Goal: Contribute content: Contribute content

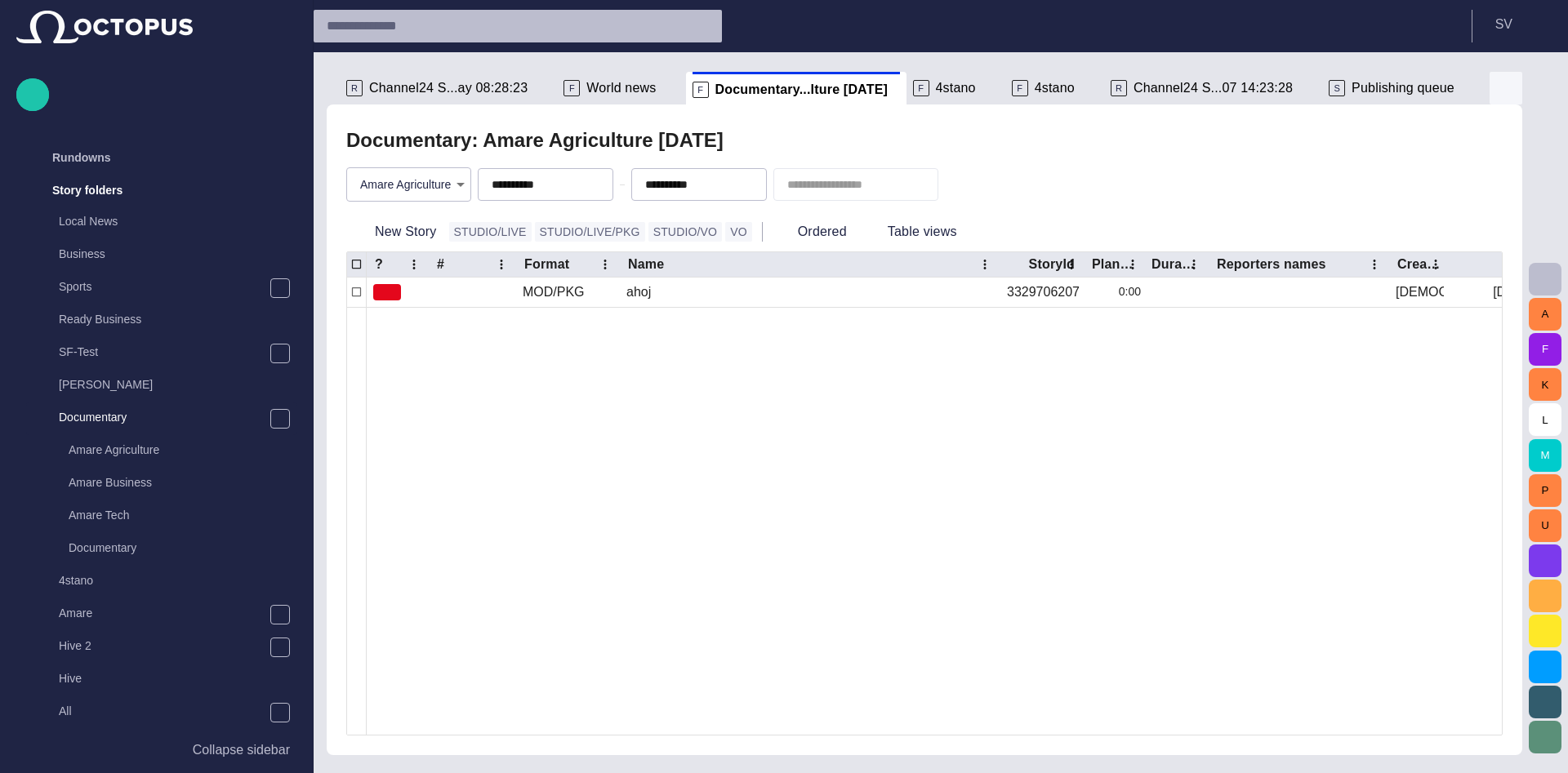
click at [1509, 93] on span "button" at bounding box center [1505, 87] width 19 height 19
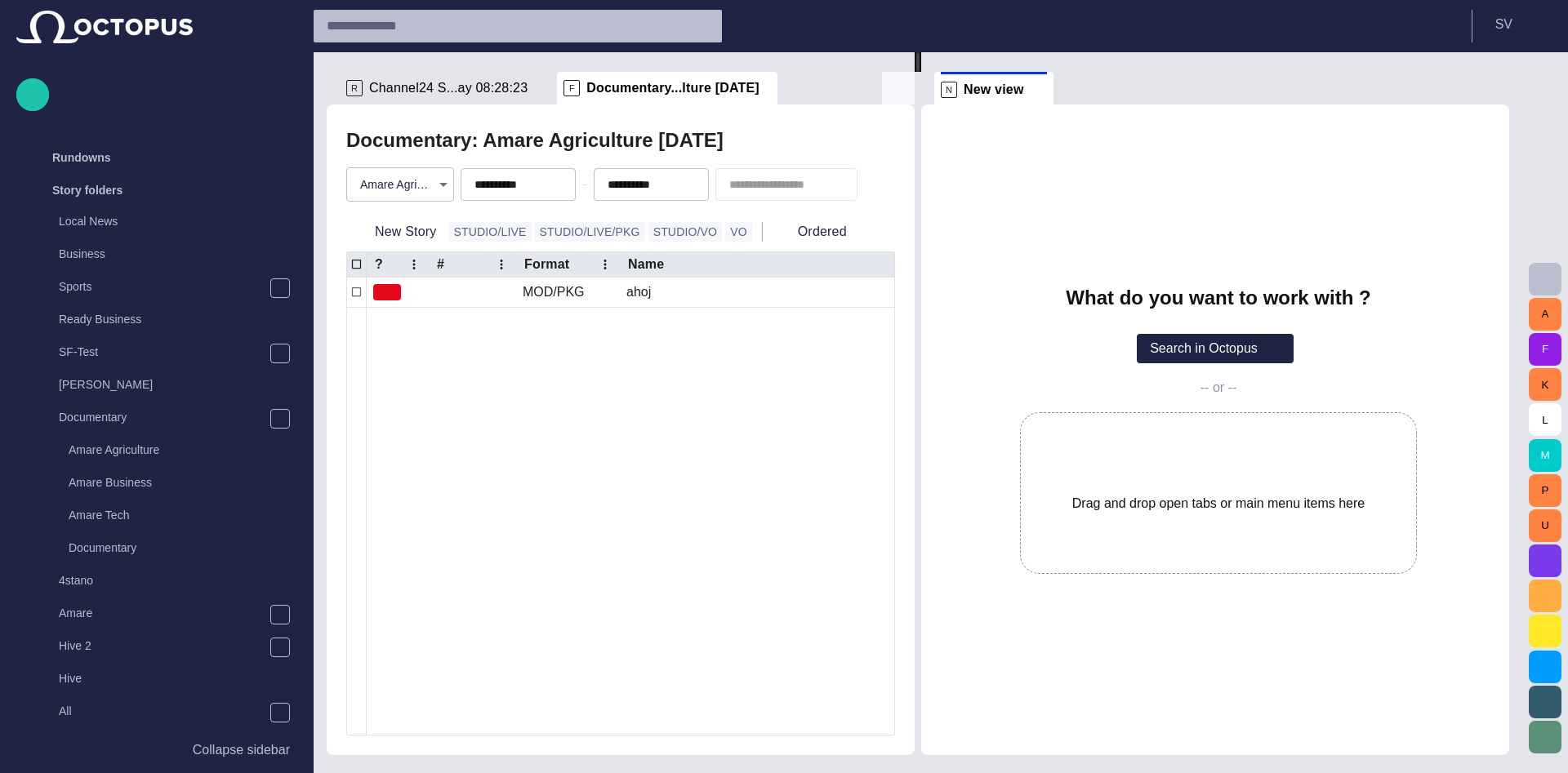
click at [894, 85] on span "button" at bounding box center [898, 87] width 19 height 19
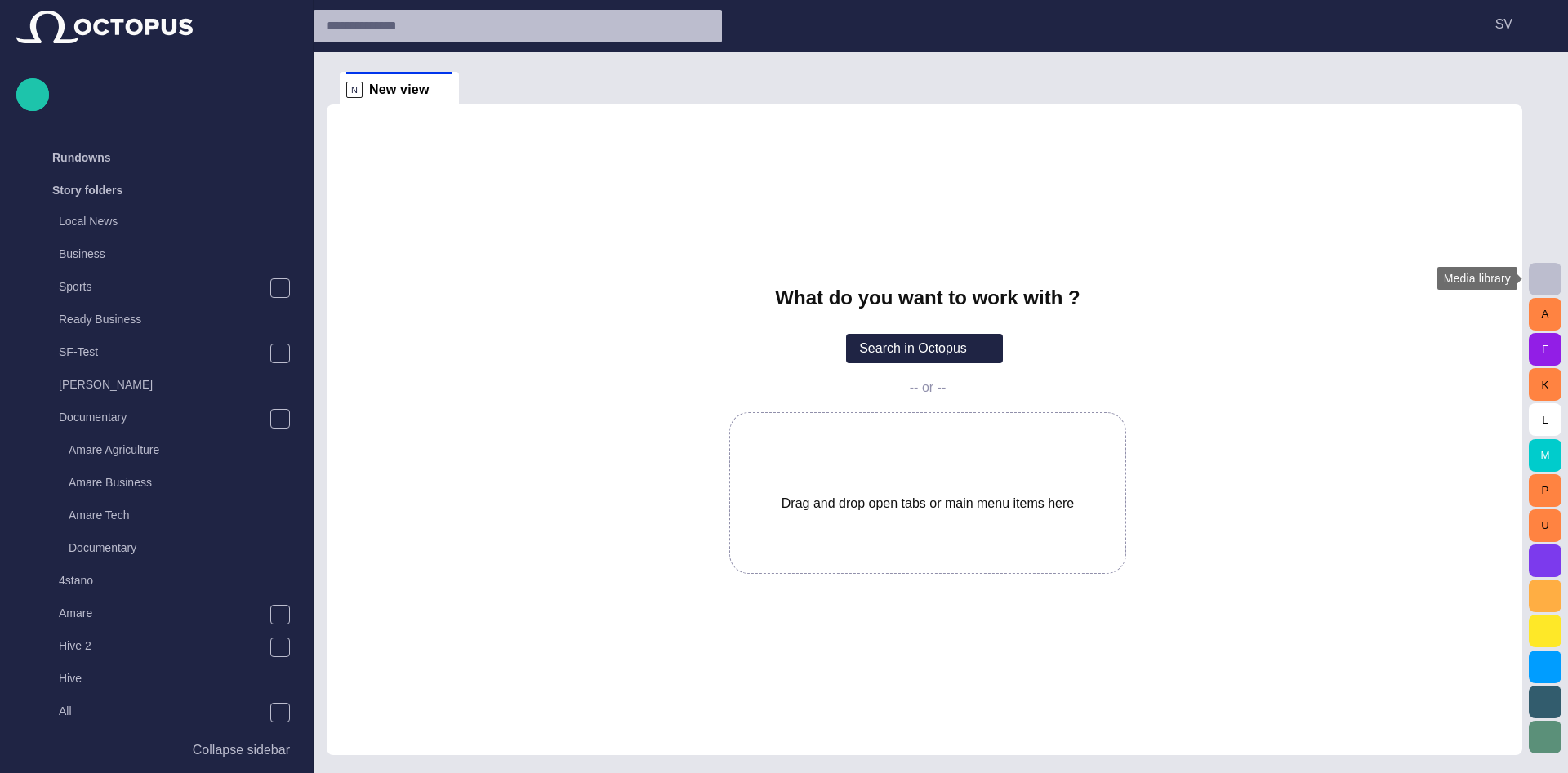
click at [1540, 273] on span "button" at bounding box center [1544, 279] width 19 height 19
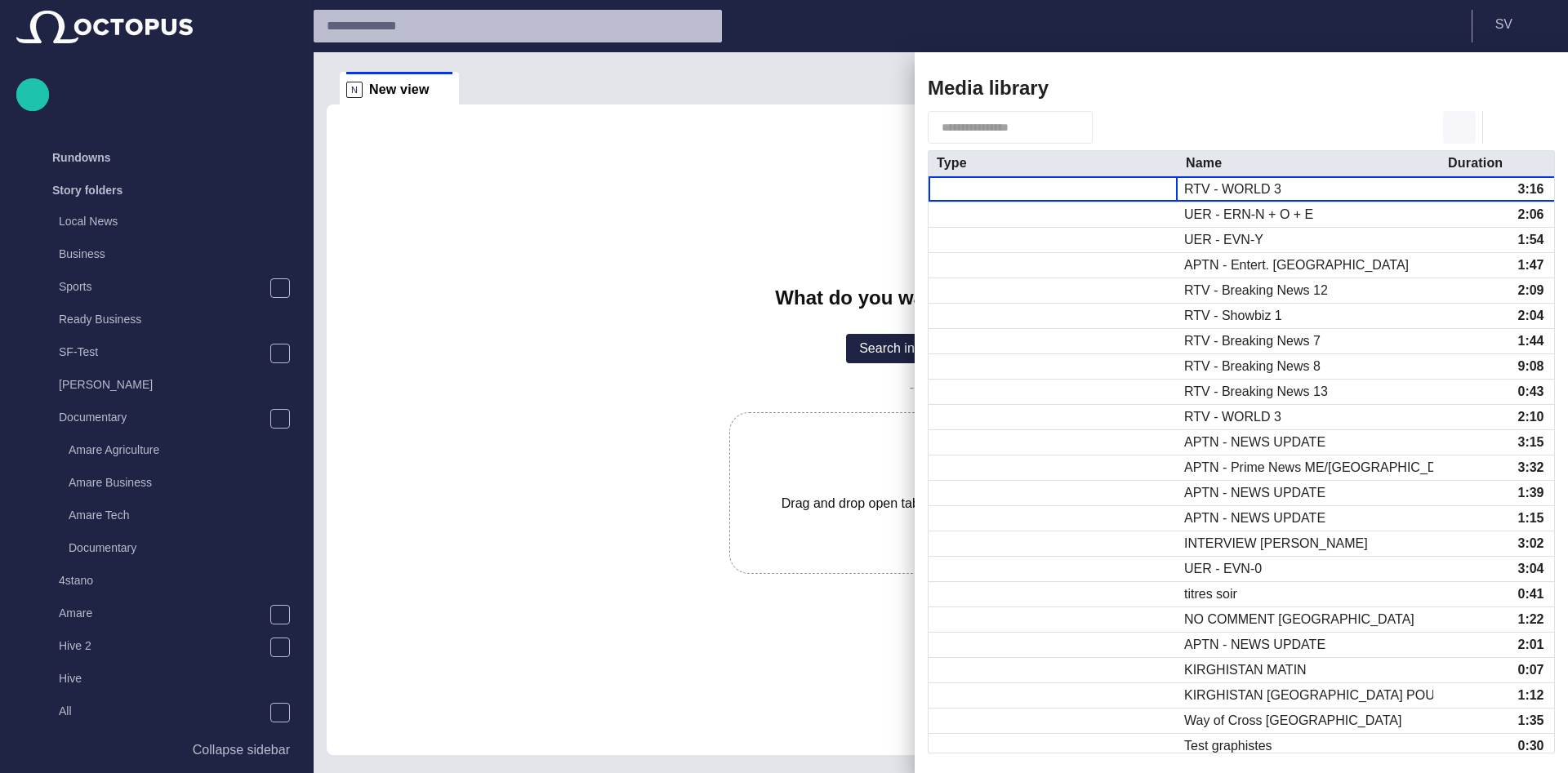
click at [1460, 130] on span "button" at bounding box center [1459, 127] width 19 height 19
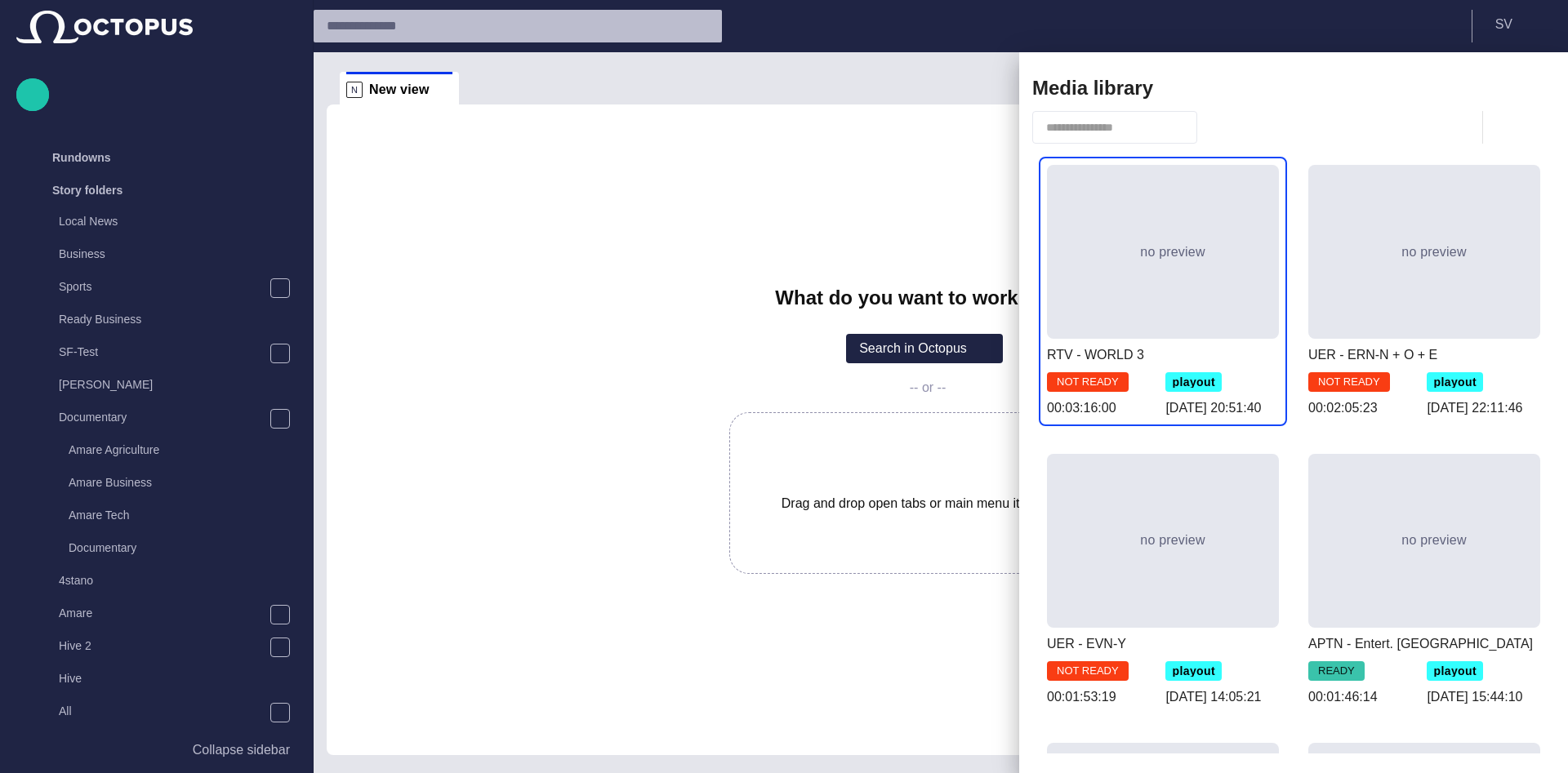
drag, startPoint x: 923, startPoint y: 433, endPoint x: 1027, endPoint y: 421, distance: 104.7
click at [1027, 421] on body "Story Rundown Rundowns Story folders Local News Business Sports Ready Business …" at bounding box center [784, 386] width 1568 height 773
click at [1484, 84] on span "button" at bounding box center [1483, 87] width 19 height 19
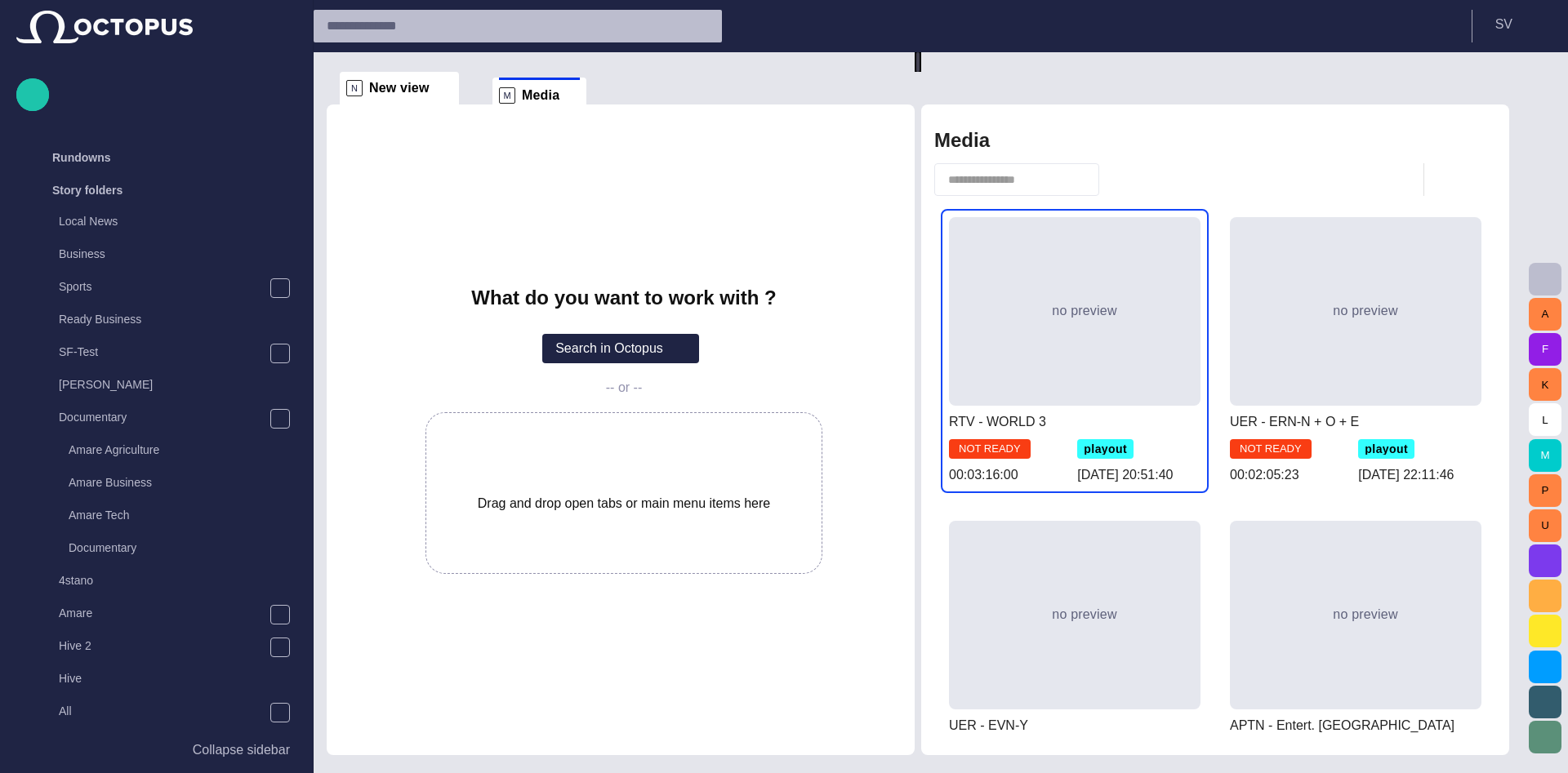
drag, startPoint x: 750, startPoint y: 90, endPoint x: 531, endPoint y: 94, distance: 219.0
click at [531, 94] on div "N New view What do you want to work with ? Search in Octopus -- or -- Drag and …" at bounding box center [924, 404] width 1195 height 703
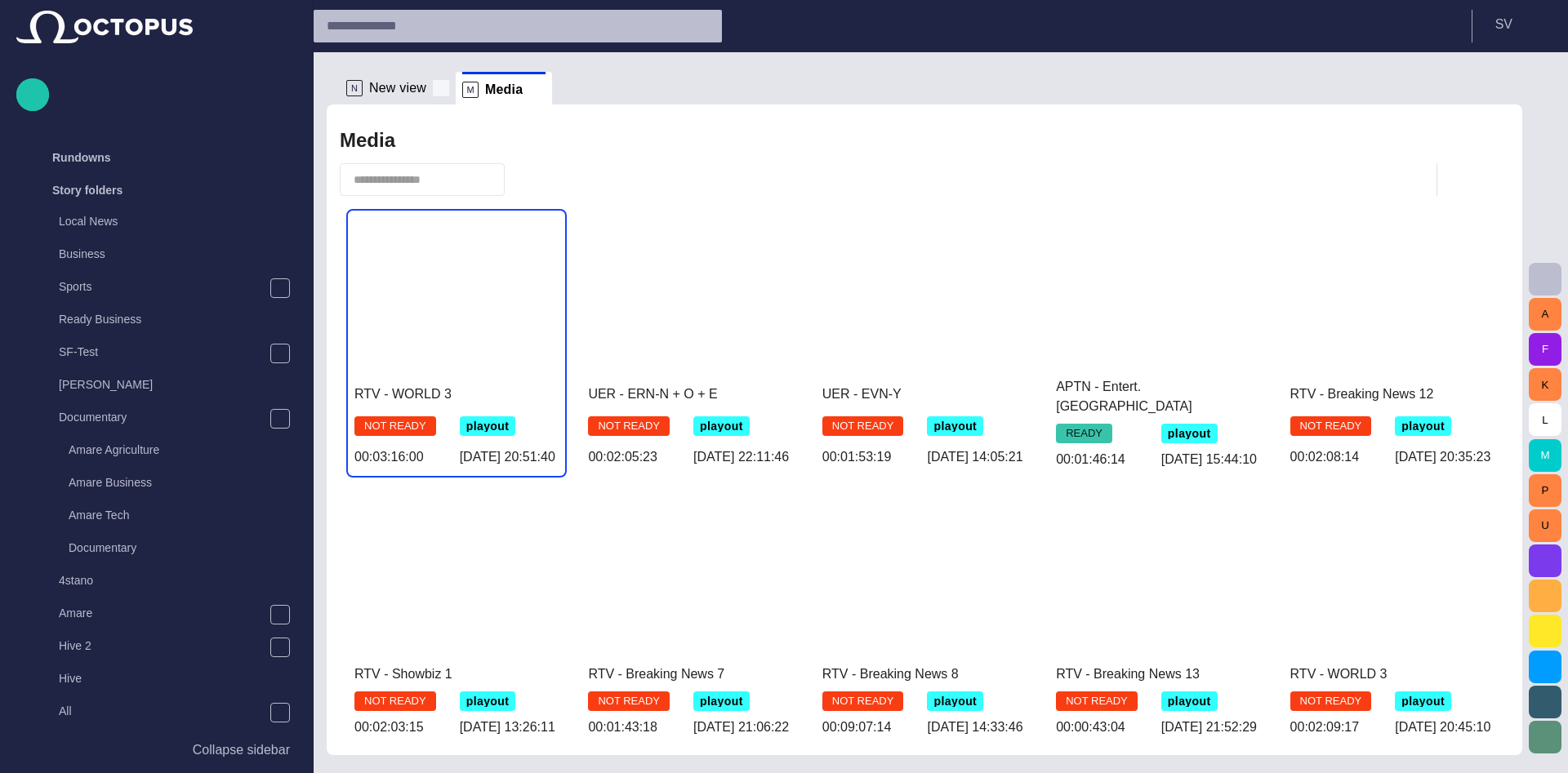
click at [435, 88] on span at bounding box center [441, 88] width 17 height 17
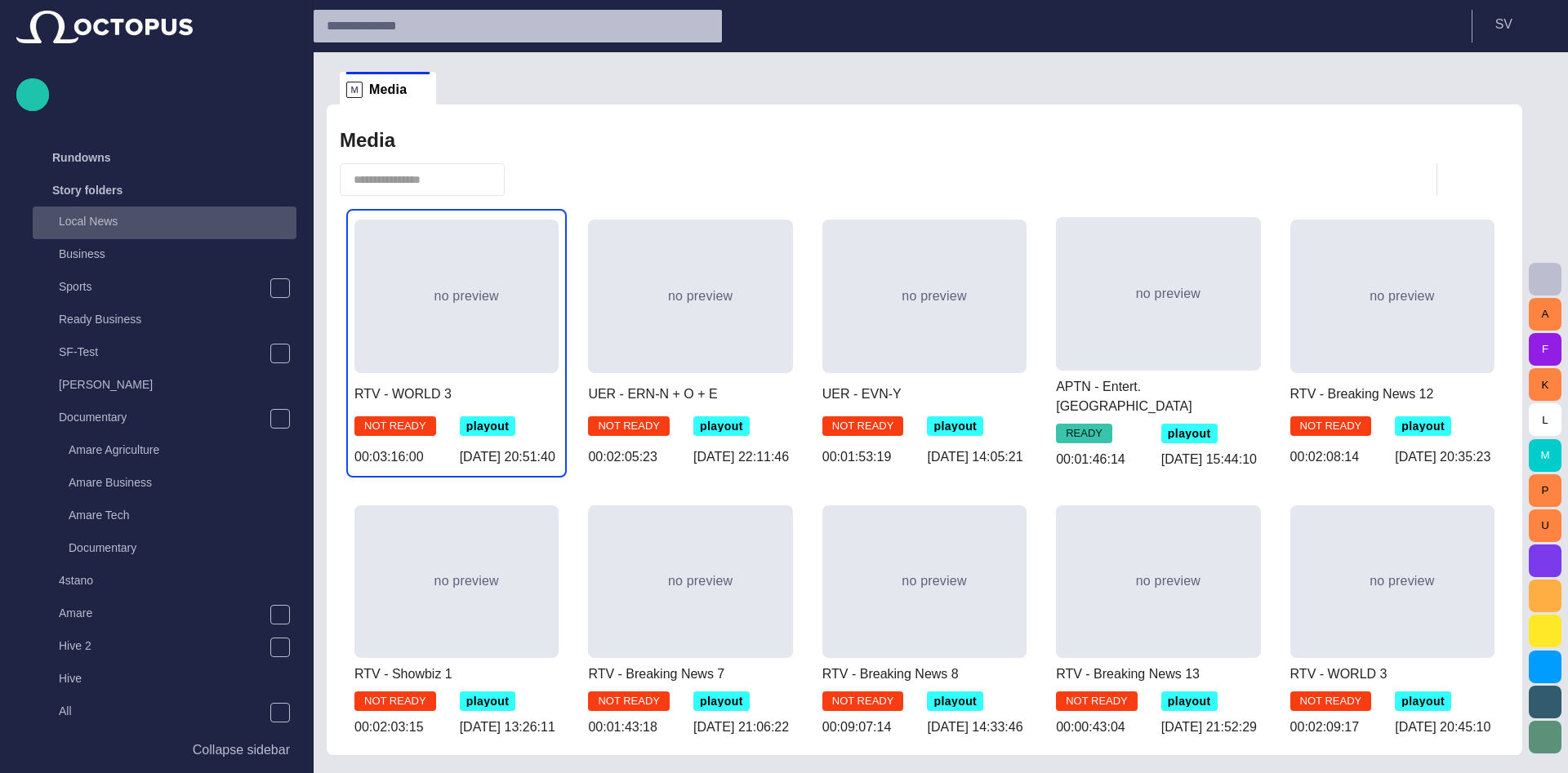
click at [83, 230] on div "Local News" at bounding box center [166, 221] width 261 height 23
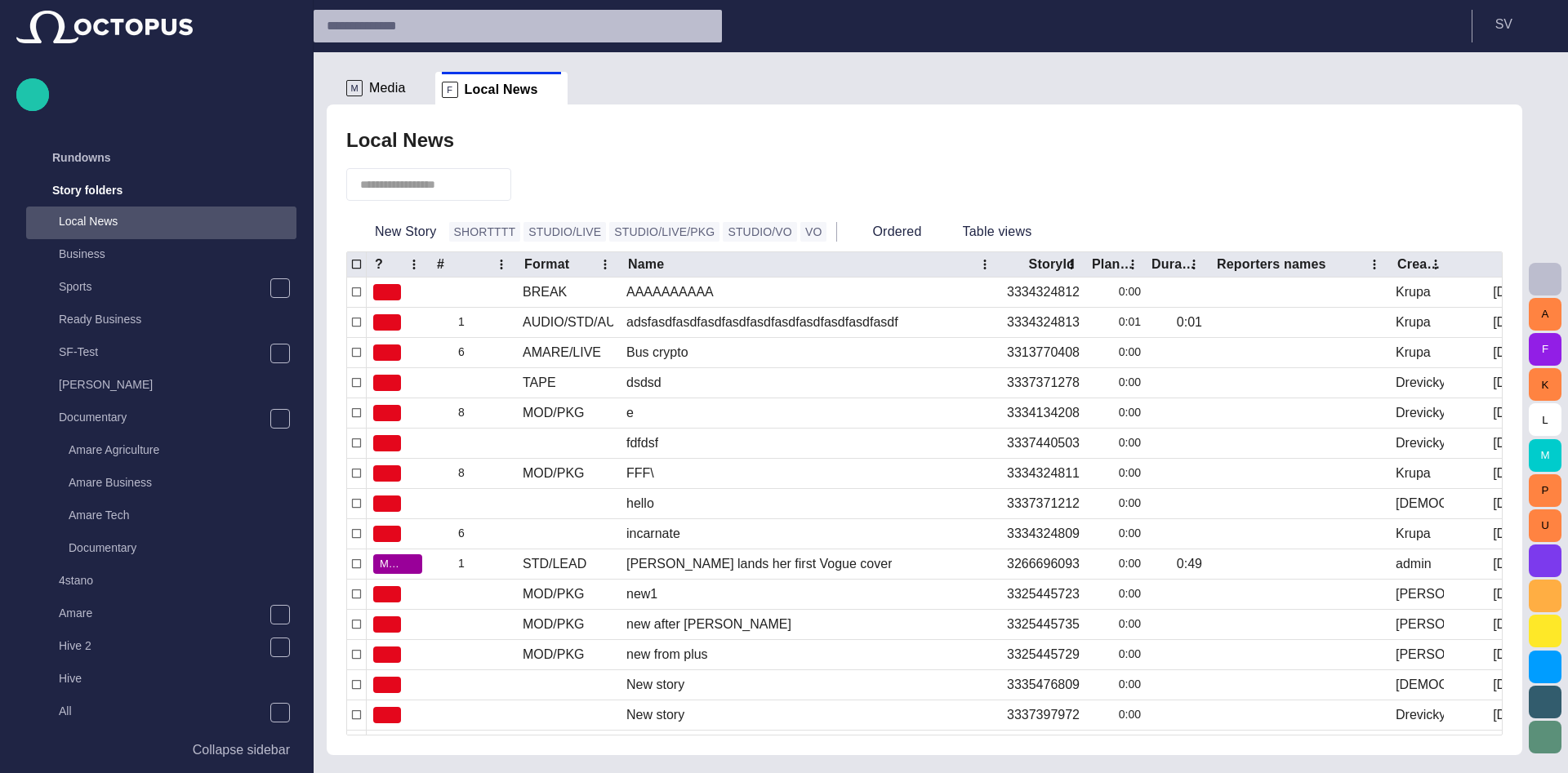
scroll to position [33, 0]
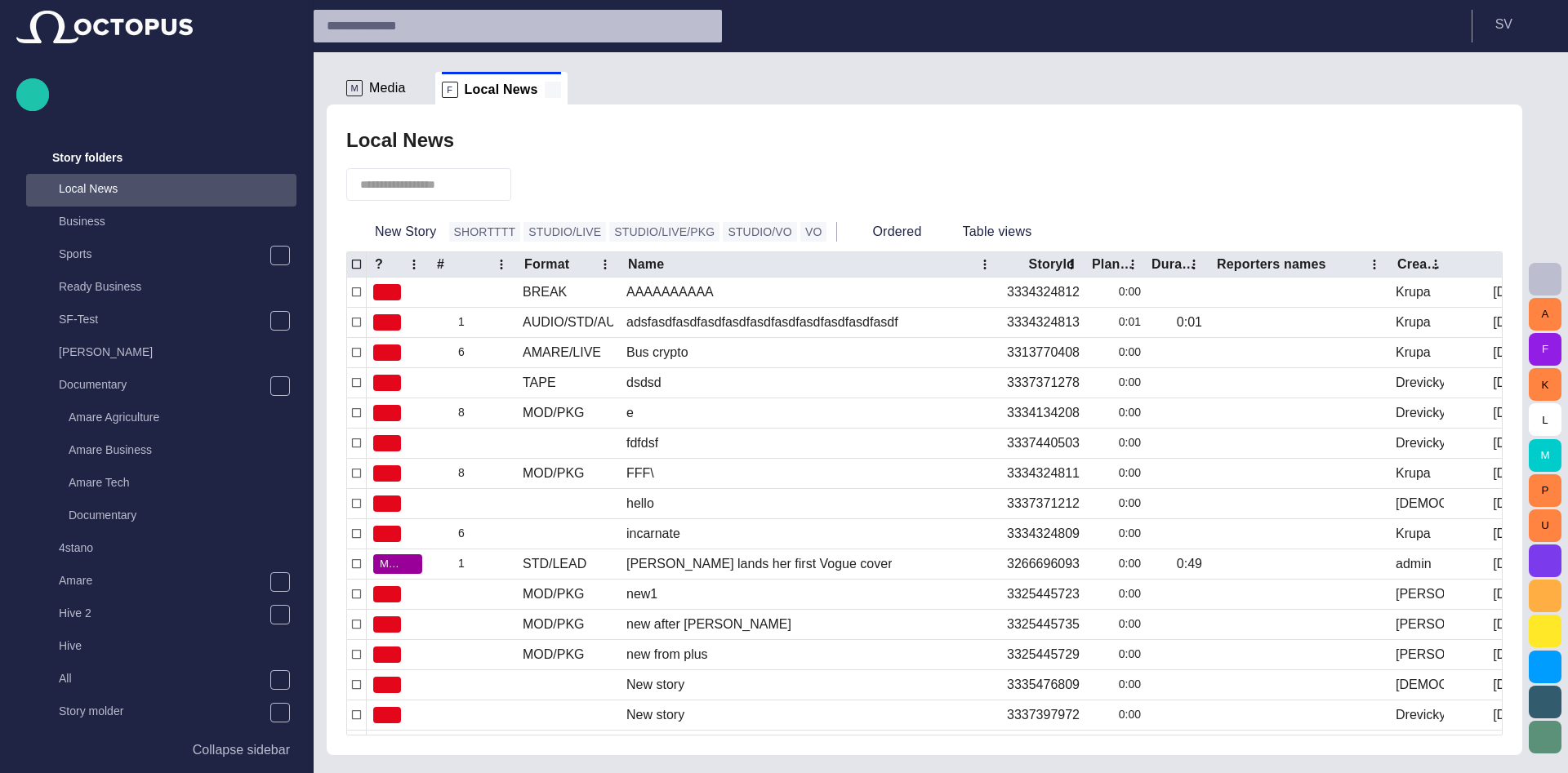
click at [544, 89] on span at bounding box center [553, 90] width 17 height 17
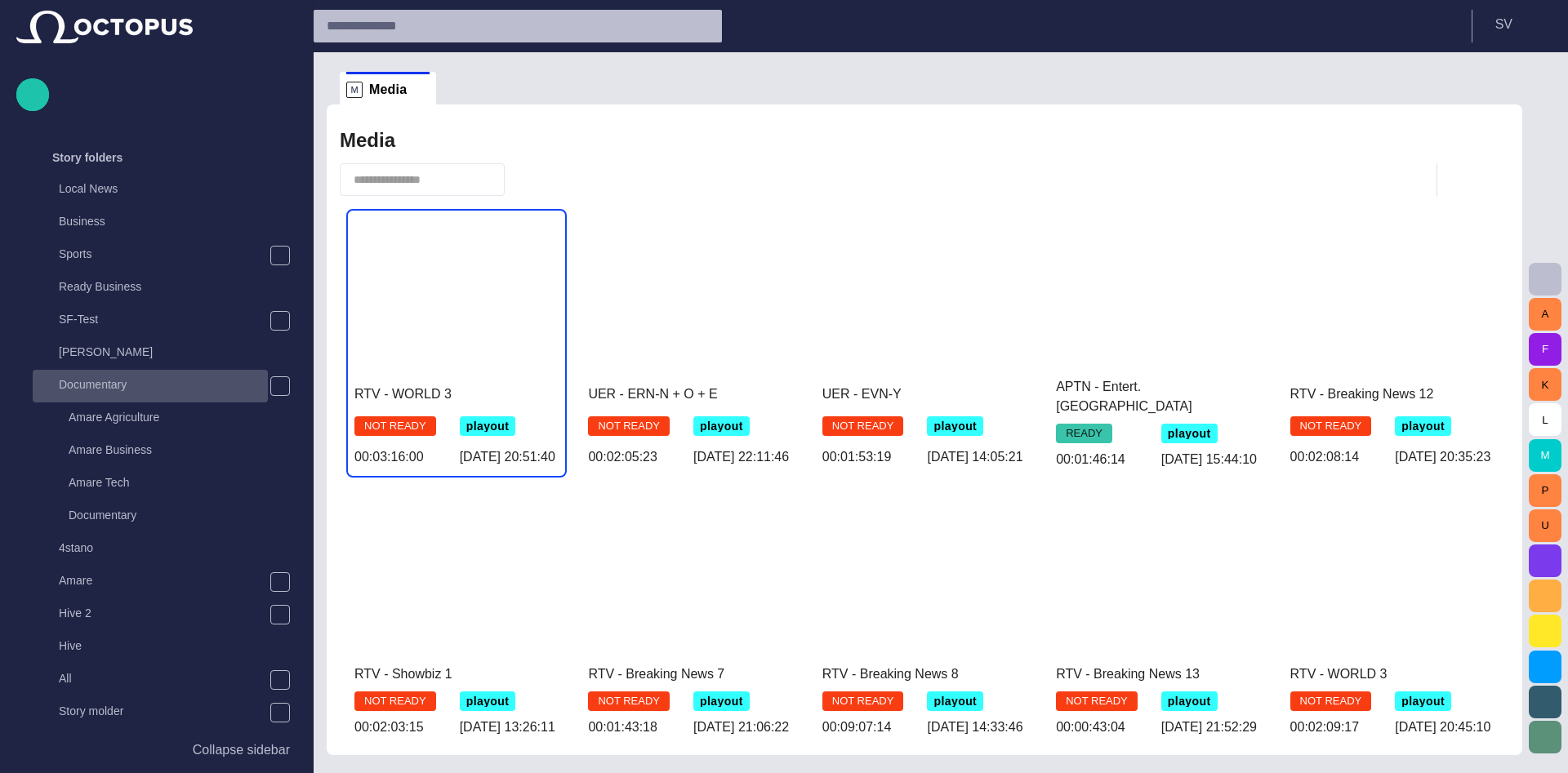
scroll to position [0, 0]
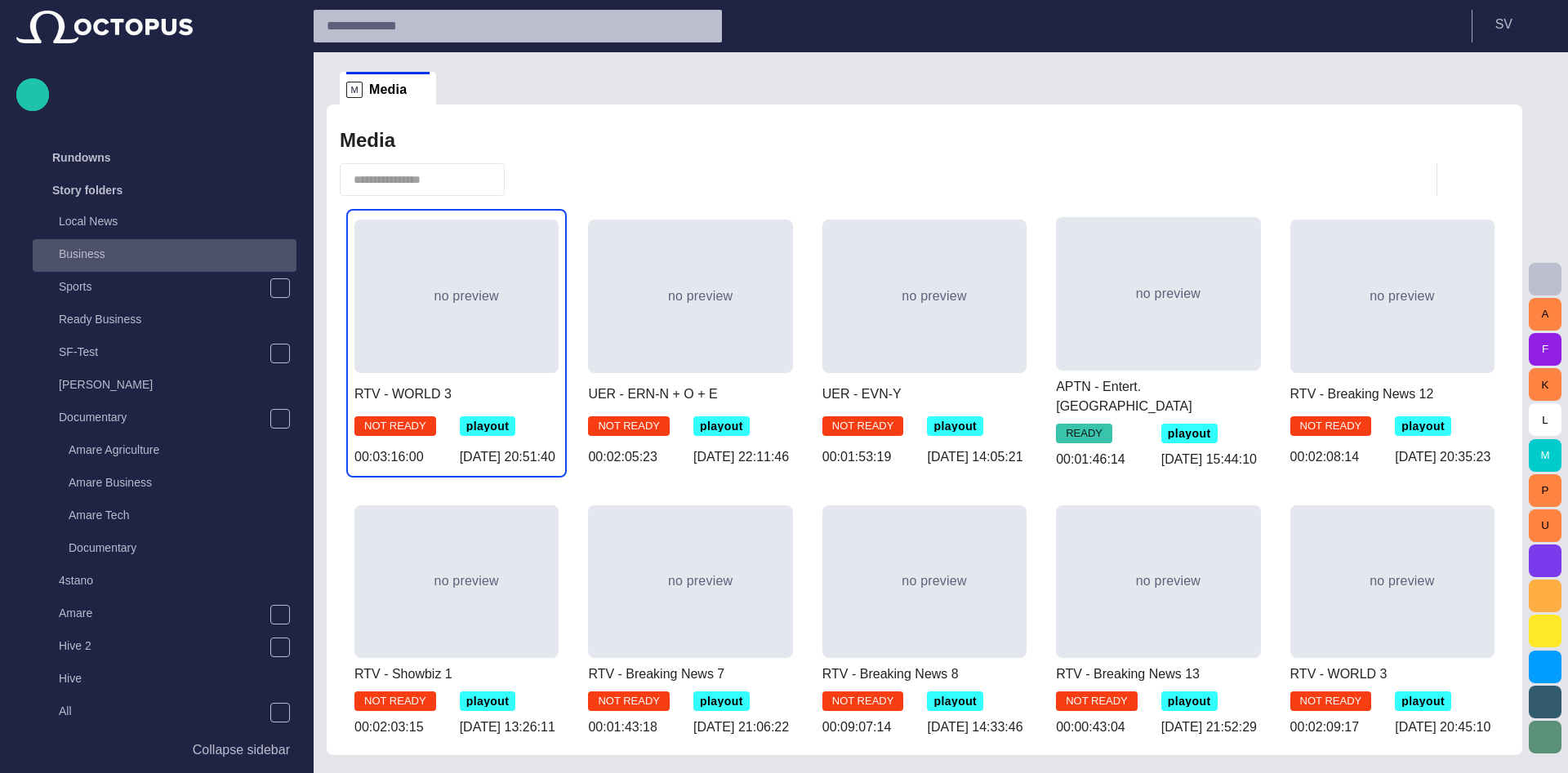
click at [109, 253] on p "Business" at bounding box center [177, 254] width 238 height 17
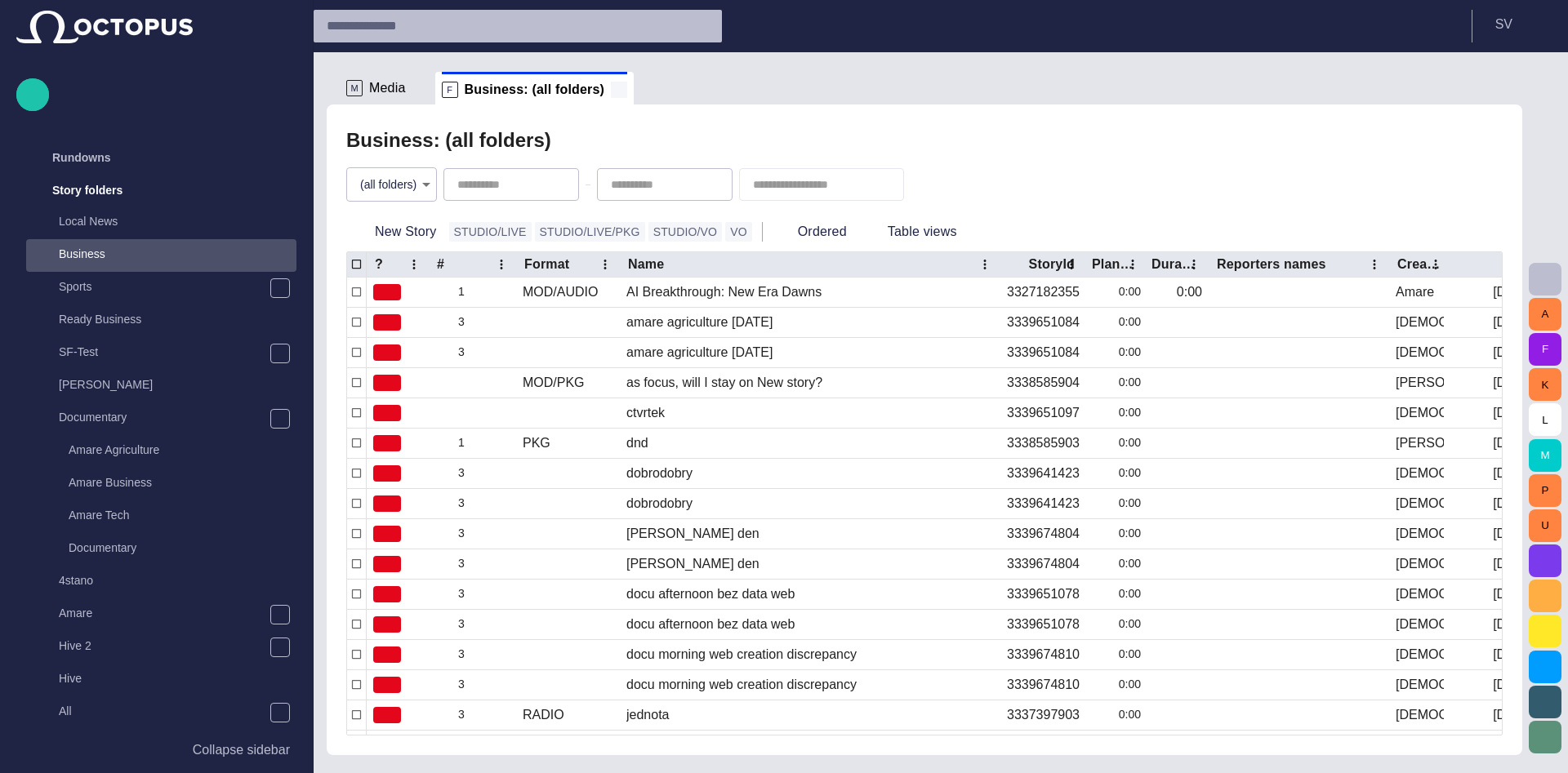
scroll to position [33, 0]
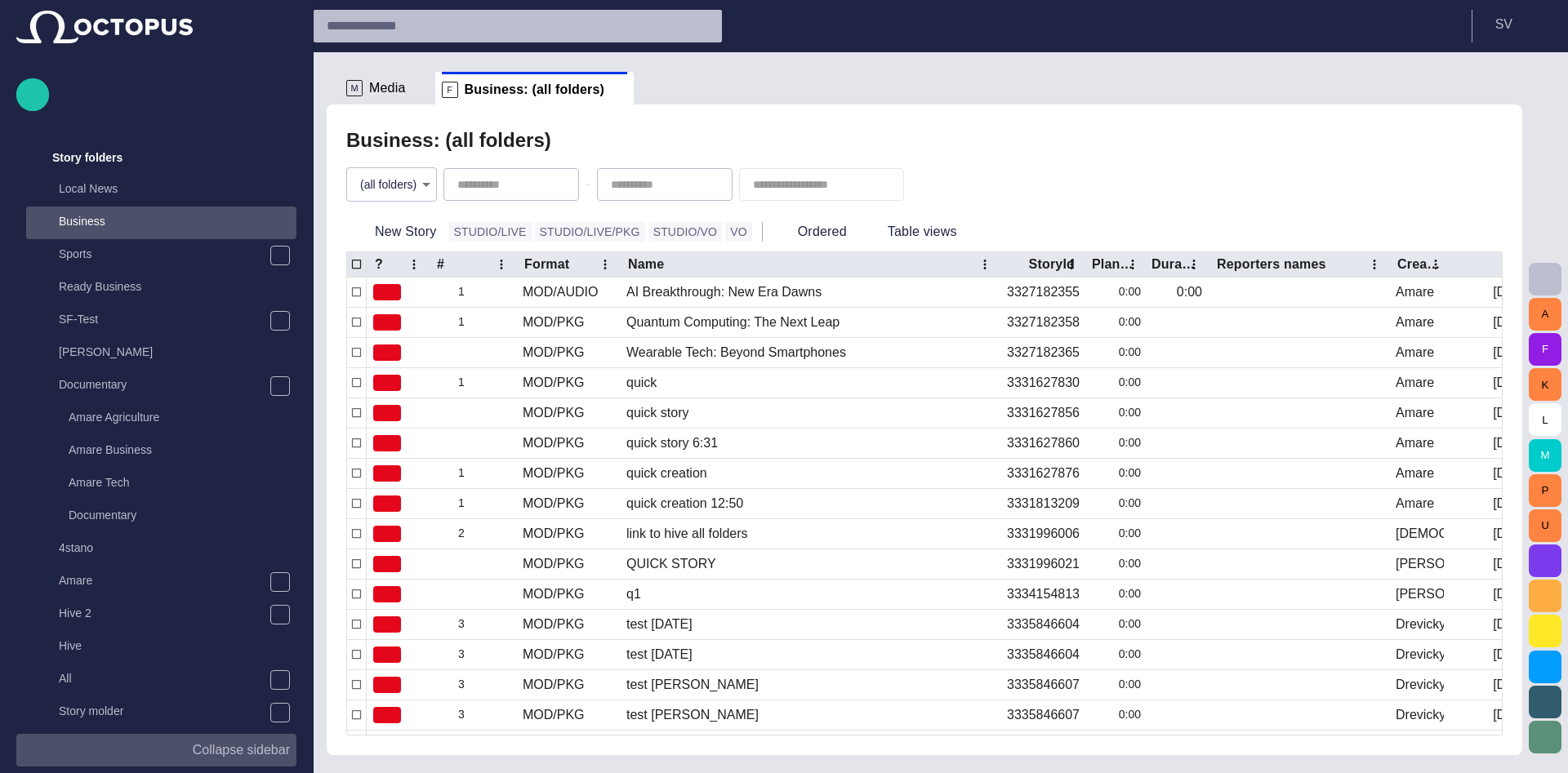
click at [274, 745] on p "Collapse sidebar" at bounding box center [241, 750] width 97 height 19
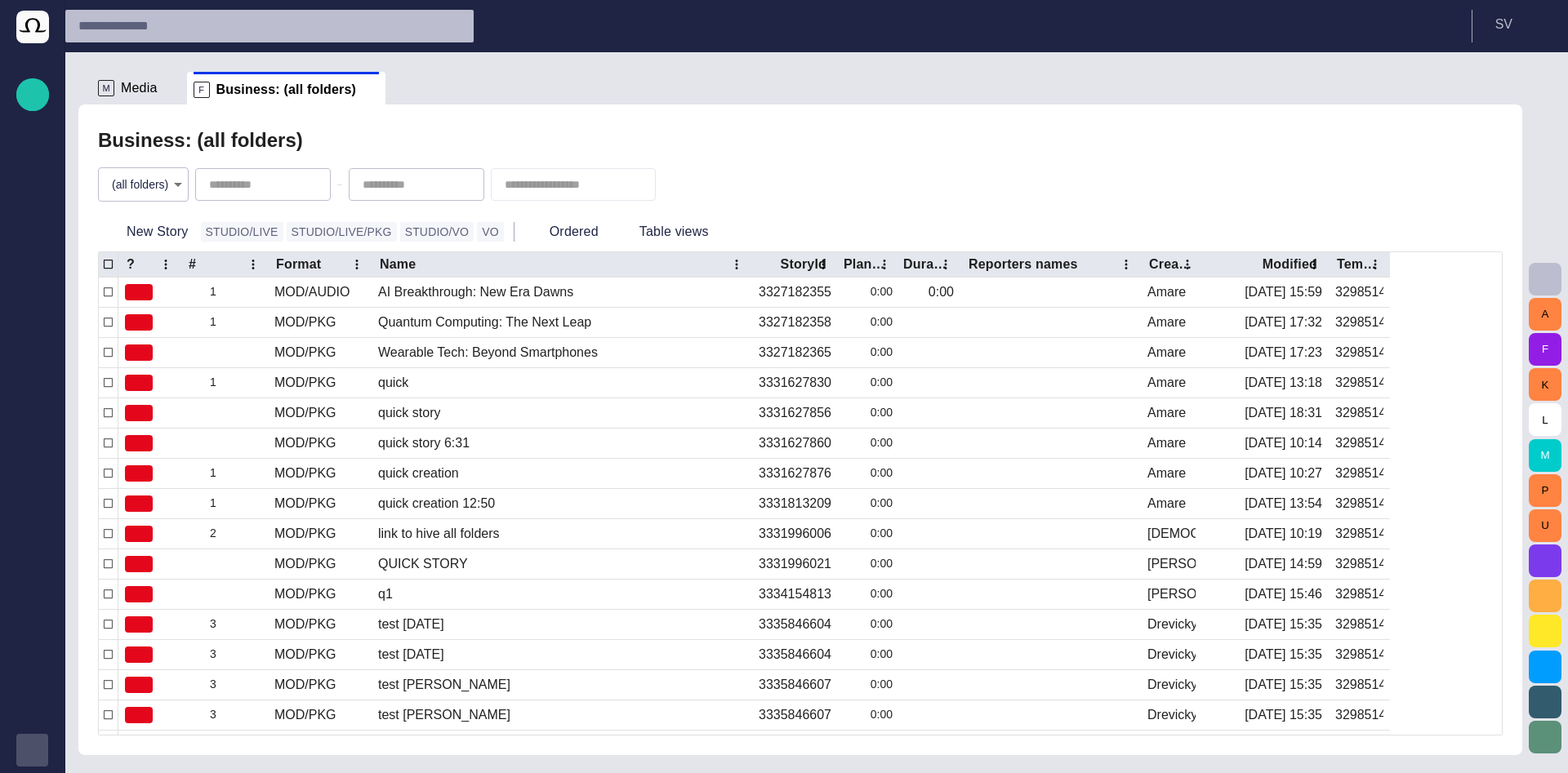
scroll to position [0, 0]
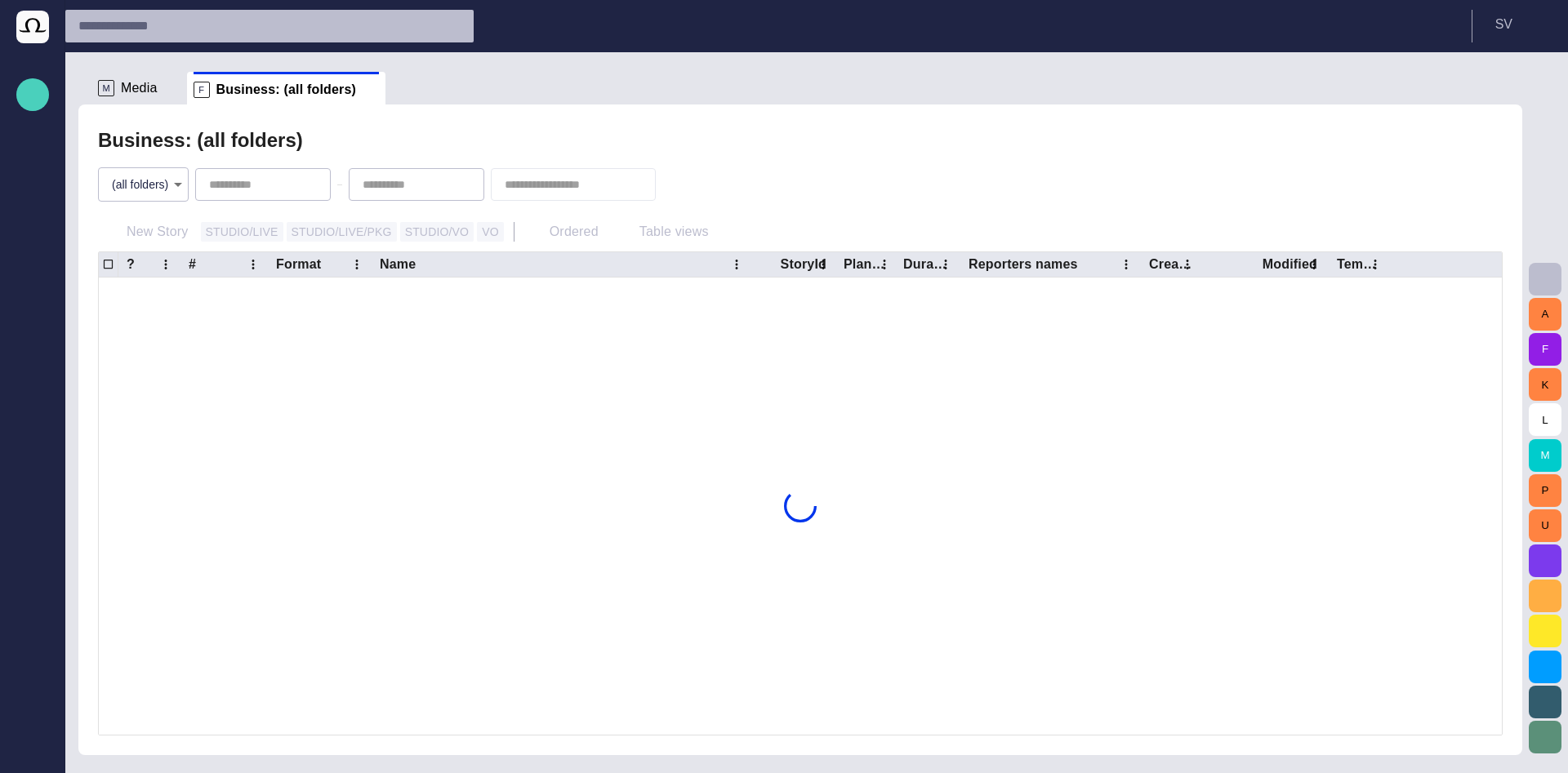
click at [41, 92] on span "button" at bounding box center [32, 95] width 19 height 21
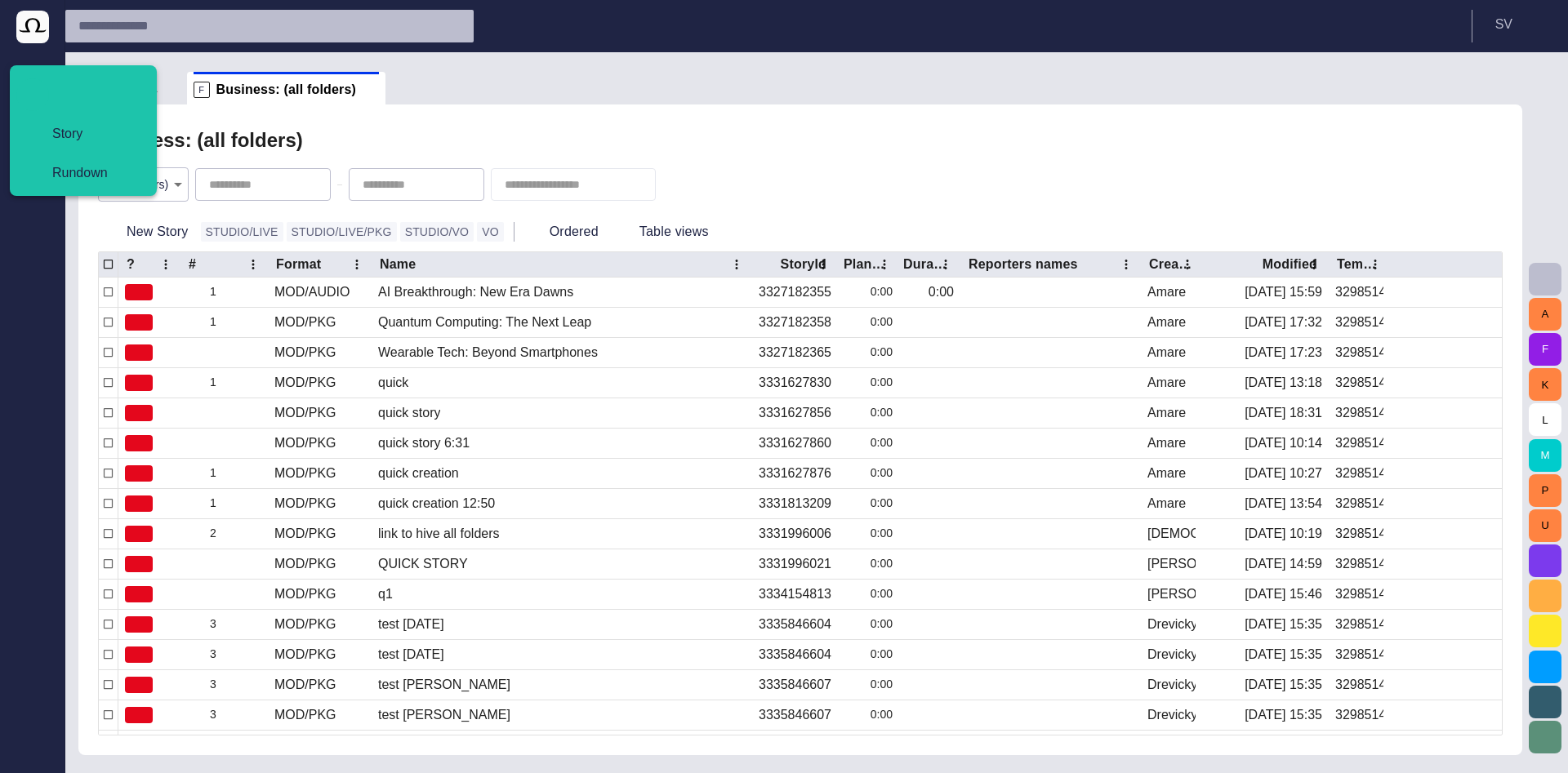
click at [410, 108] on div "Business: (all folders) (all folders) * New Story STUDIO/LIVE STUDIO/LIVE/PKG S…" at bounding box center [800, 430] width 1444 height 651
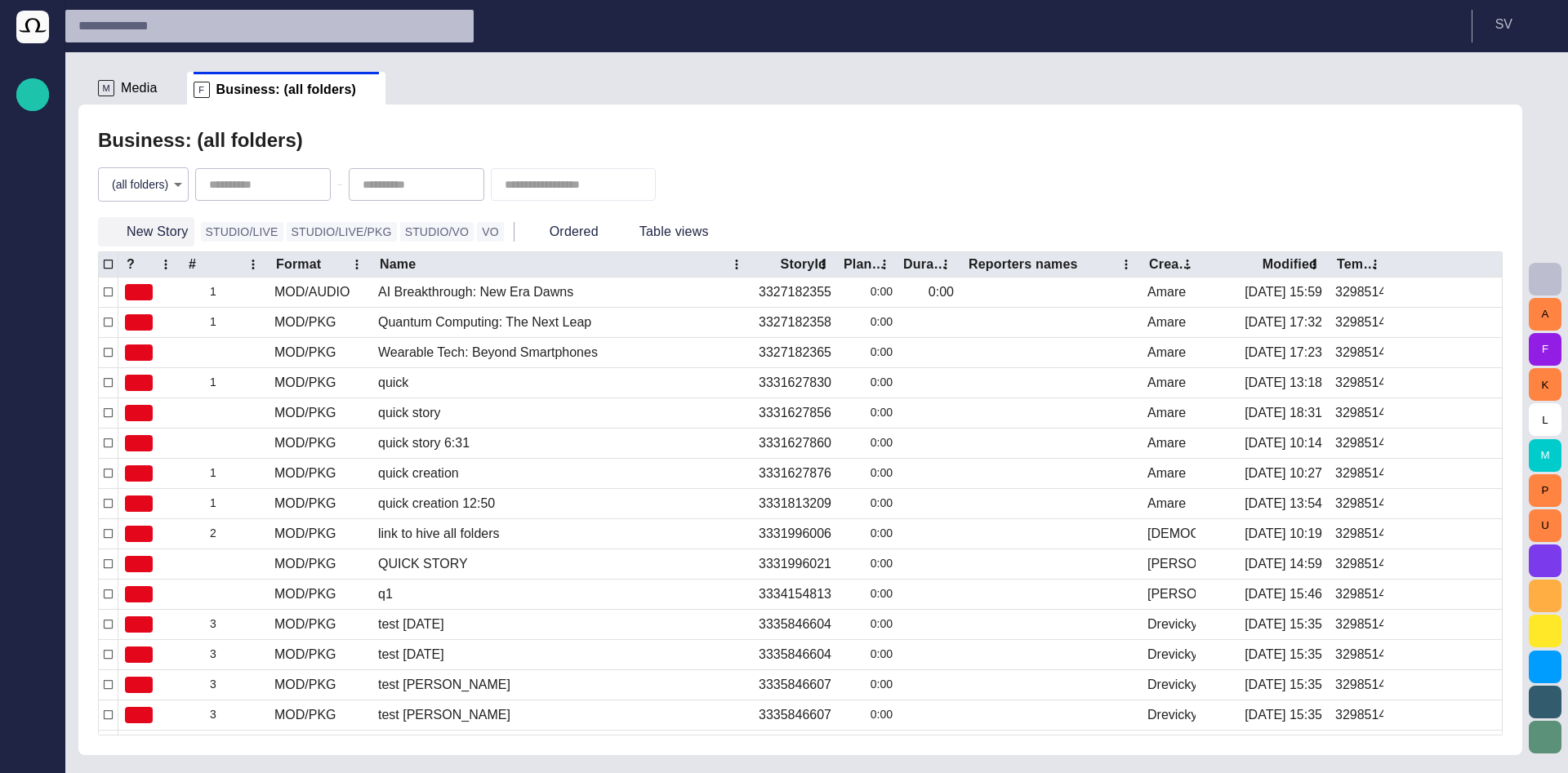
click at [146, 230] on button "New Story" at bounding box center [146, 232] width 96 height 29
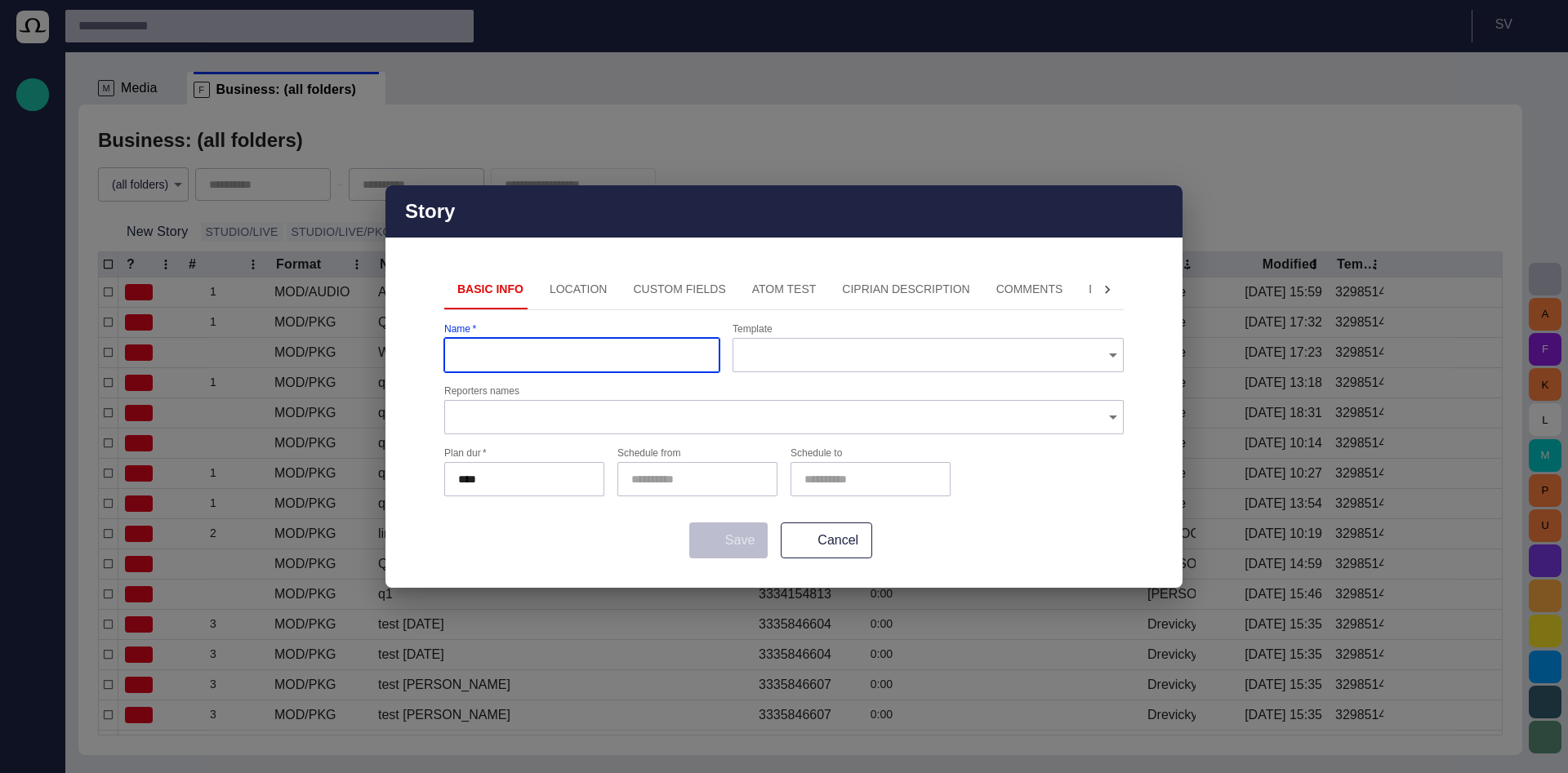
click at [553, 288] on button "Location" at bounding box center [578, 289] width 84 height 39
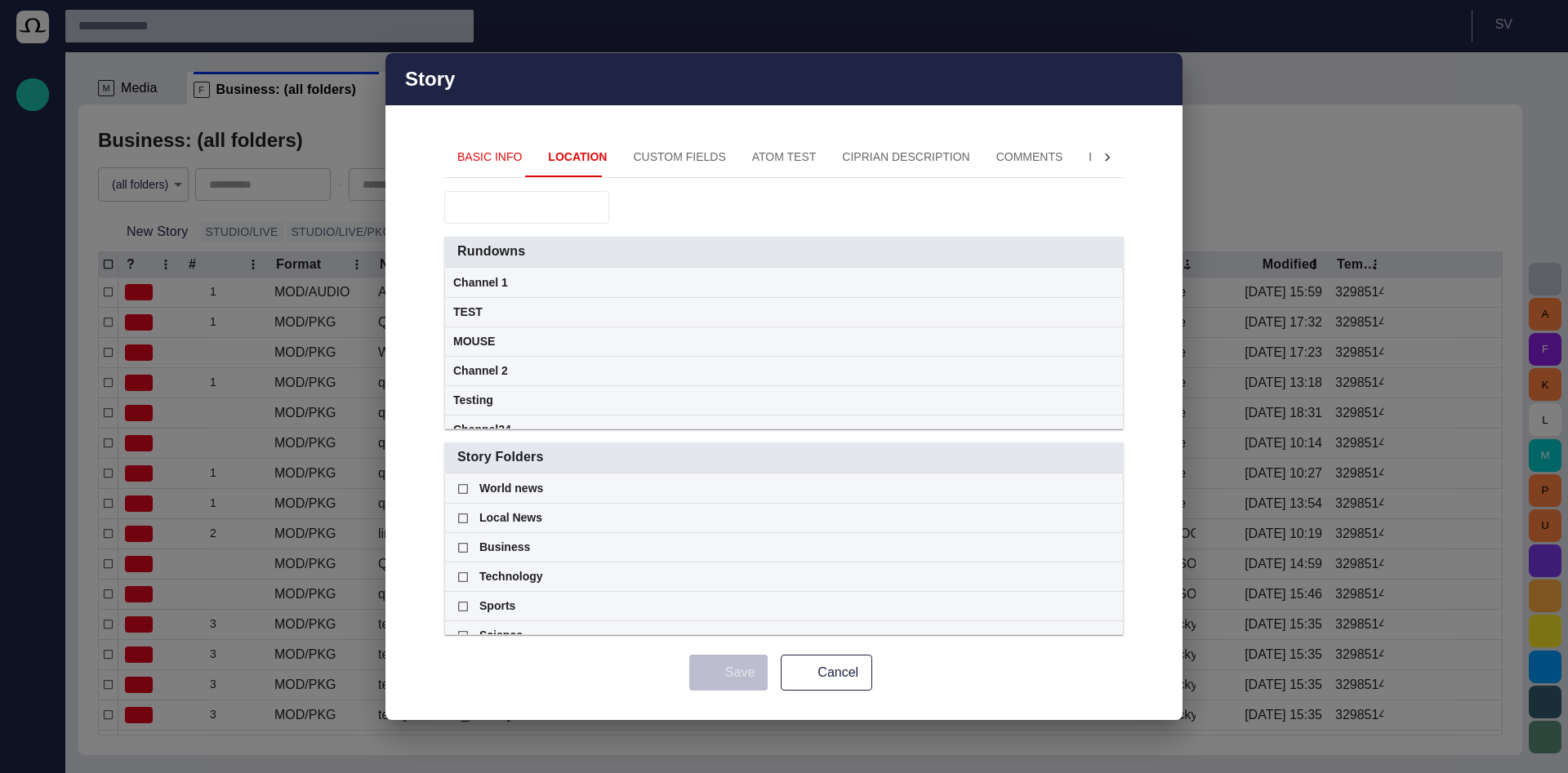
click at [559, 207] on input "text" at bounding box center [515, 207] width 115 height 17
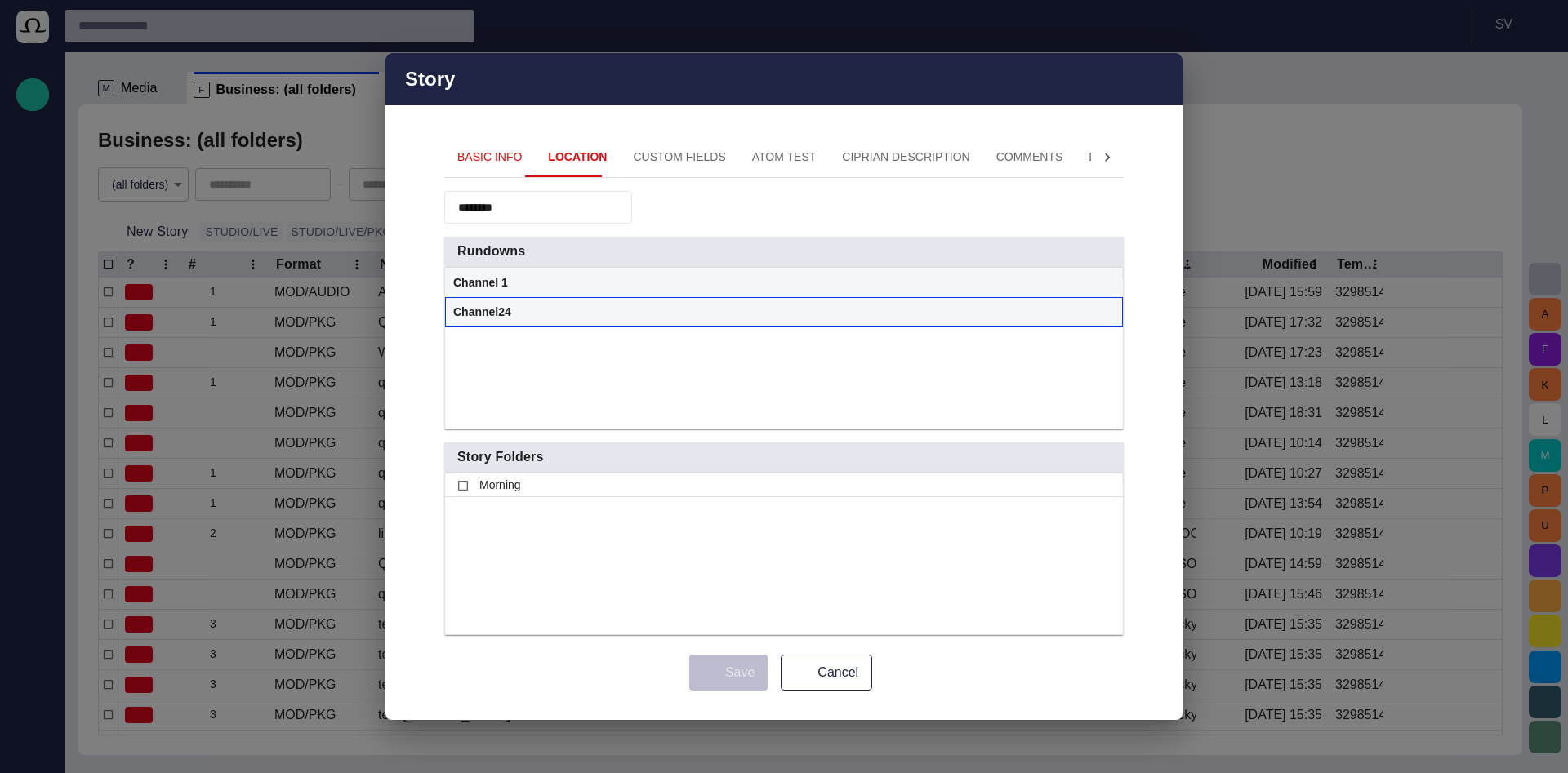
click at [986, 312] on div "Channel24" at bounding box center [784, 312] width 661 height 28
click at [1104, 314] on span at bounding box center [1108, 313] width 13 height 13
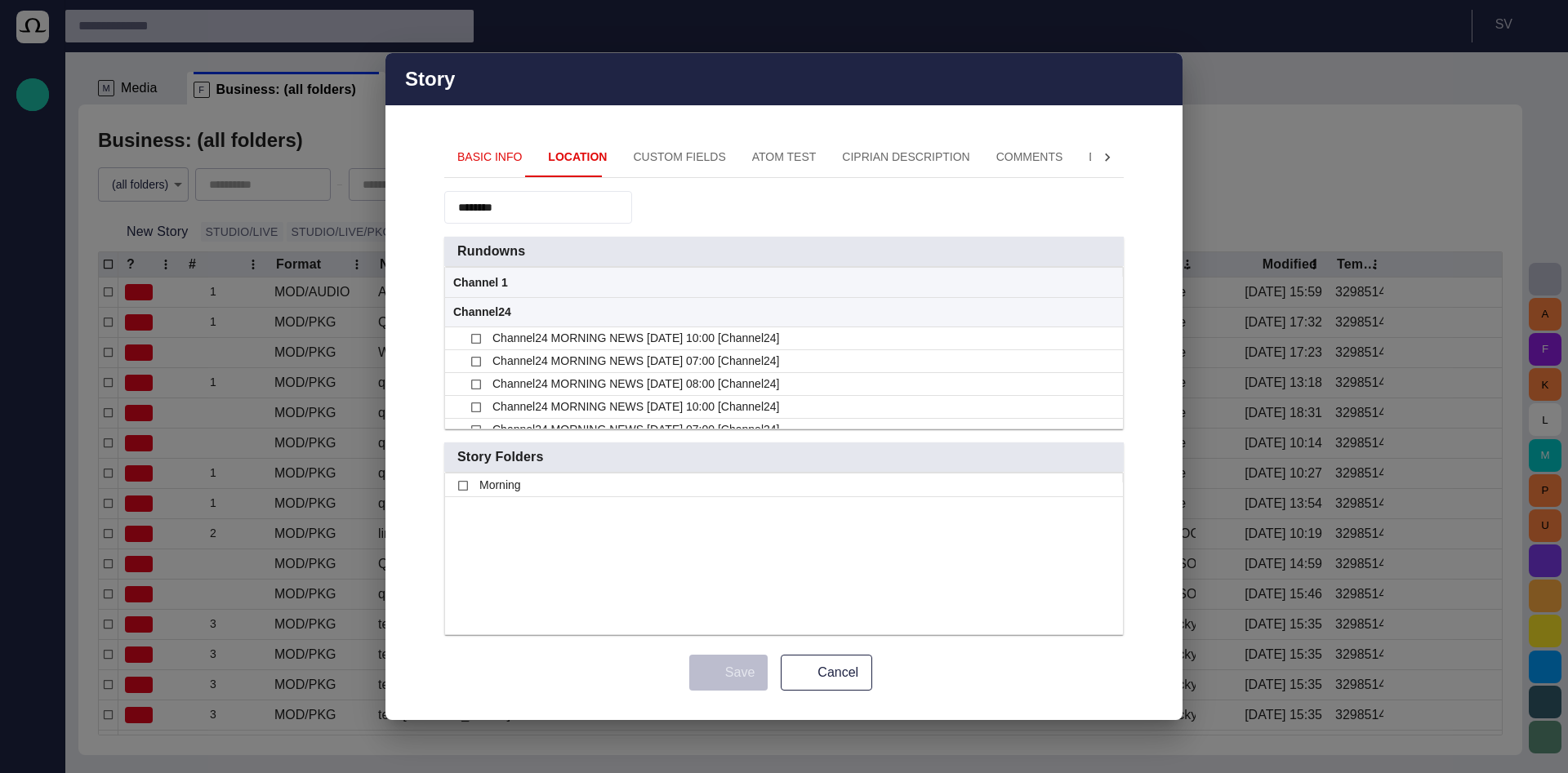
click at [513, 207] on input "*******" at bounding box center [515, 207] width 115 height 17
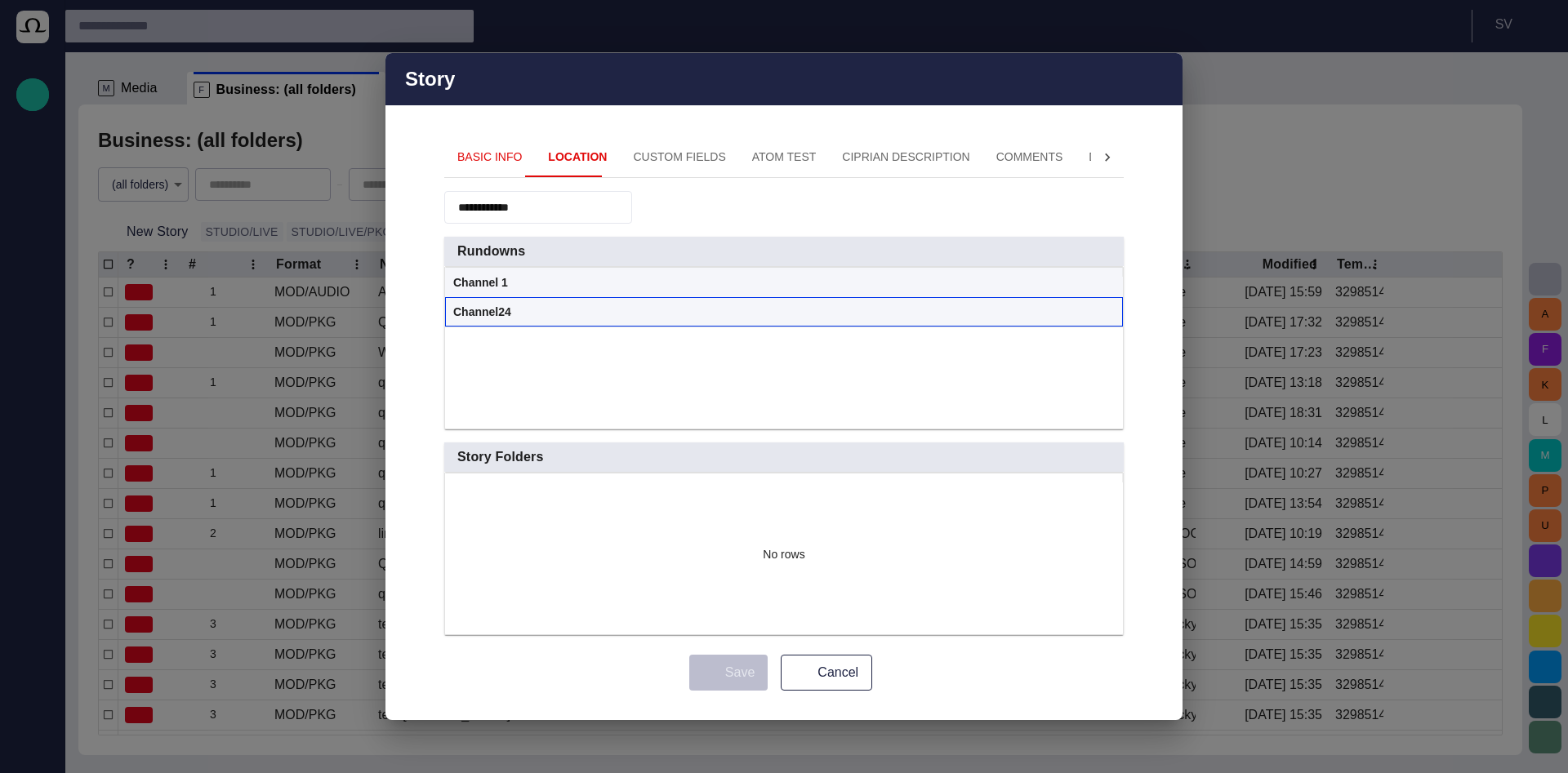
click at [1100, 313] on div "Channel24" at bounding box center [784, 312] width 661 height 28
click at [1103, 314] on span at bounding box center [1108, 313] width 13 height 13
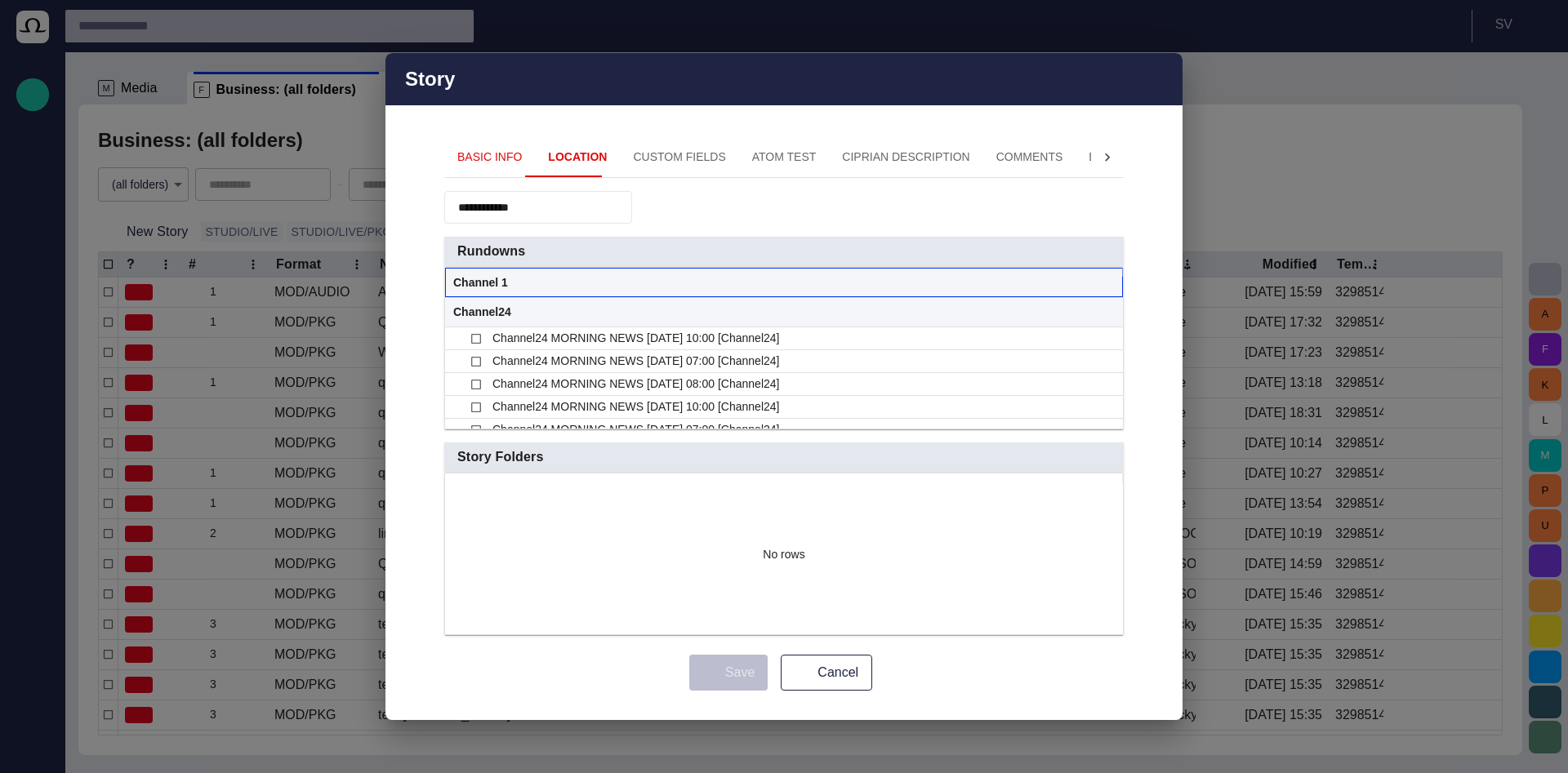
click at [1104, 285] on span at bounding box center [1108, 284] width 13 height 13
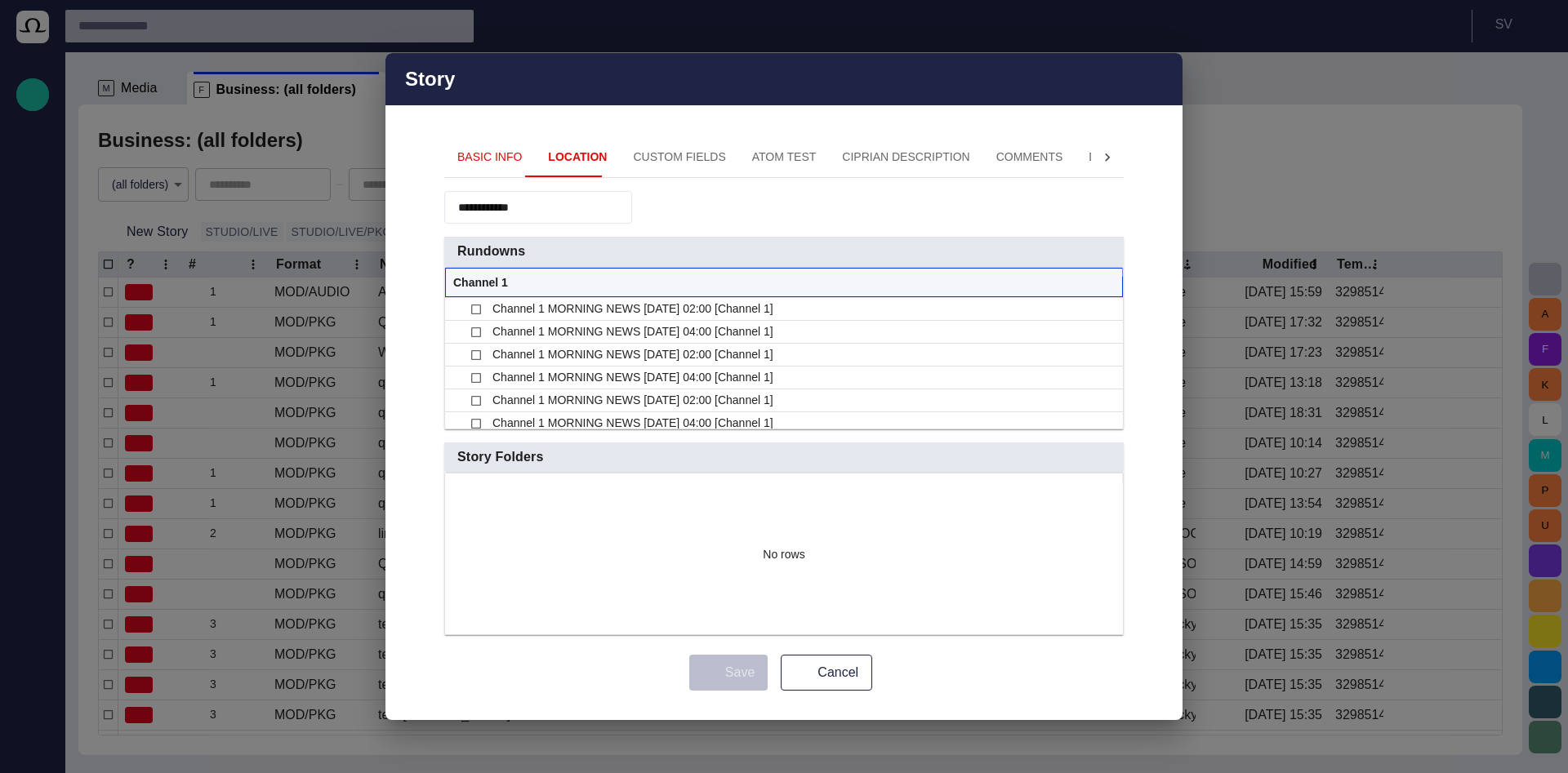
click at [1109, 278] on span at bounding box center [1108, 284] width 13 height 13
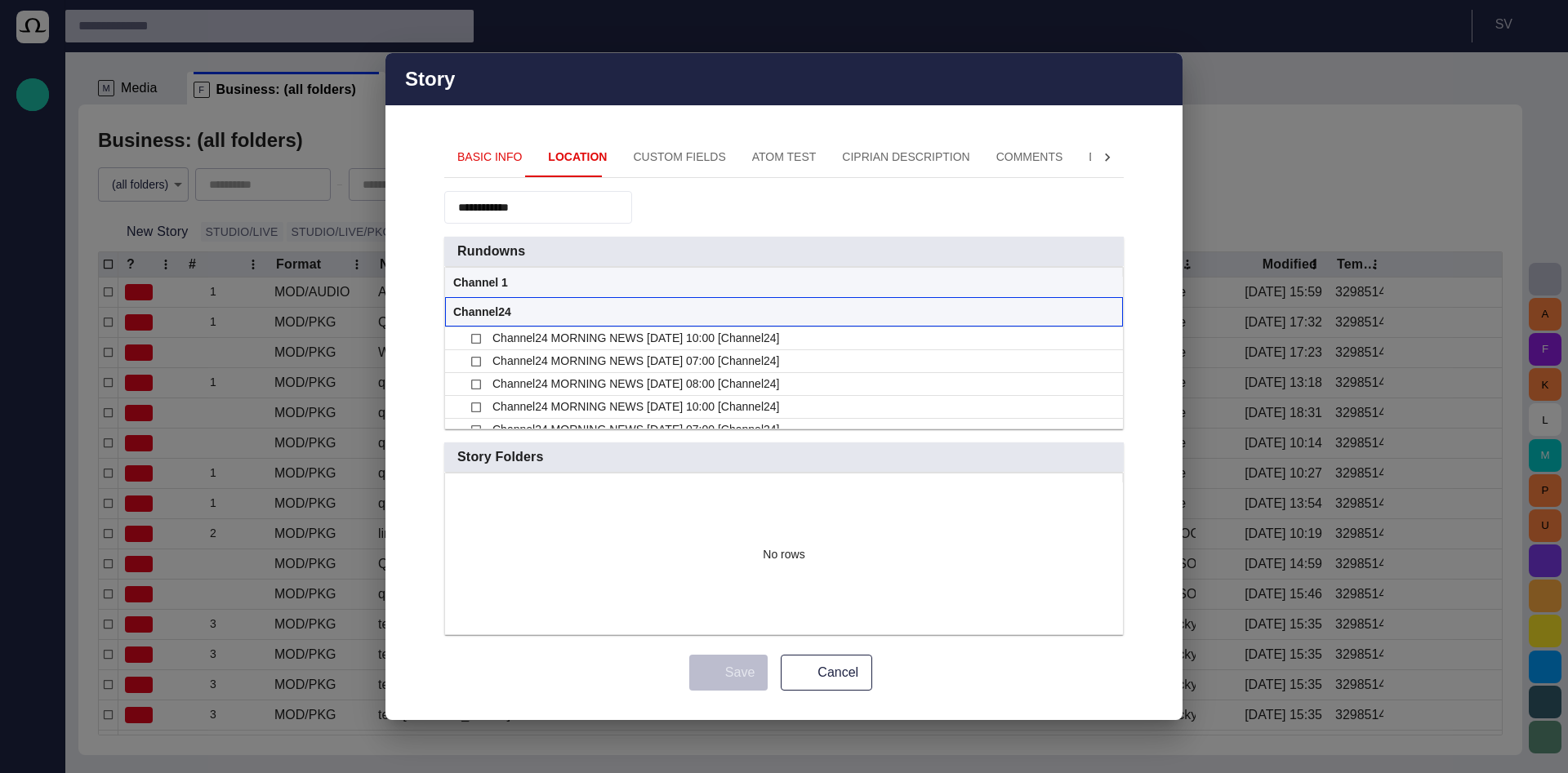
click at [1105, 314] on span at bounding box center [1108, 313] width 13 height 13
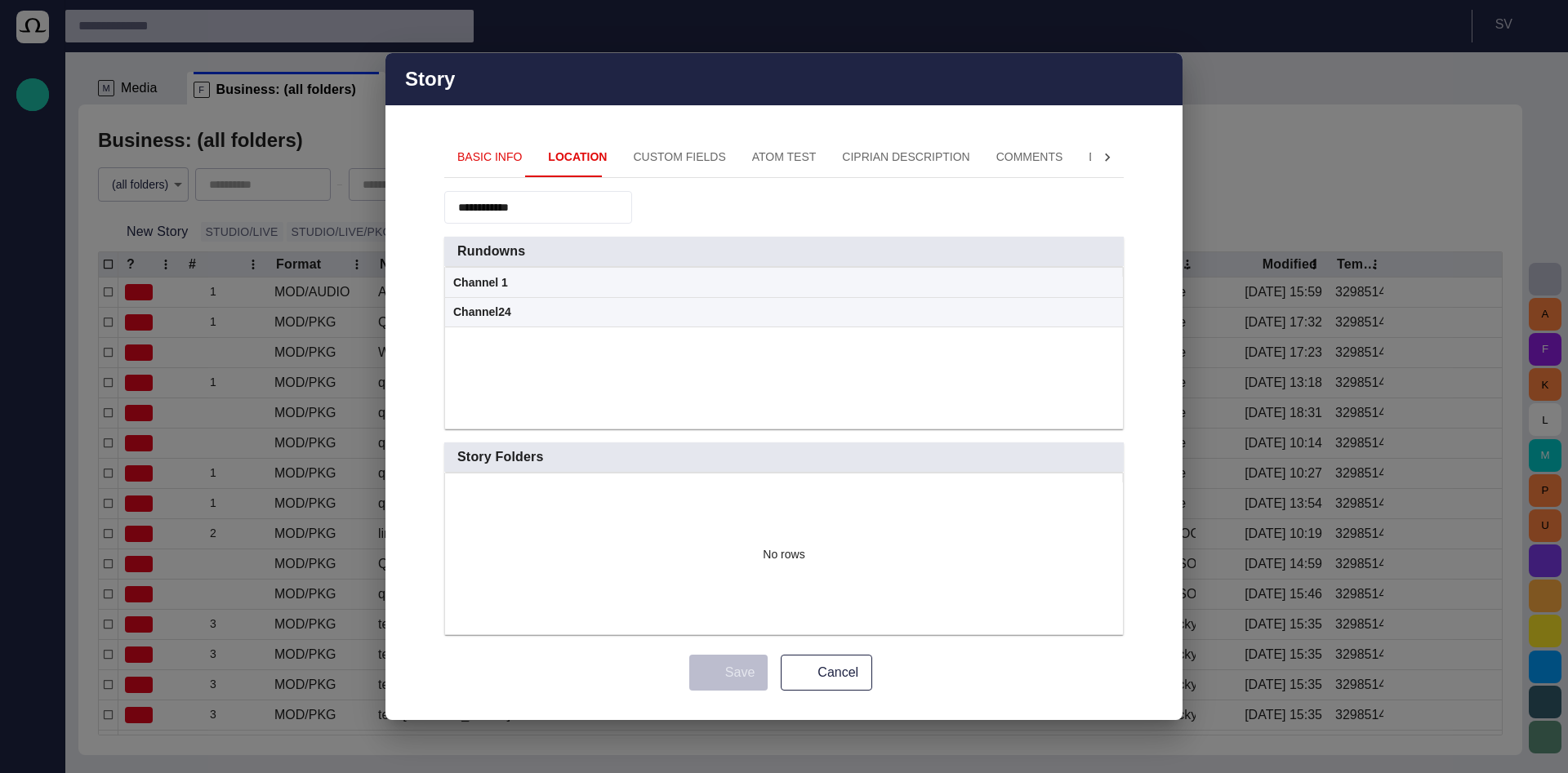
click at [472, 209] on input "**********" at bounding box center [515, 207] width 115 height 17
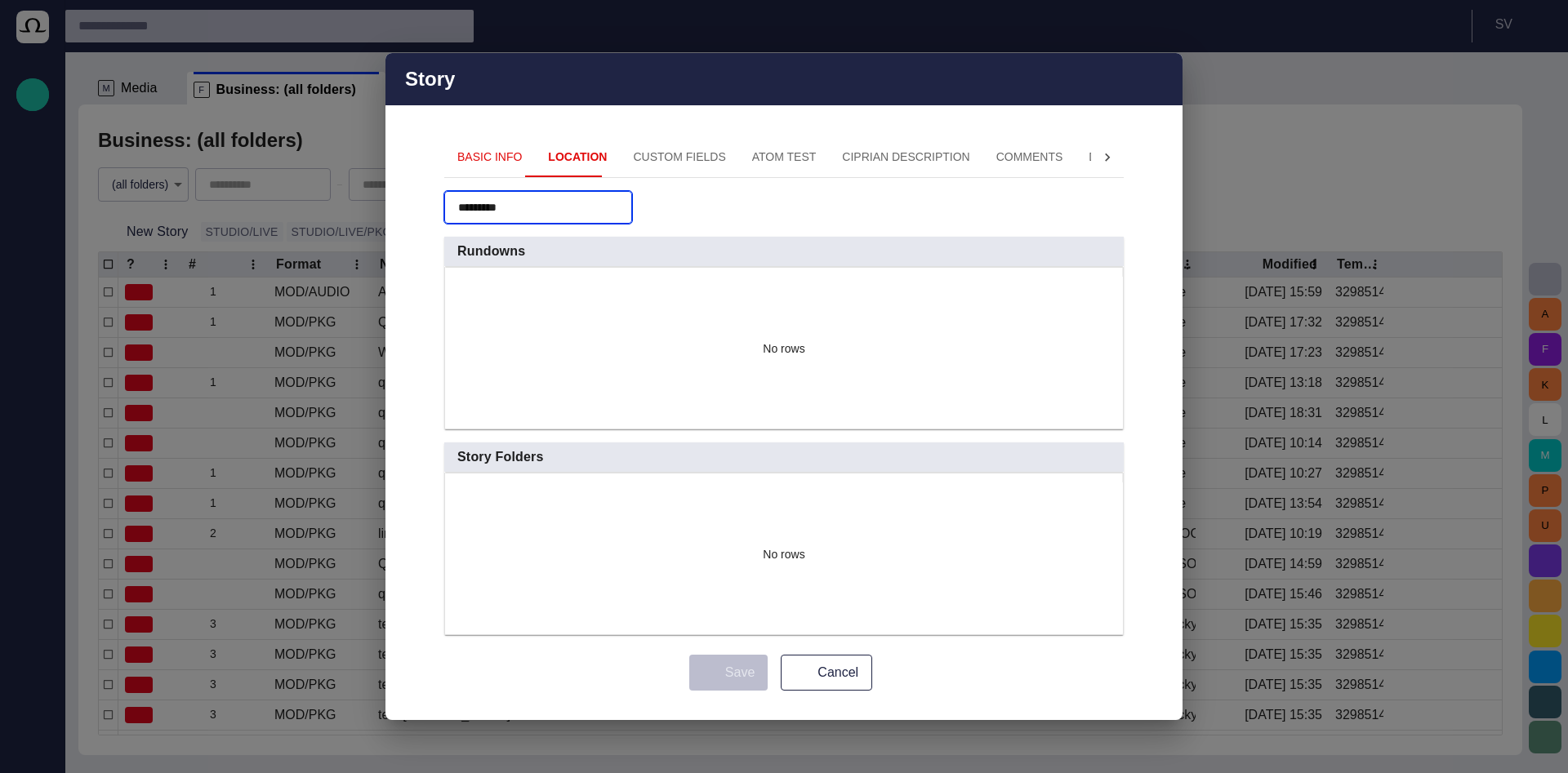
click at [498, 208] on input "*********" at bounding box center [515, 207] width 115 height 17
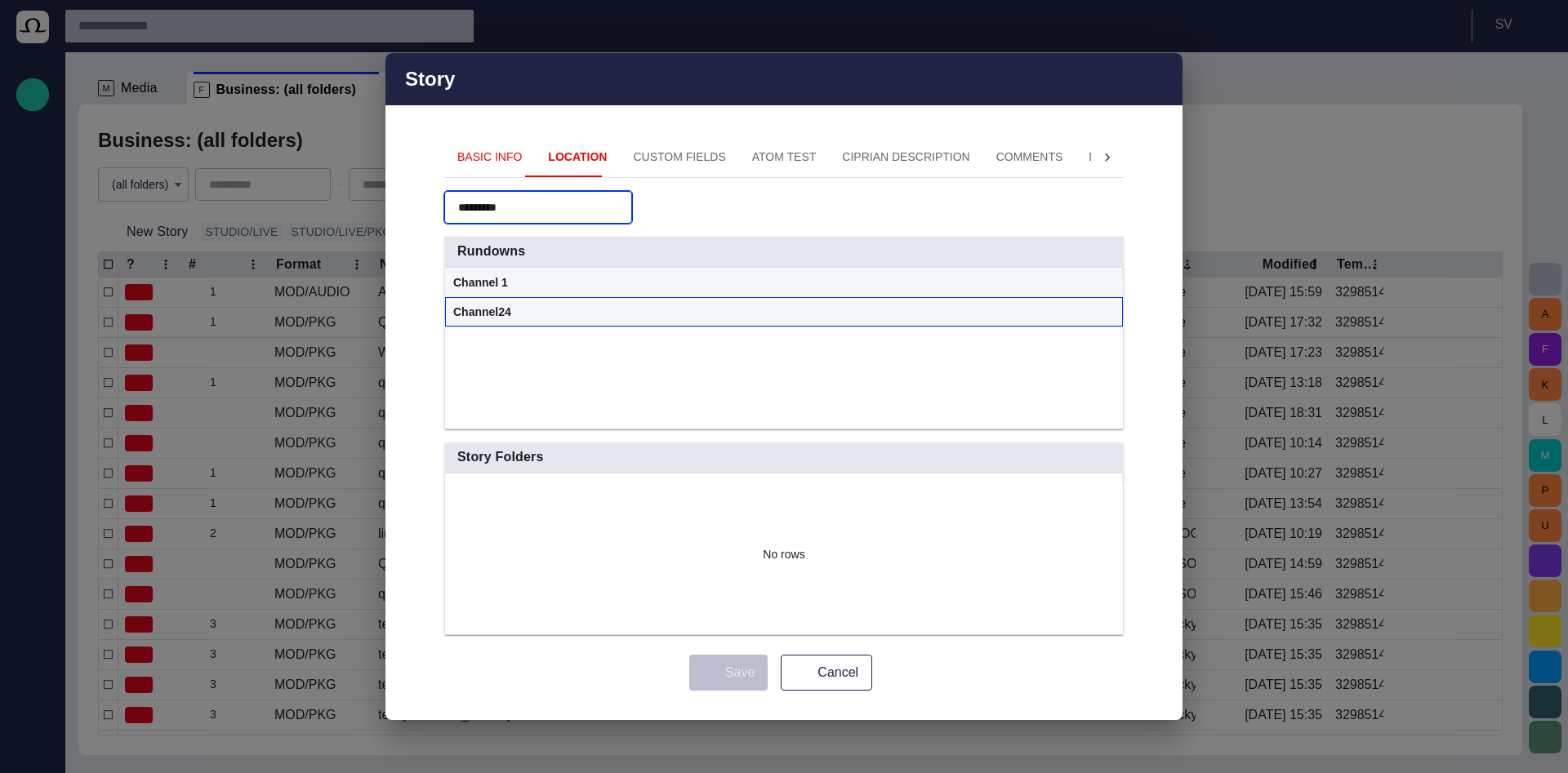
click at [1103, 312] on span at bounding box center [1108, 313] width 13 height 13
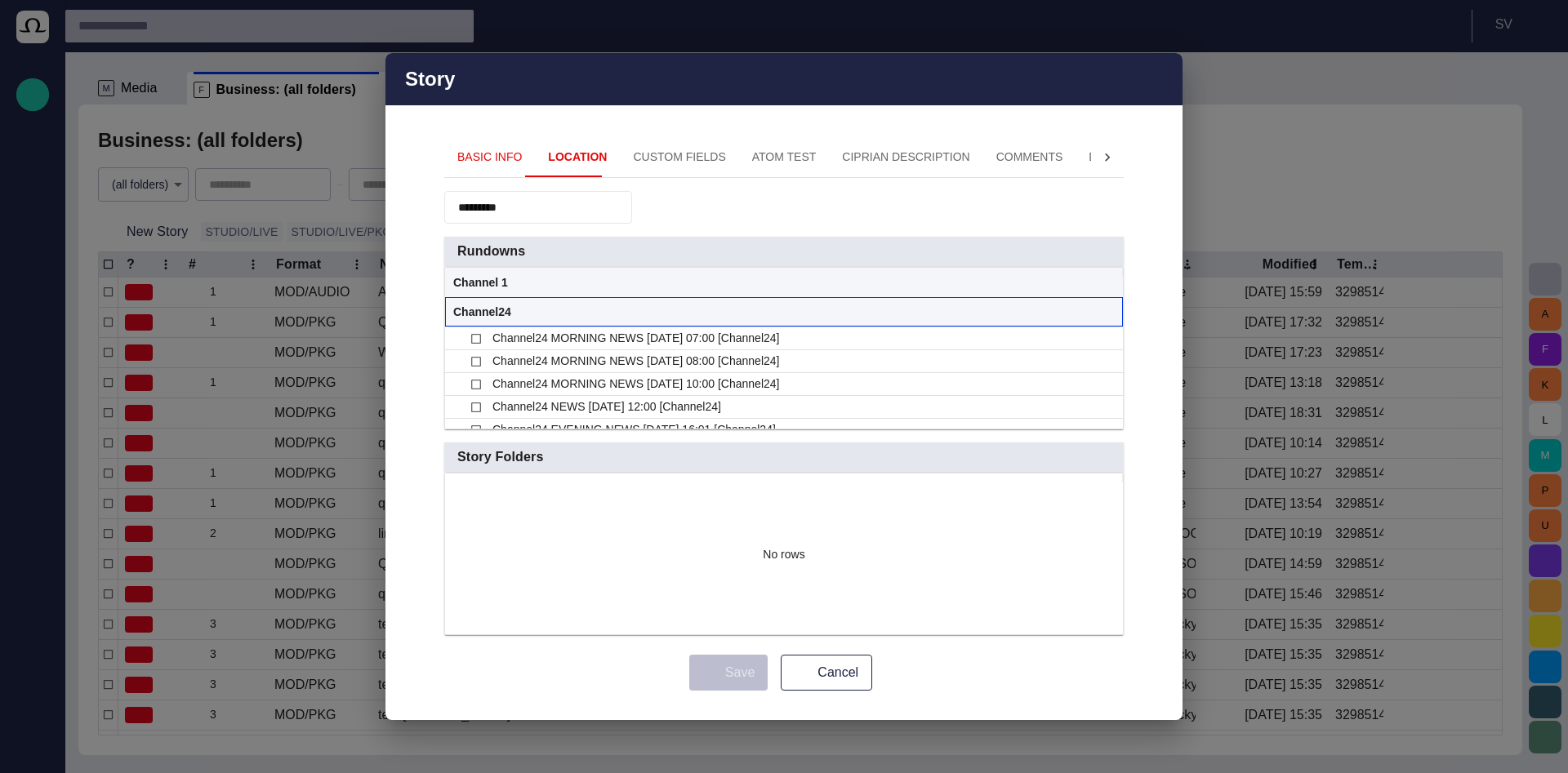
click at [1104, 308] on span at bounding box center [1108, 313] width 13 height 13
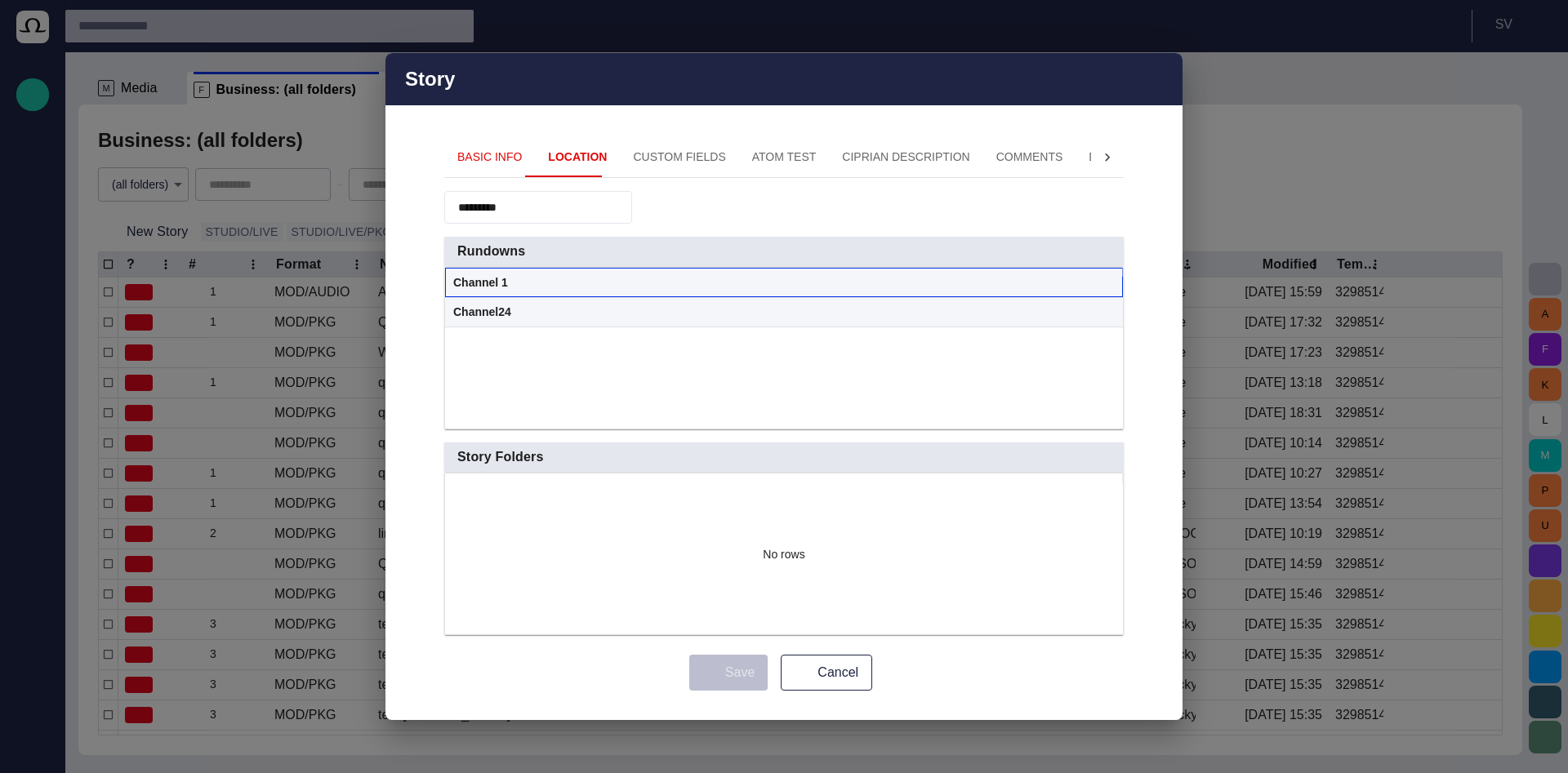
click at [1103, 284] on span at bounding box center [1108, 284] width 13 height 13
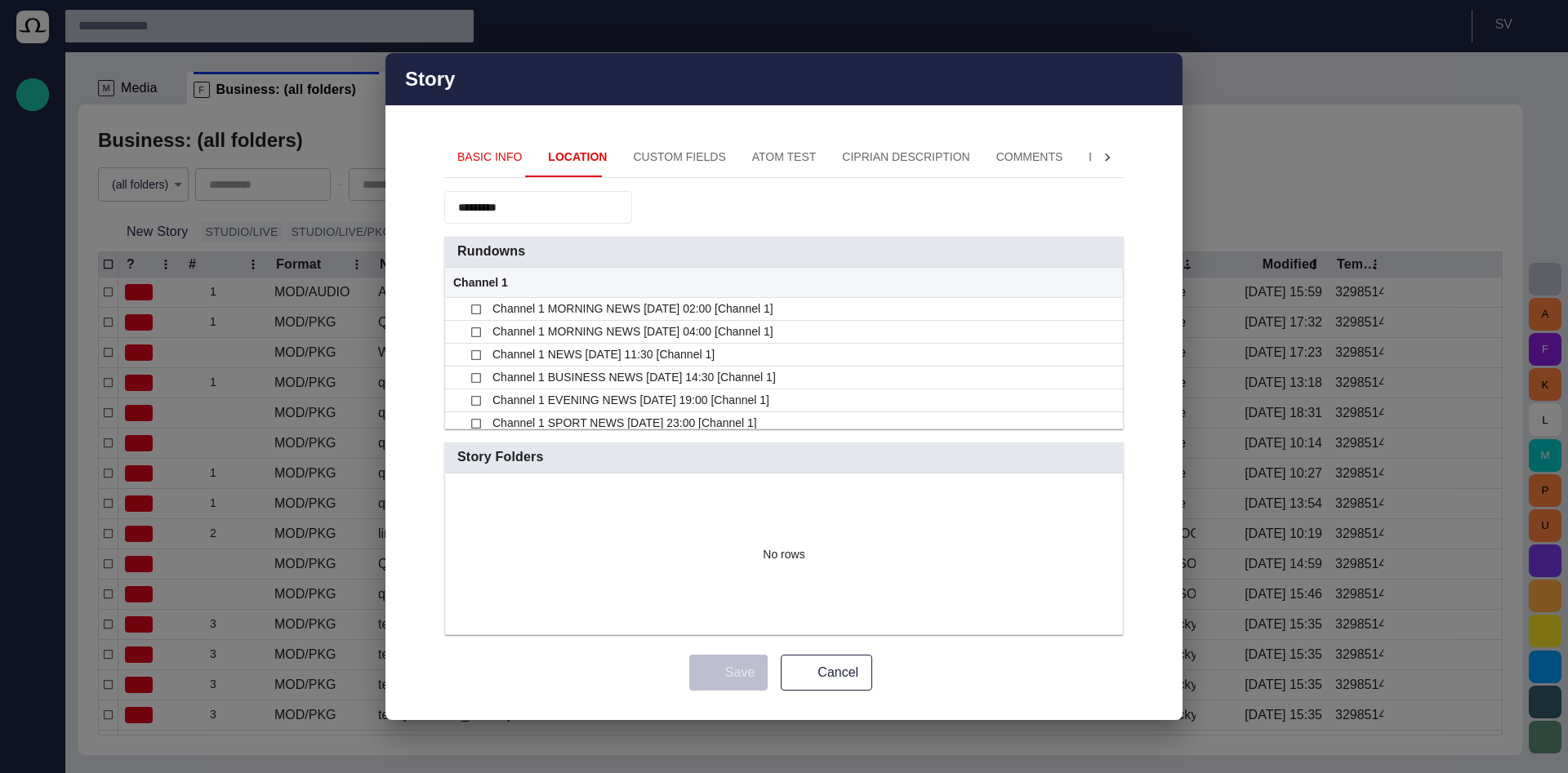
click at [1097, 254] on span "Rundowns" at bounding box center [777, 252] width 640 height 17
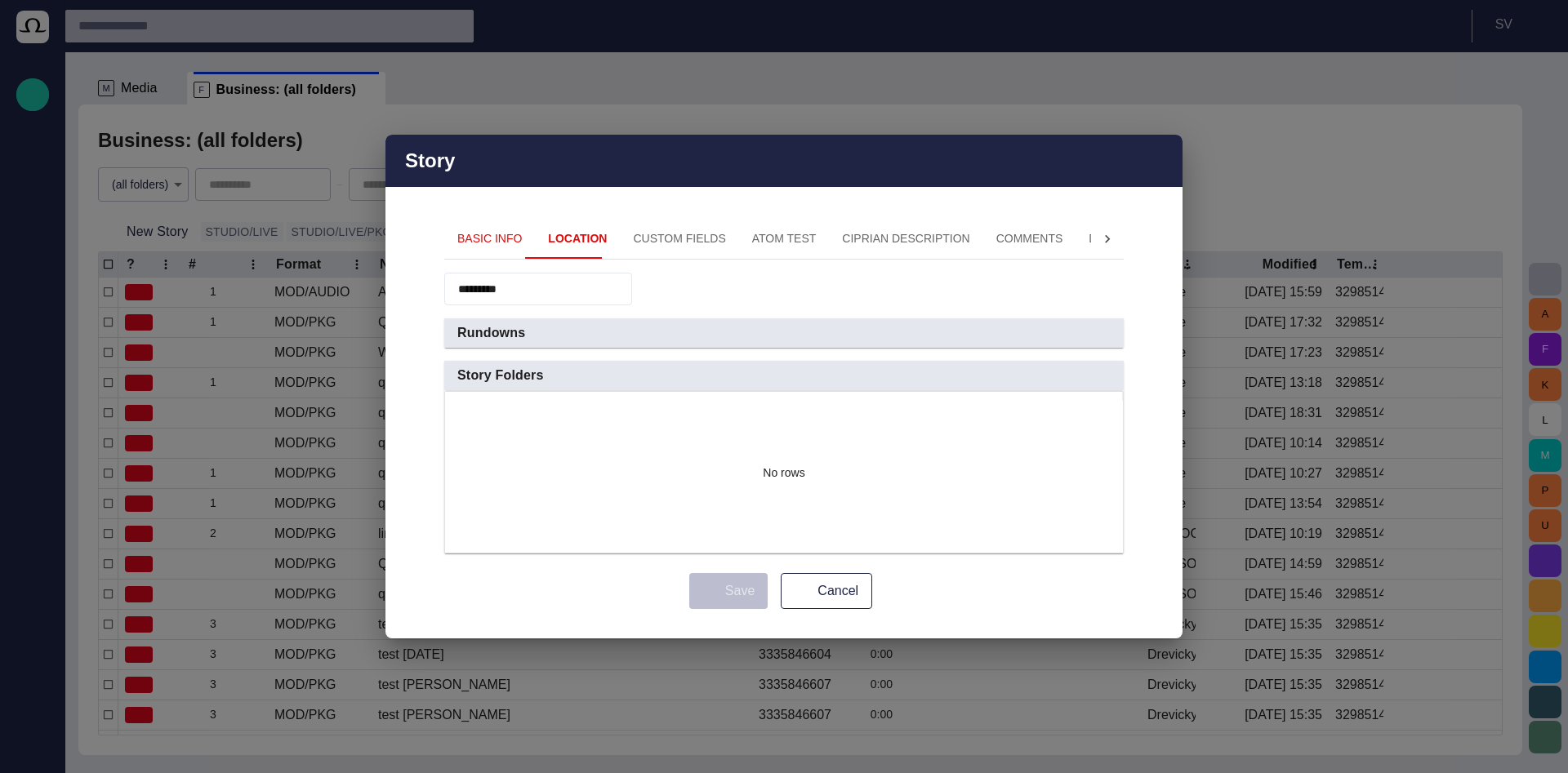
click at [1102, 332] on span "button" at bounding box center [1103, 333] width 13 height 13
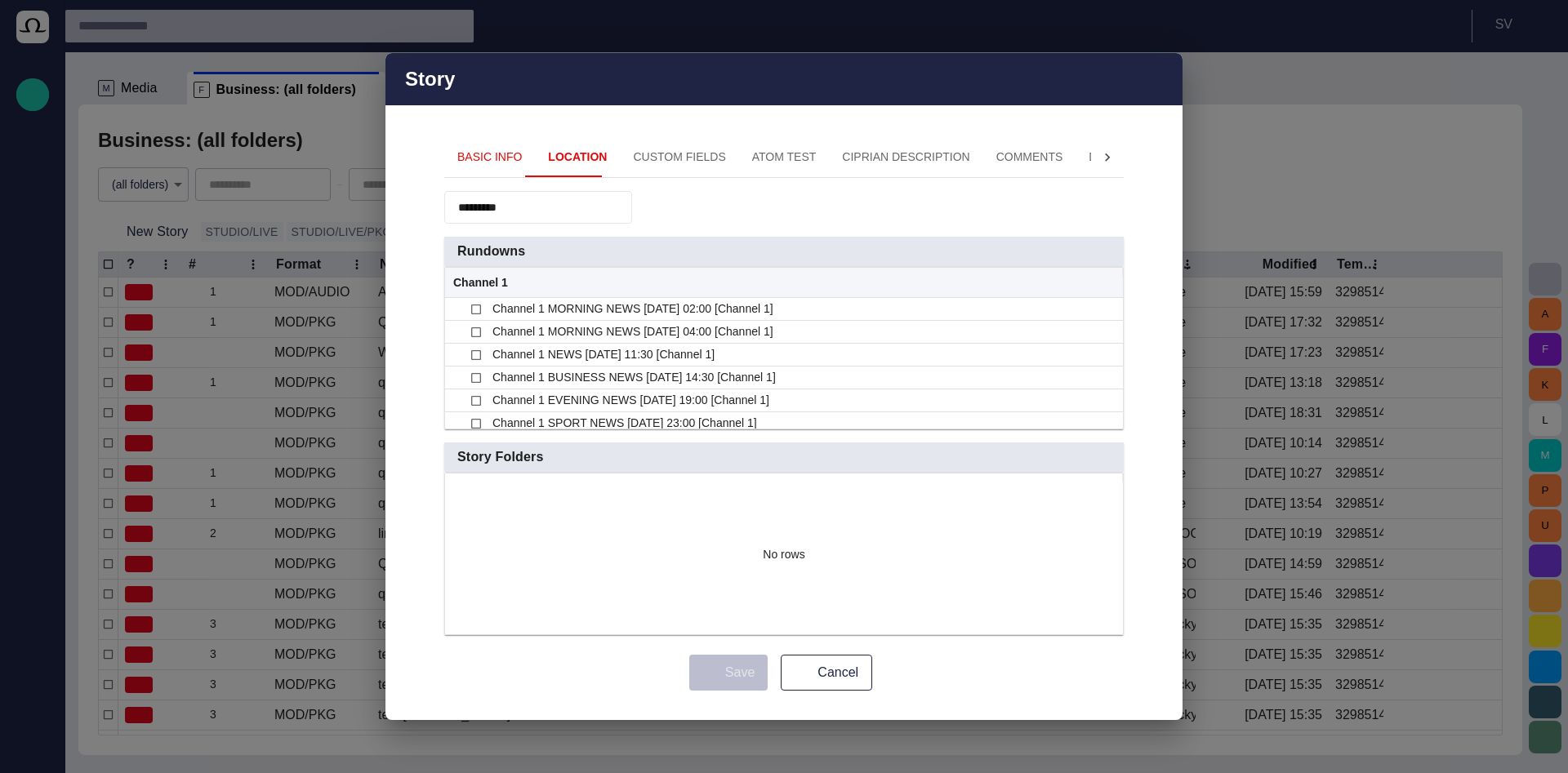
click at [508, 210] on input "*********" at bounding box center [515, 207] width 115 height 17
type input "*"
type input "*****"
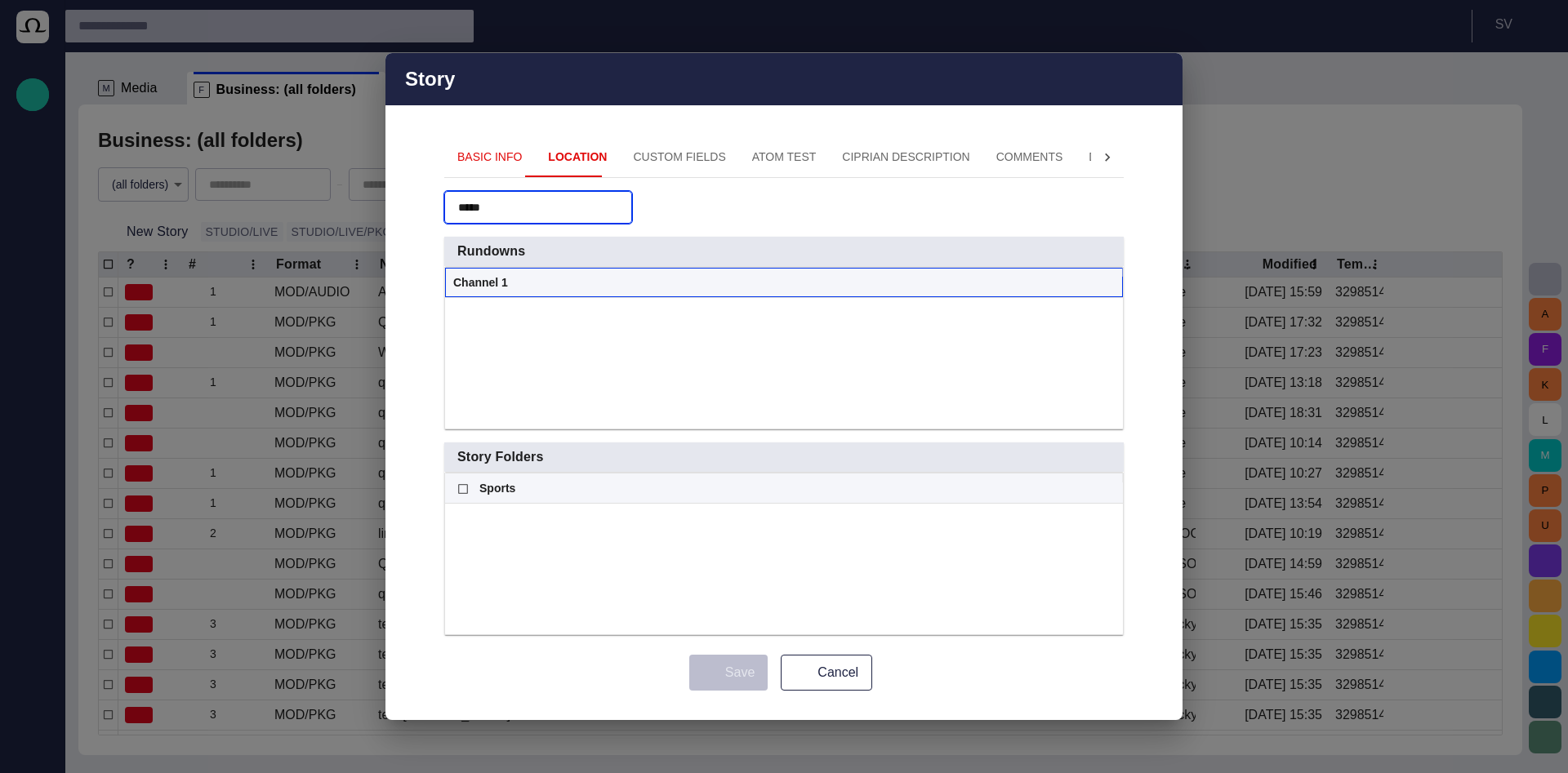
click at [1109, 289] on span at bounding box center [1108, 284] width 13 height 13
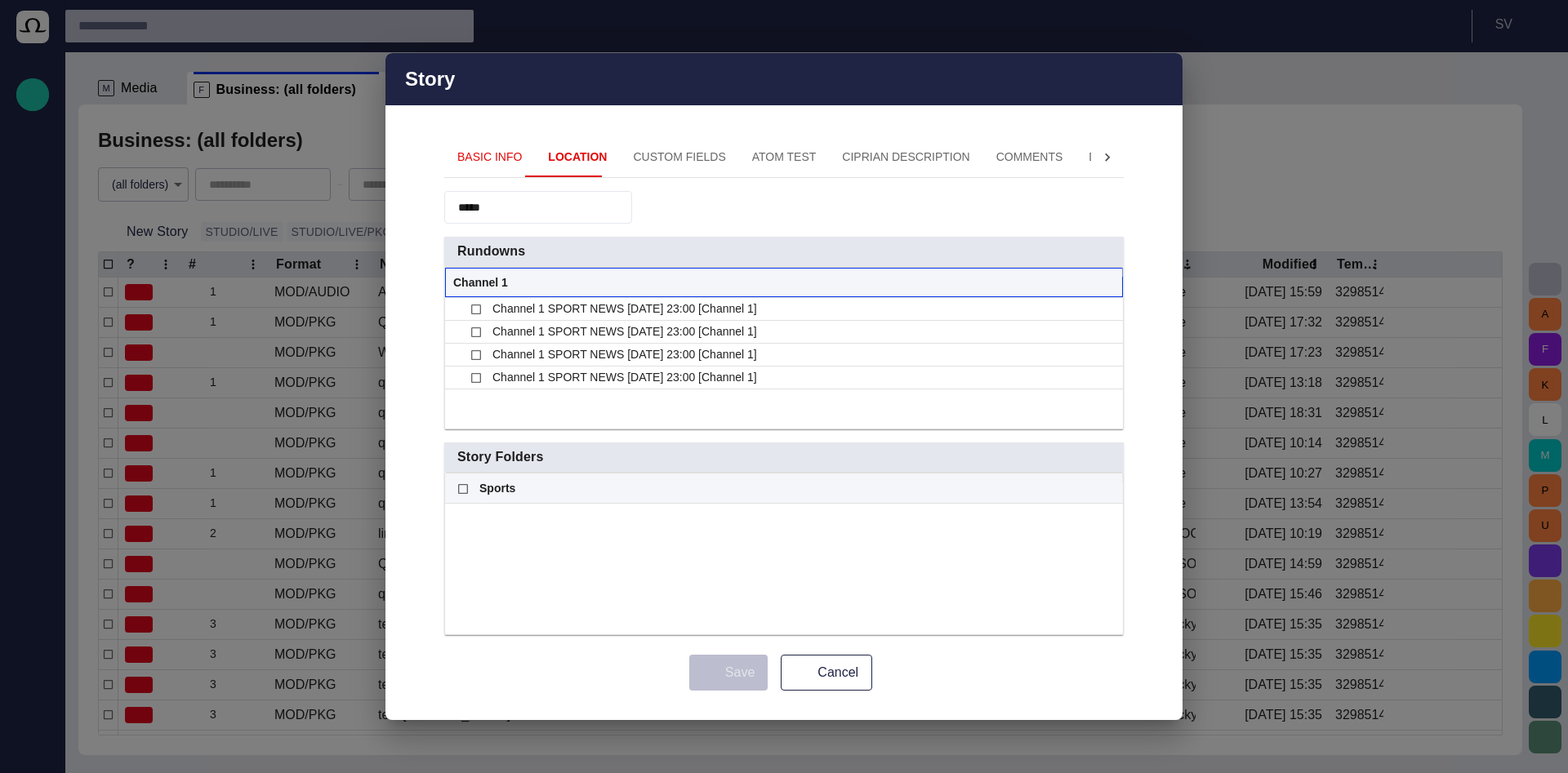
click at [1100, 291] on div "Channel 1" at bounding box center [784, 283] width 661 height 28
click at [1111, 283] on span at bounding box center [1108, 284] width 13 height 13
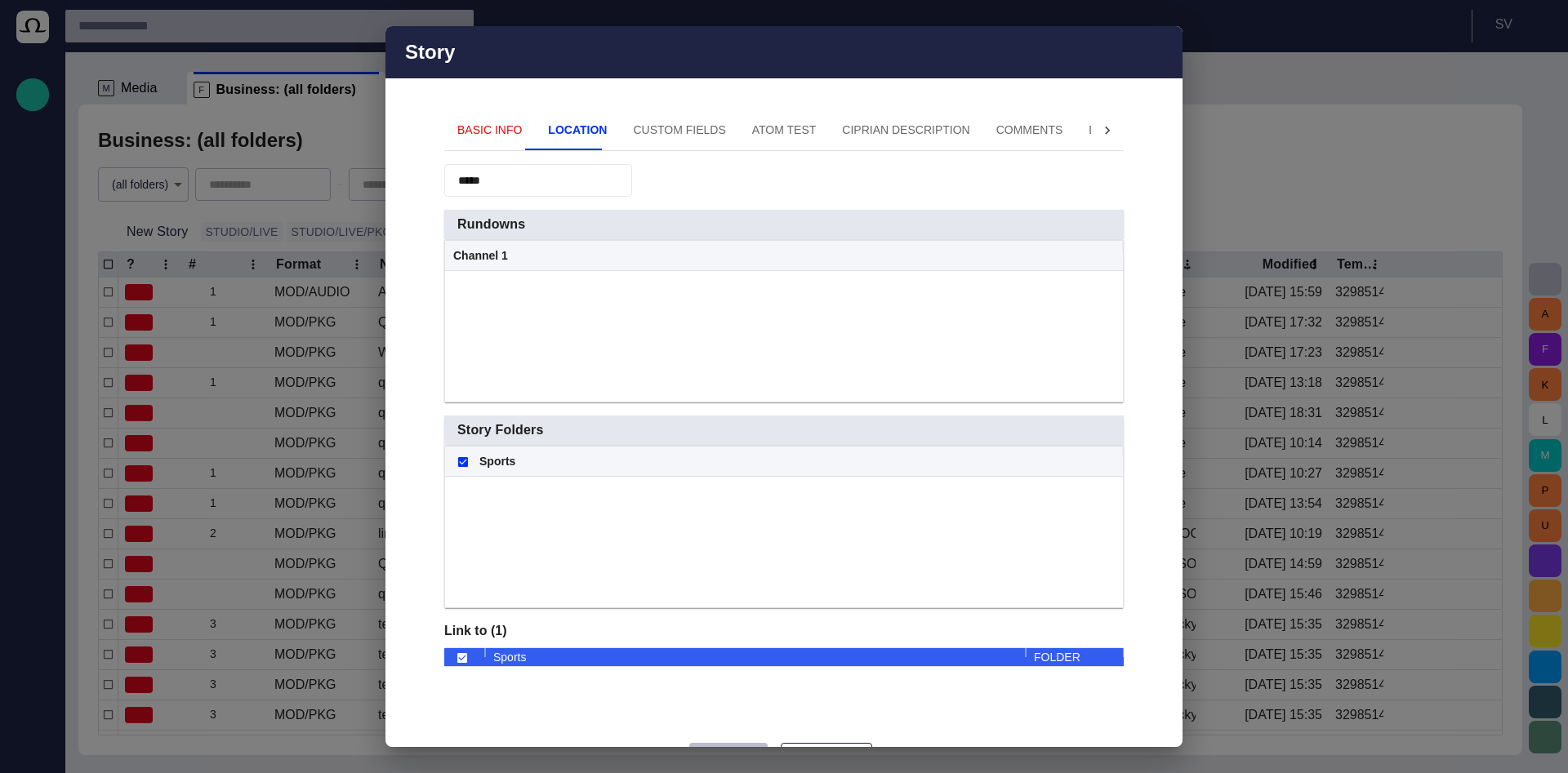
click at [624, 180] on span "button" at bounding box center [617, 181] width 17 height 17
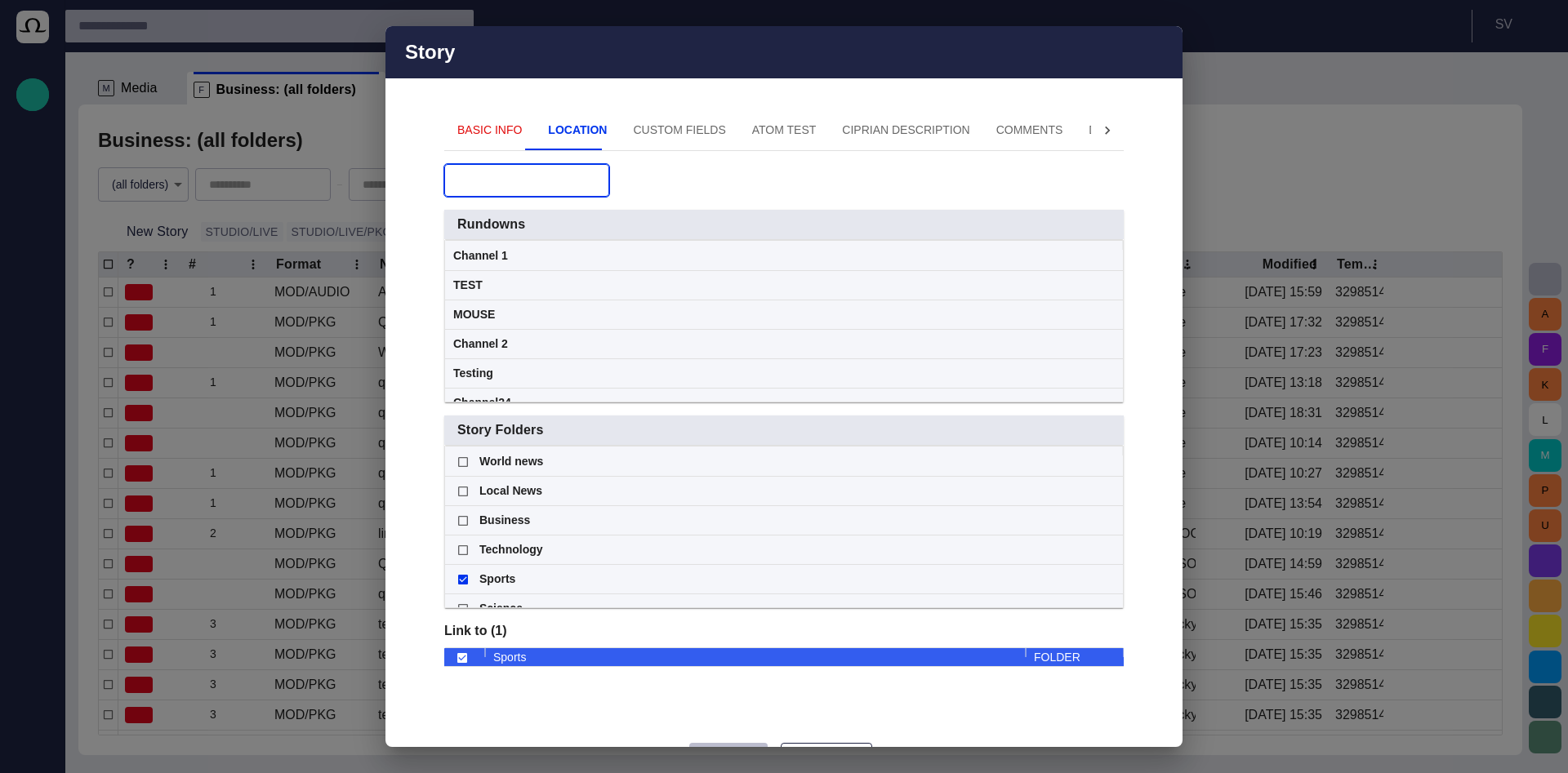
click at [528, 184] on input "text" at bounding box center [515, 181] width 115 height 17
type input "*********"
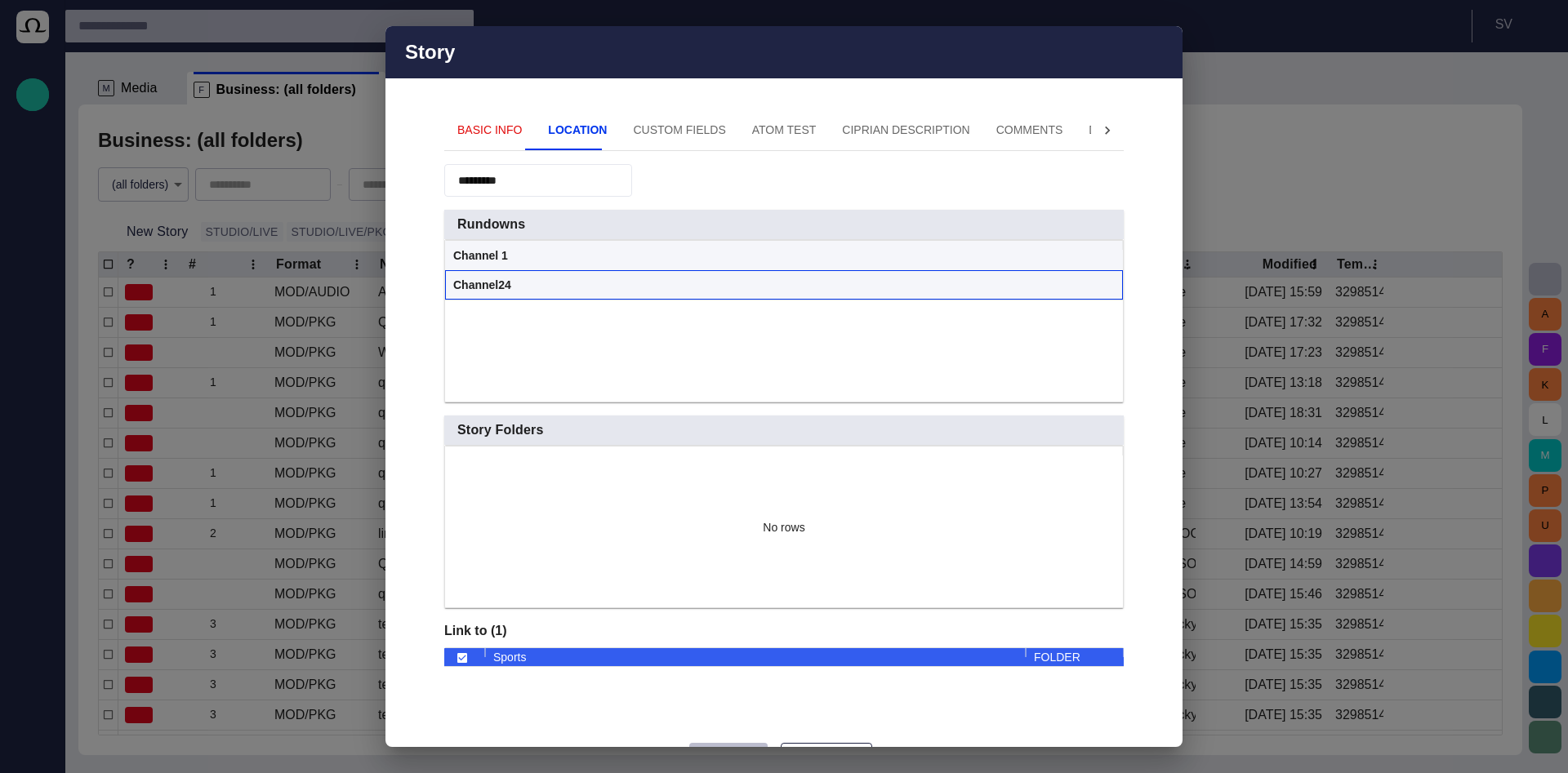
click at [1103, 282] on span at bounding box center [1108, 286] width 13 height 13
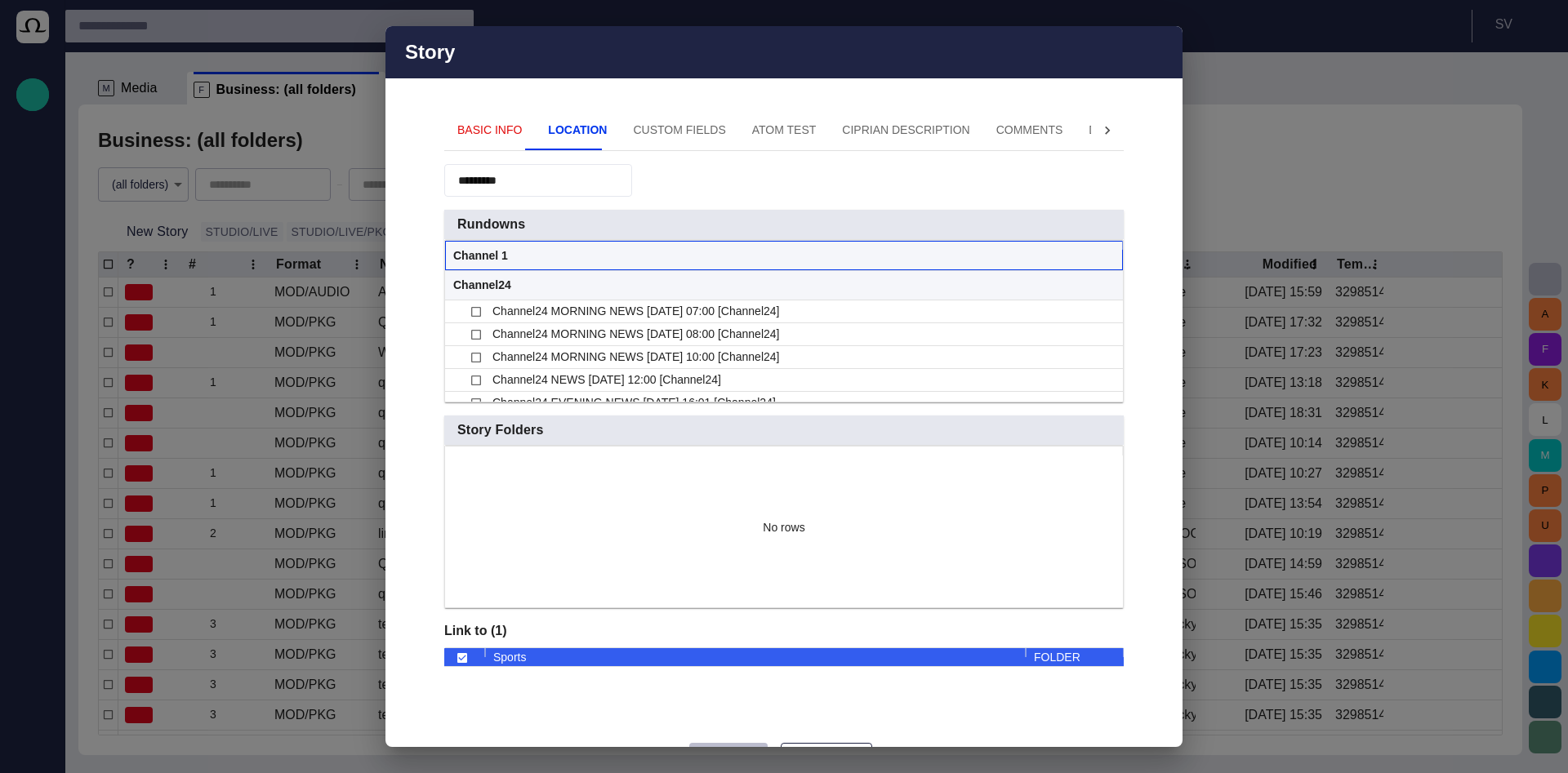
click at [1104, 249] on div "Channel 1" at bounding box center [784, 255] width 661 height 28
click at [1105, 257] on span at bounding box center [1108, 256] width 13 height 13
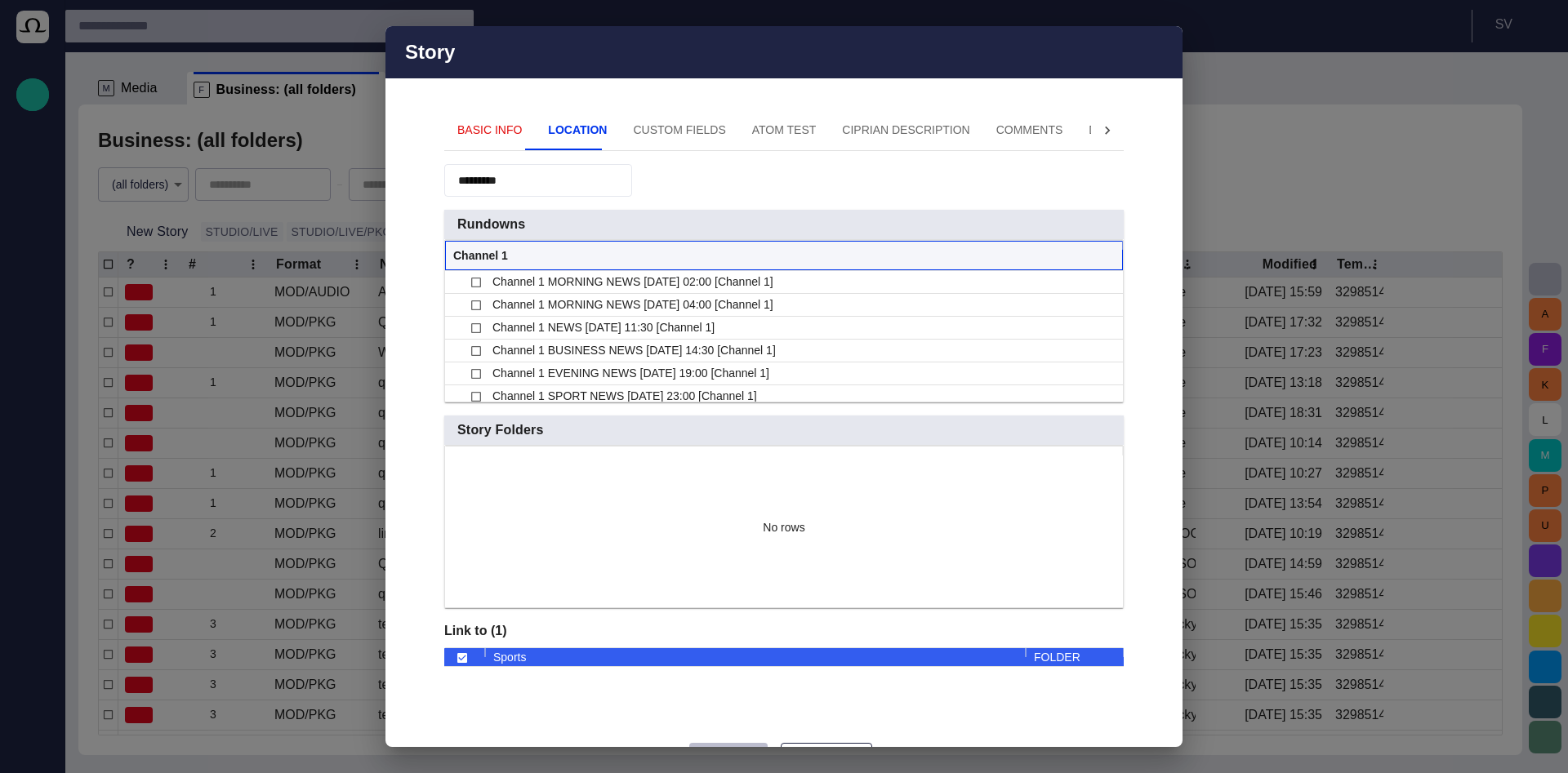
click at [1103, 258] on span at bounding box center [1108, 256] width 13 height 13
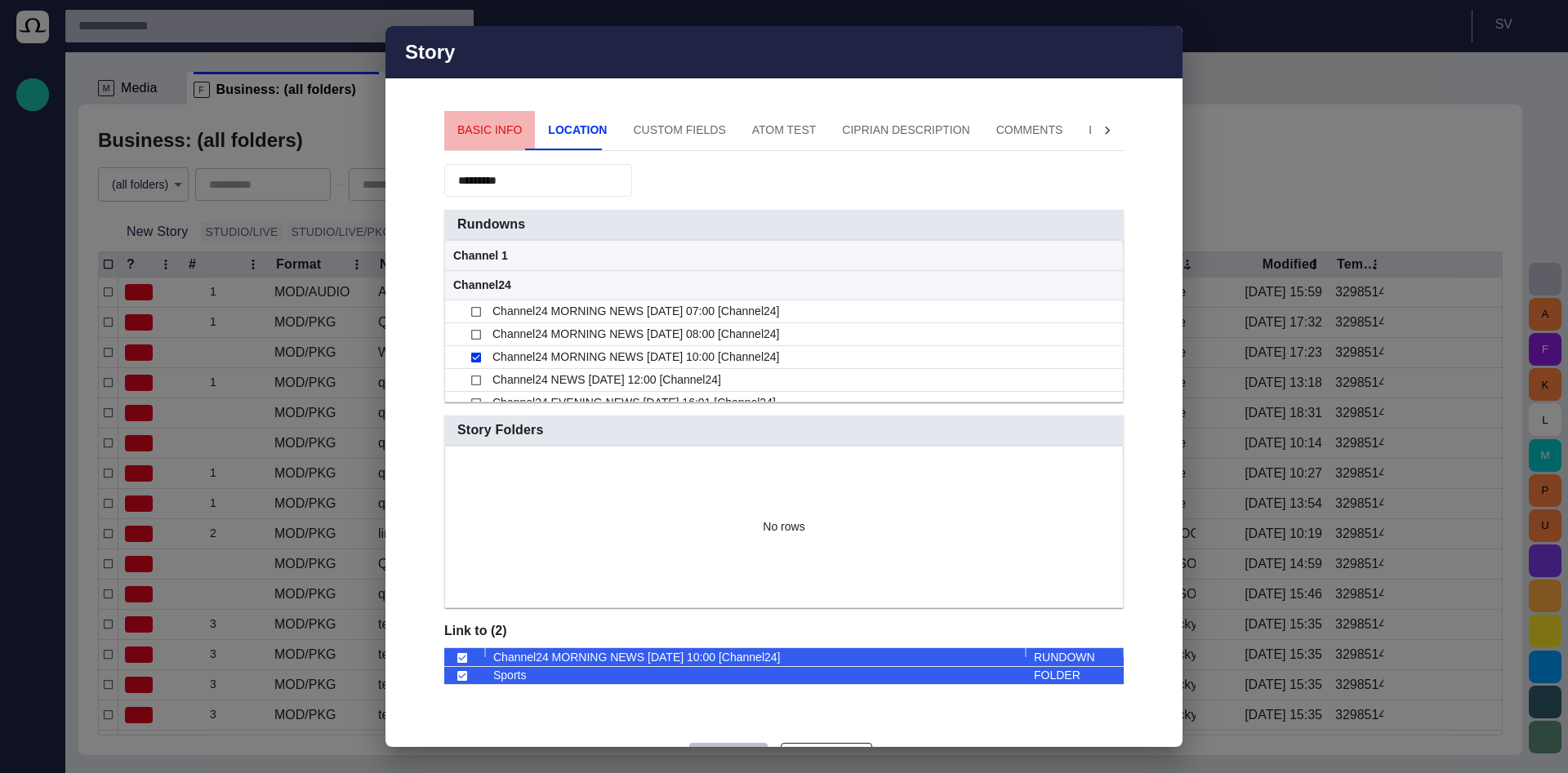
click at [495, 129] on button "Basic Info" at bounding box center [489, 130] width 91 height 39
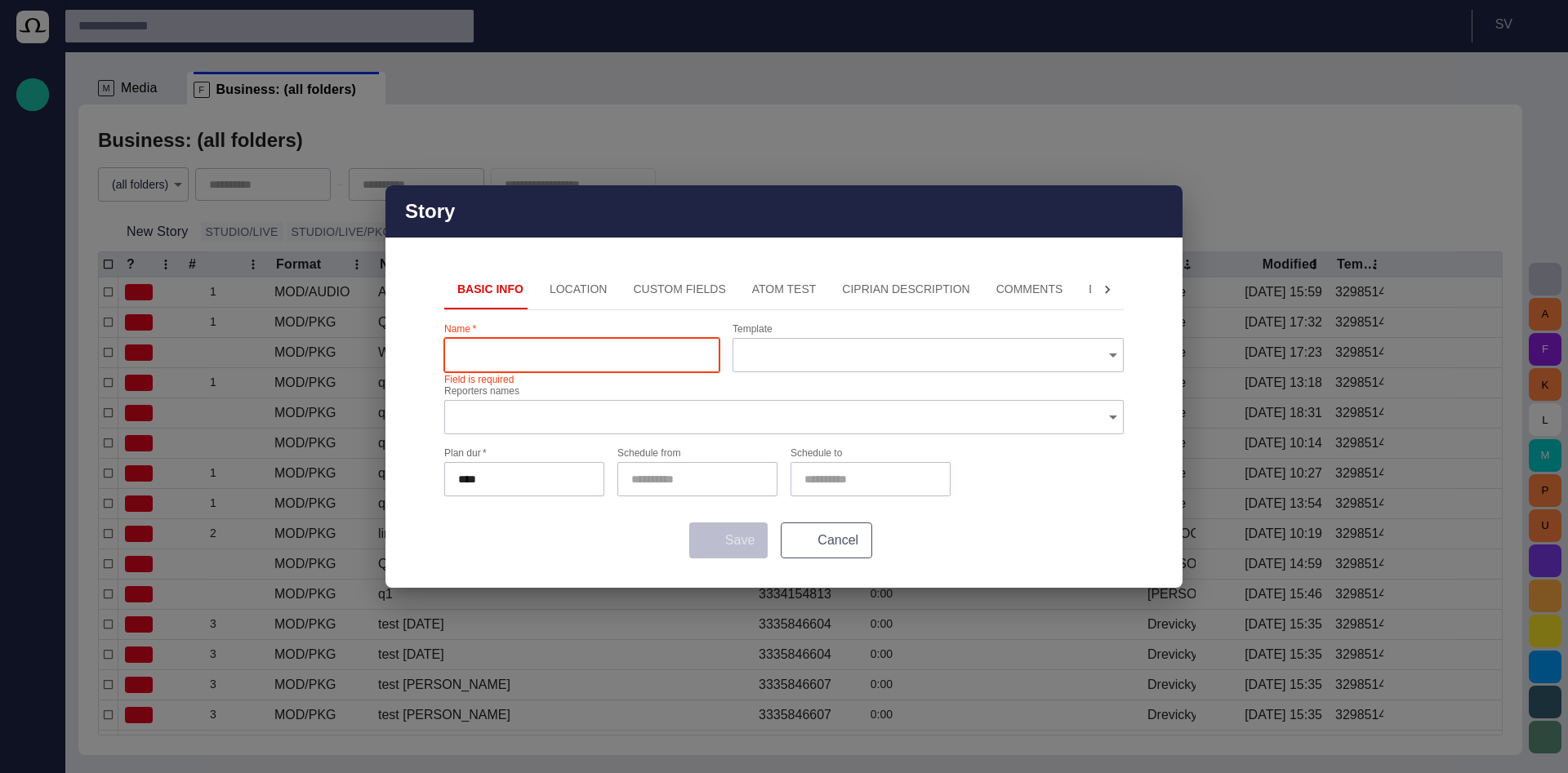
click at [823, 528] on button "Cancel" at bounding box center [826, 540] width 92 height 36
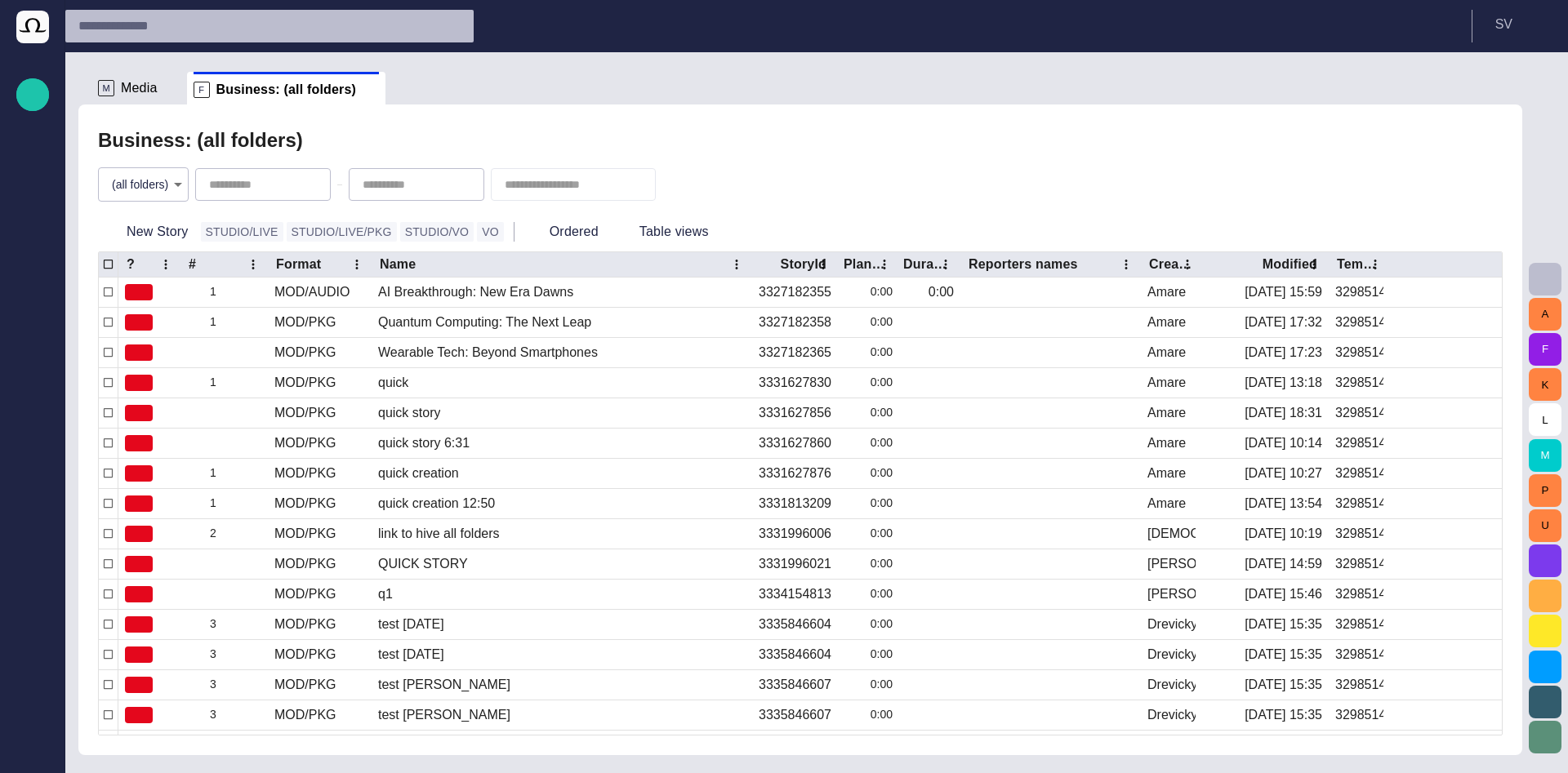
click at [265, 28] on input "text" at bounding box center [254, 26] width 353 height 26
click at [37, 742] on div "button" at bounding box center [33, 751] width 33 height 33
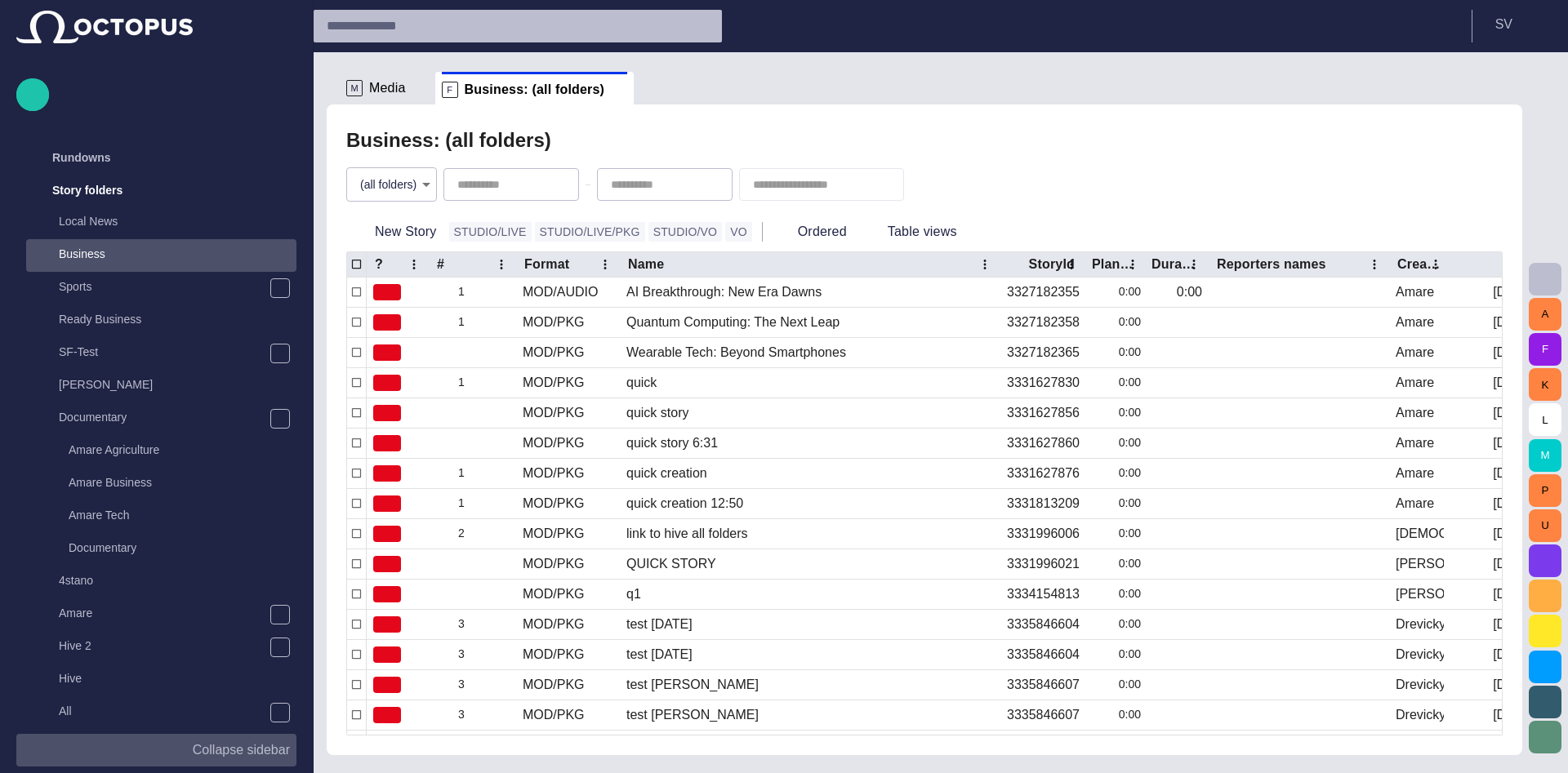
click at [186, 750] on div "button" at bounding box center [170, 751] width 33 height 33
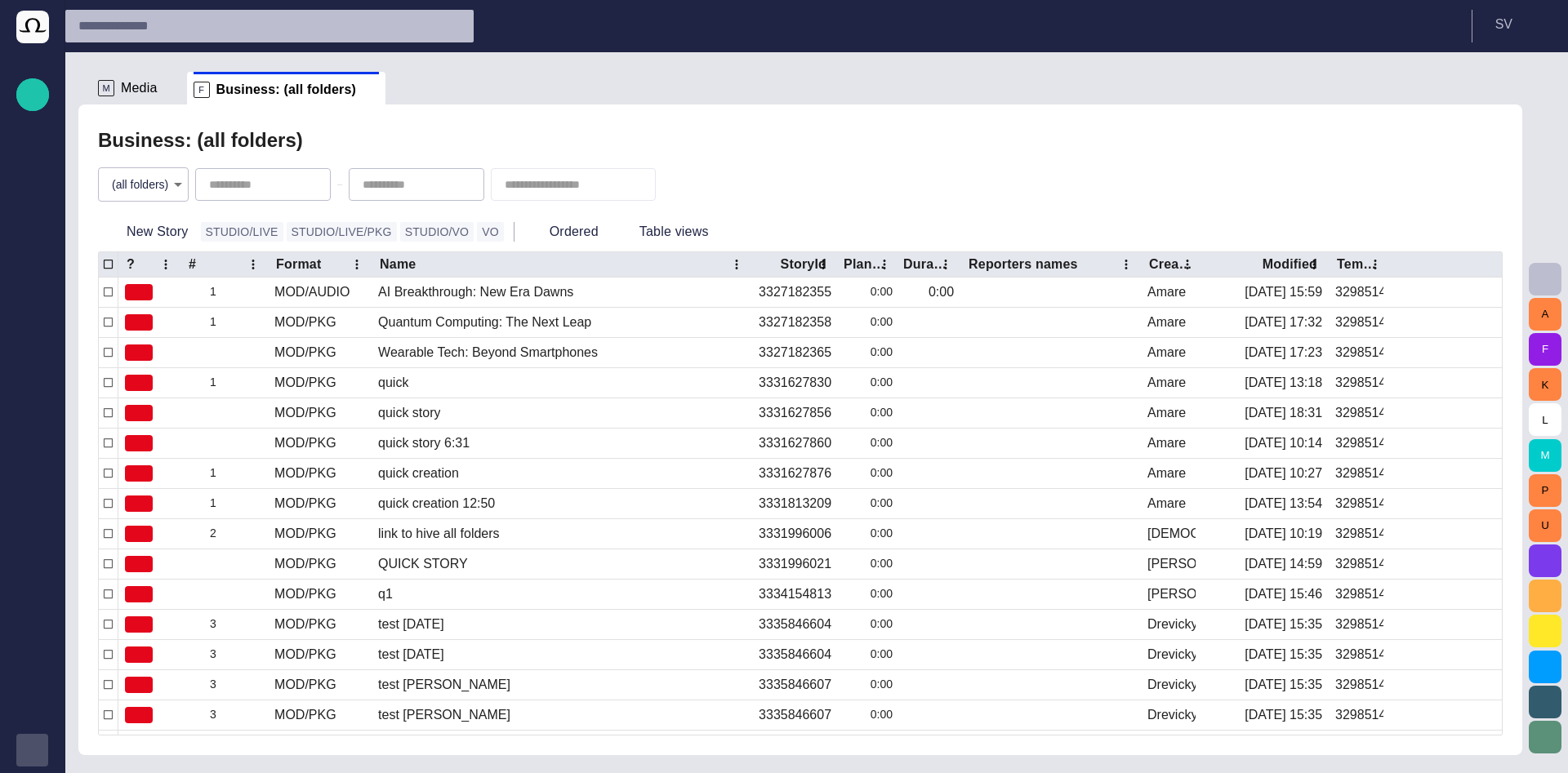
click at [597, 133] on div "Business: (all folders)" at bounding box center [801, 140] width 1405 height 33
click at [36, 749] on span "button" at bounding box center [32, 750] width 13 height 13
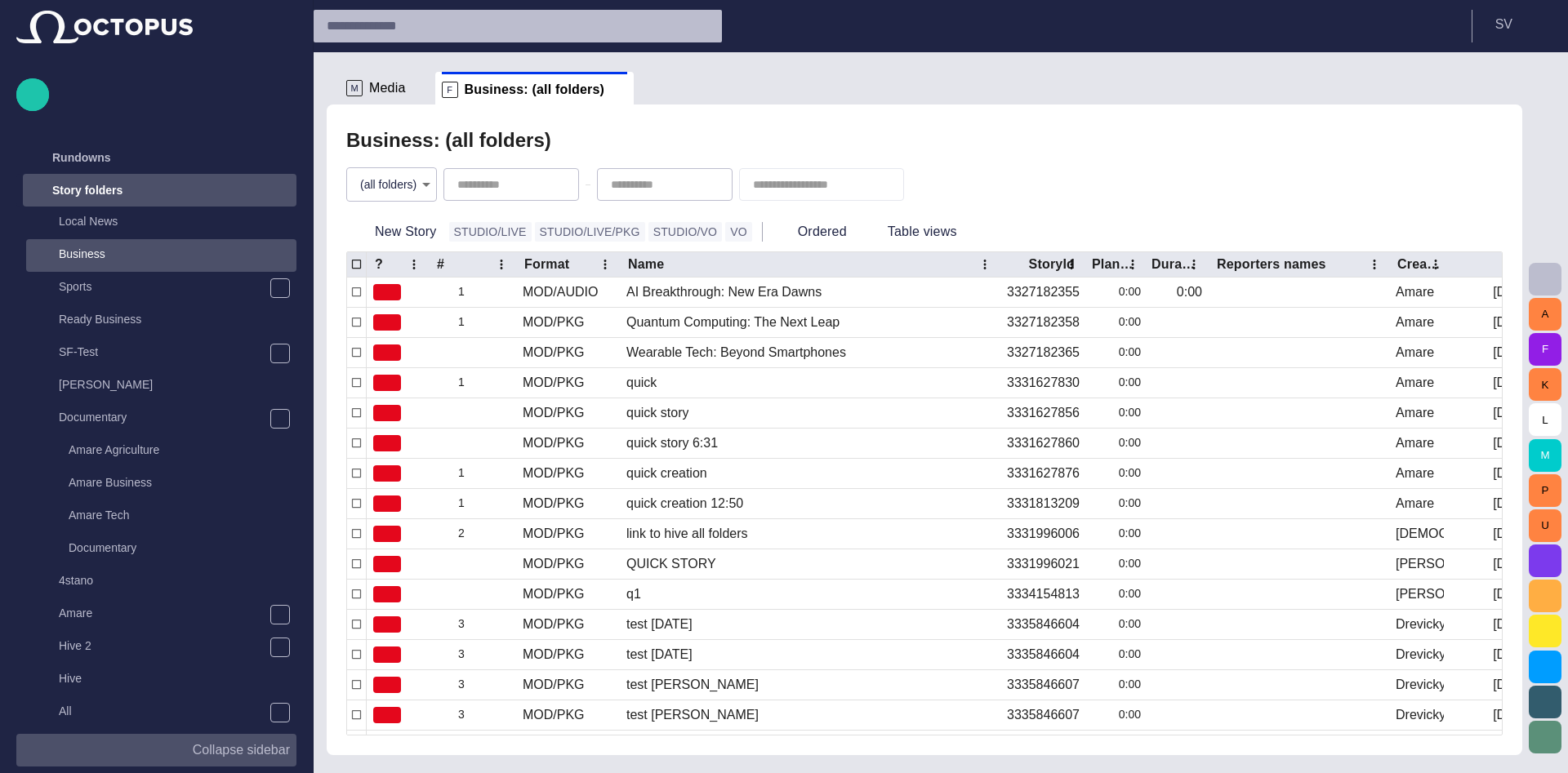
click at [277, 188] on span "main menu" at bounding box center [280, 190] width 13 height 13
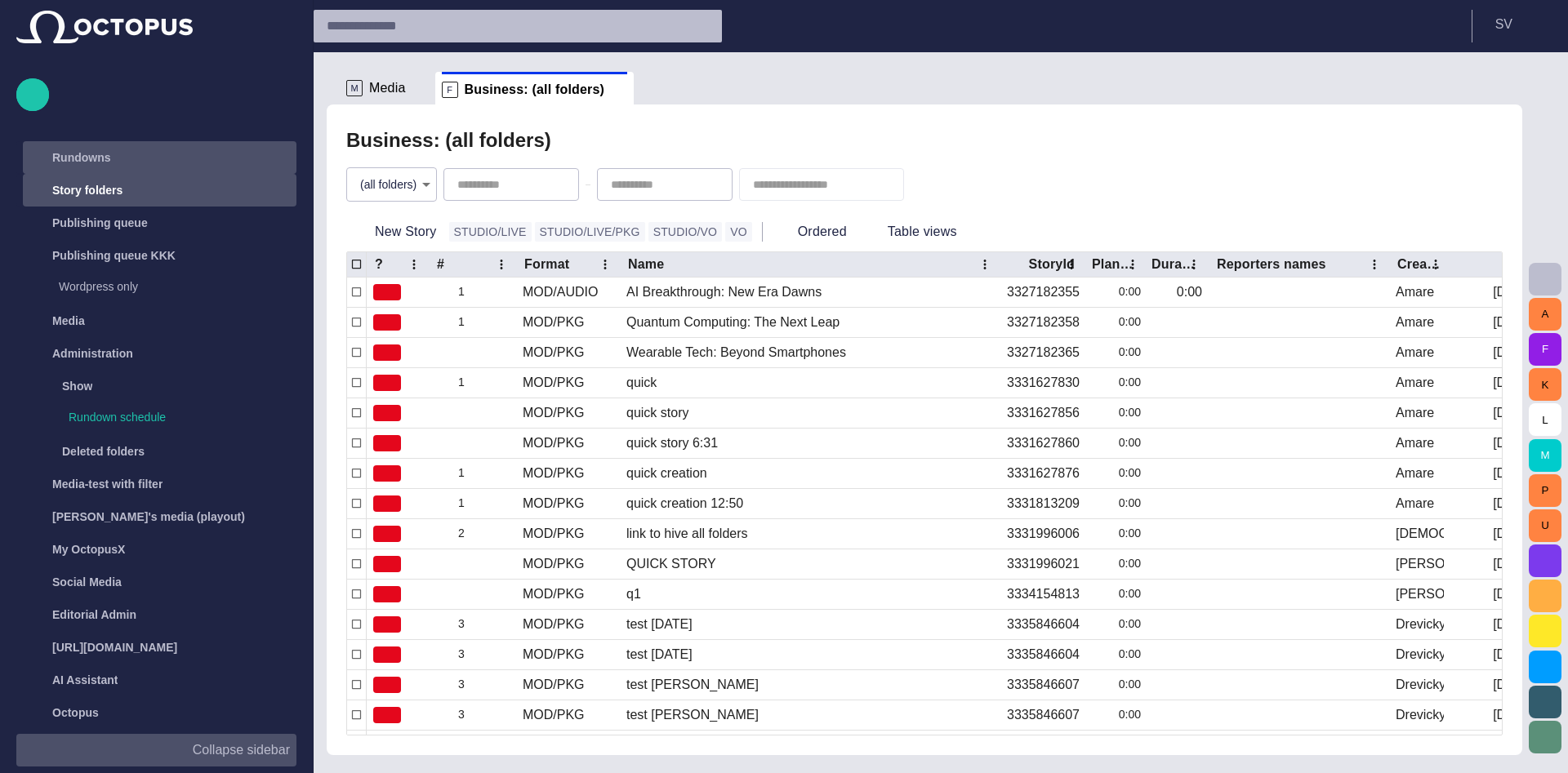
click at [272, 159] on div "main menu" at bounding box center [280, 158] width 33 height 33
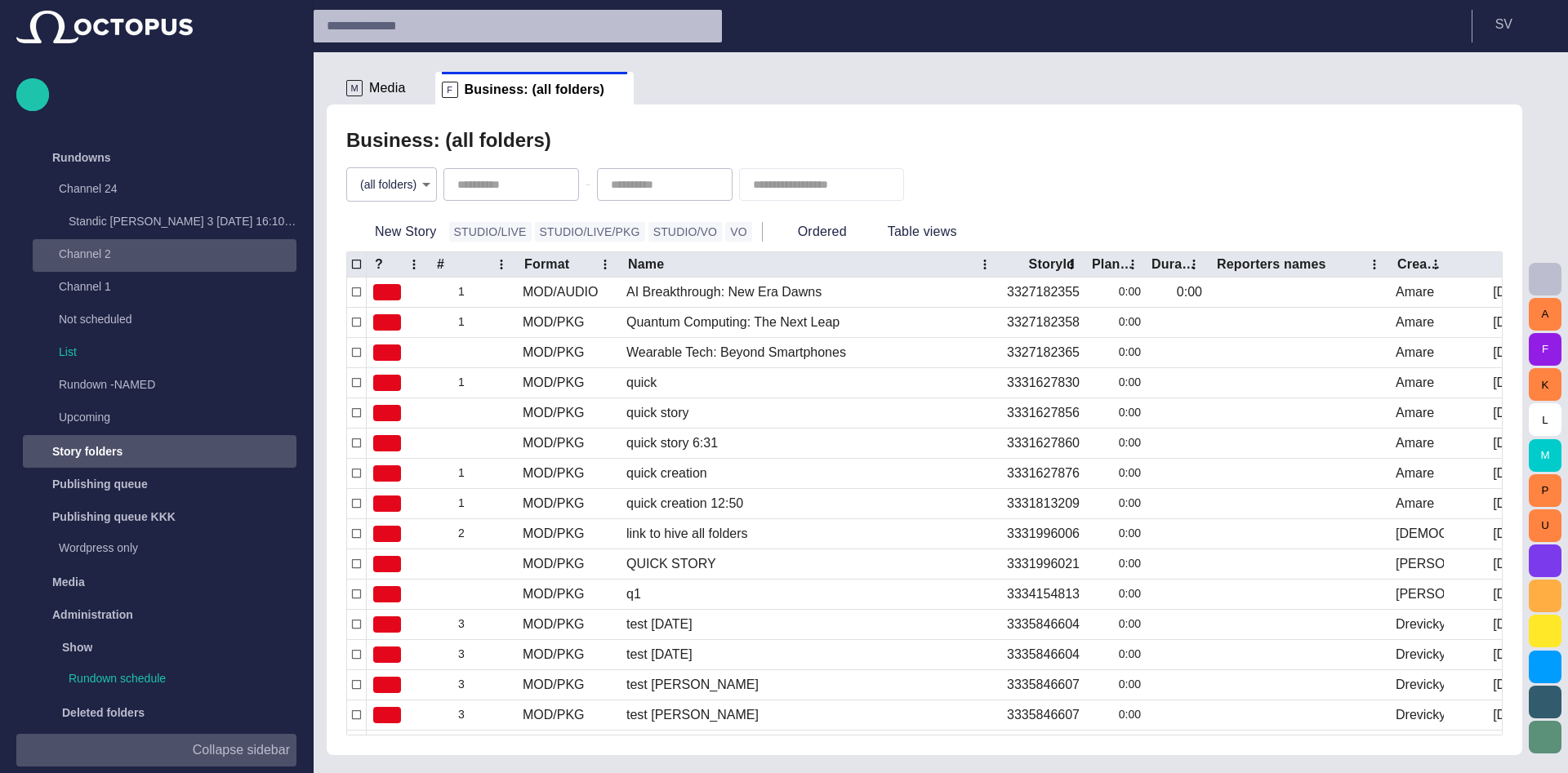
click at [162, 252] on p "Channel 2" at bounding box center [161, 254] width 205 height 17
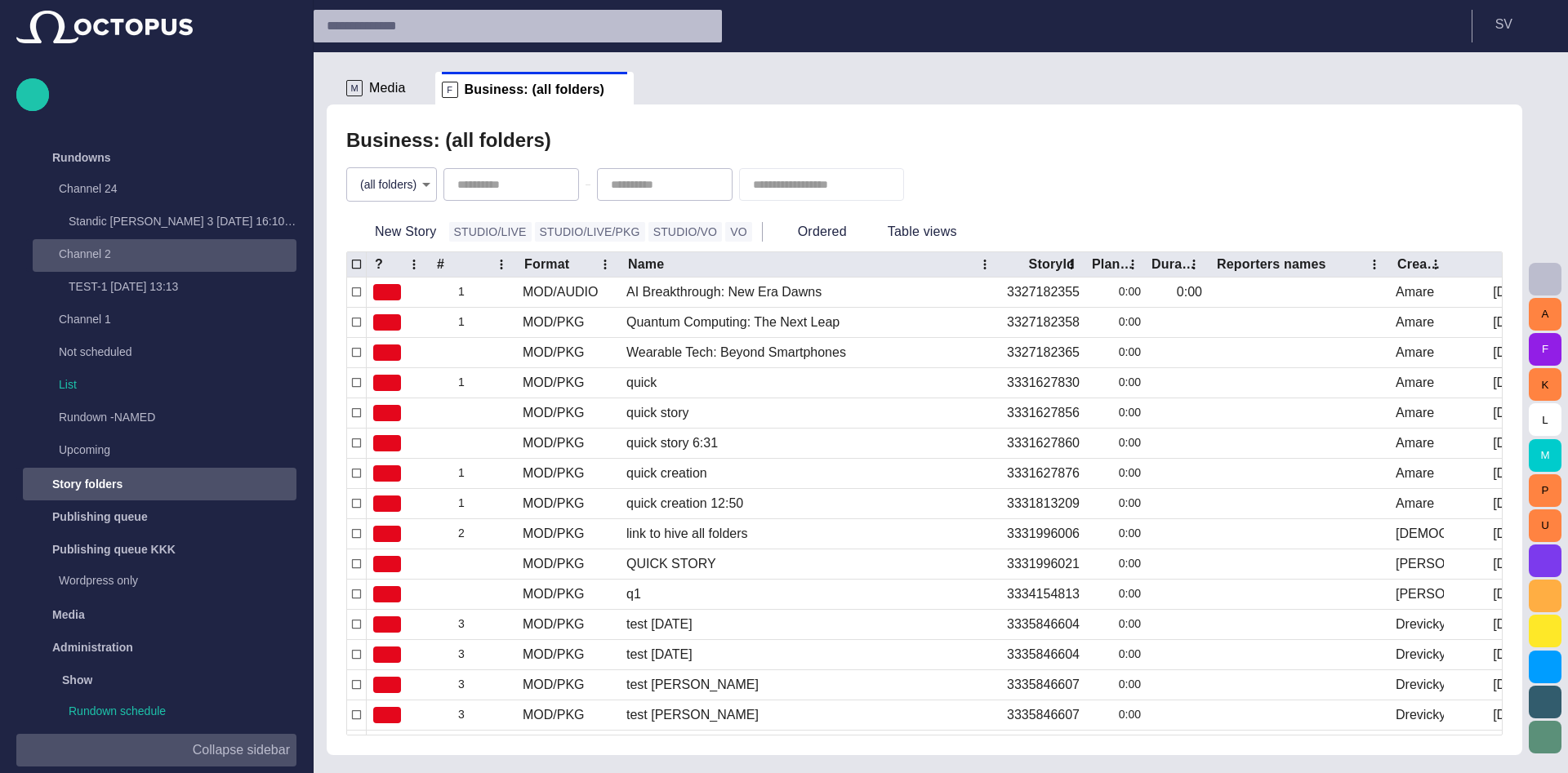
click at [163, 252] on p "Channel 2" at bounding box center [161, 254] width 205 height 17
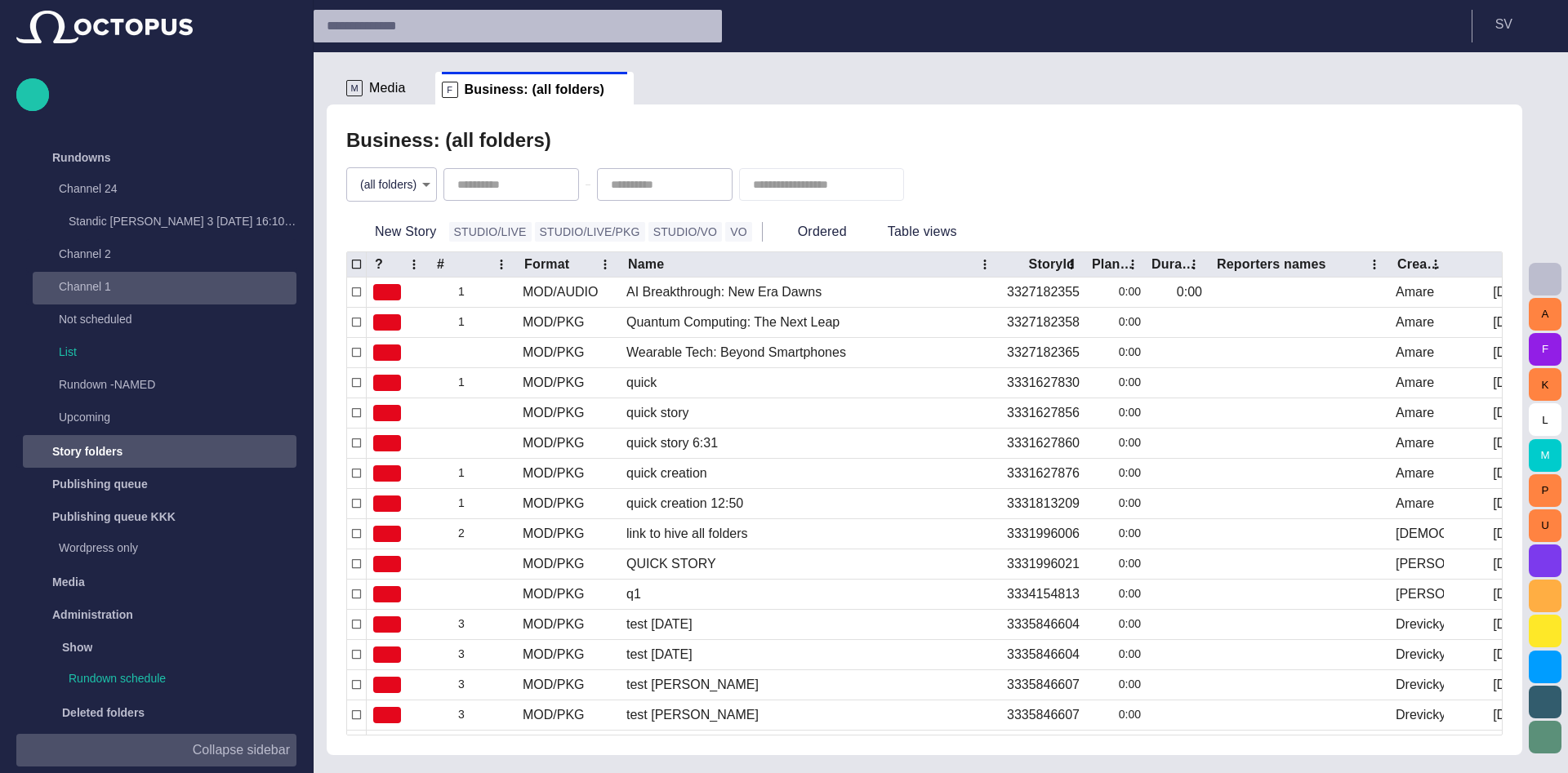
click at [151, 286] on p "Channel 1" at bounding box center [161, 286] width 205 height 17
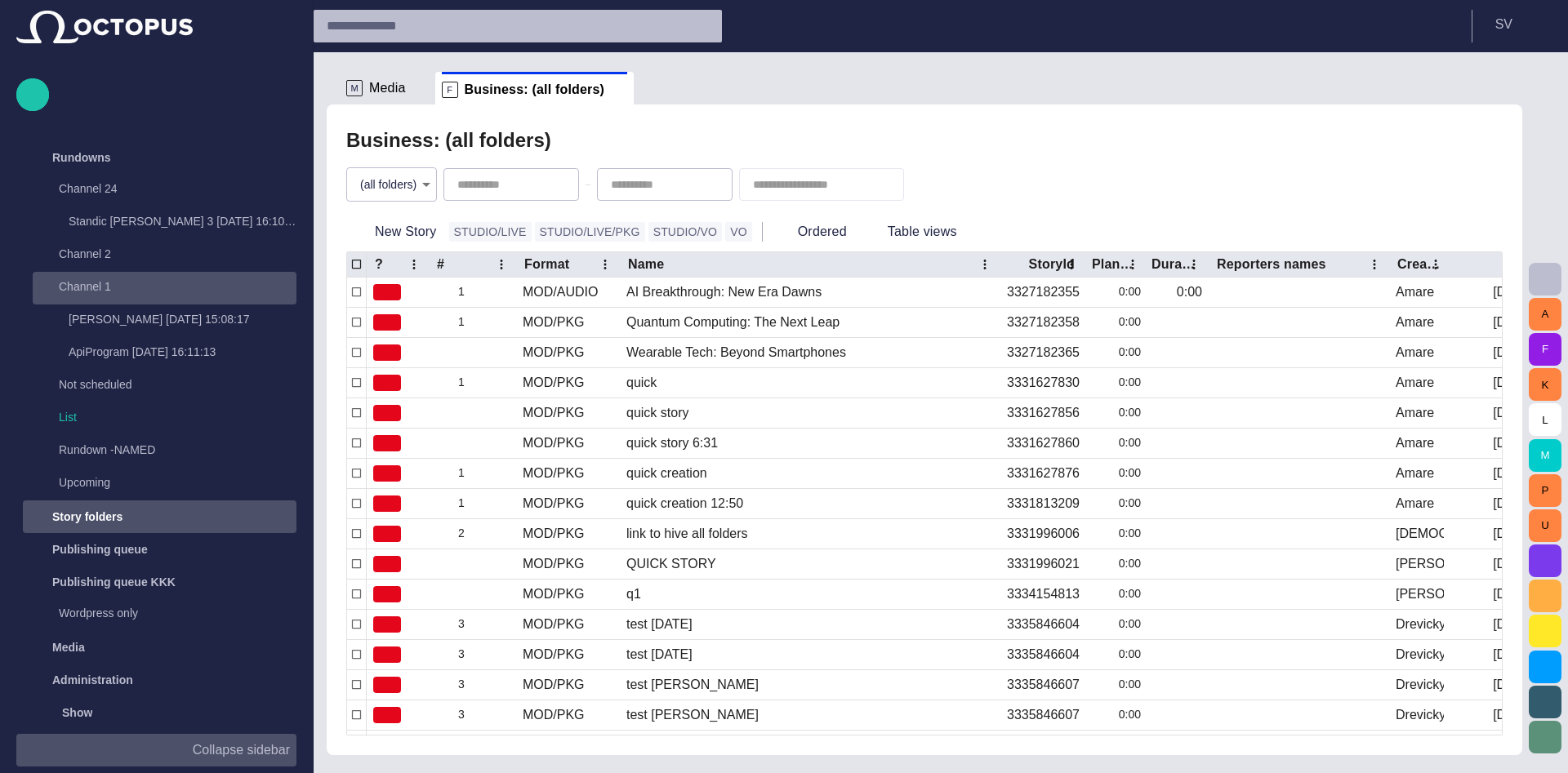
click at [151, 287] on p "Channel 1" at bounding box center [161, 286] width 205 height 17
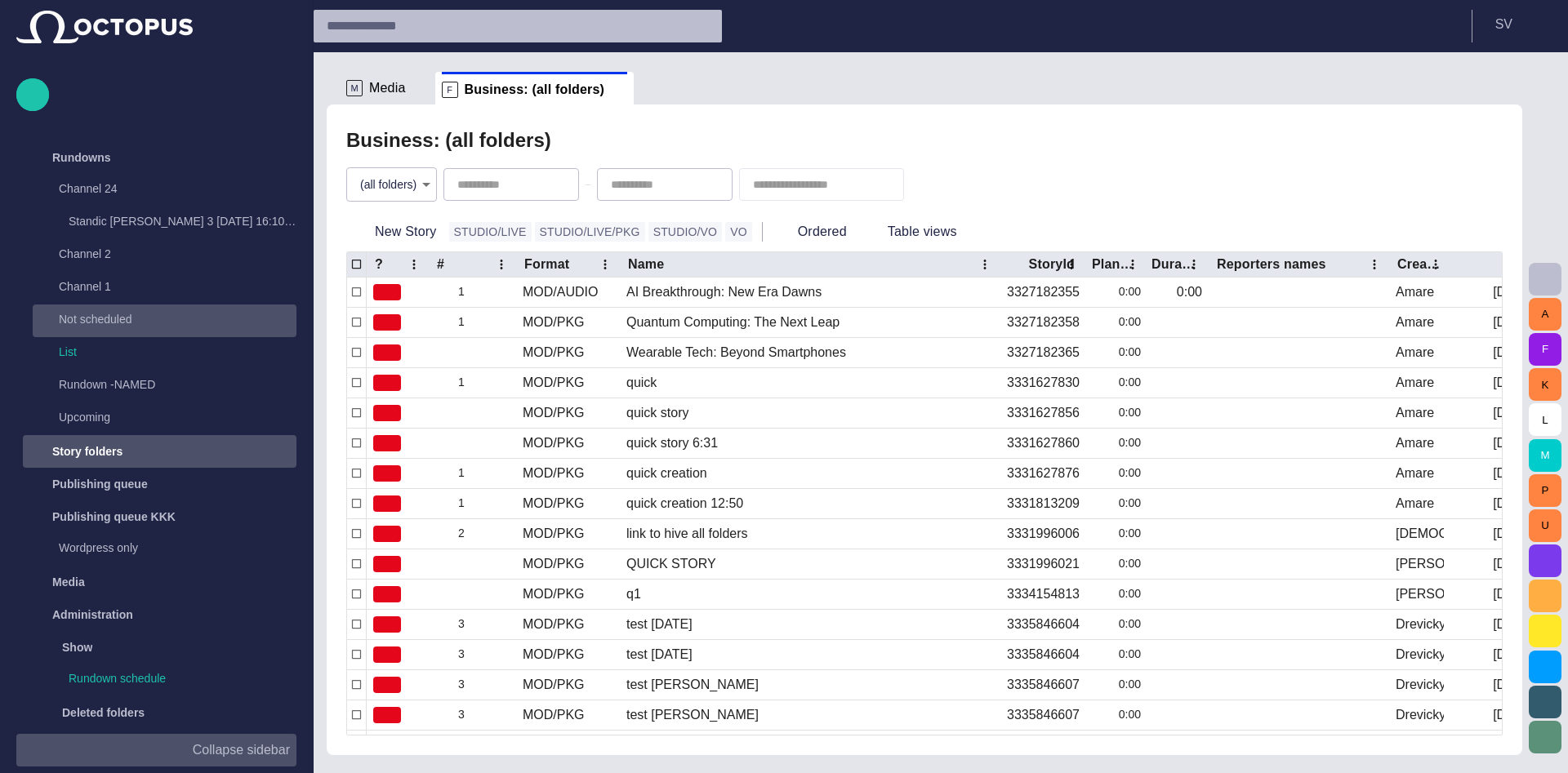
click at [145, 322] on p "Not scheduled" at bounding box center [161, 319] width 205 height 17
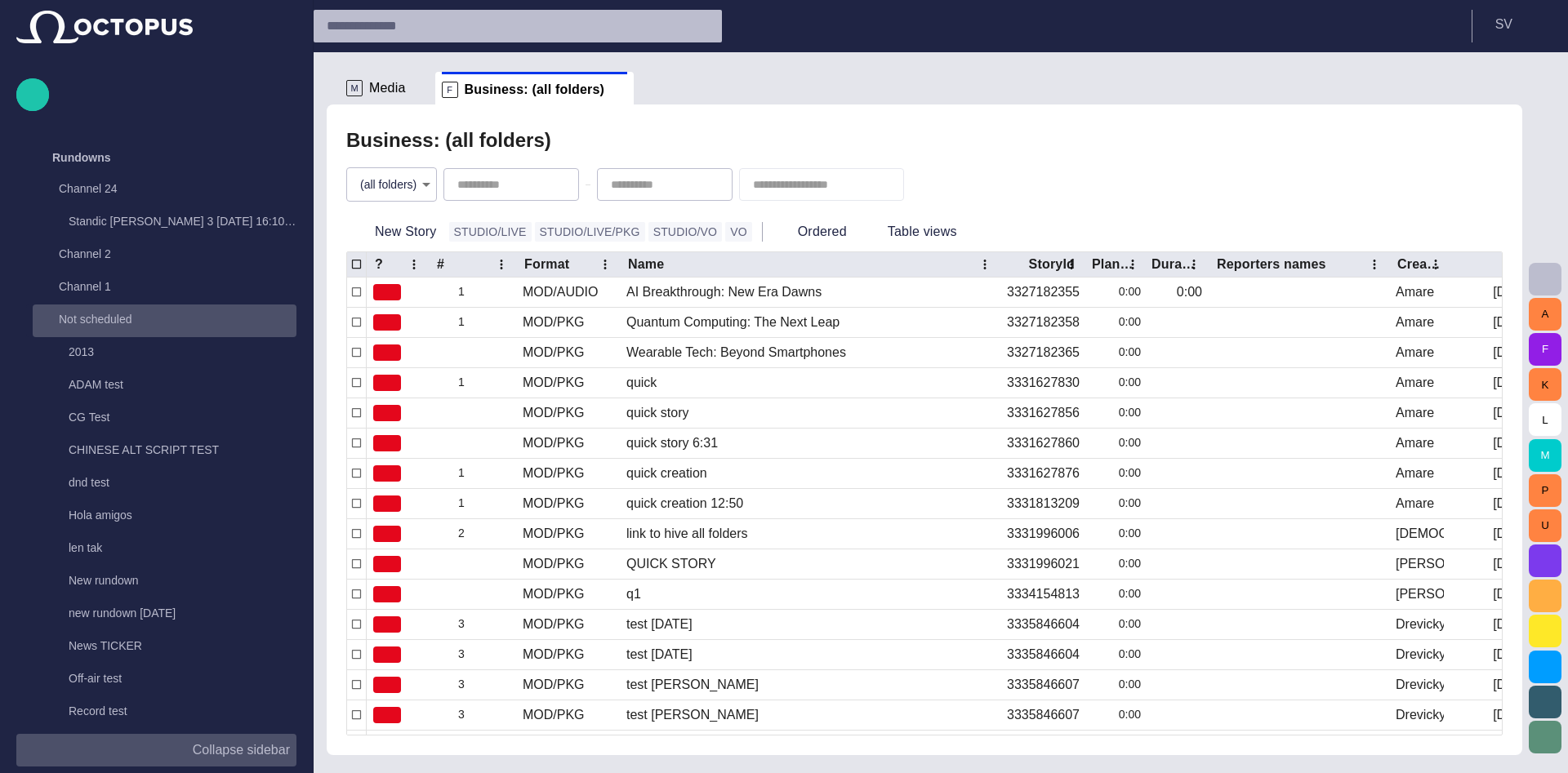
click at [145, 321] on p "Not scheduled" at bounding box center [161, 319] width 205 height 17
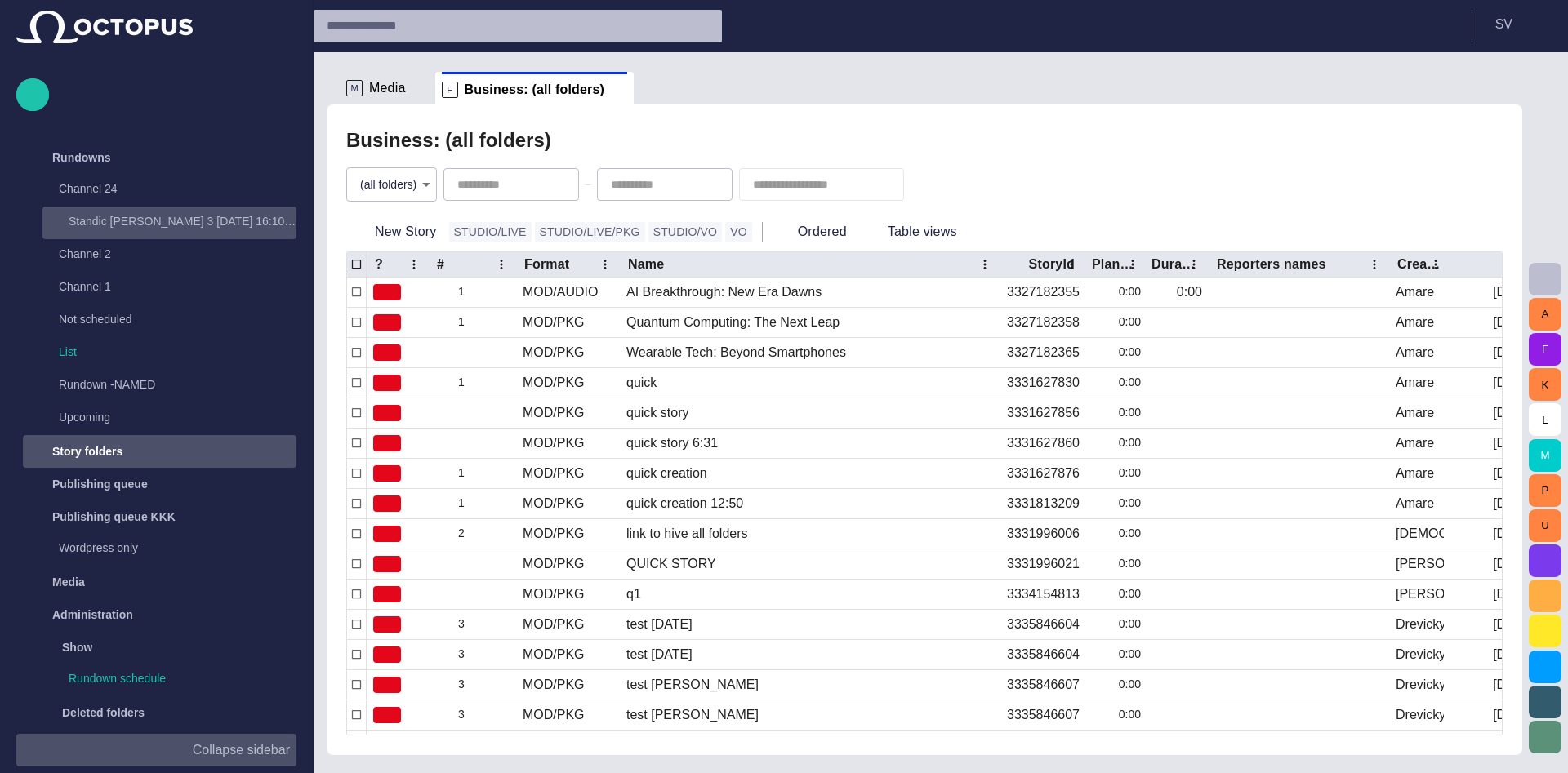
click at [159, 221] on p "Standic walkup 3 Yesterday 16:10:55" at bounding box center [183, 221] width 228 height 17
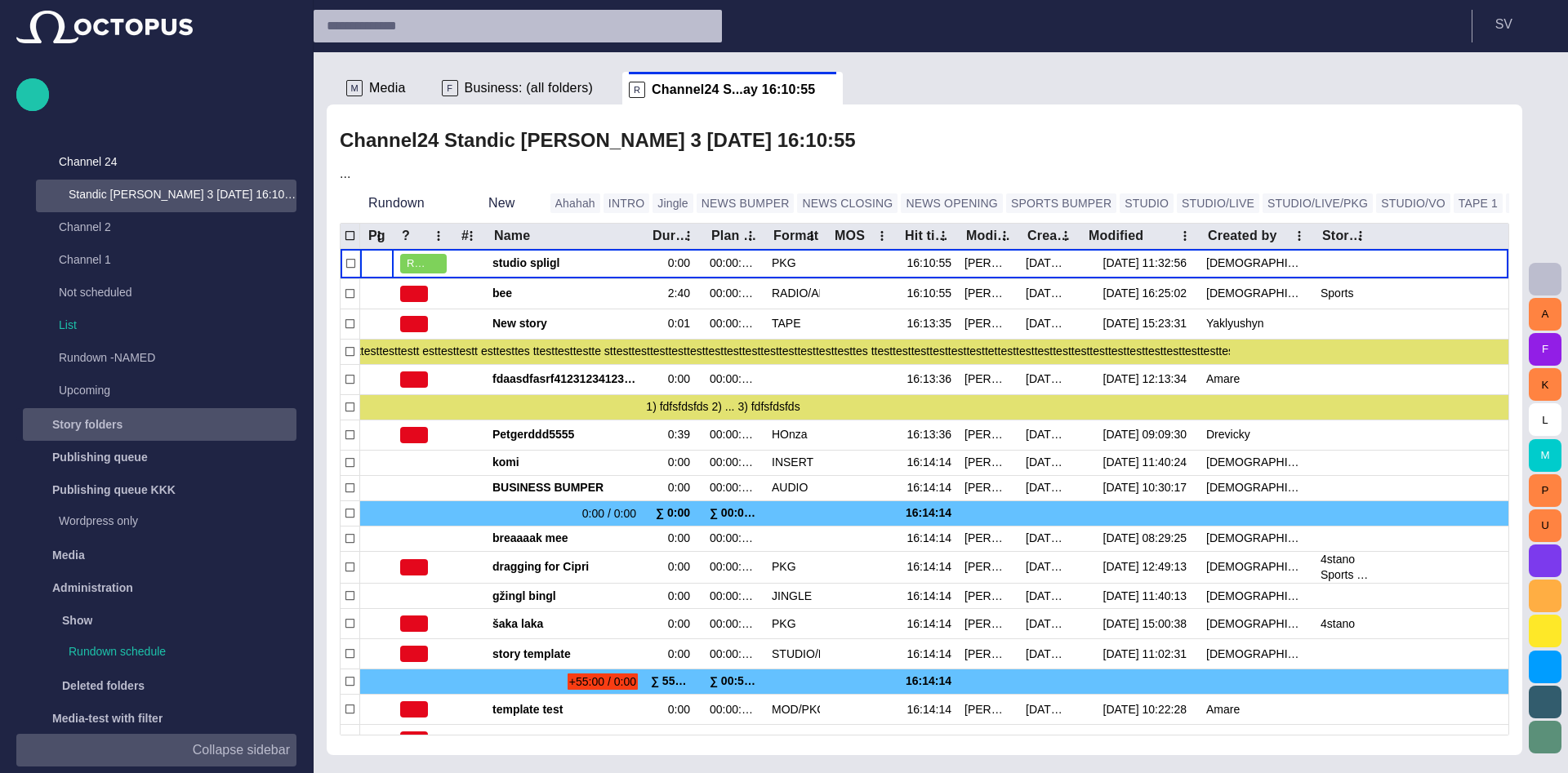
scroll to position [33, 0]
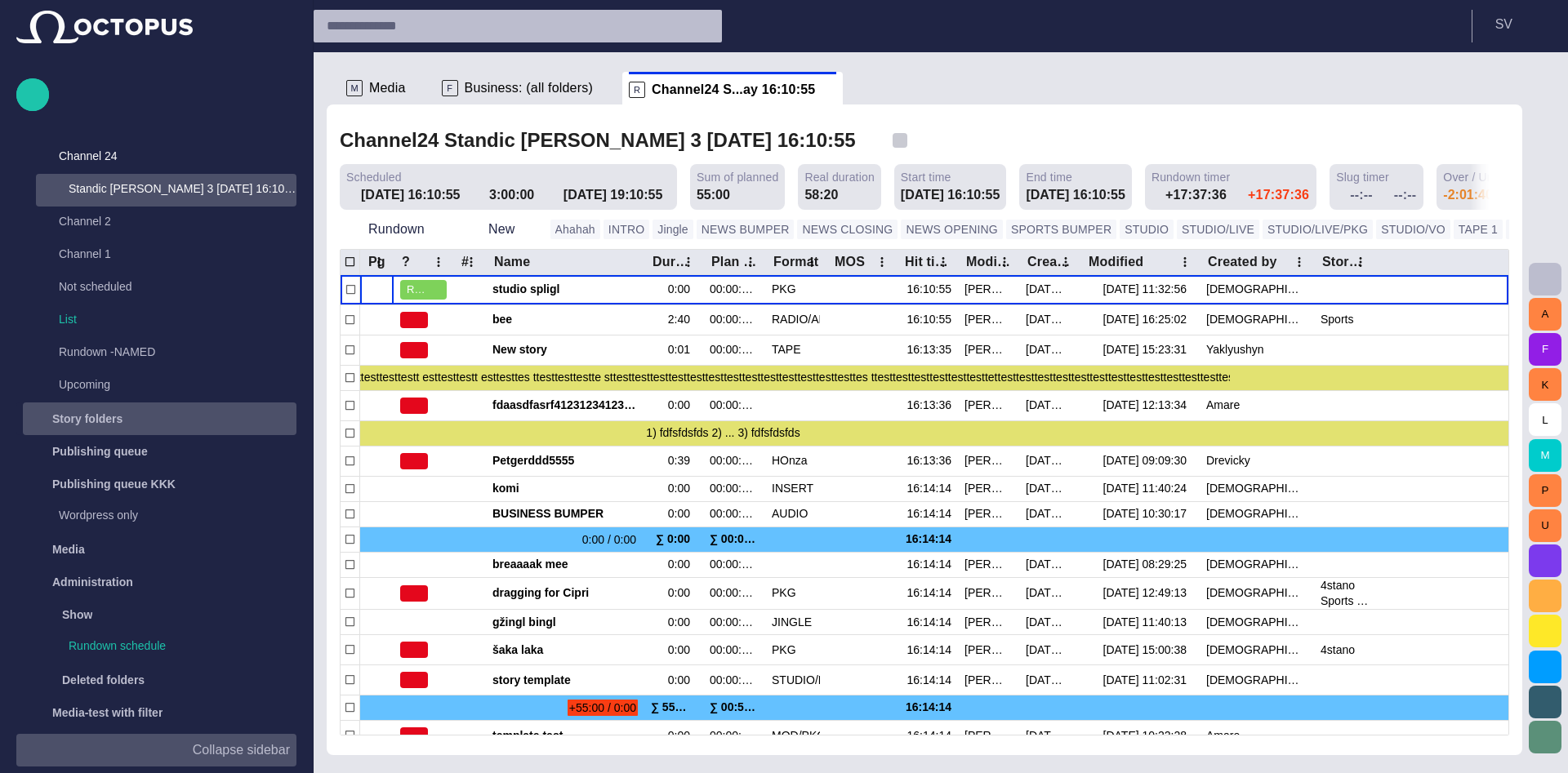
click at [891, 141] on span "button" at bounding box center [900, 140] width 17 height 17
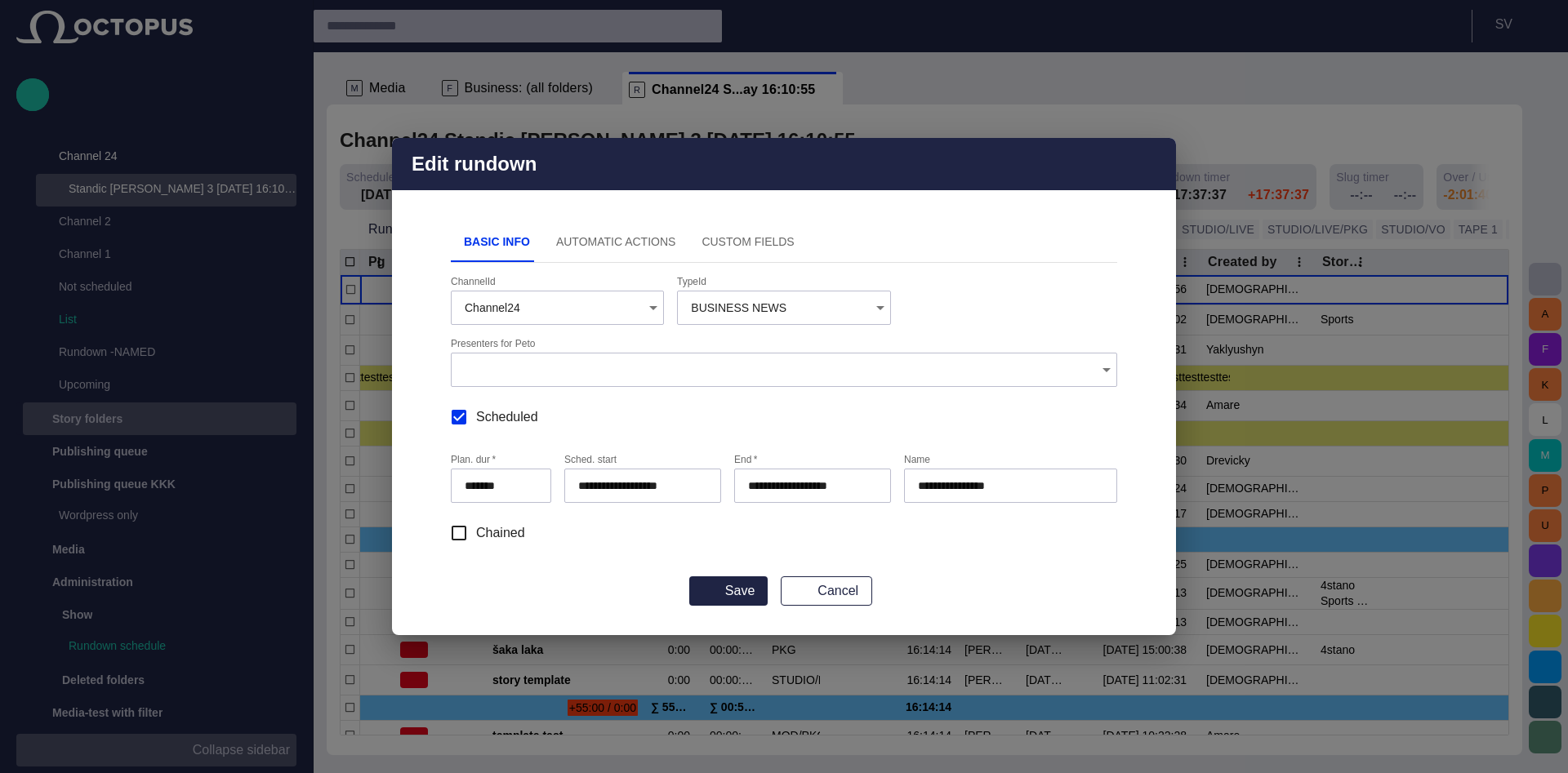
click at [961, 488] on input "**********" at bounding box center [1011, 486] width 185 height 17
click at [962, 488] on input "**********" at bounding box center [1011, 486] width 185 height 17
click at [963, 488] on input "**********" at bounding box center [1011, 486] width 185 height 17
type input "**********"
click at [760, 595] on button "Save" at bounding box center [728, 591] width 78 height 29
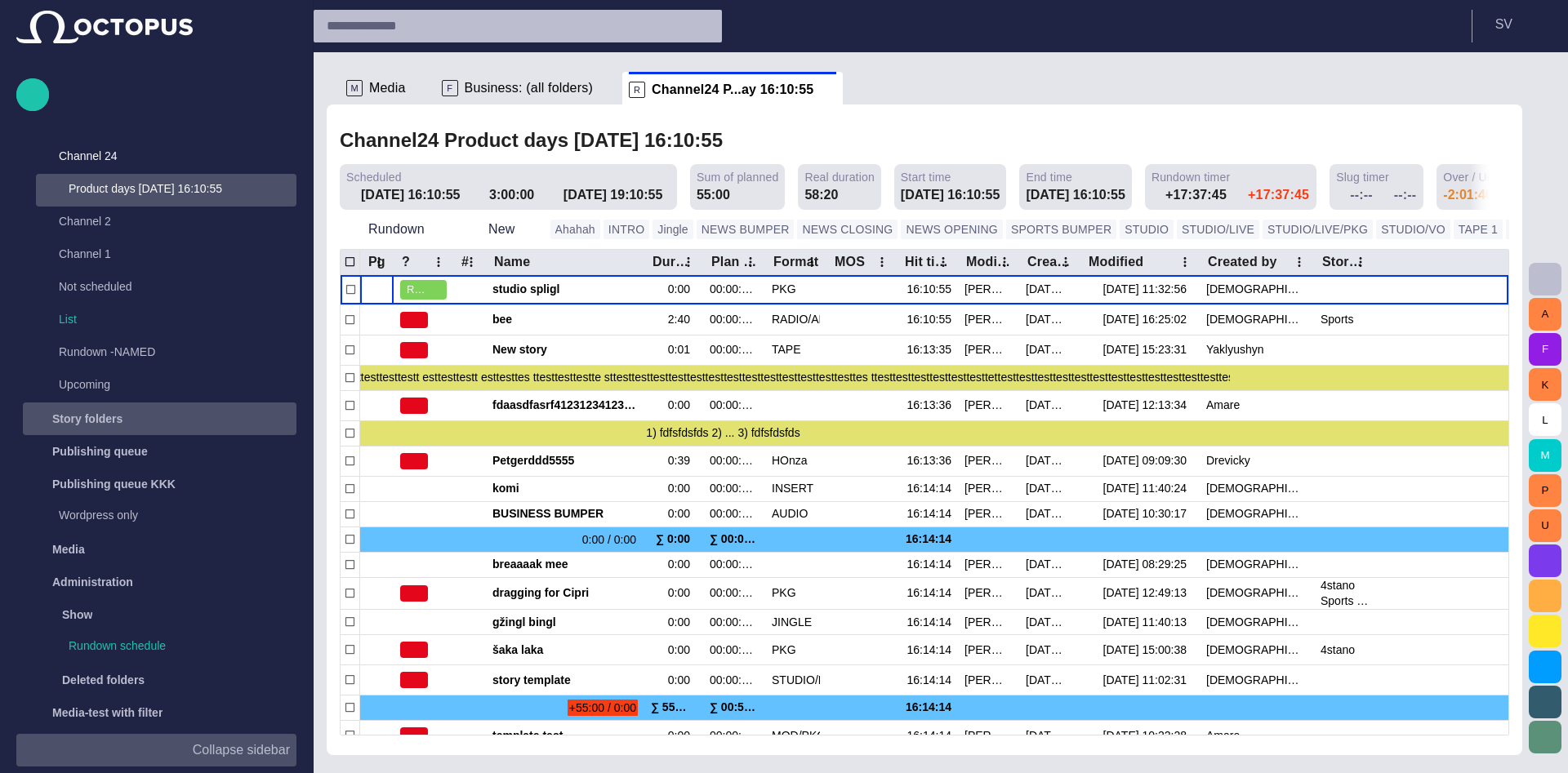
click at [461, 196] on span at bounding box center [467, 195] width 13 height 13
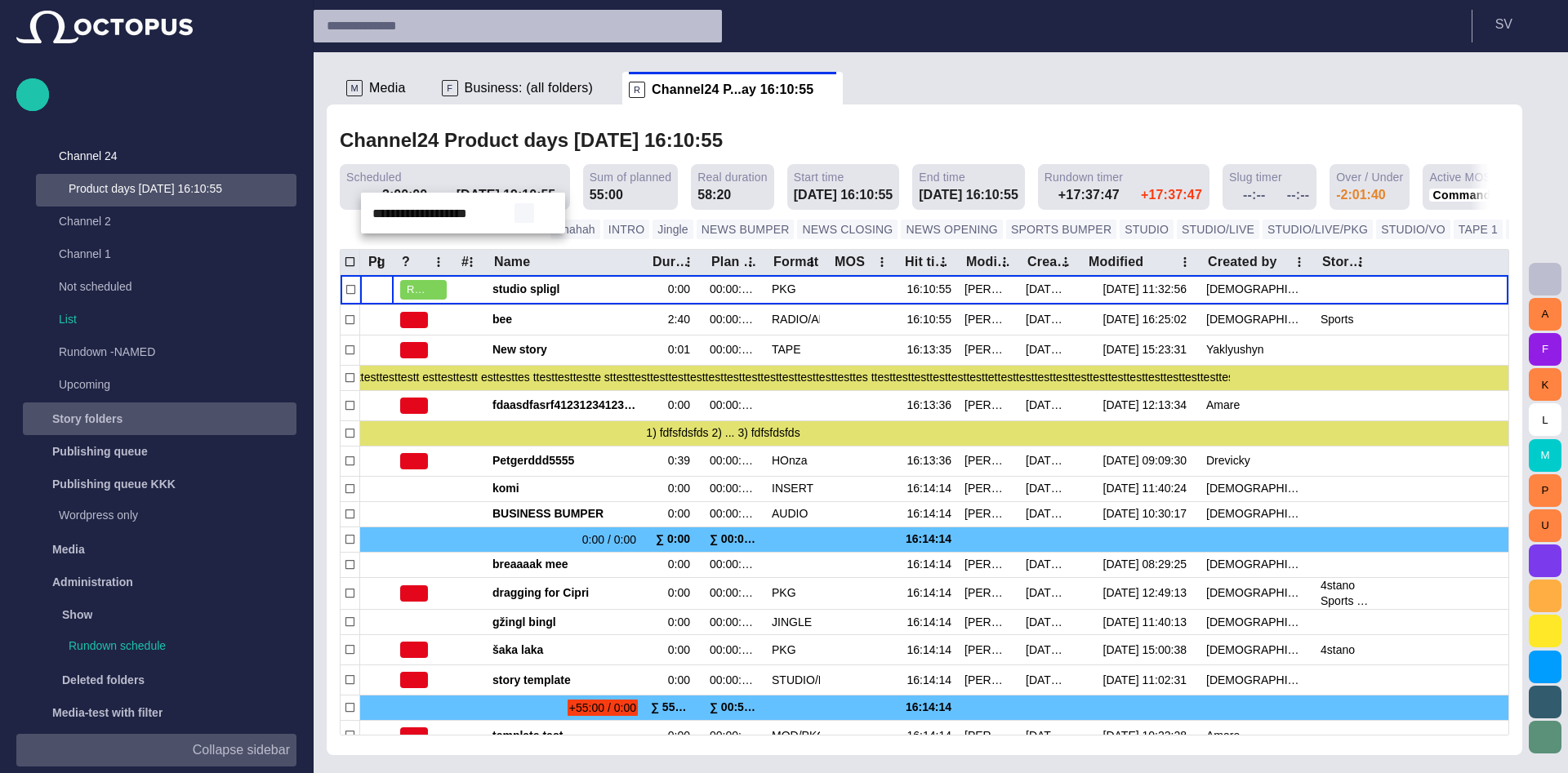
click at [528, 216] on span "button" at bounding box center [524, 213] width 13 height 13
click at [443, 213] on input "**********" at bounding box center [424, 213] width 128 height 40
type input "**********"
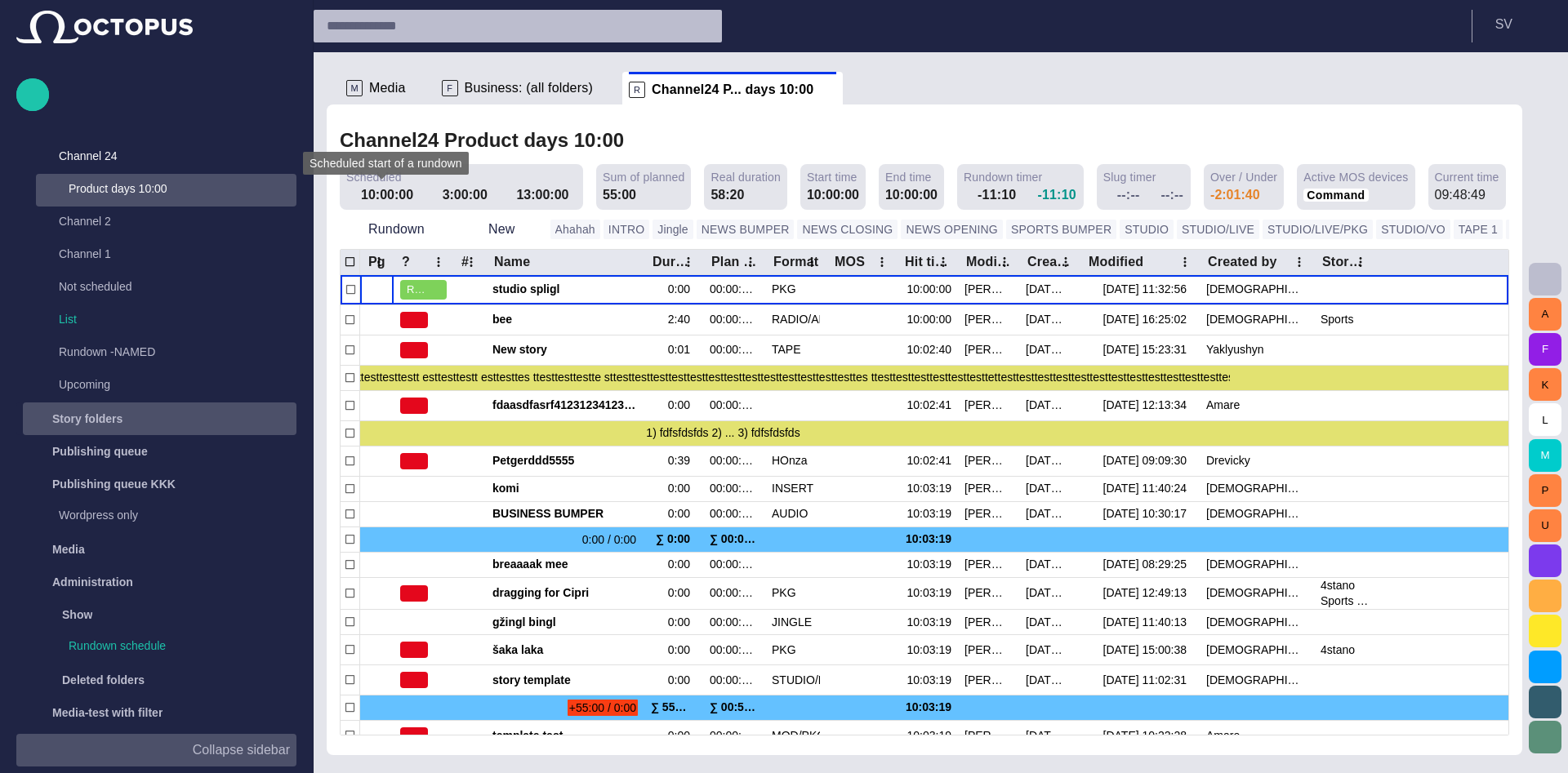
click at [487, 197] on span at bounding box center [494, 195] width 13 height 13
type input "****"
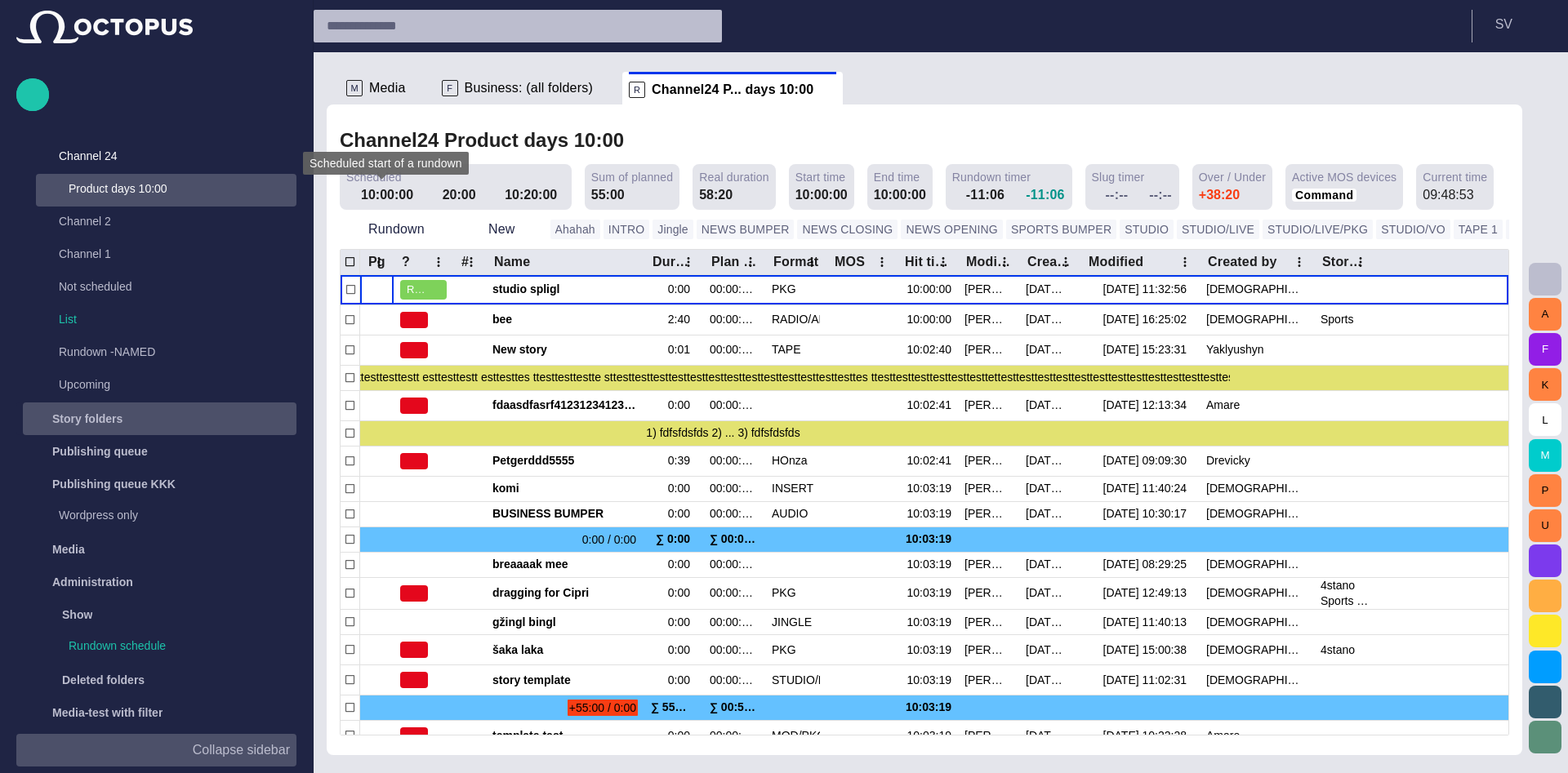
click at [476, 194] on span at bounding box center [483, 195] width 13 height 13
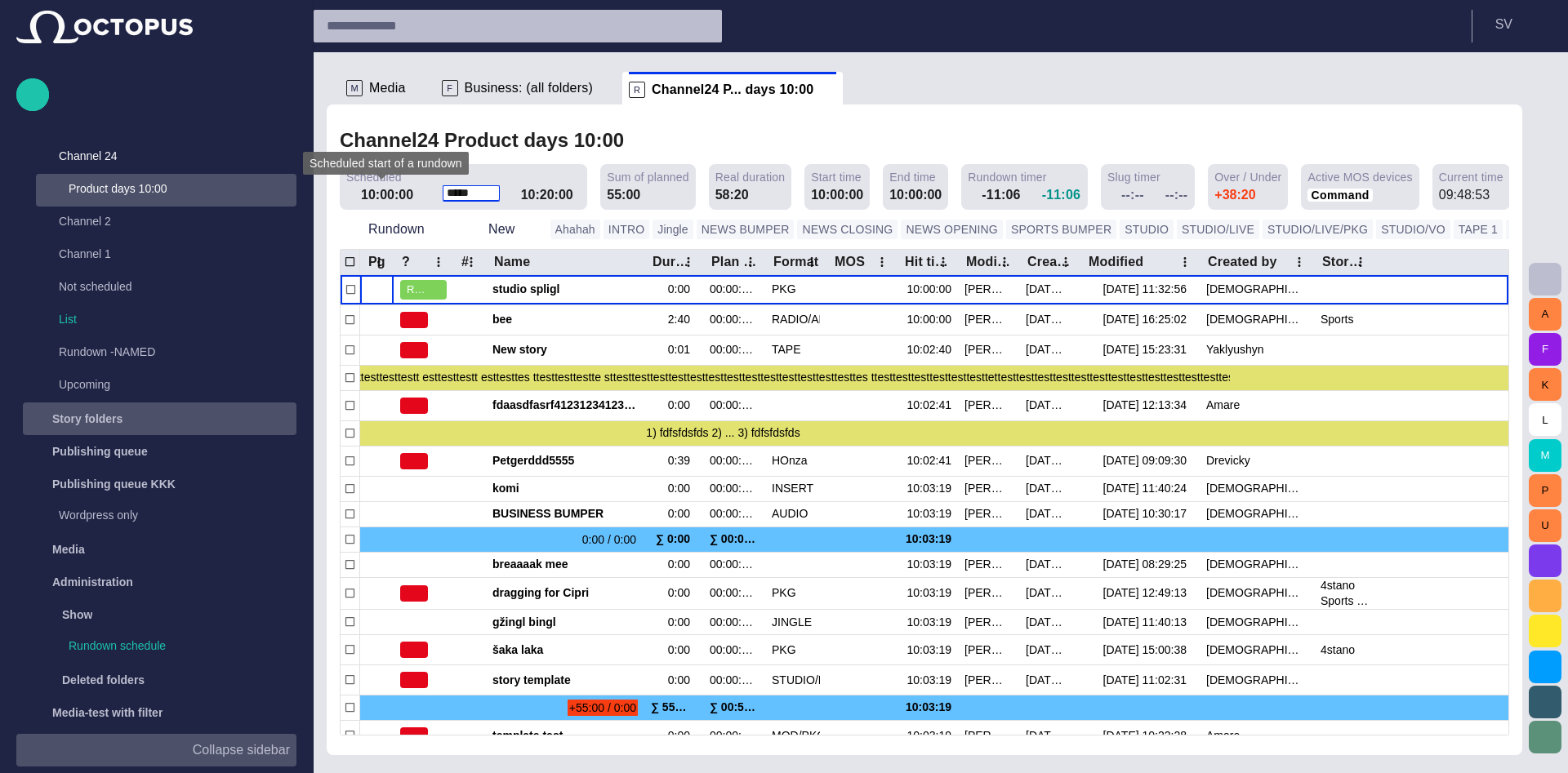
click at [475, 200] on input "*****" at bounding box center [471, 193] width 49 height 17
type input "******"
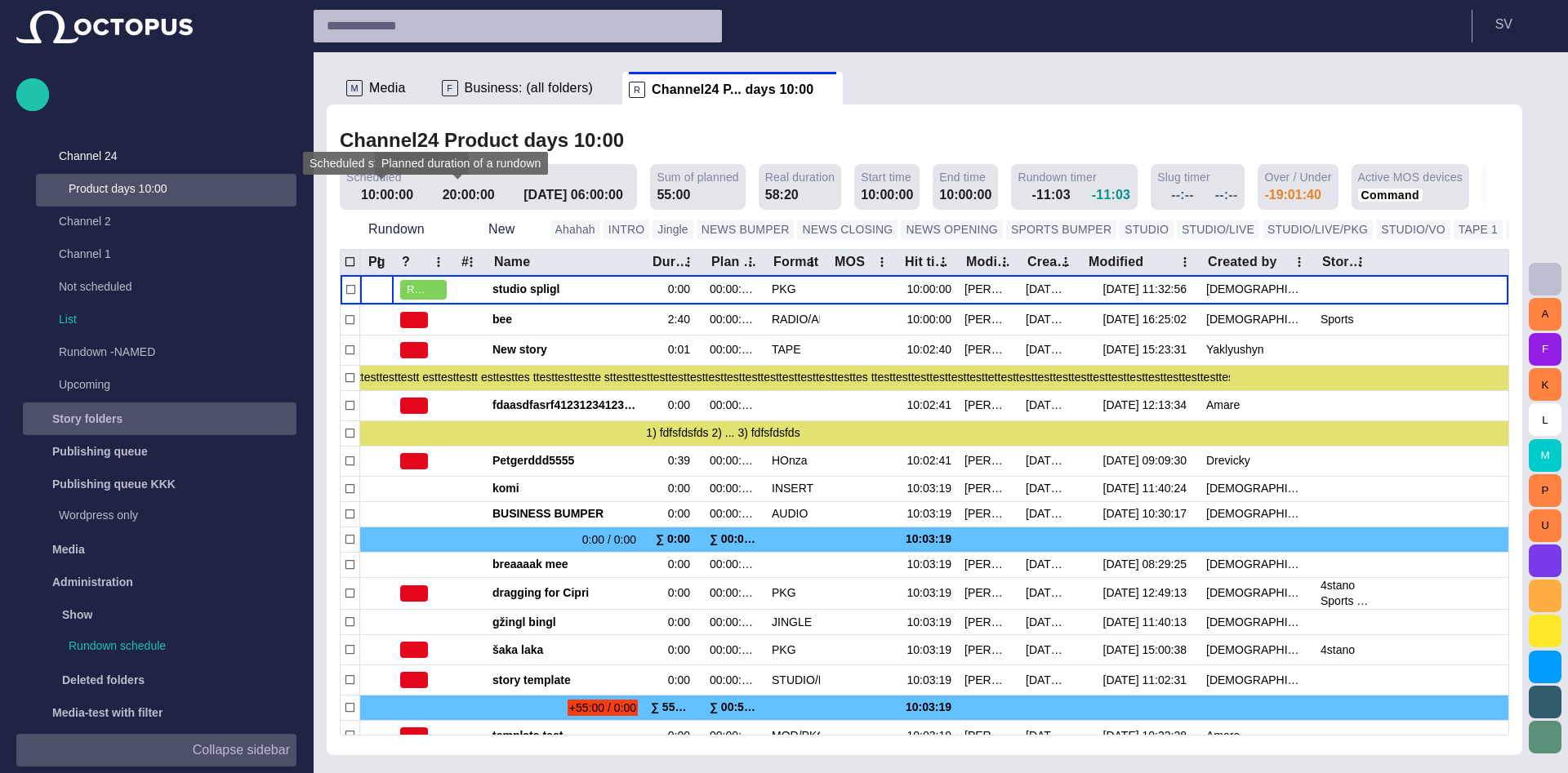
click at [495, 192] on span at bounding box center [501, 195] width 13 height 13
click at [494, 197] on div "********" at bounding box center [471, 194] width 57 height 17
click at [455, 195] on input "********" at bounding box center [471, 193] width 49 height 17
type input "*******"
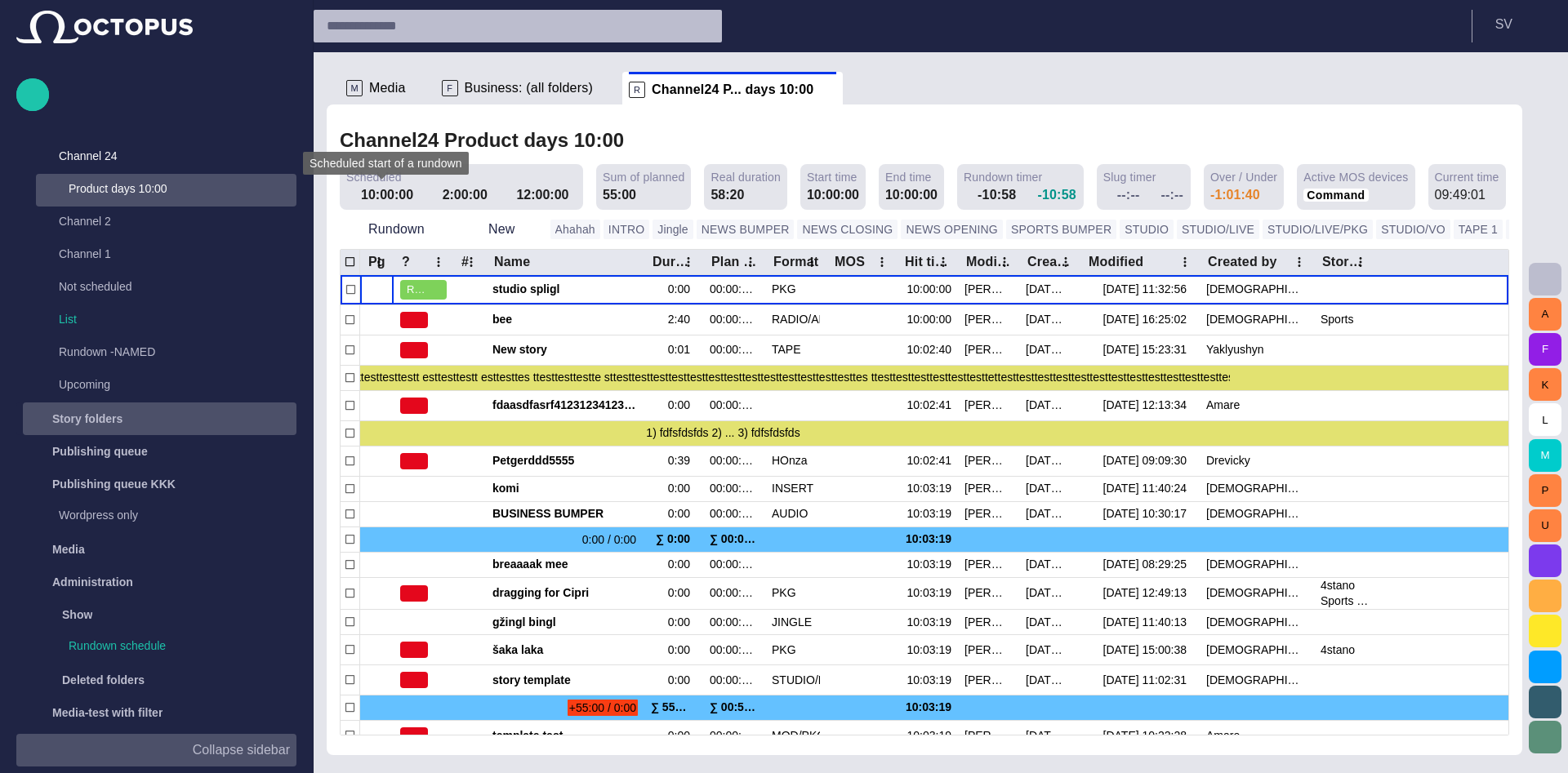
click at [971, 118] on div "Channel24 Product days 10:00 Scheduled 10:00:00 2:00:00 12:00:00 Sum of planned…" at bounding box center [924, 430] width 1195 height 651
click at [966, 114] on div "Channel24 Product days 10:00 Scheduled 10:00:00 2:00:00 12:00:00 Sum of planned…" at bounding box center [924, 430] width 1195 height 651
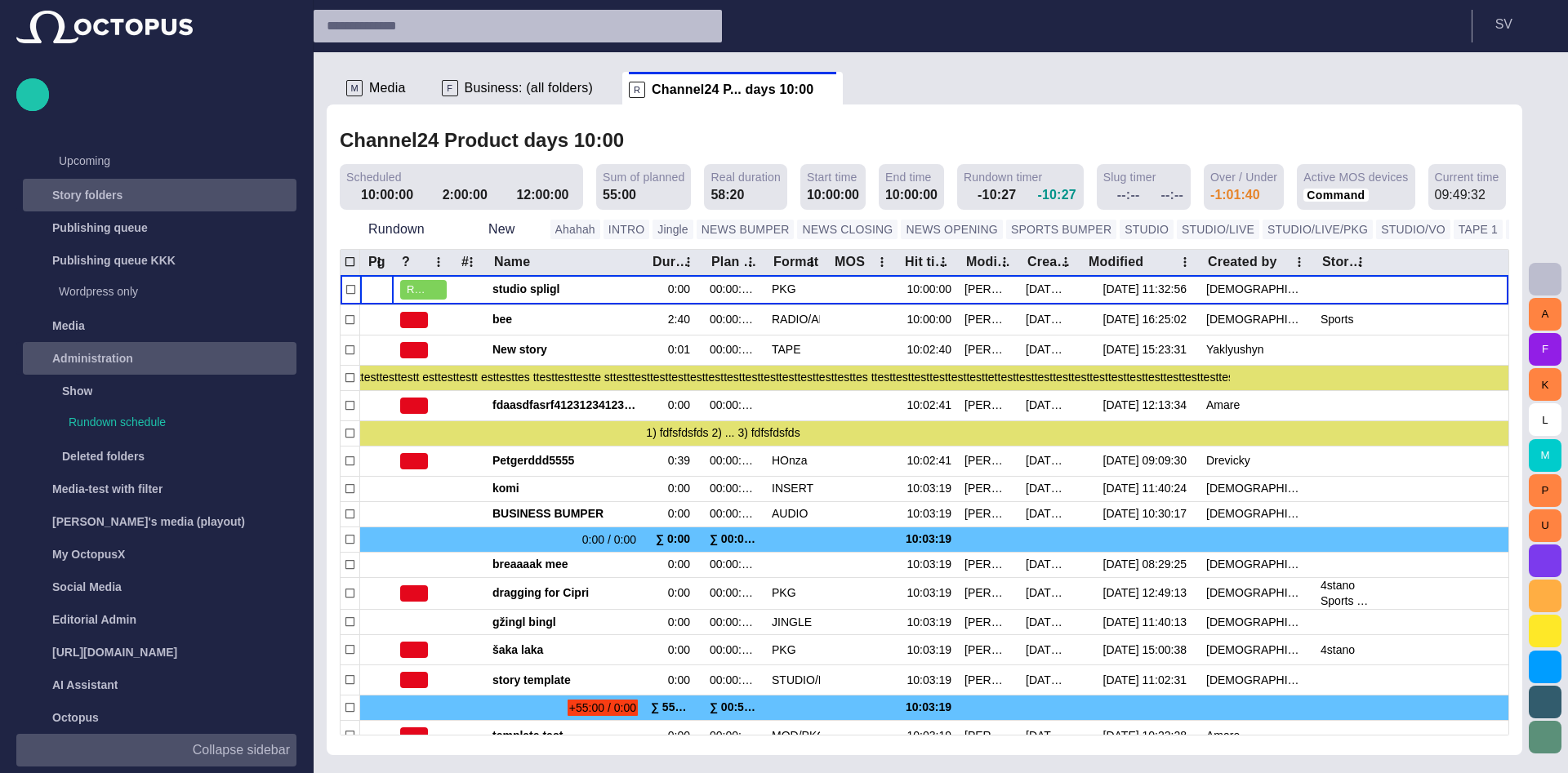
scroll to position [0, 0]
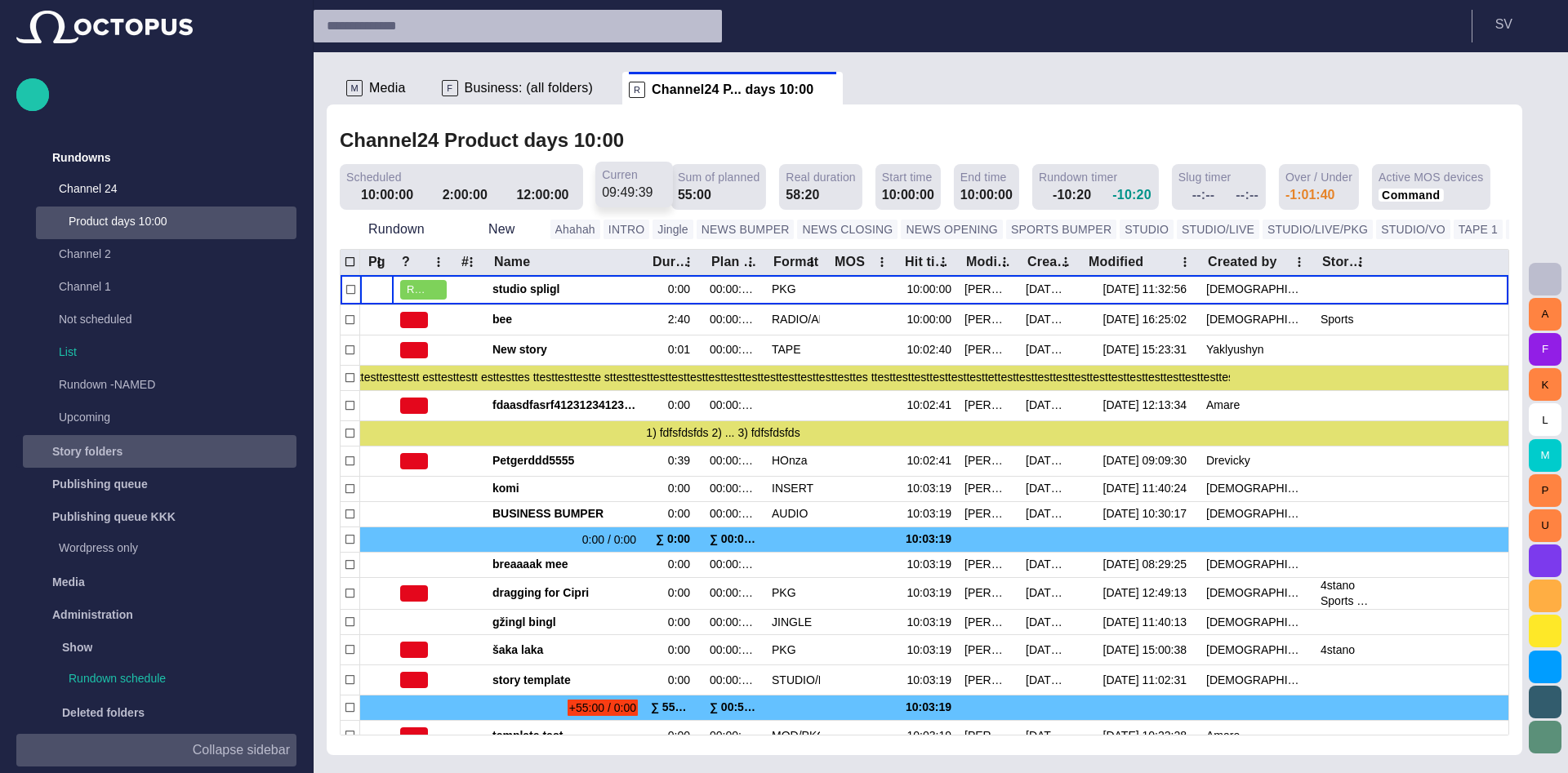
drag, startPoint x: 1413, startPoint y: 178, endPoint x: 632, endPoint y: 174, distance: 781.0
click at [632, 174] on div "Current time" at bounding box center [634, 174] width 64 height 17
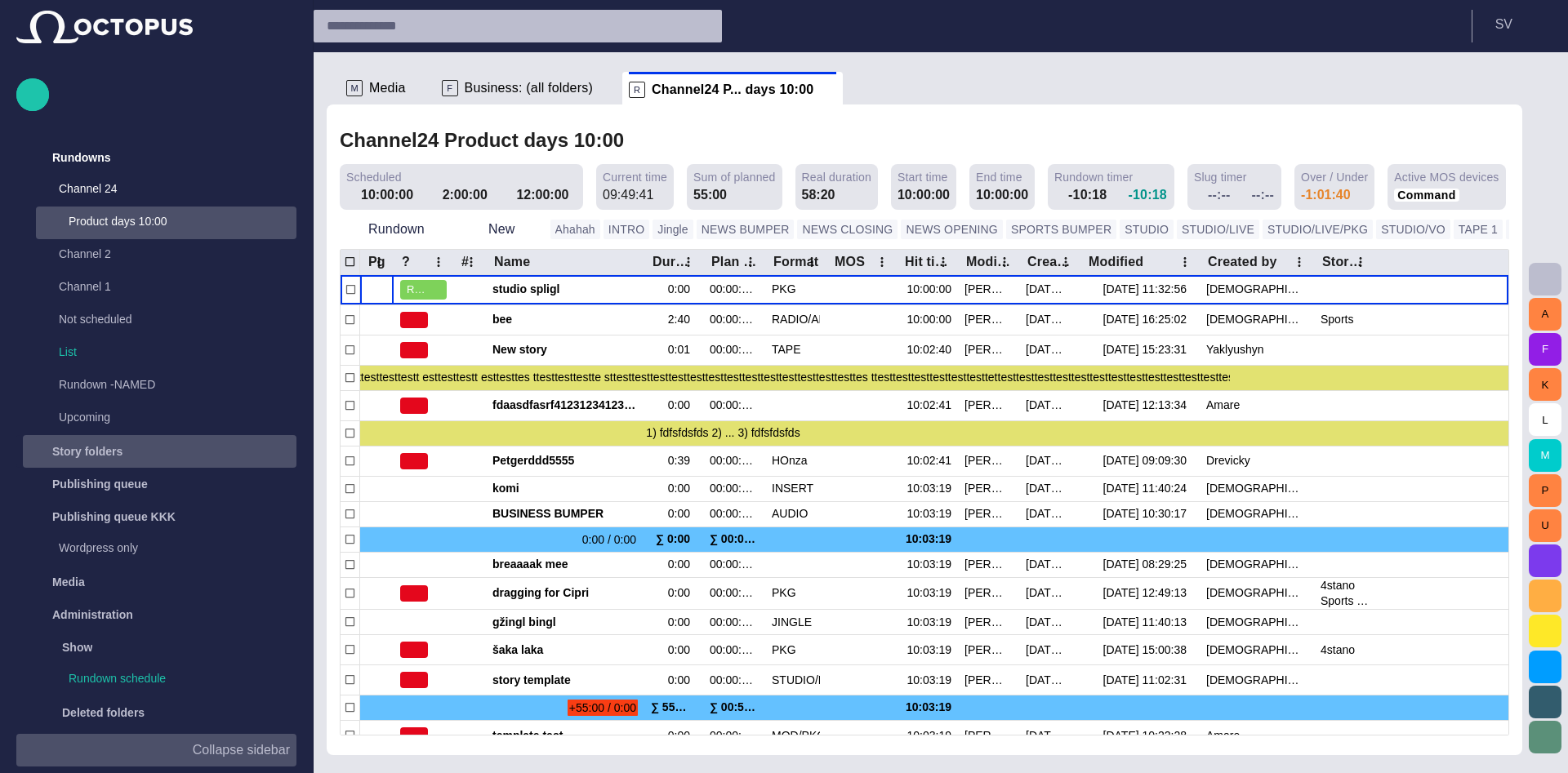
click at [689, 137] on div "Channel24 Product days 10:00" at bounding box center [924, 140] width 1170 height 33
click at [830, 135] on div "Channel24 Product days 10:00" at bounding box center [924, 140] width 1170 height 33
click at [253, 320] on p "Not scheduled" at bounding box center [161, 319] width 205 height 17
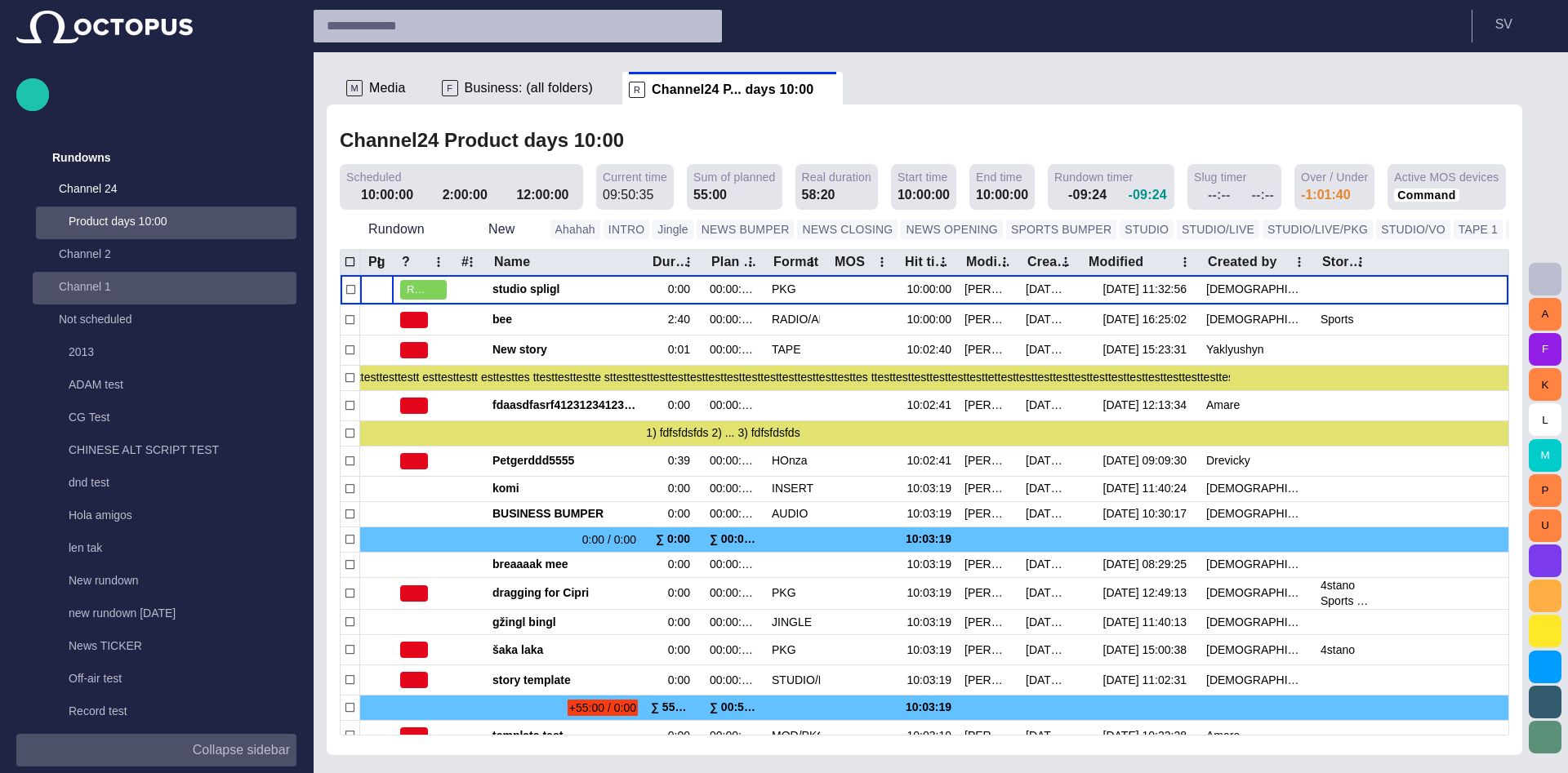
click at [280, 288] on span "main menu" at bounding box center [280, 288] width 13 height 13
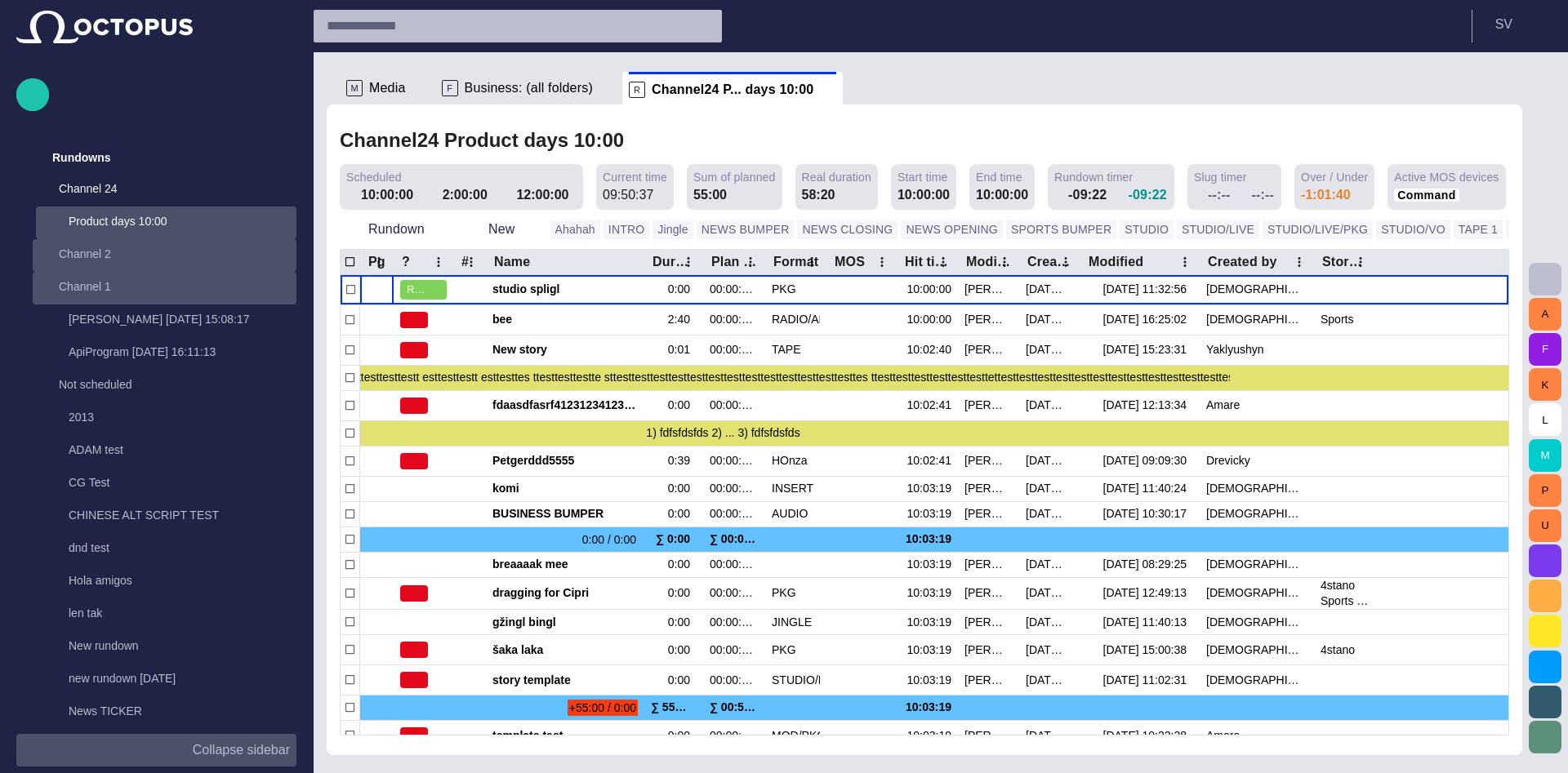
click at [279, 254] on span "main menu" at bounding box center [280, 255] width 13 height 13
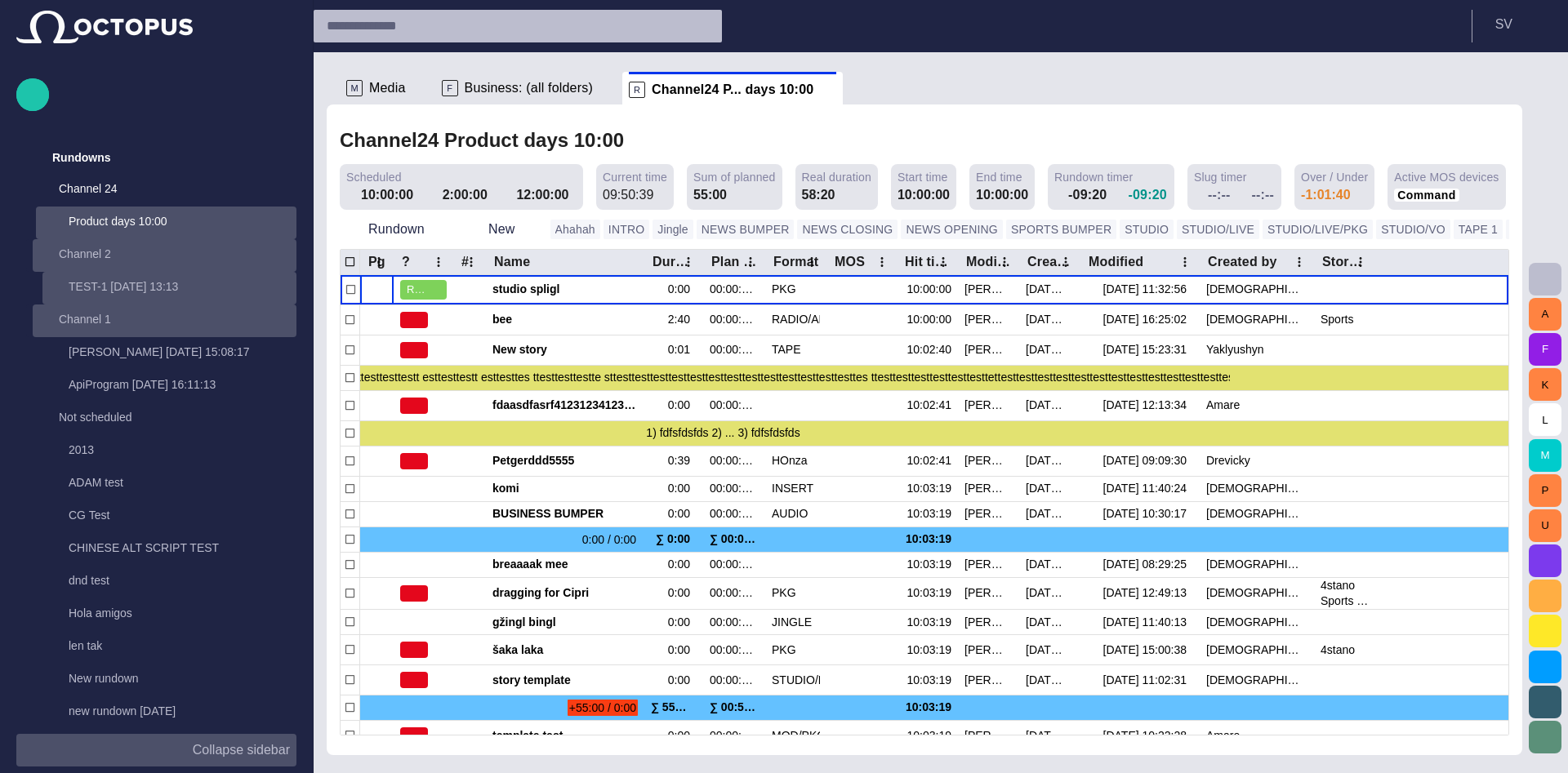
click at [211, 299] on div "TEST-1 02/07 13:13" at bounding box center [169, 288] width 254 height 33
click at [196, 291] on p "TEST-1 02/07 13:13" at bounding box center [183, 286] width 228 height 17
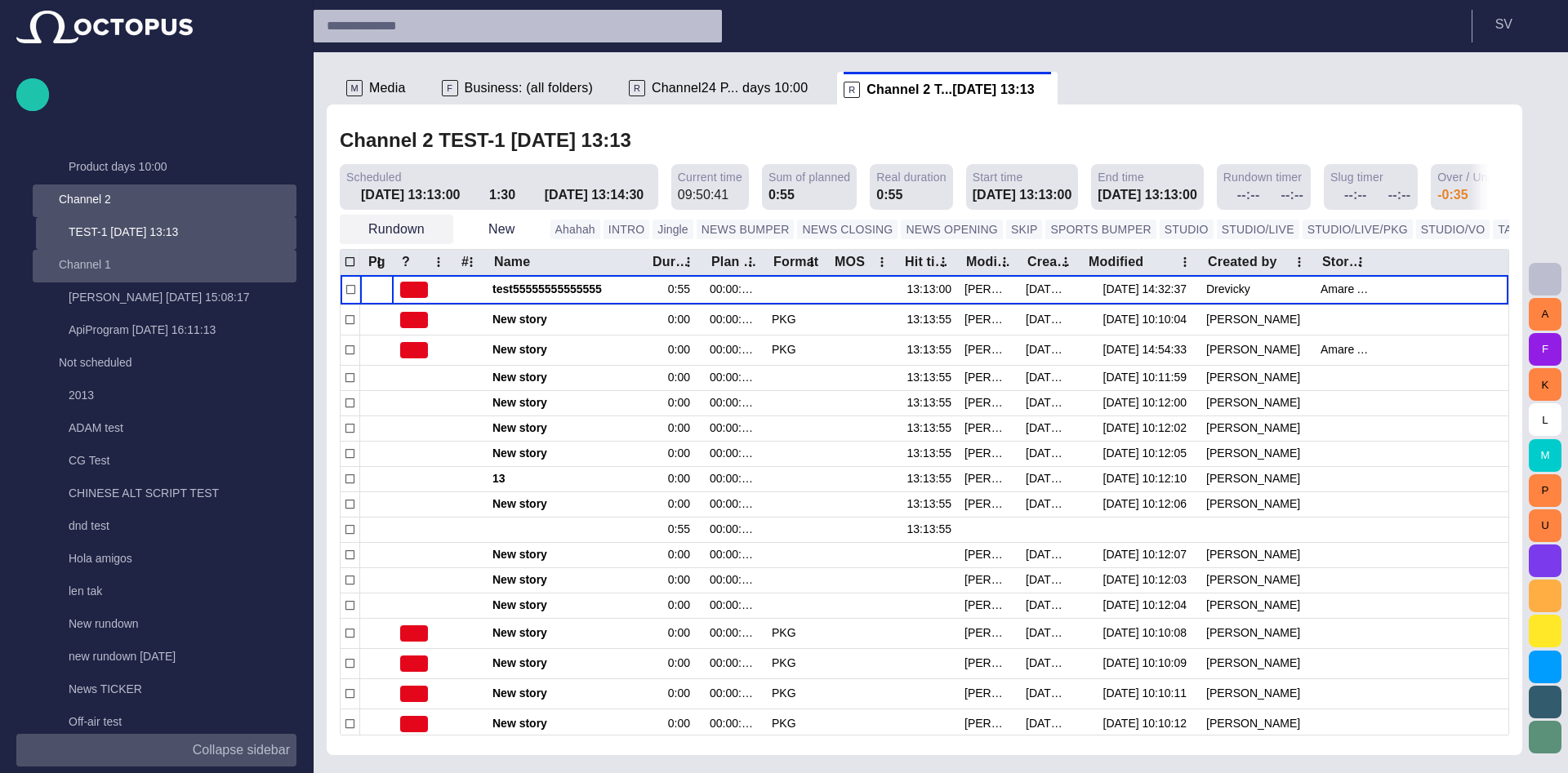
scroll to position [98, 0]
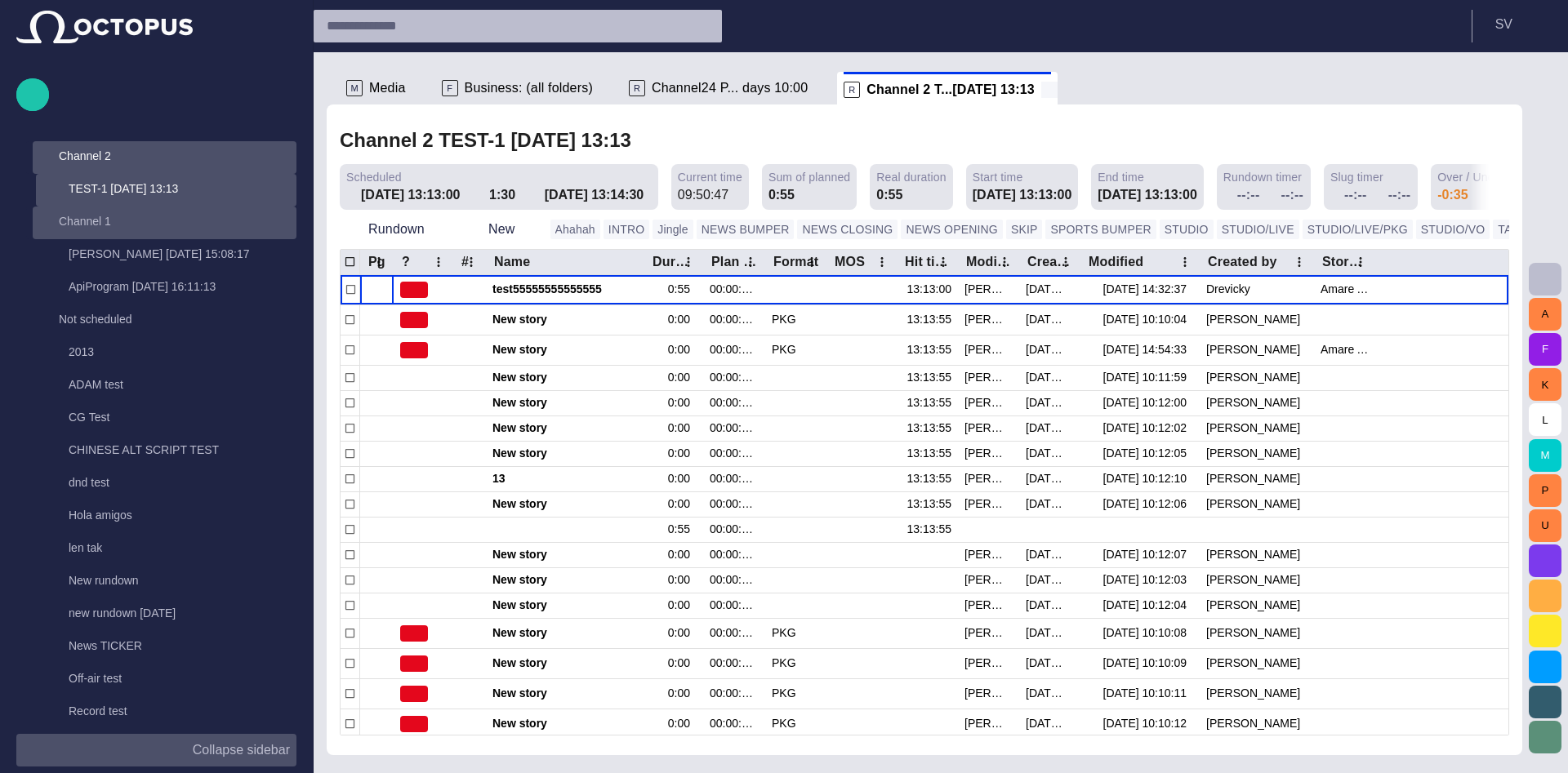
click at [1041, 88] on span at bounding box center [1049, 90] width 17 height 17
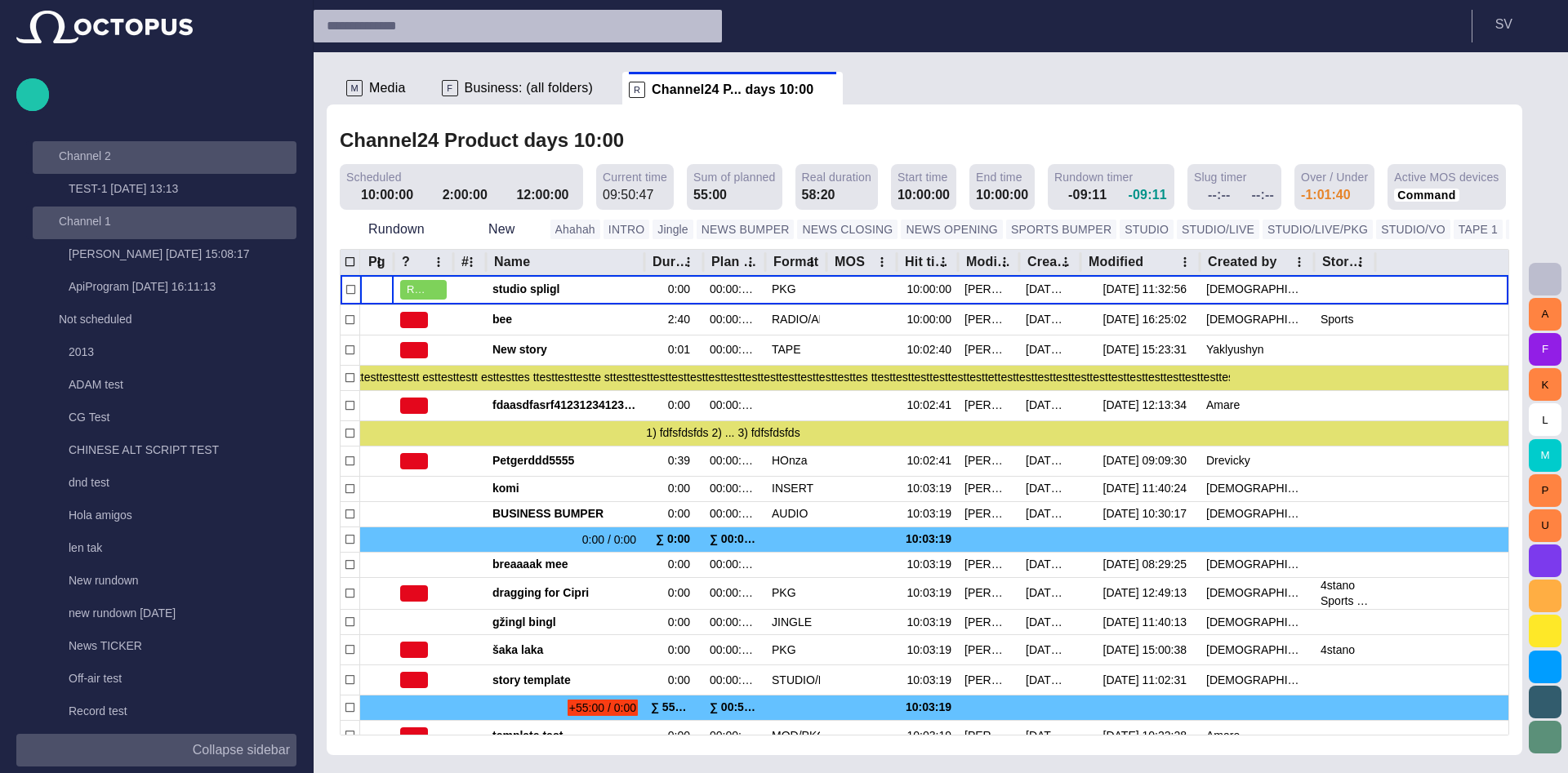
scroll to position [33, 0]
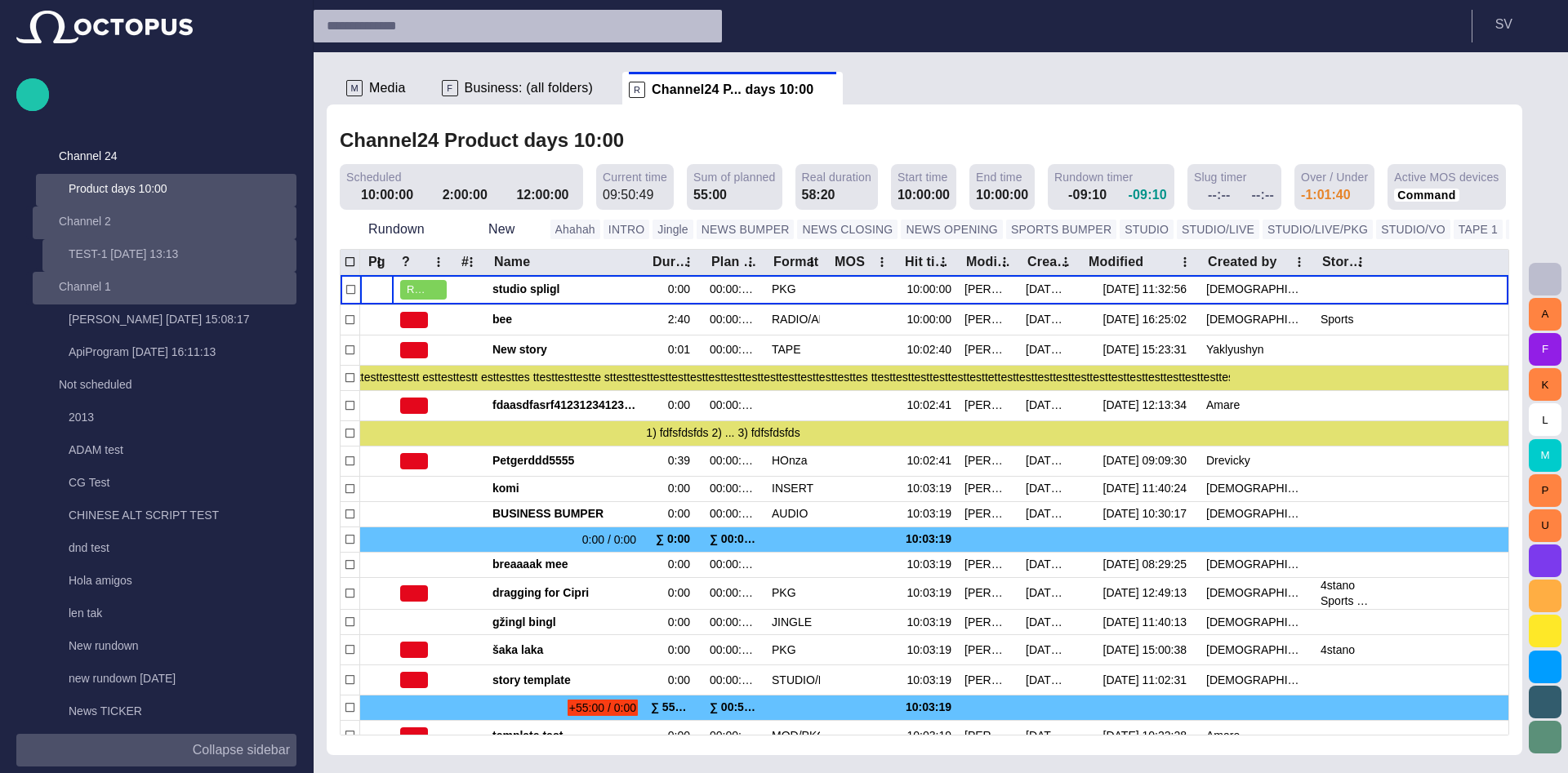
click at [153, 258] on p "TEST-1 02/07 13:13" at bounding box center [183, 254] width 228 height 17
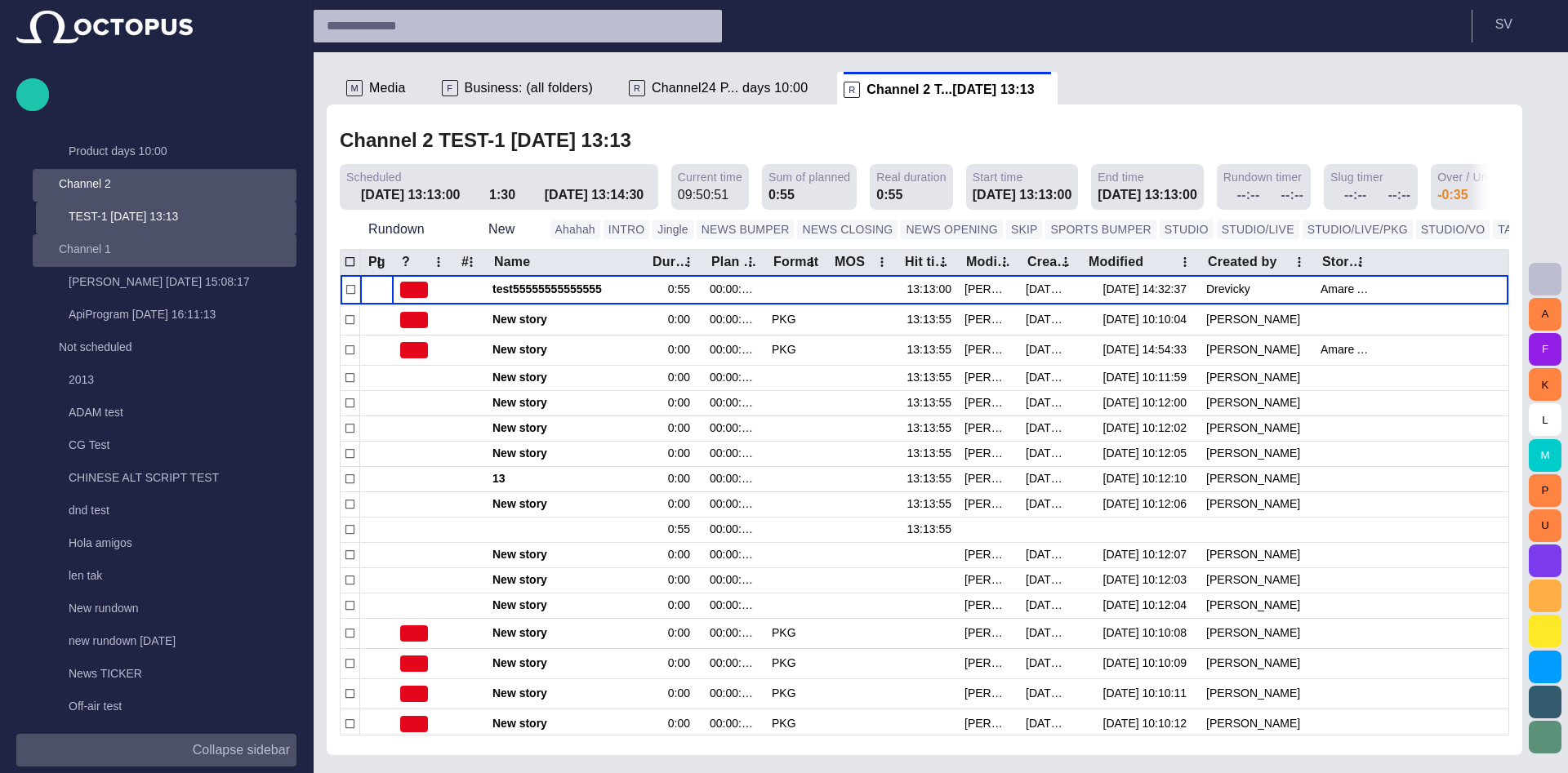
scroll to position [98, 0]
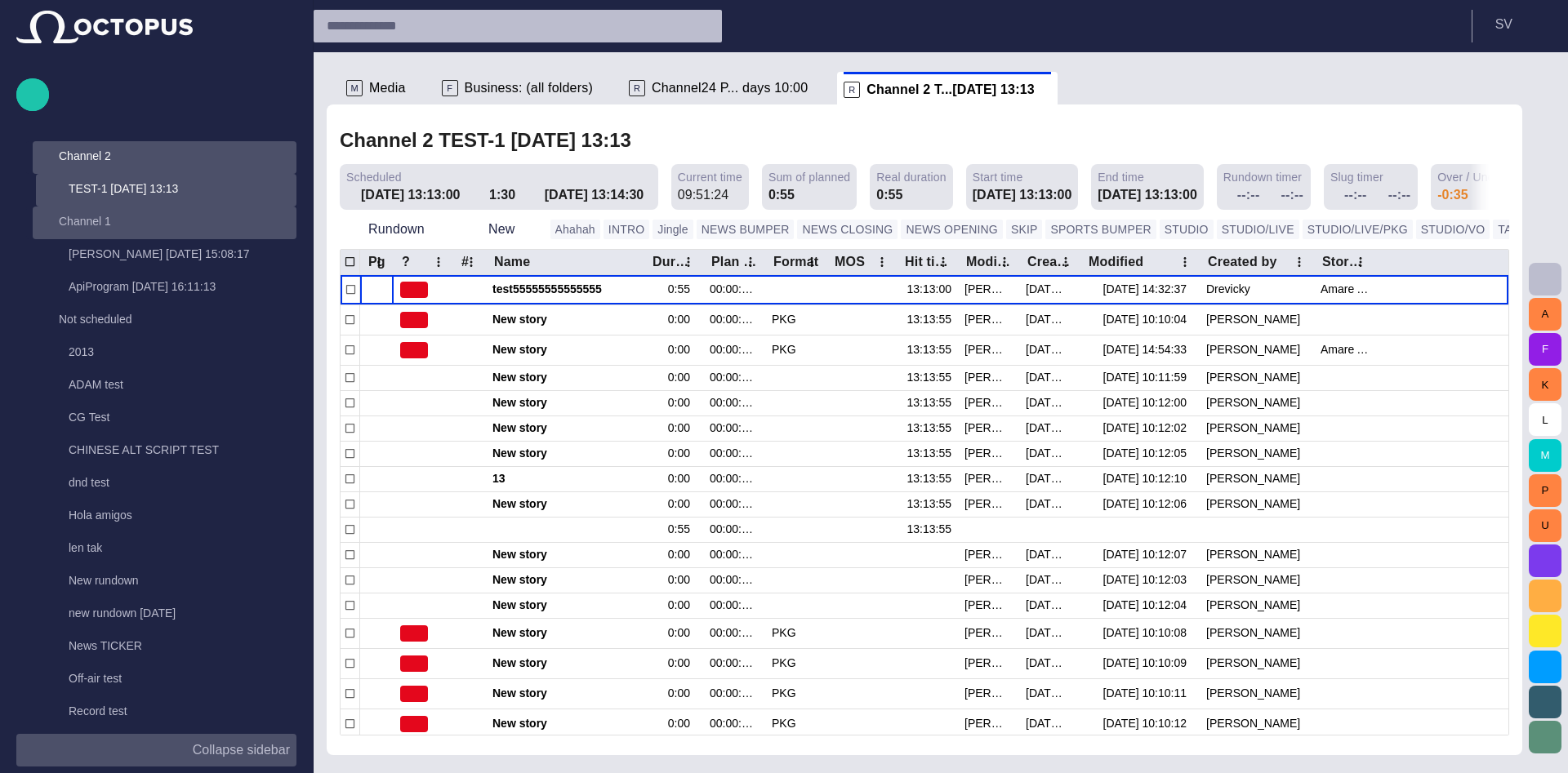
click at [698, 90] on span "Channel24 P... days 10:00" at bounding box center [730, 88] width 156 height 17
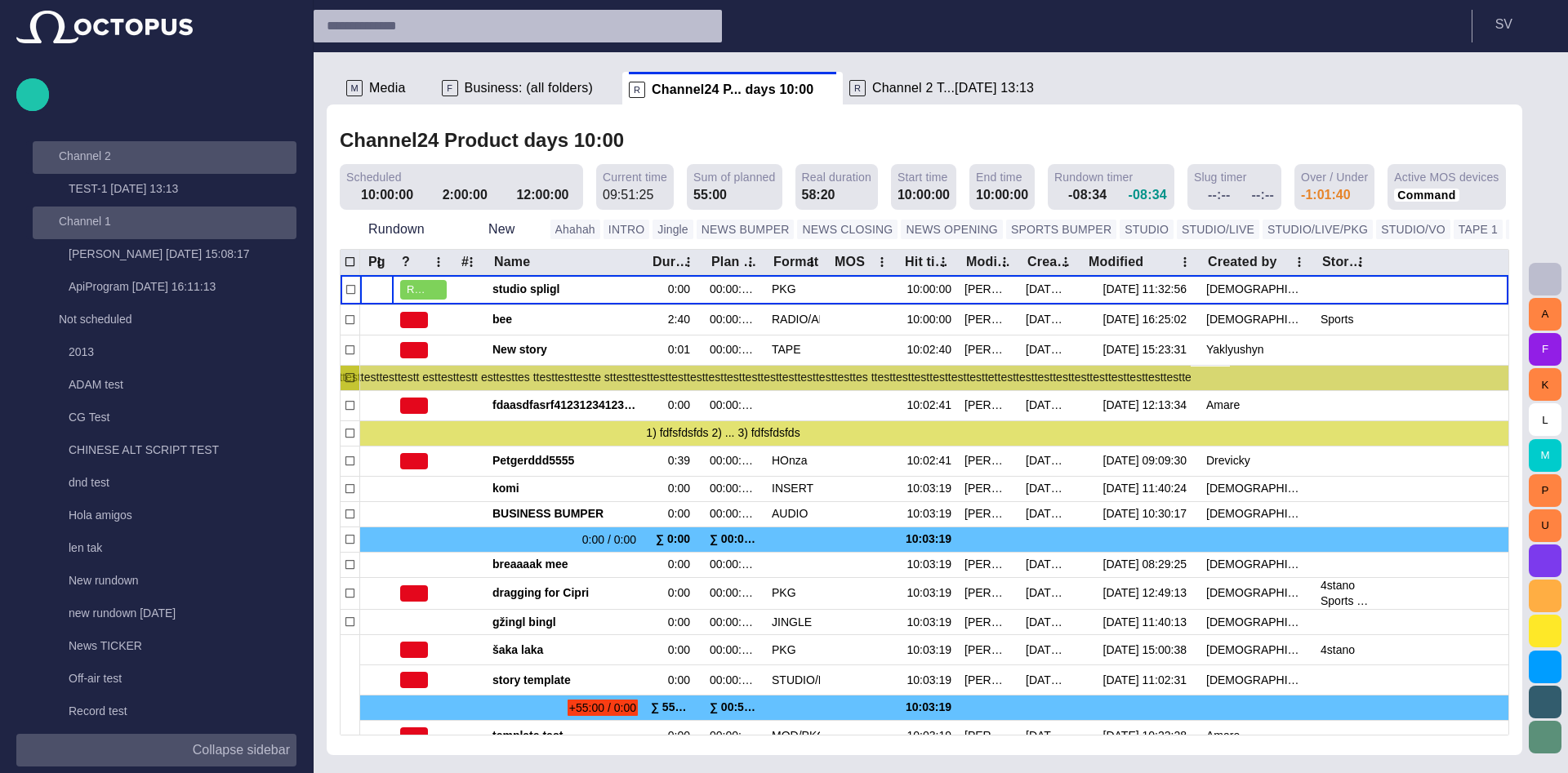
scroll to position [33, 0]
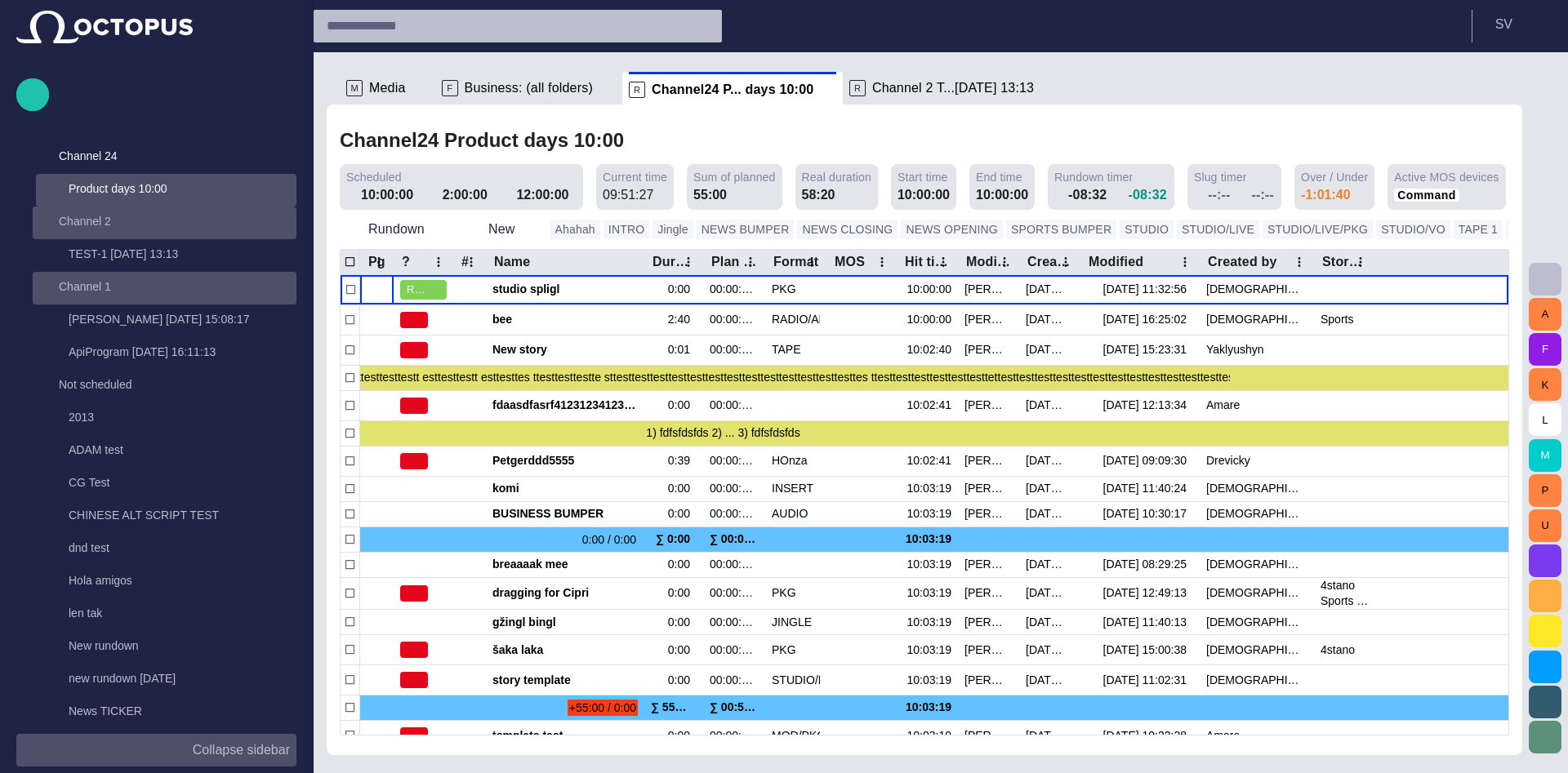
click at [872, 90] on span "Channel 2 T...[DATE] 13:13" at bounding box center [953, 88] width 162 height 17
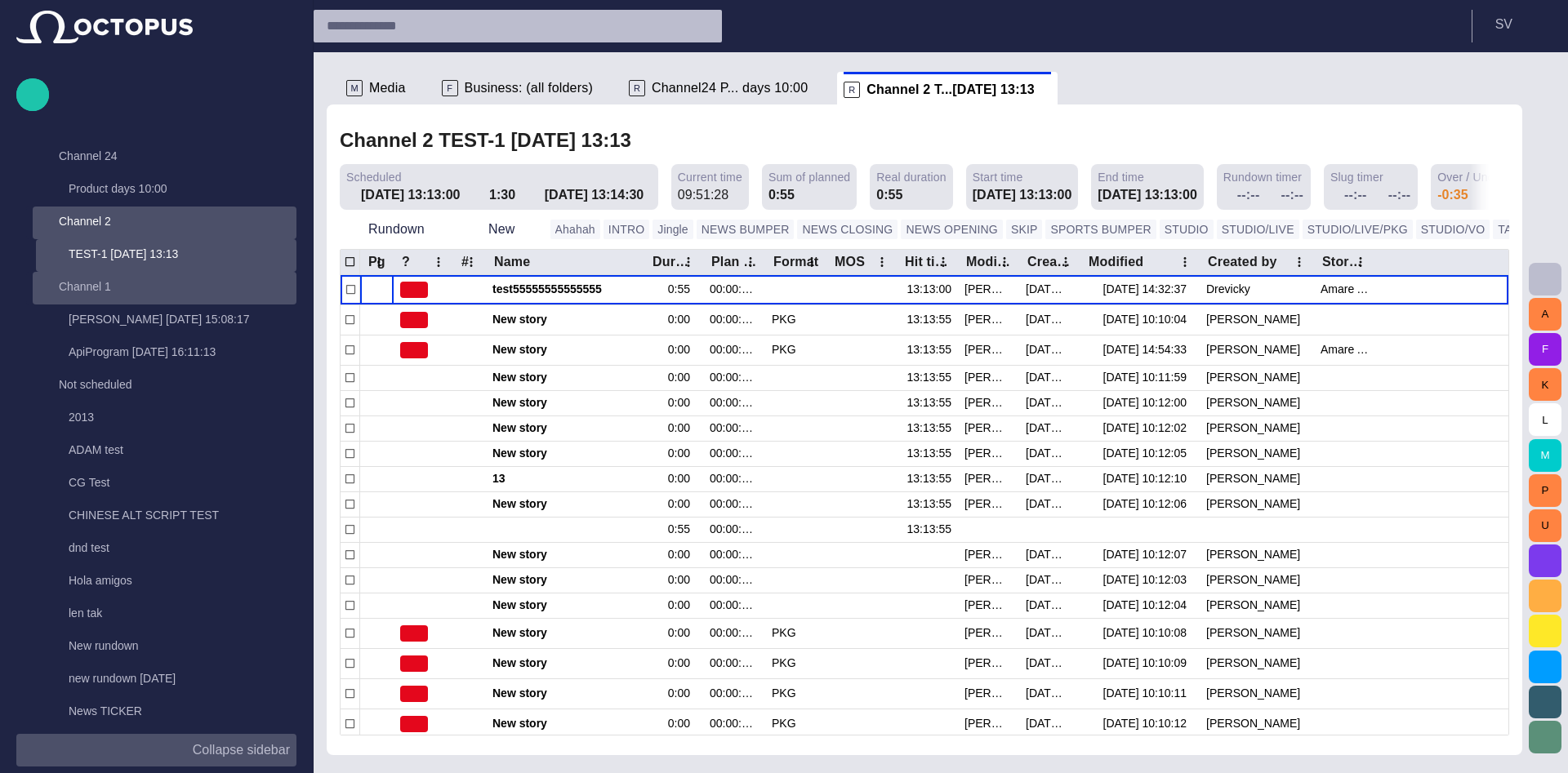
scroll to position [98, 0]
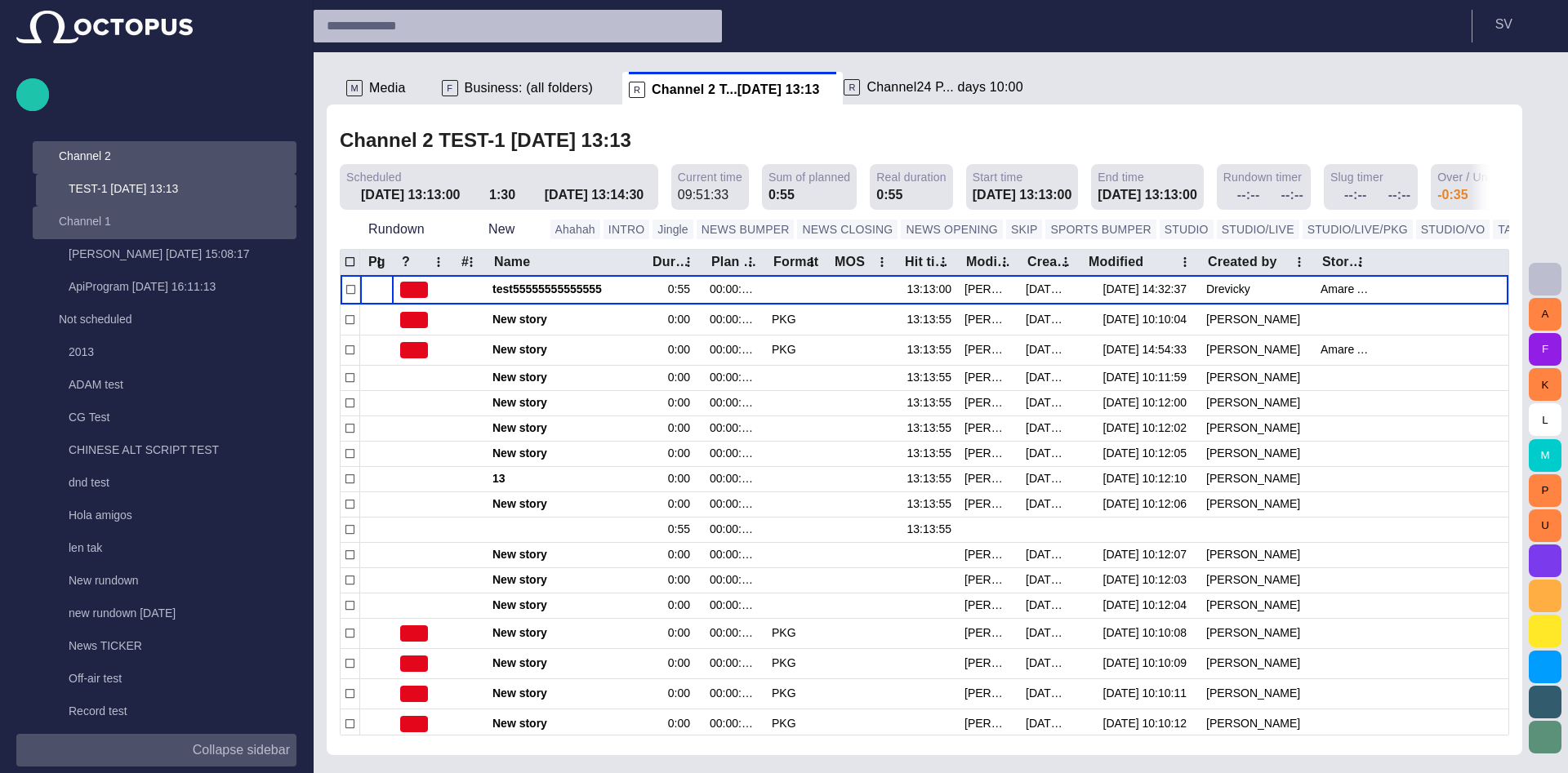
drag, startPoint x: 726, startPoint y: 87, endPoint x: 960, endPoint y: 87, distance: 234.0
click at [960, 87] on ul "M Media F Business: (all folders) R Channel24 P... days 10:00 R Channel 2 T...0…" at bounding box center [914, 88] width 1149 height 33
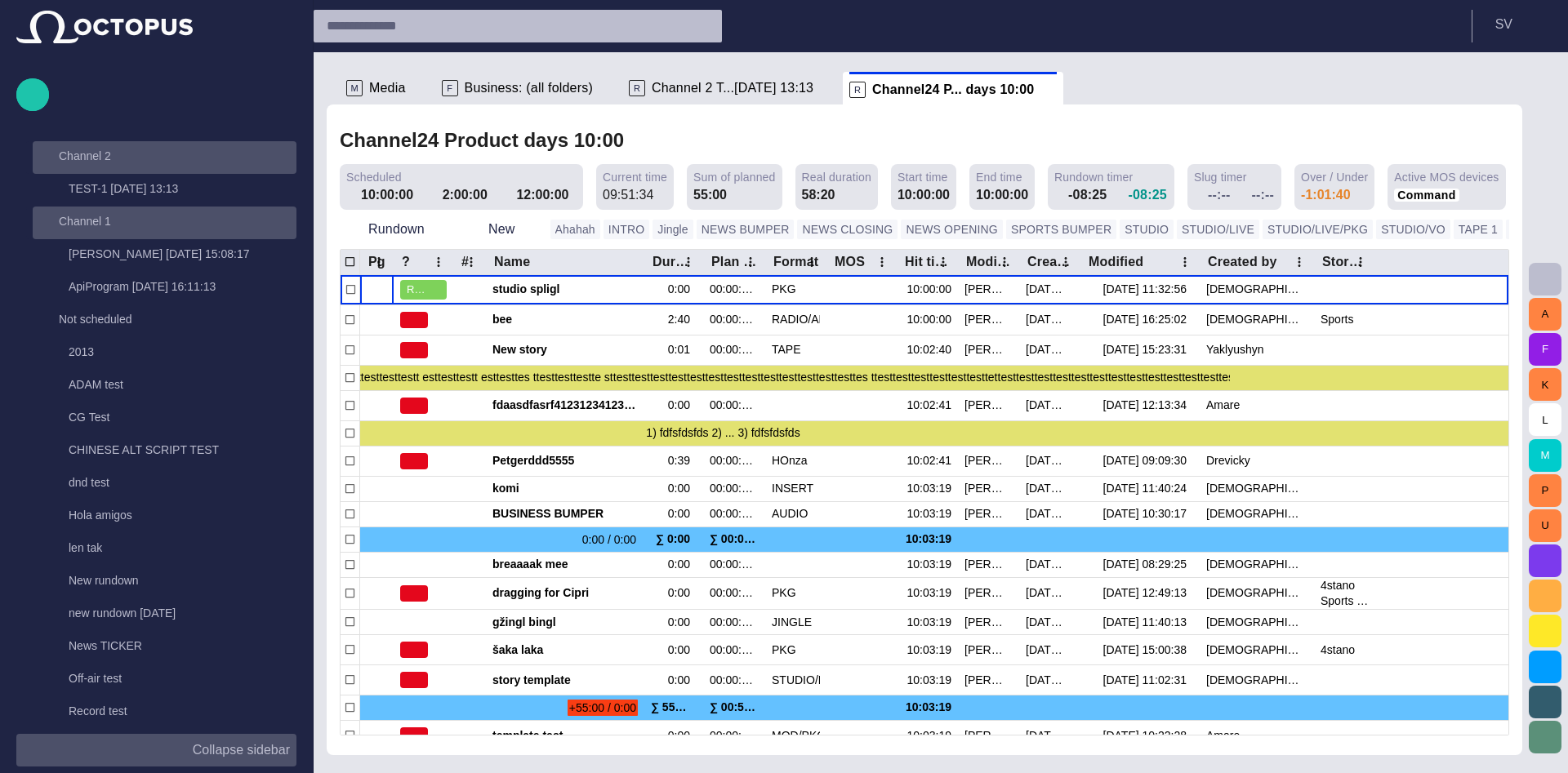
scroll to position [33, 0]
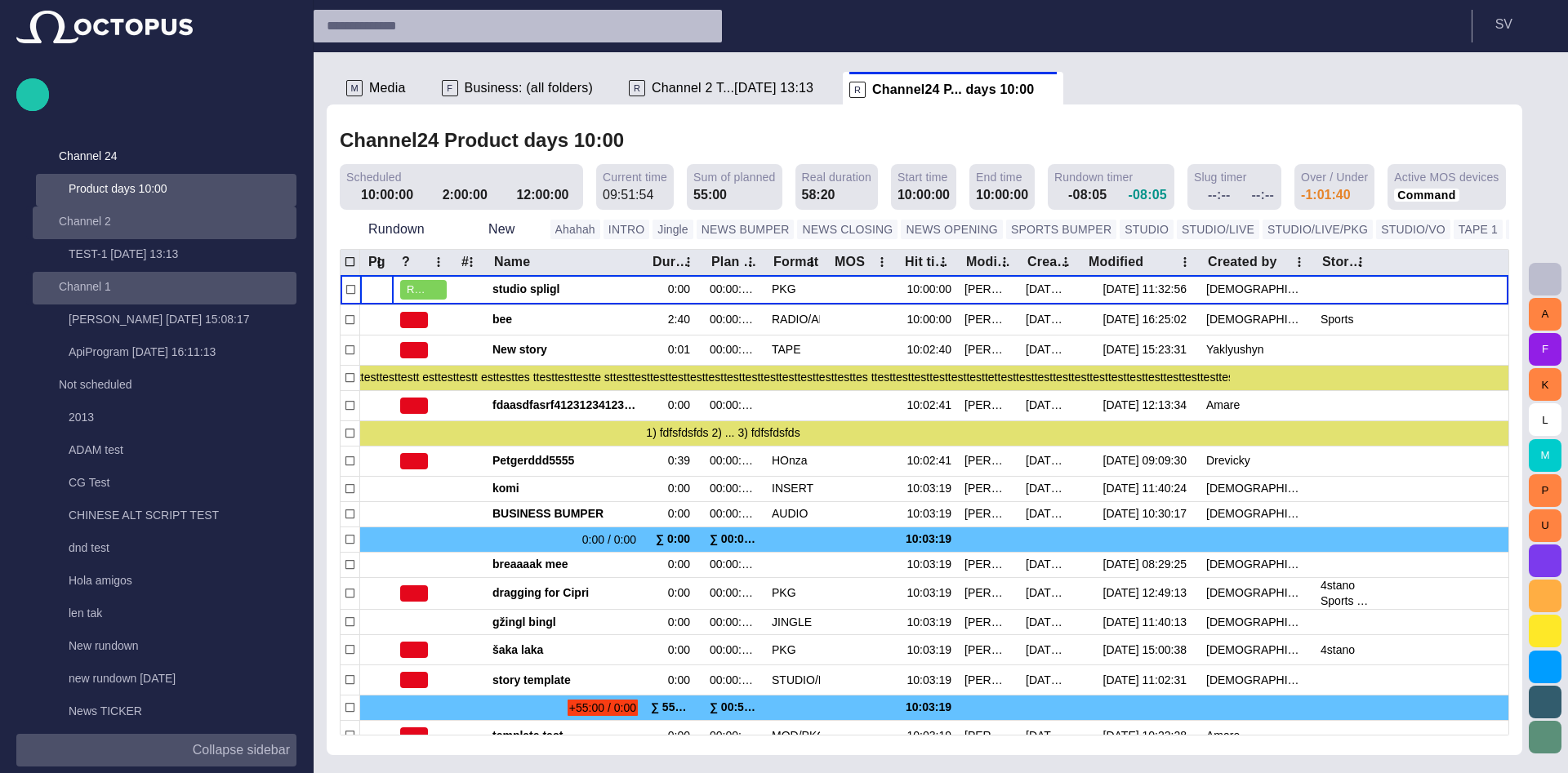
click at [413, 196] on span at bounding box center [420, 195] width 13 height 13
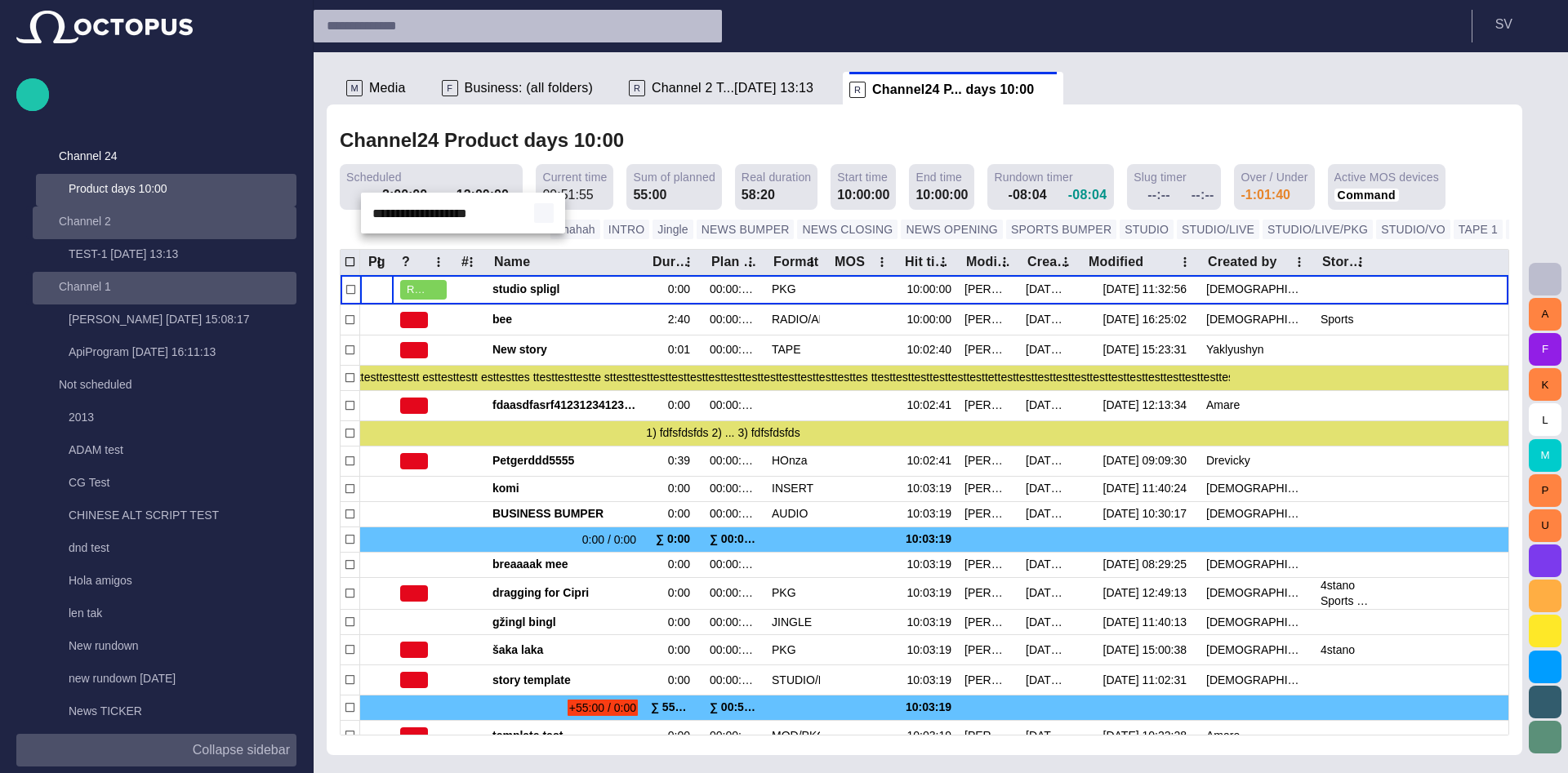
click at [547, 218] on span "button" at bounding box center [543, 213] width 13 height 13
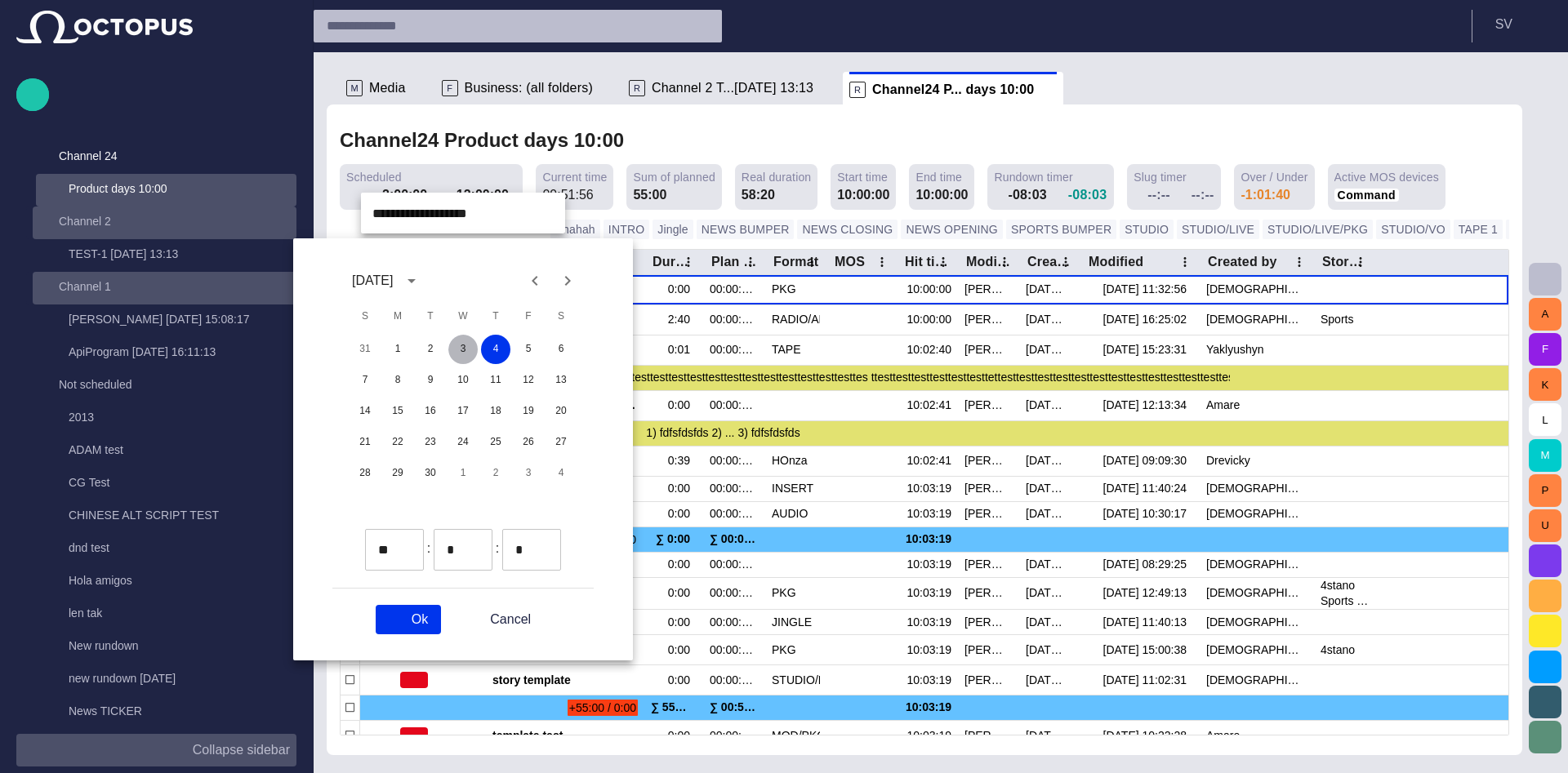
click at [453, 348] on button "3" at bounding box center [463, 350] width 29 height 29
click at [429, 616] on button "Ok" at bounding box center [408, 620] width 65 height 29
type input "**********"
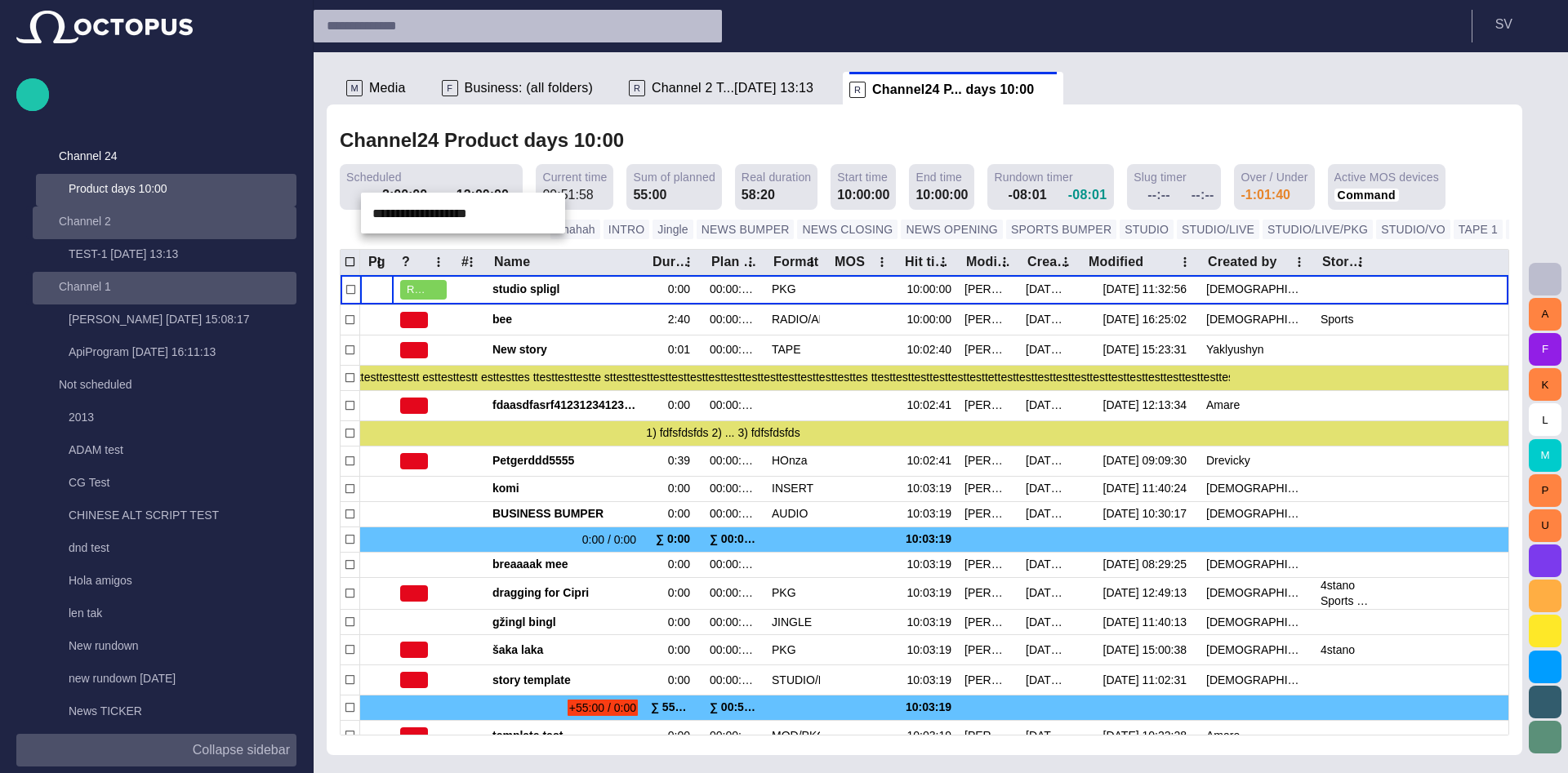
click at [687, 142] on div at bounding box center [784, 386] width 1568 height 773
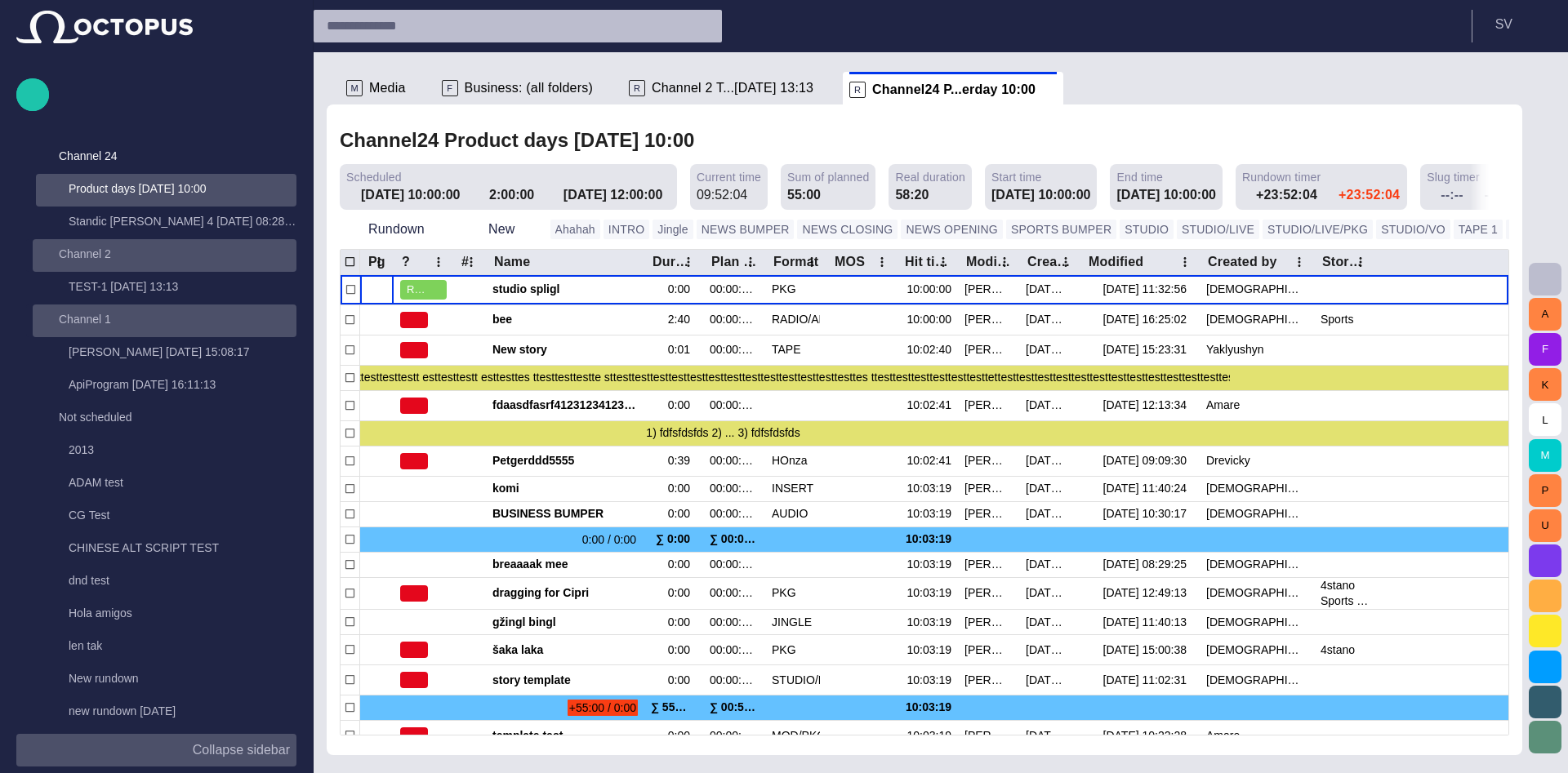
click at [215, 747] on p "Collapse sidebar" at bounding box center [241, 750] width 97 height 19
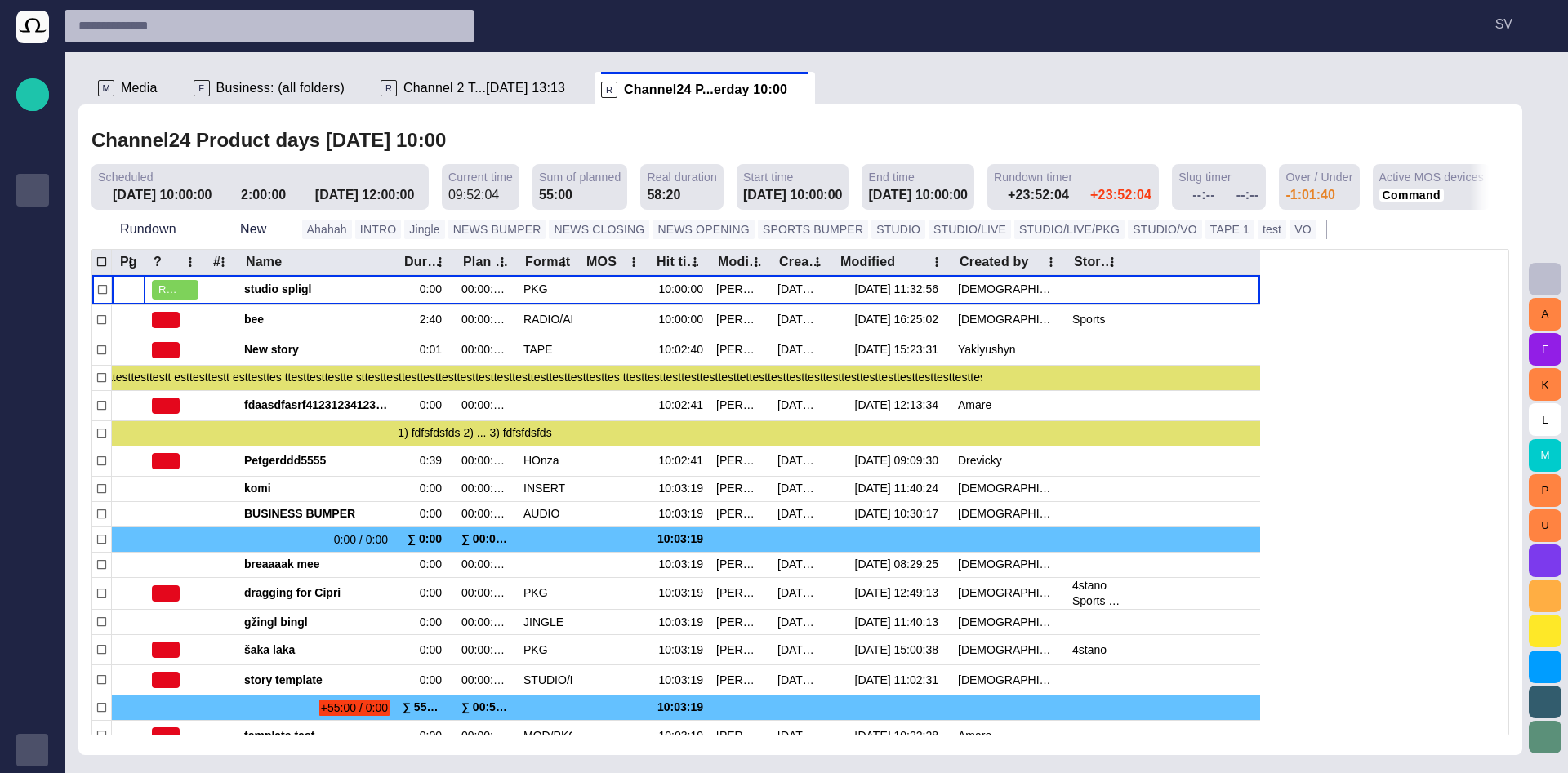
scroll to position [0, 0]
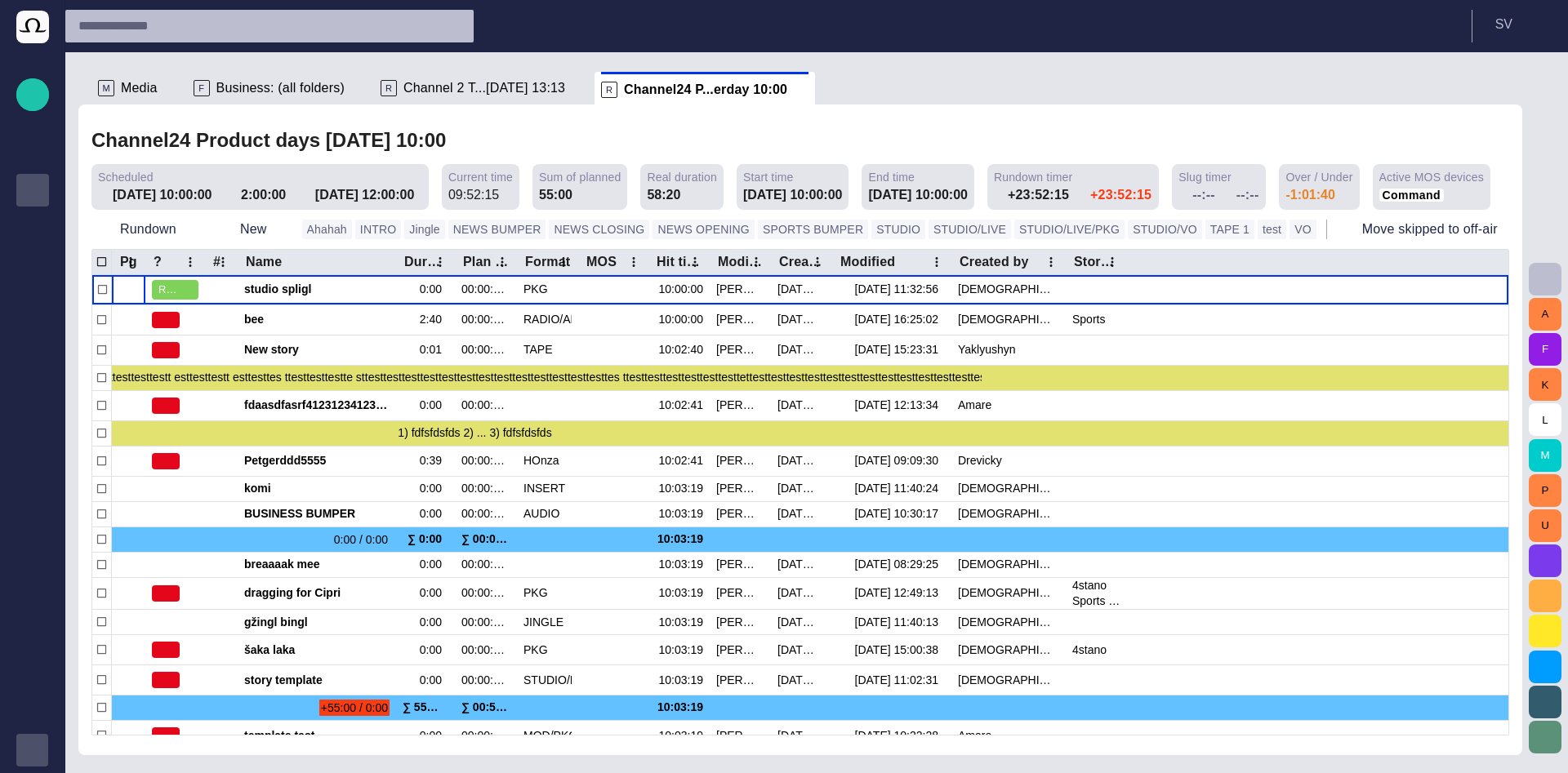
click at [212, 196] on span at bounding box center [218, 195] width 13 height 13
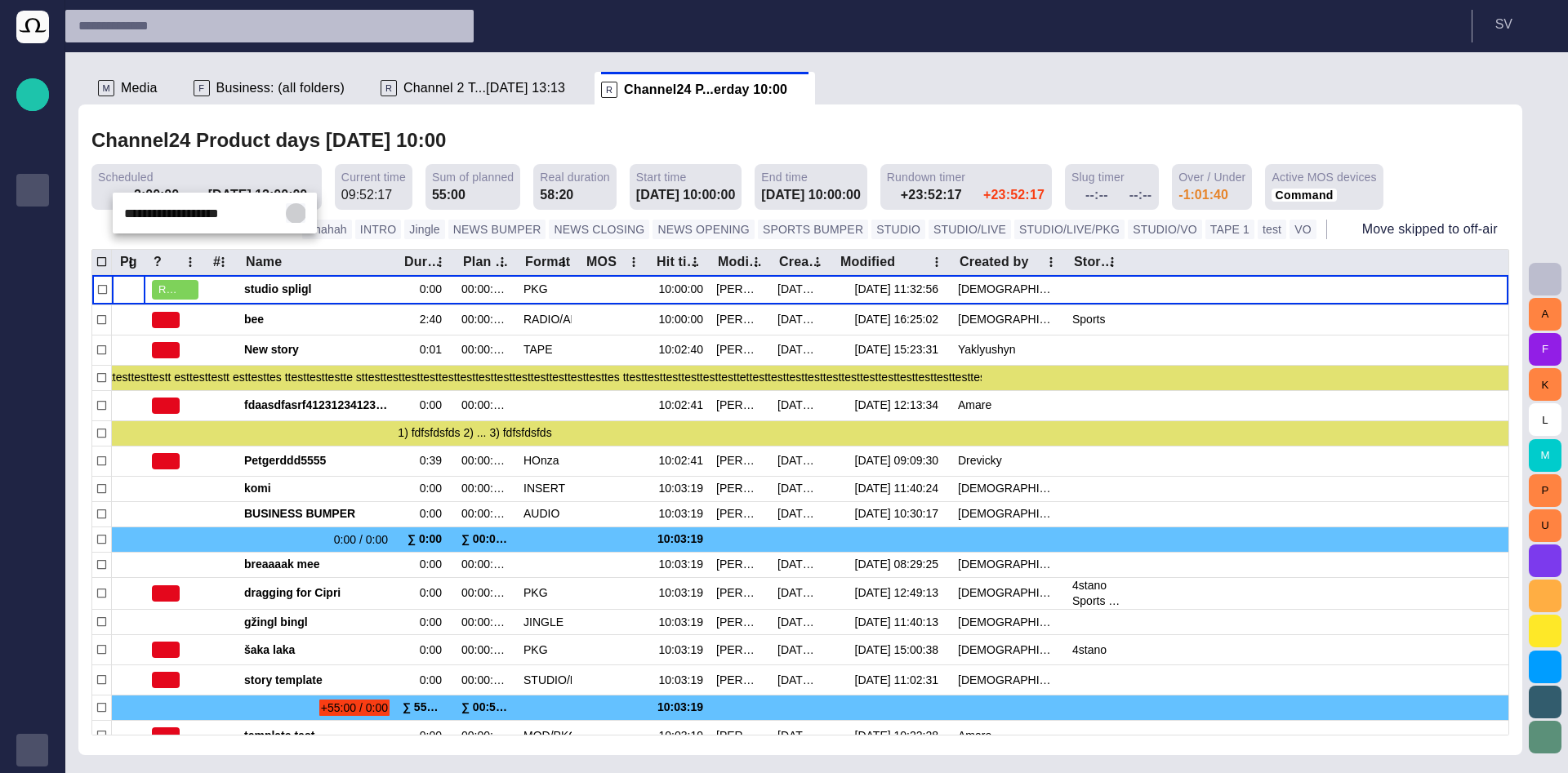
click at [288, 216] on button "button" at bounding box center [295, 212] width 19 height 19
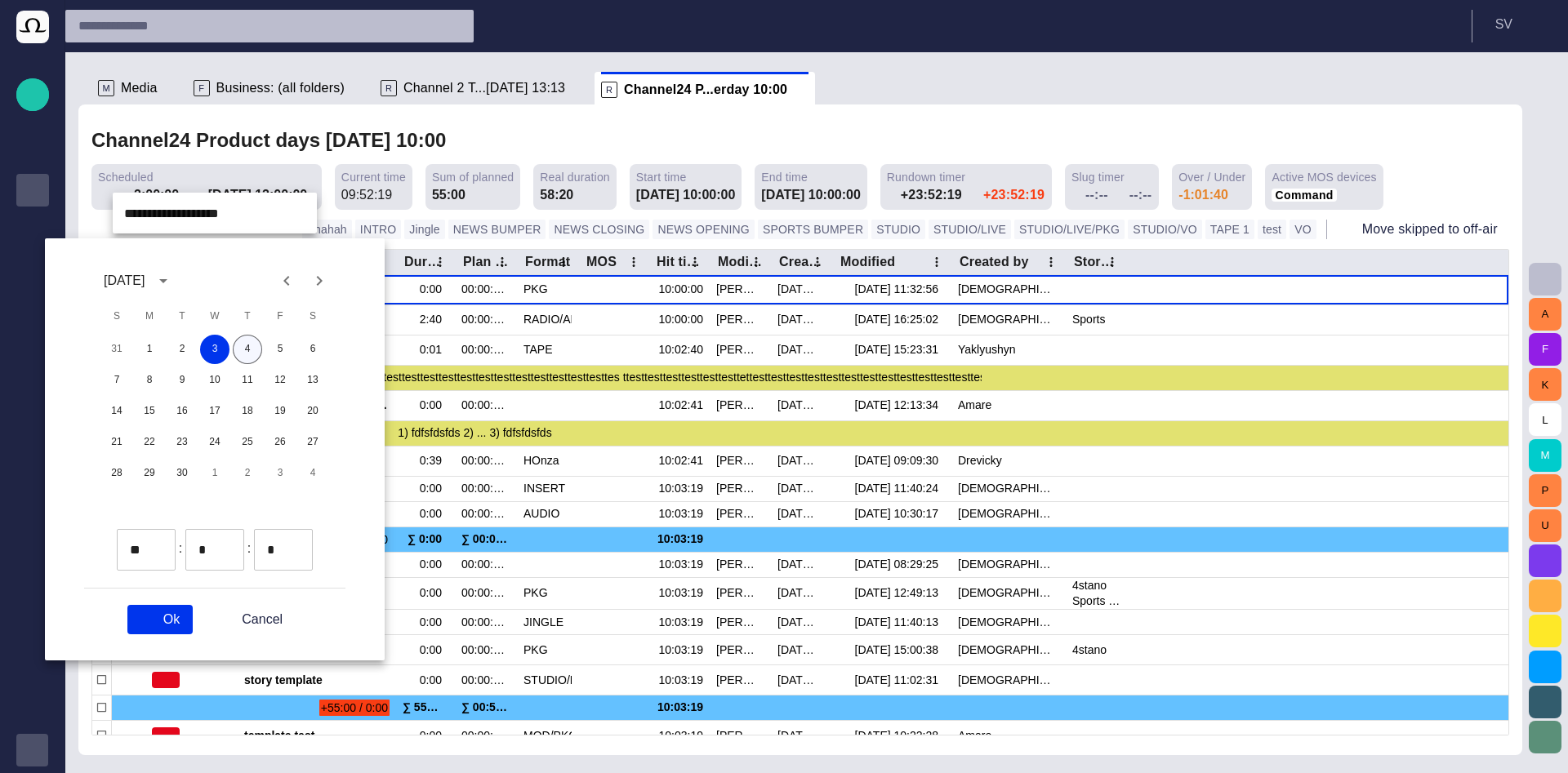
click at [247, 348] on button "4" at bounding box center [247, 350] width 29 height 29
click at [174, 624] on button "Ok" at bounding box center [160, 620] width 65 height 29
type input "**********"
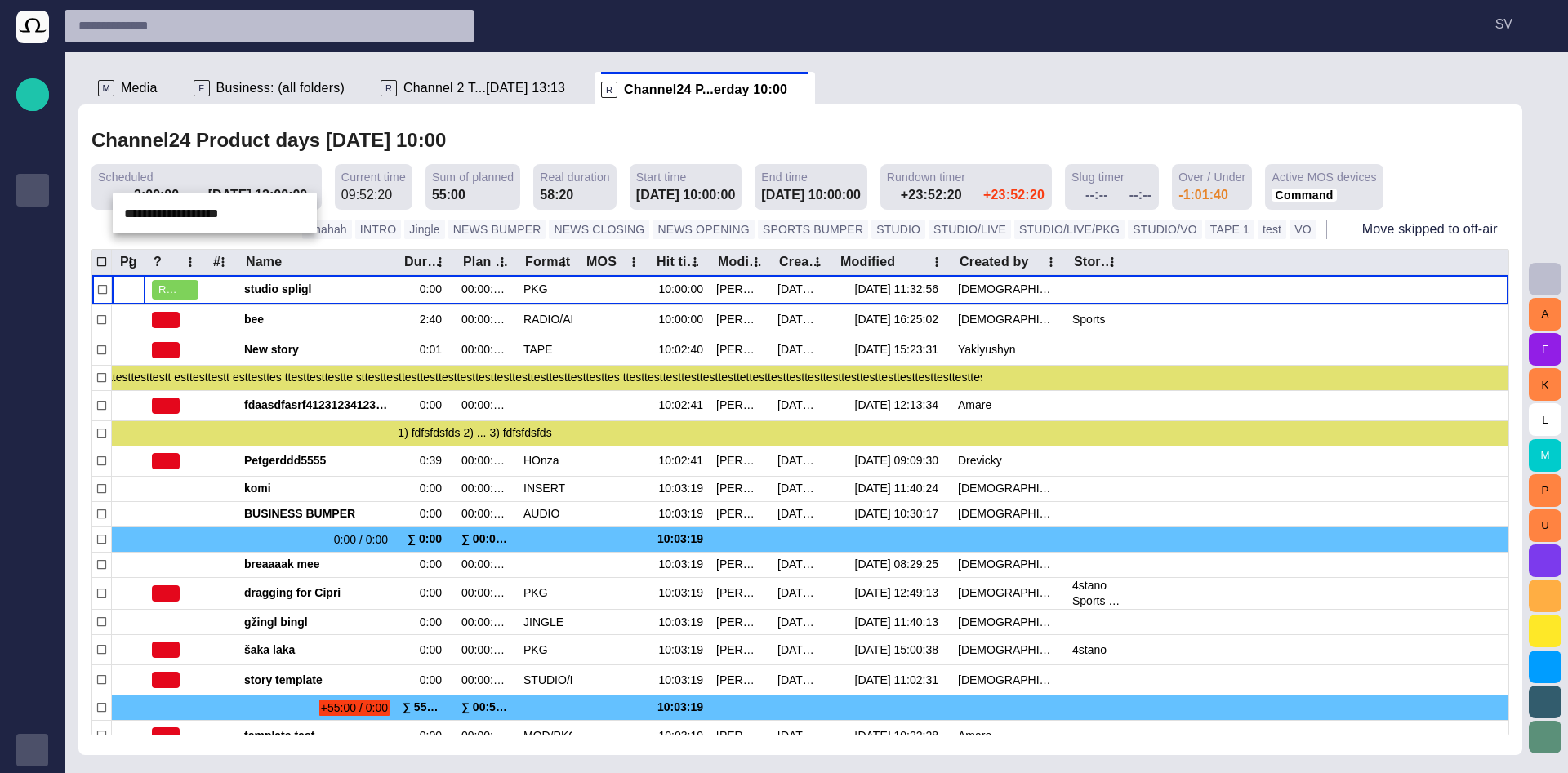
click at [561, 111] on div at bounding box center [784, 386] width 1568 height 773
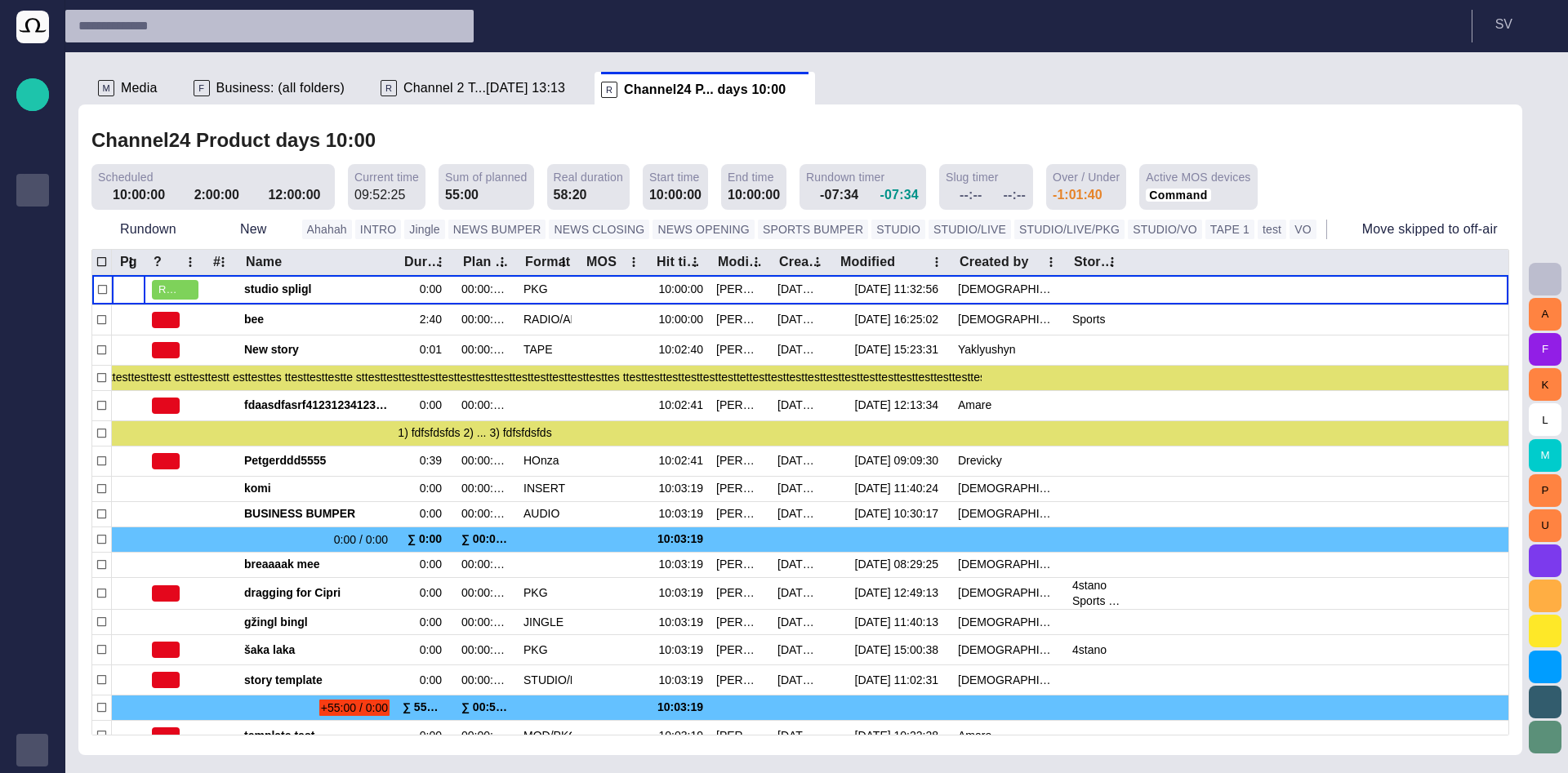
click at [440, 89] on span "Channel 2 T...[DATE] 13:13" at bounding box center [484, 88] width 162 height 17
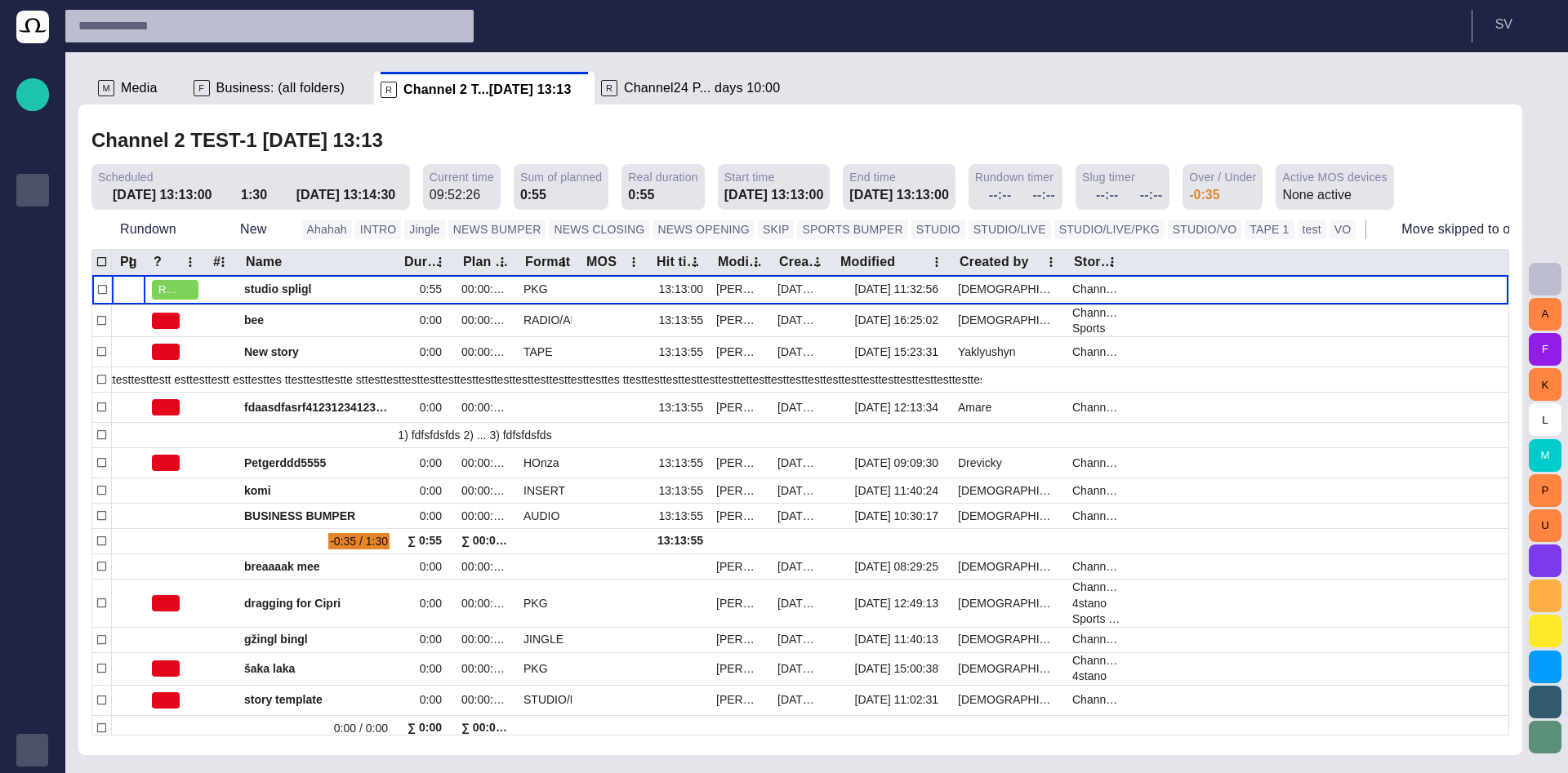
click at [624, 87] on span "Channel24 P... days 10:00" at bounding box center [702, 88] width 156 height 17
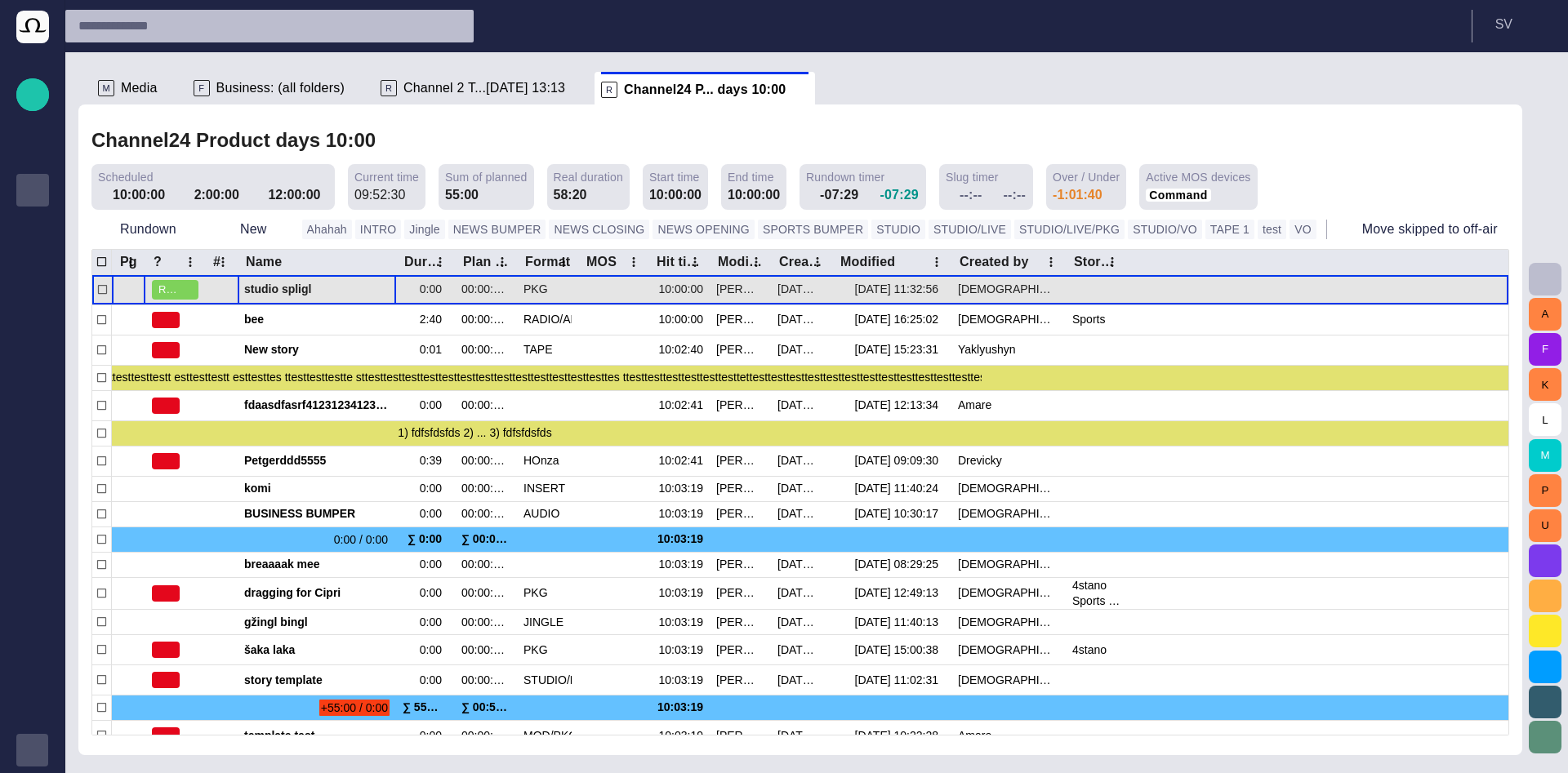
click at [279, 286] on span "studio spligl" at bounding box center [317, 289] width 145 height 16
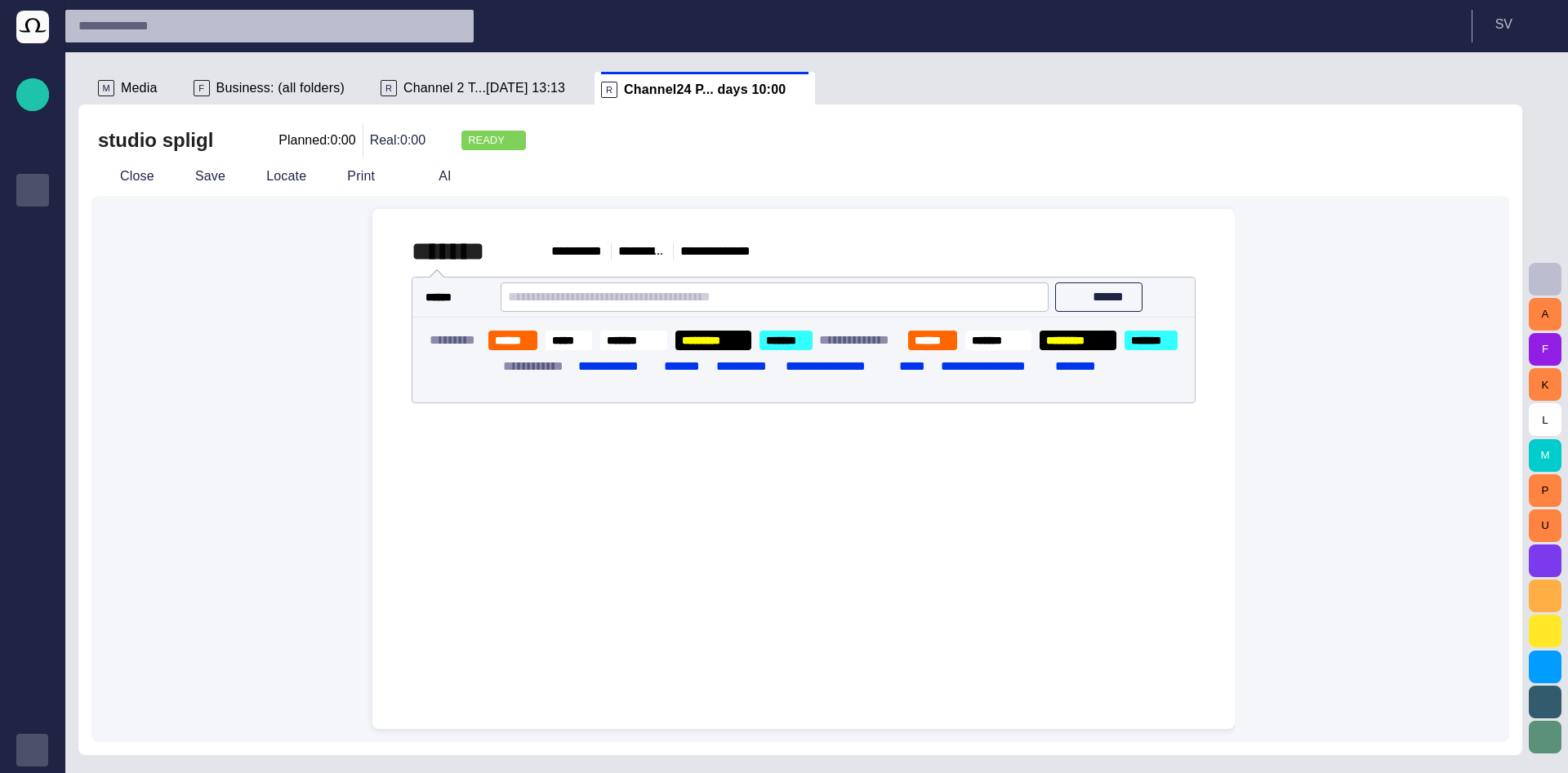
click at [153, 159] on div "Close Save Locate Print AI" at bounding box center [766, 176] width 1349 height 39
click at [145, 175] on button "Close" at bounding box center [126, 176] width 69 height 29
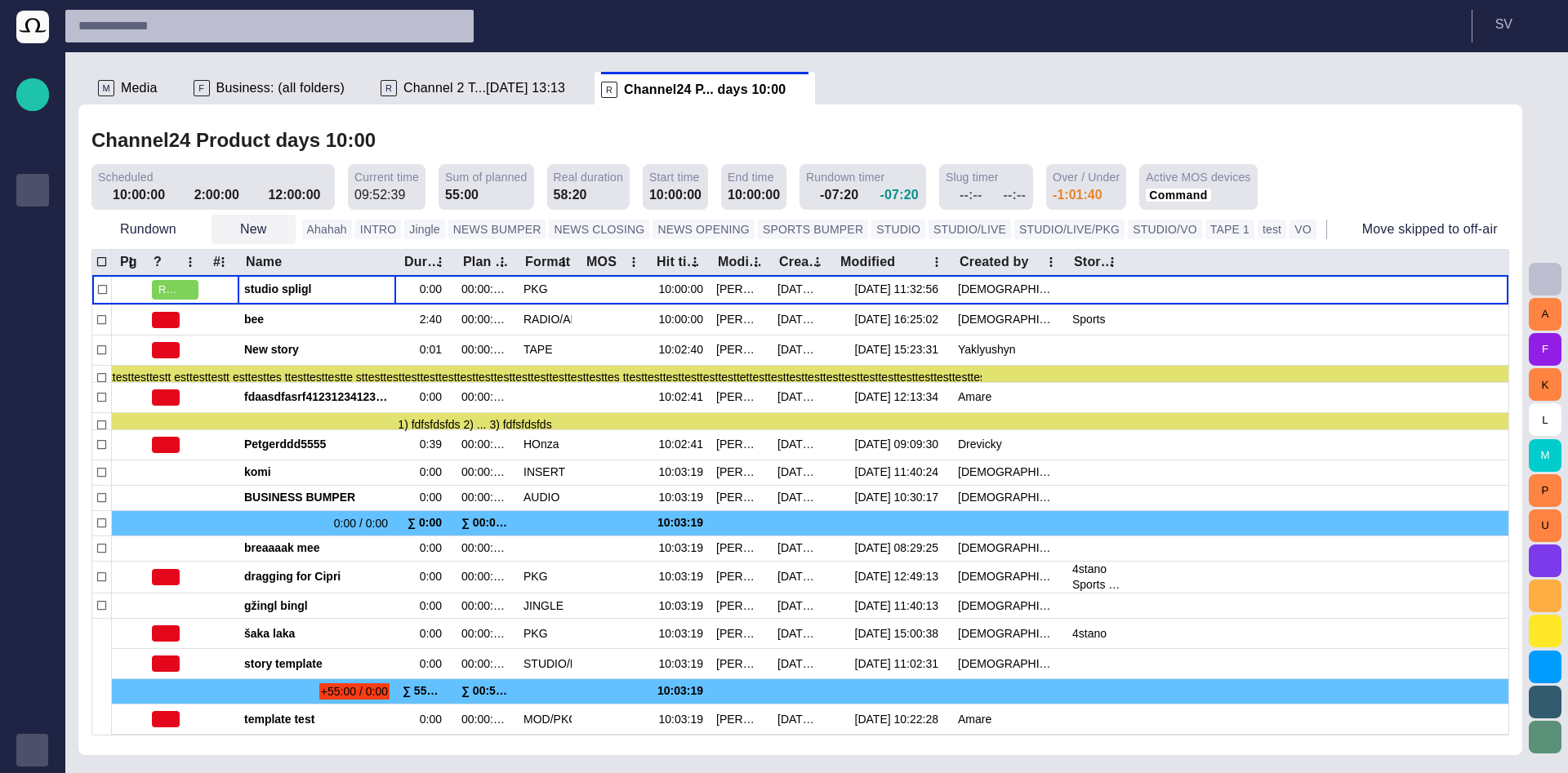
click at [230, 225] on span "button" at bounding box center [226, 230] width 17 height 17
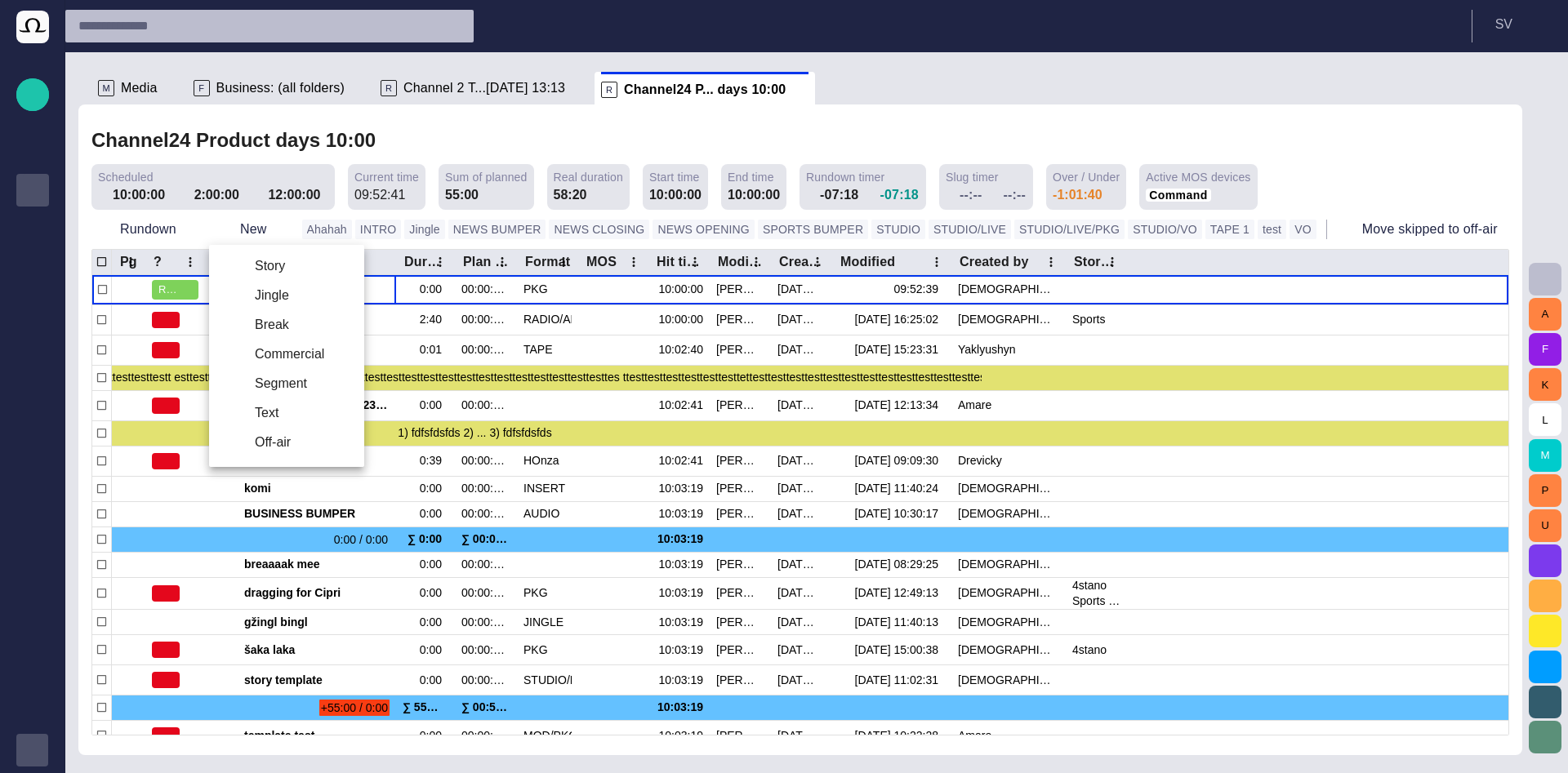
click at [262, 274] on li "Story" at bounding box center [286, 266] width 155 height 29
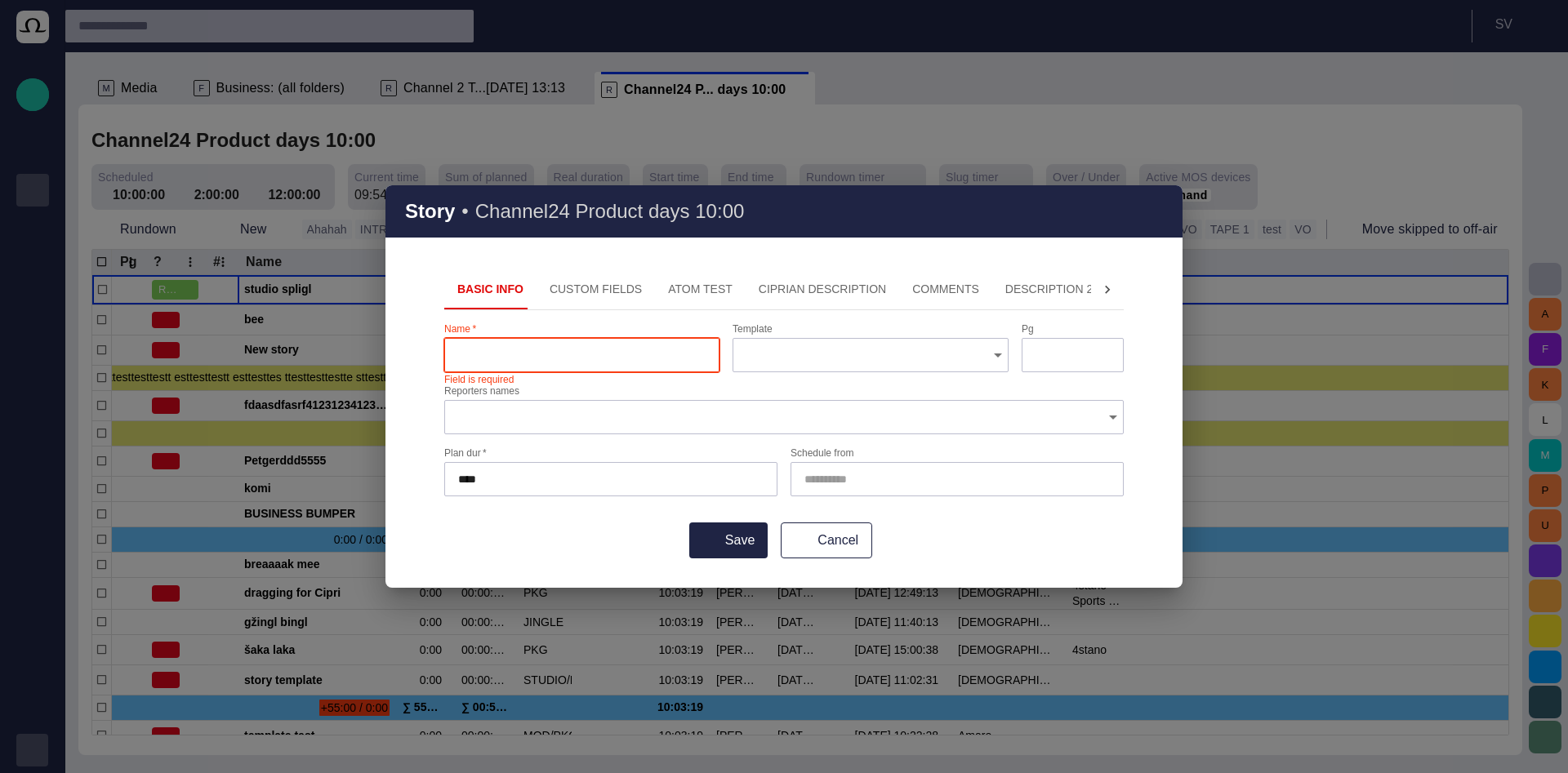
paste input "**********"
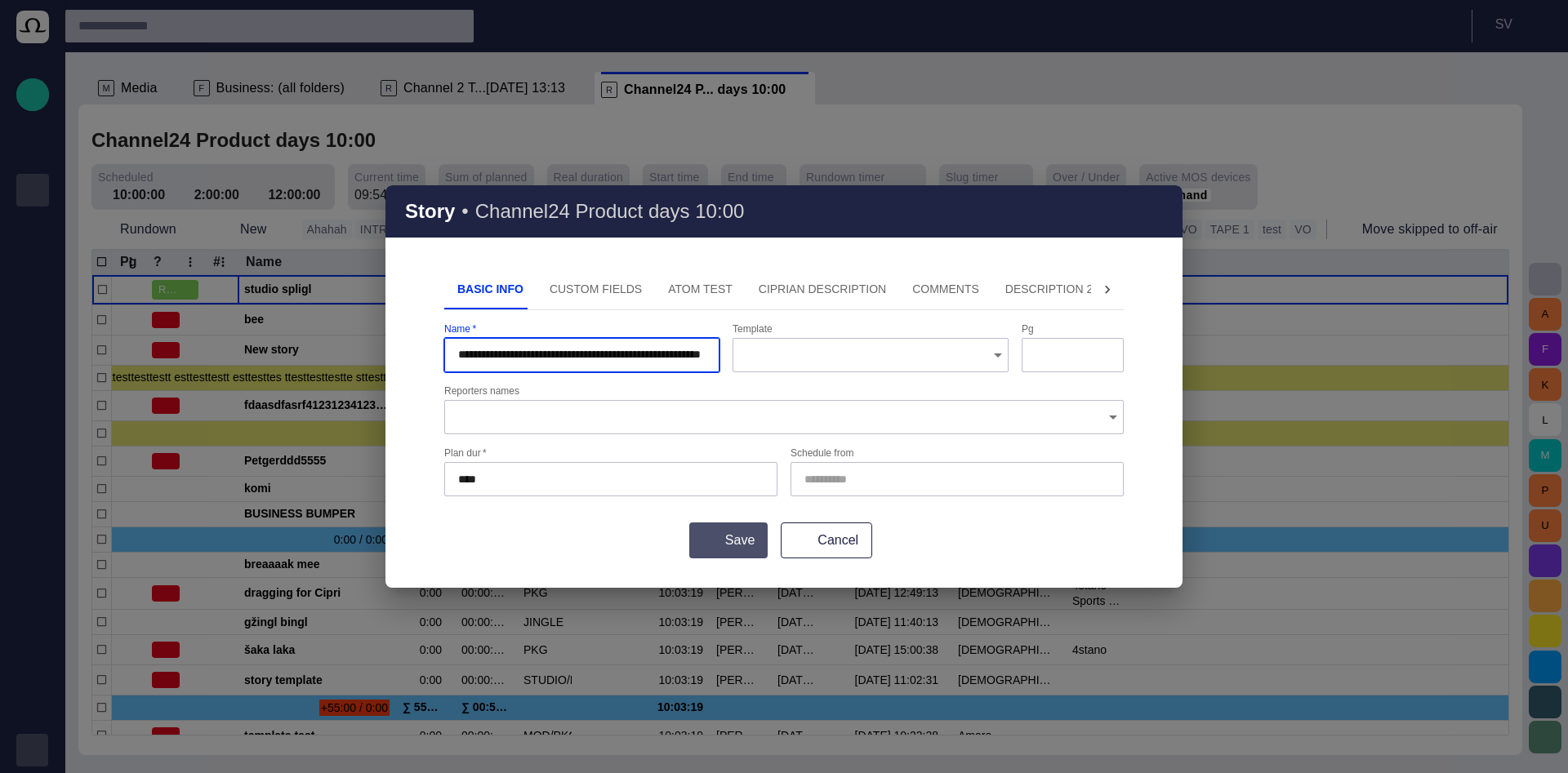
type input "**********"
click at [737, 549] on button "Save" at bounding box center [728, 540] width 78 height 36
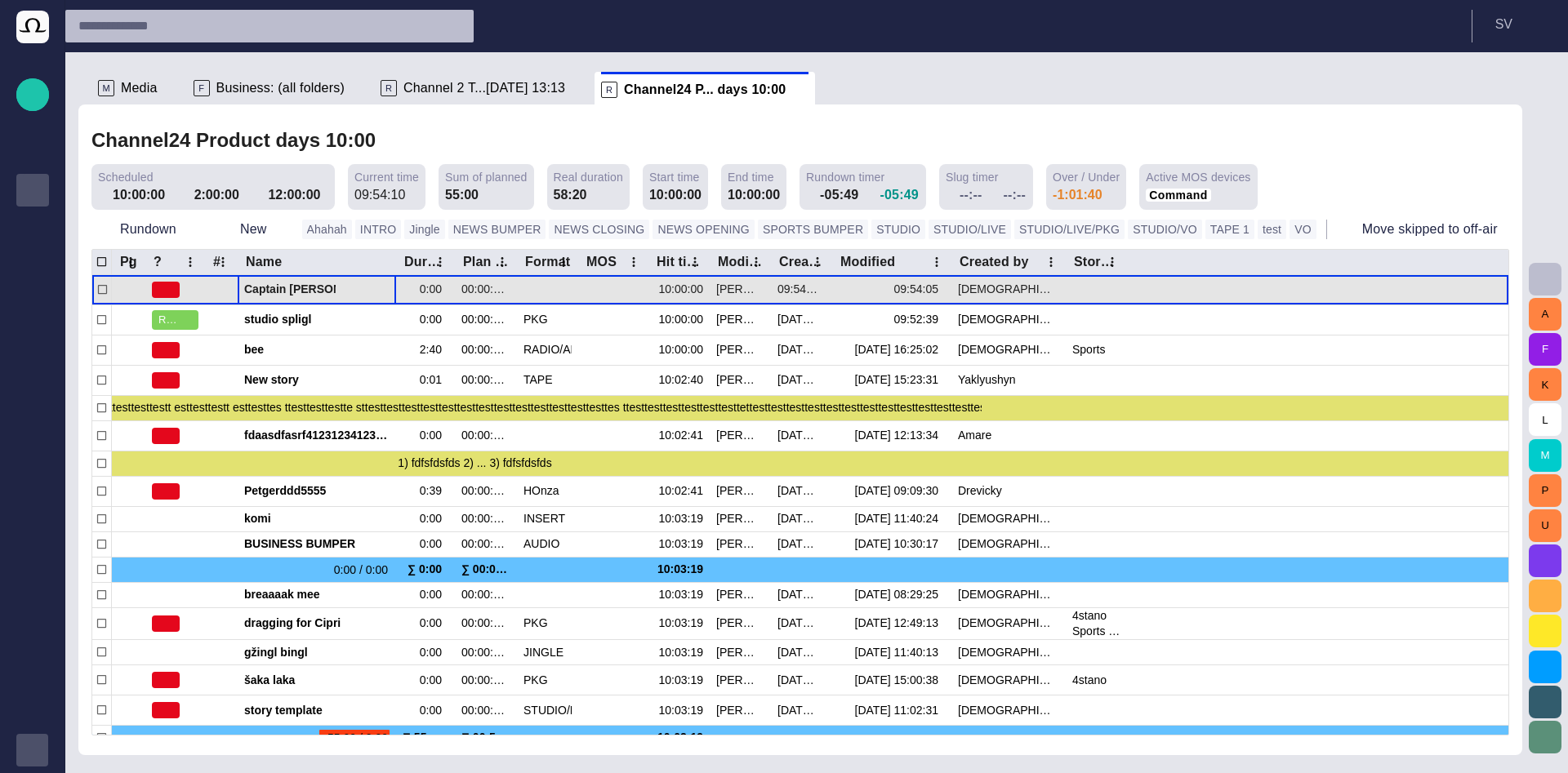
click at [286, 291] on span "Captain [PERSON_NAME] famous polar shipwreck as never seen before" at bounding box center [317, 289] width 145 height 16
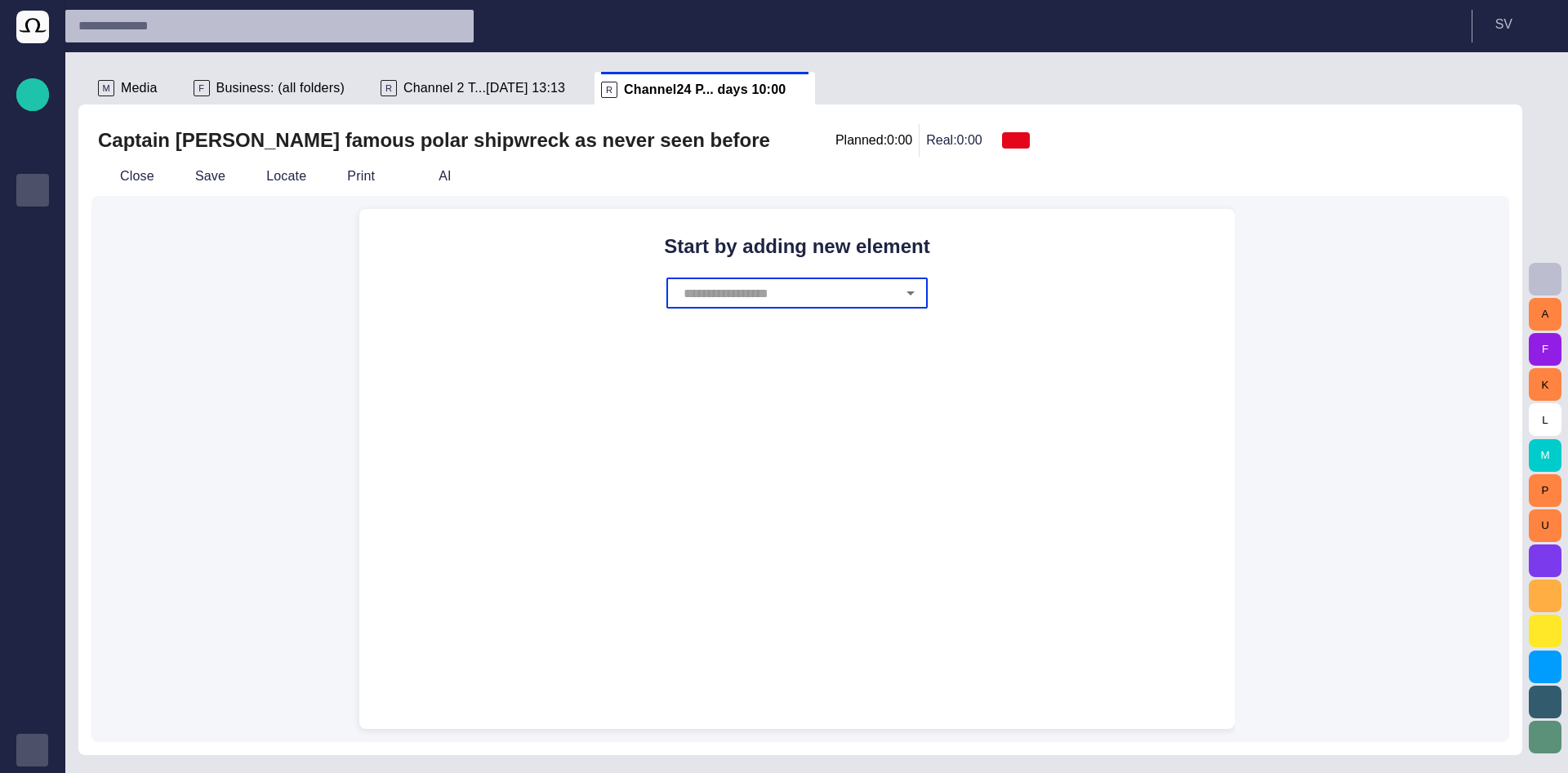
click at [906, 295] on icon "Open" at bounding box center [910, 293] width 19 height 19
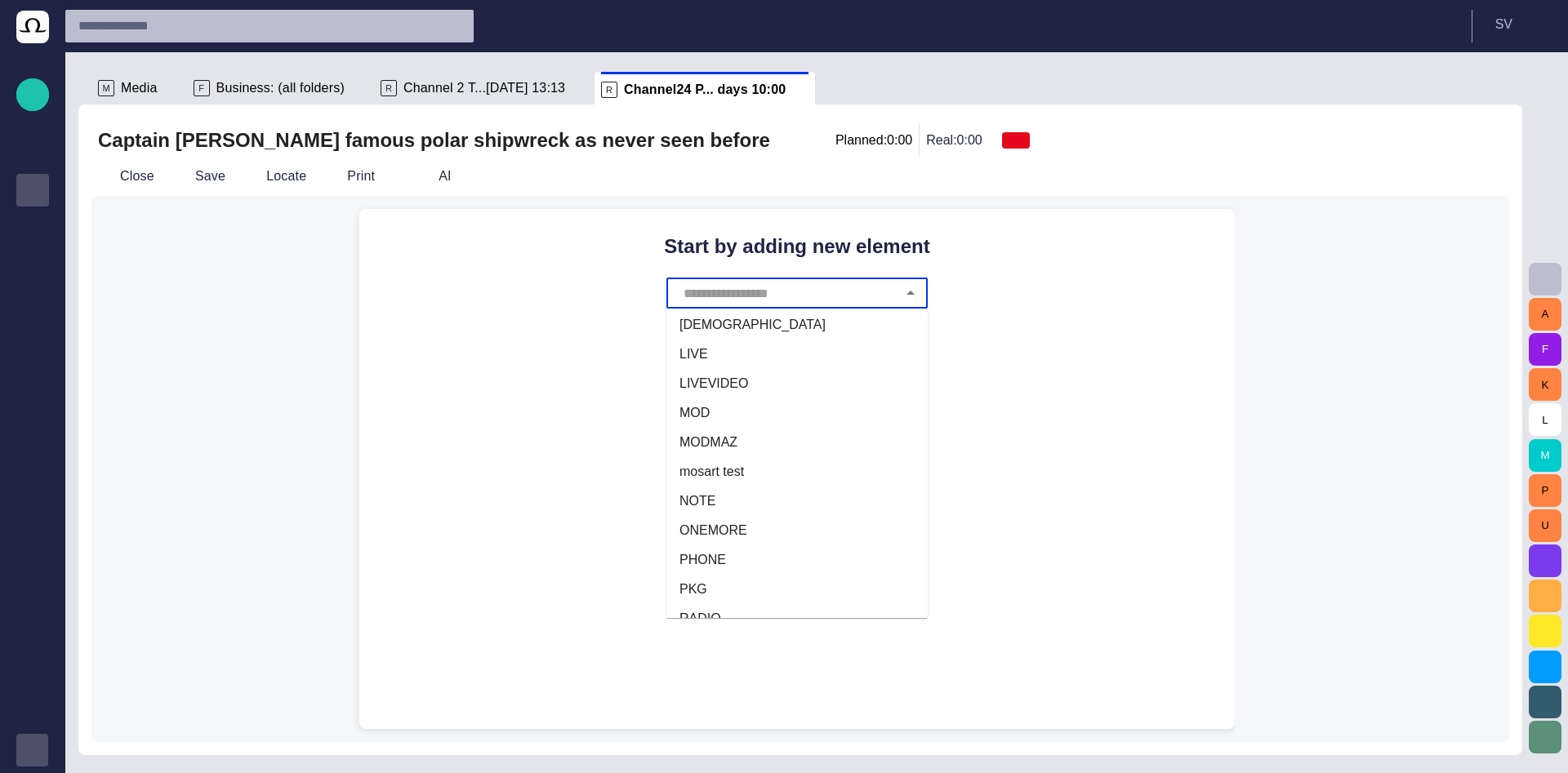
scroll to position [294, 0]
click at [730, 564] on li "PKG" at bounding box center [797, 565] width 262 height 29
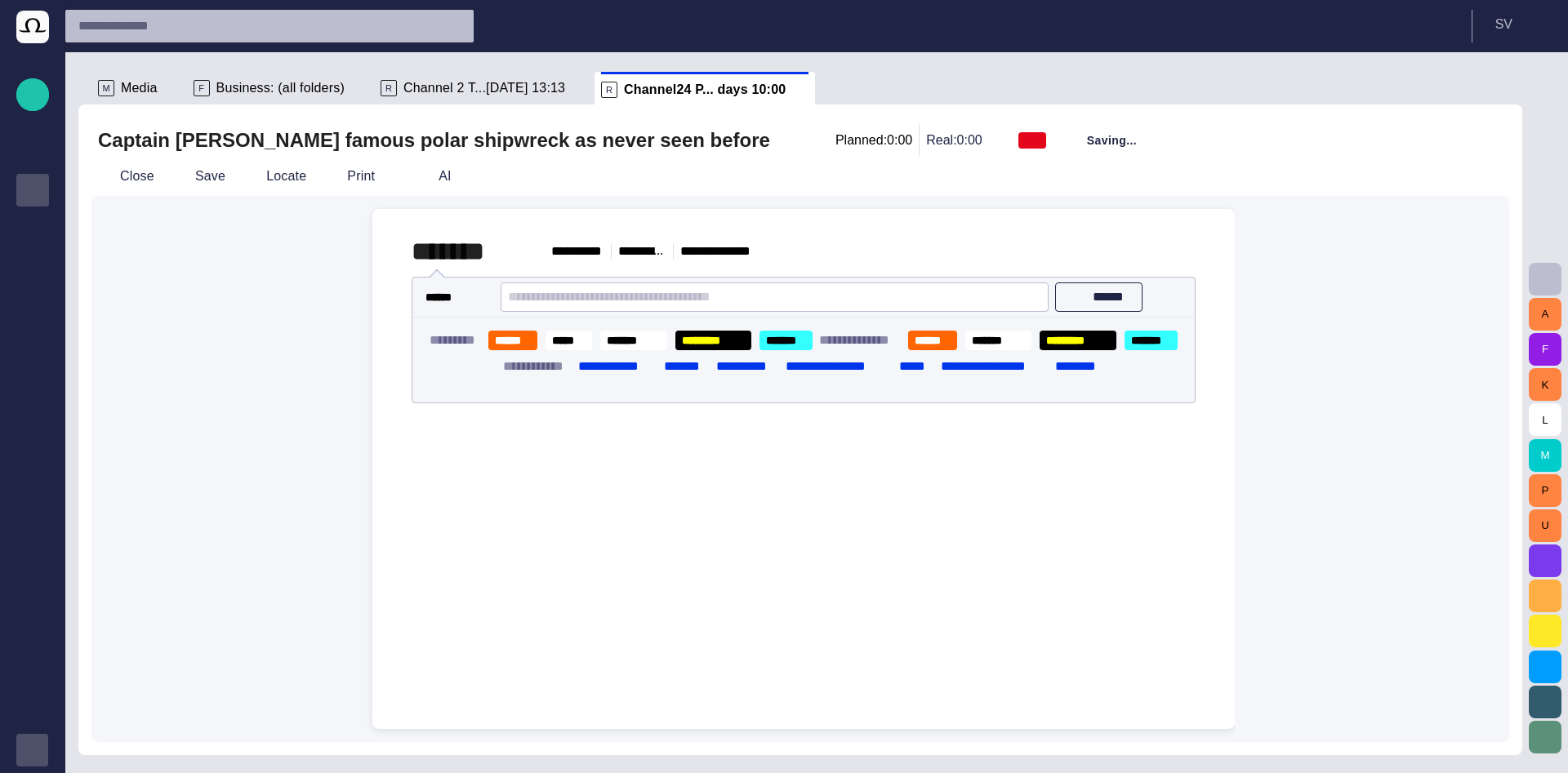
click at [469, 445] on div "**********" at bounding box center [803, 332] width 836 height 247
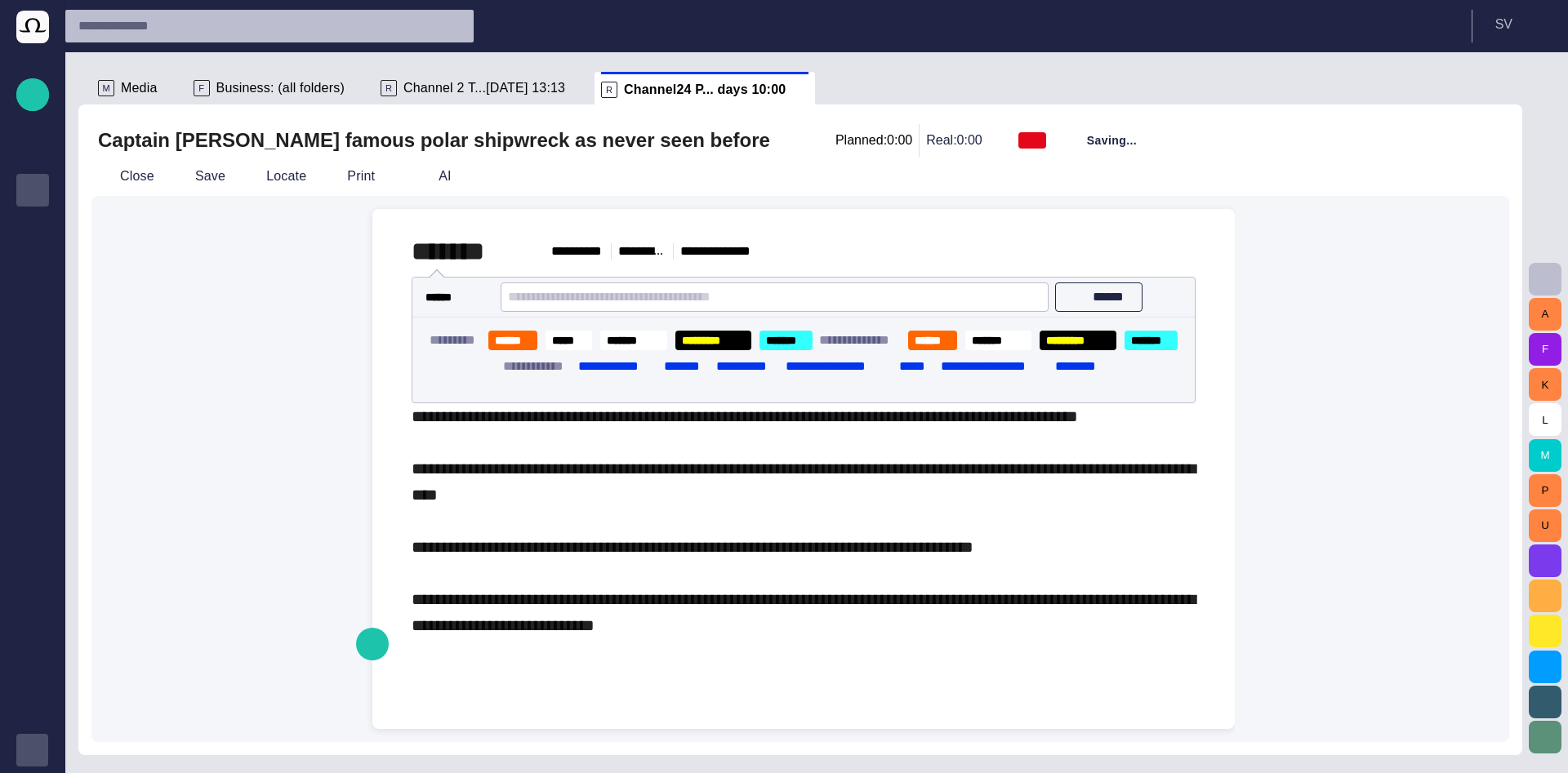
click at [543, 452] on div "**********" at bounding box center [803, 521] width 784 height 235
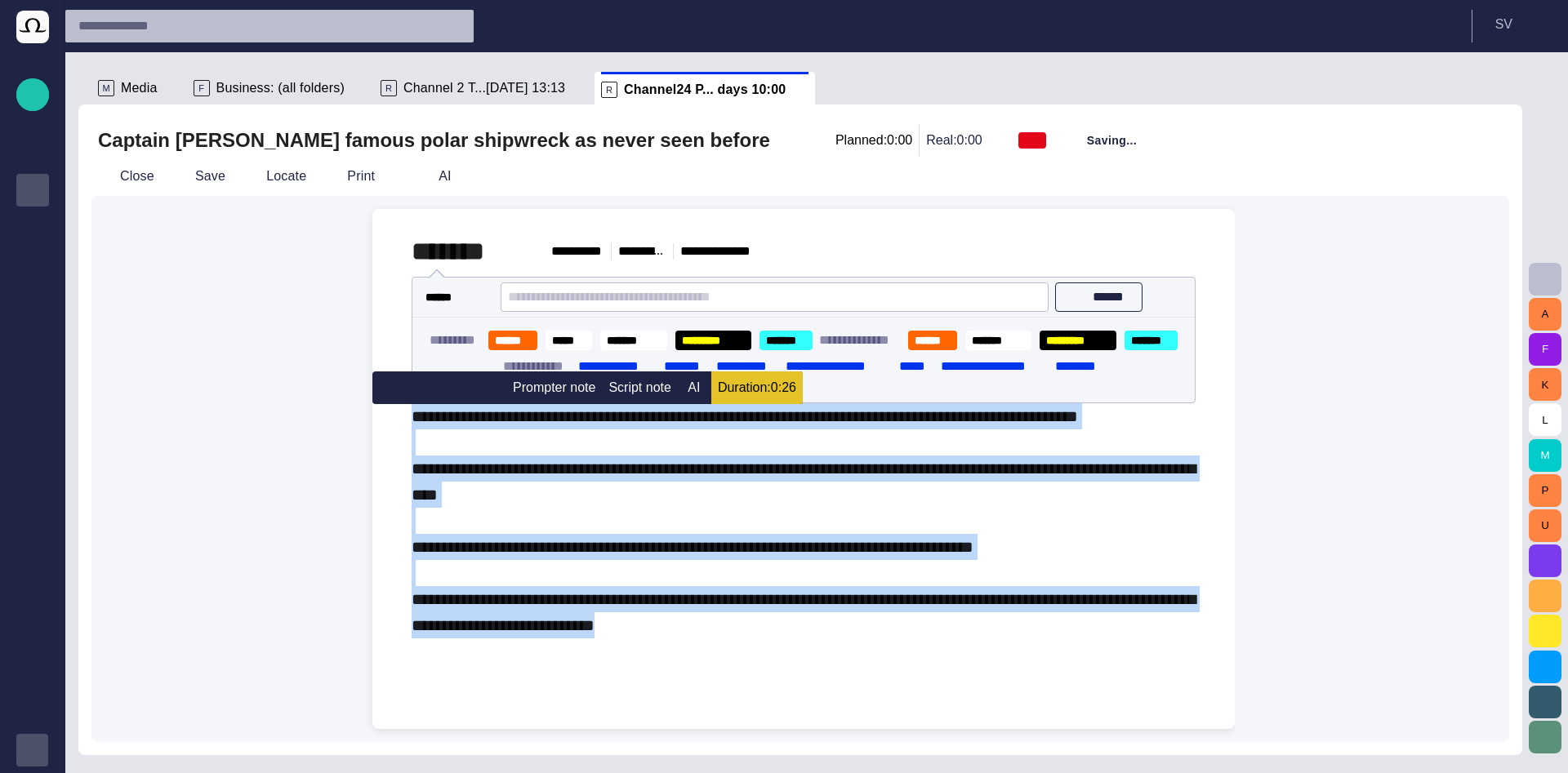
drag, startPoint x: 783, startPoint y: 640, endPoint x: 359, endPoint y: 421, distance: 477.2
click at [359, 421] on div "**********" at bounding box center [793, 469] width 882 height 521
click at [965, 513] on div "**********" at bounding box center [803, 521] width 784 height 235
drag, startPoint x: 413, startPoint y: 411, endPoint x: 805, endPoint y: 645, distance: 456.5
click at [805, 639] on div "**********" at bounding box center [803, 521] width 784 height 235
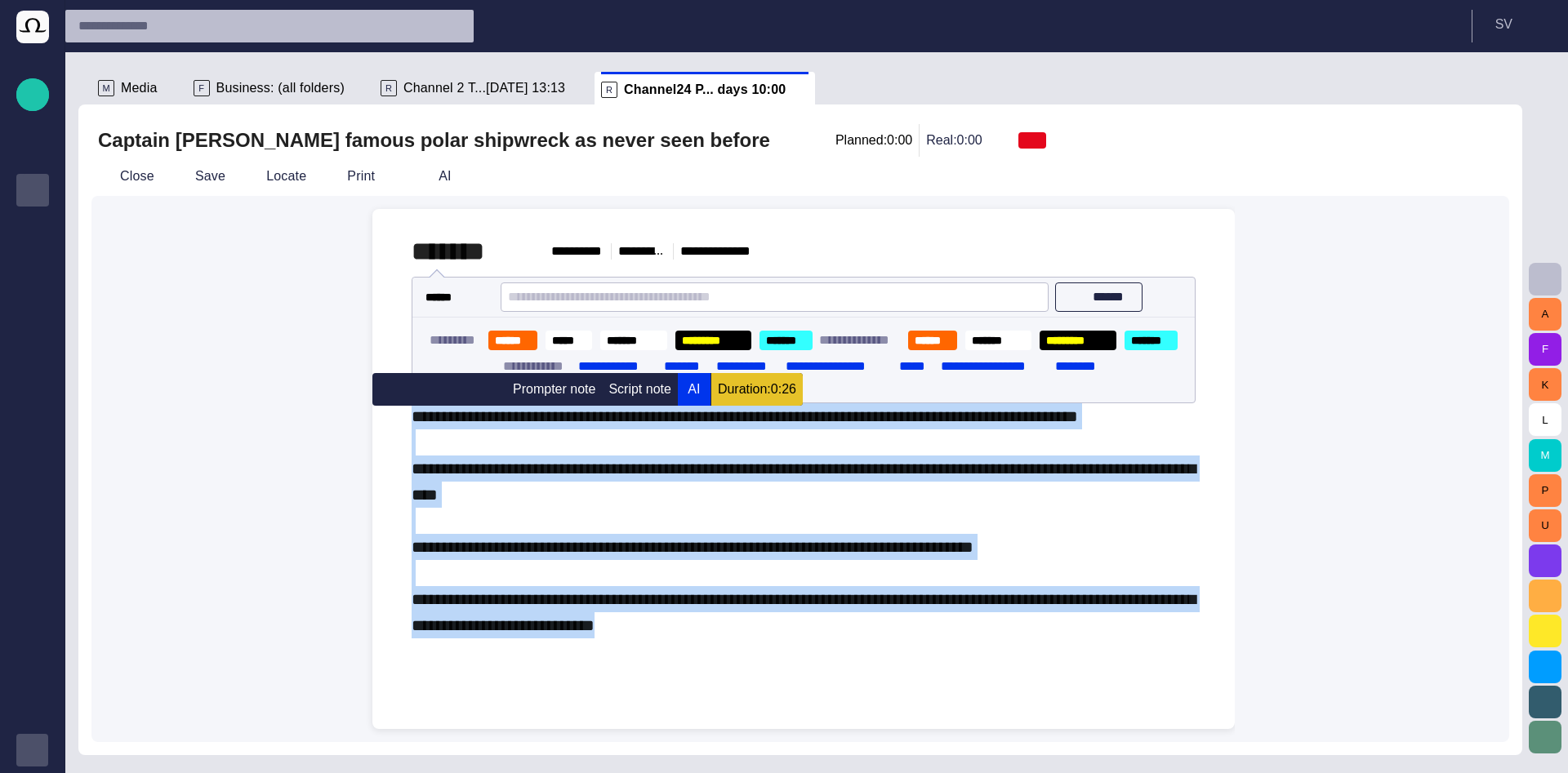
click at [686, 387] on button "AI" at bounding box center [694, 389] width 33 height 33
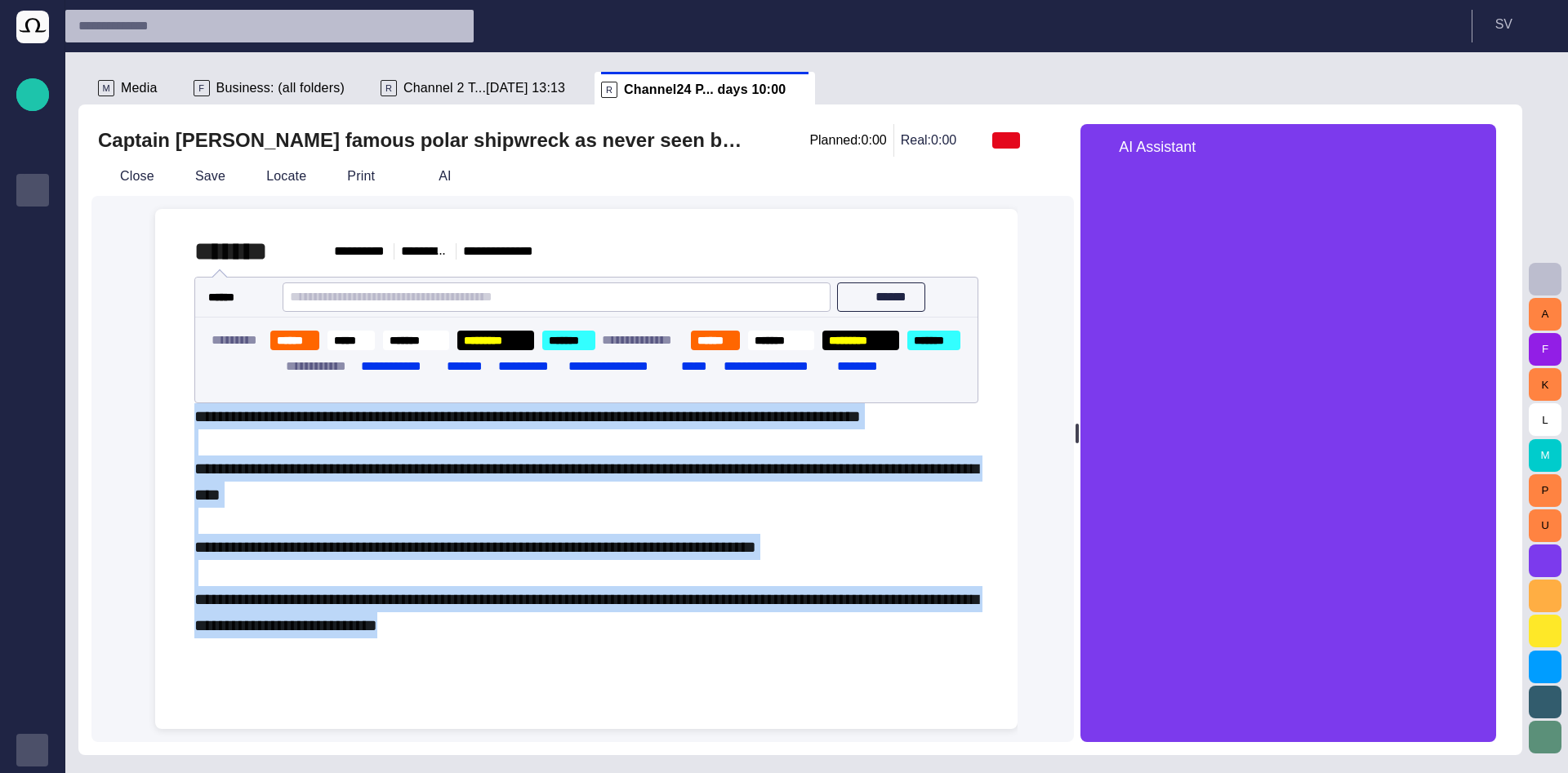
click at [1484, 147] on span "button" at bounding box center [1473, 146] width 19 height 19
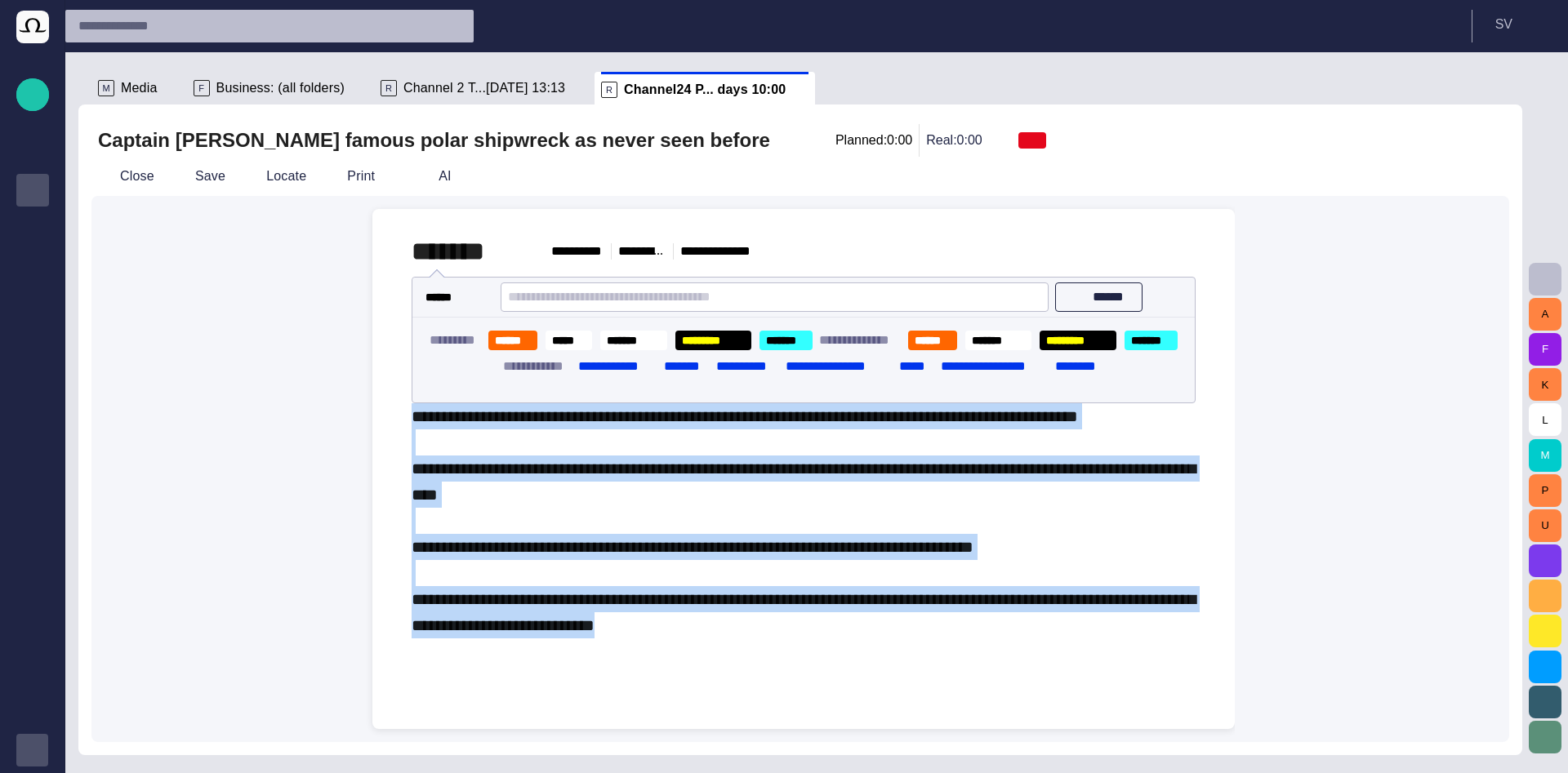
click at [566, 483] on span "**********" at bounding box center [803, 521] width 784 height 225
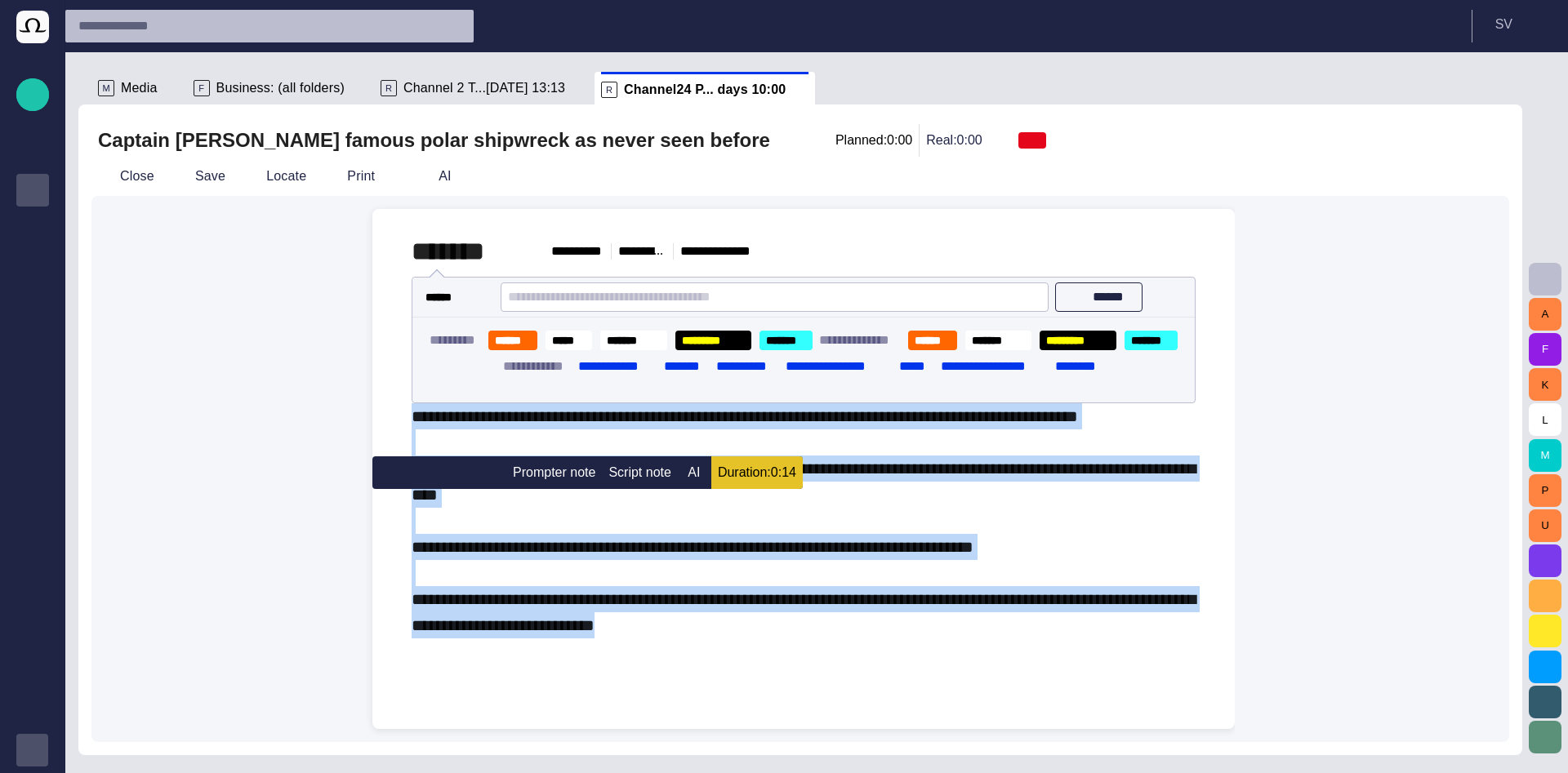
drag, startPoint x: 753, startPoint y: 645, endPoint x: 456, endPoint y: 409, distance: 379.3
click at [410, 412] on div "**********" at bounding box center [803, 437] width 836 height 455
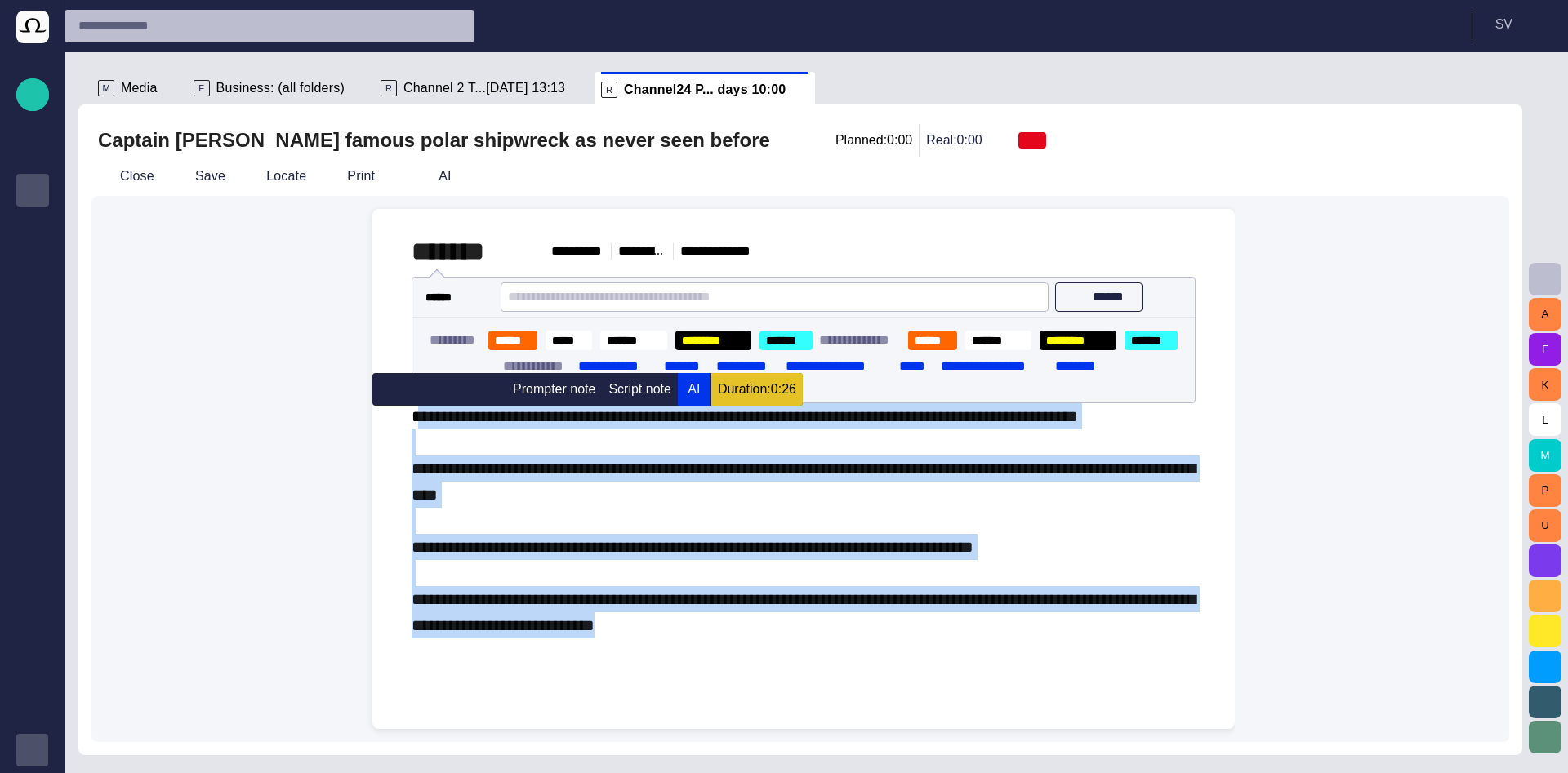
click at [684, 392] on button "AI" at bounding box center [694, 389] width 33 height 33
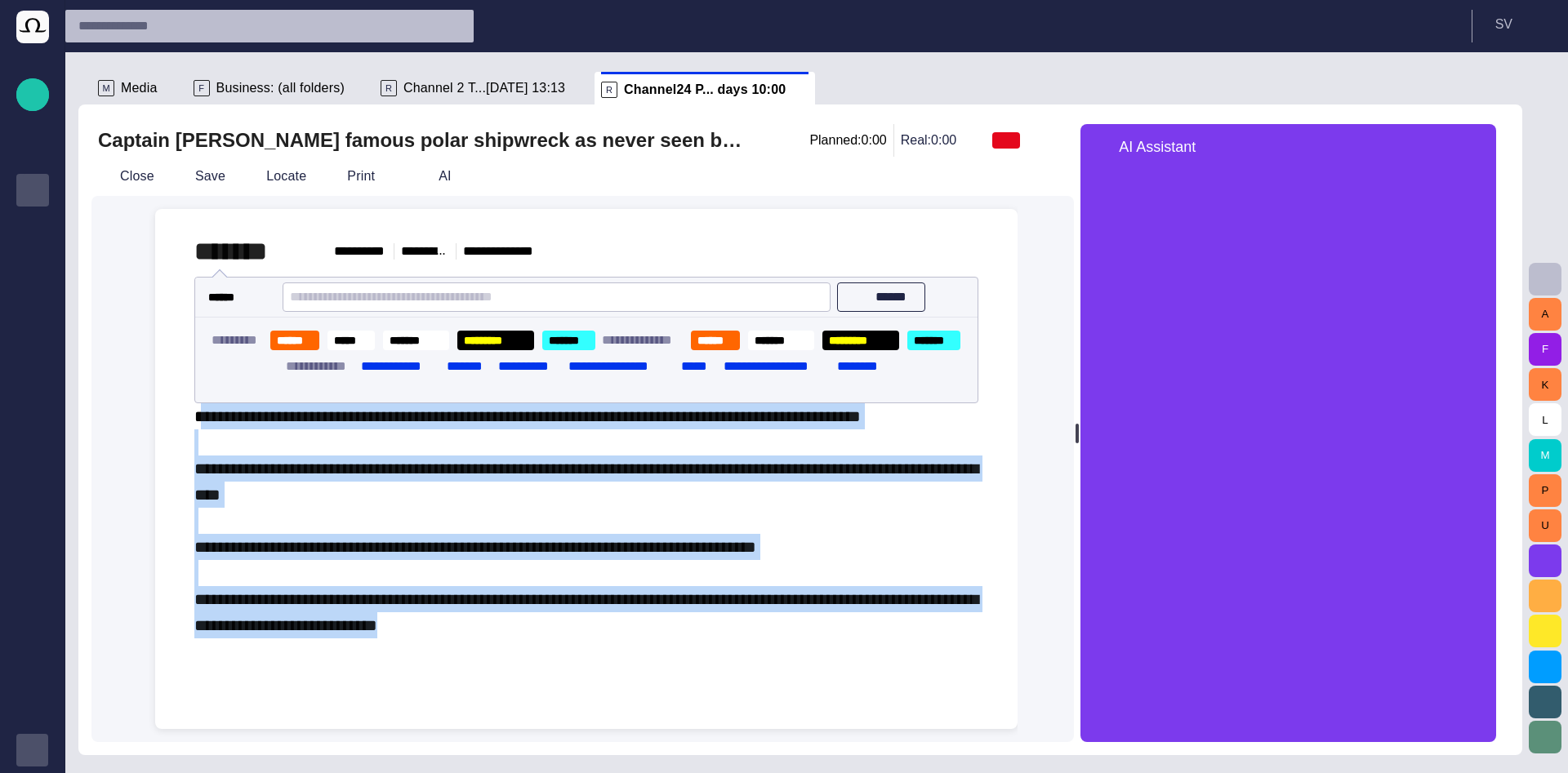
click at [1484, 140] on span "button" at bounding box center [1473, 146] width 19 height 19
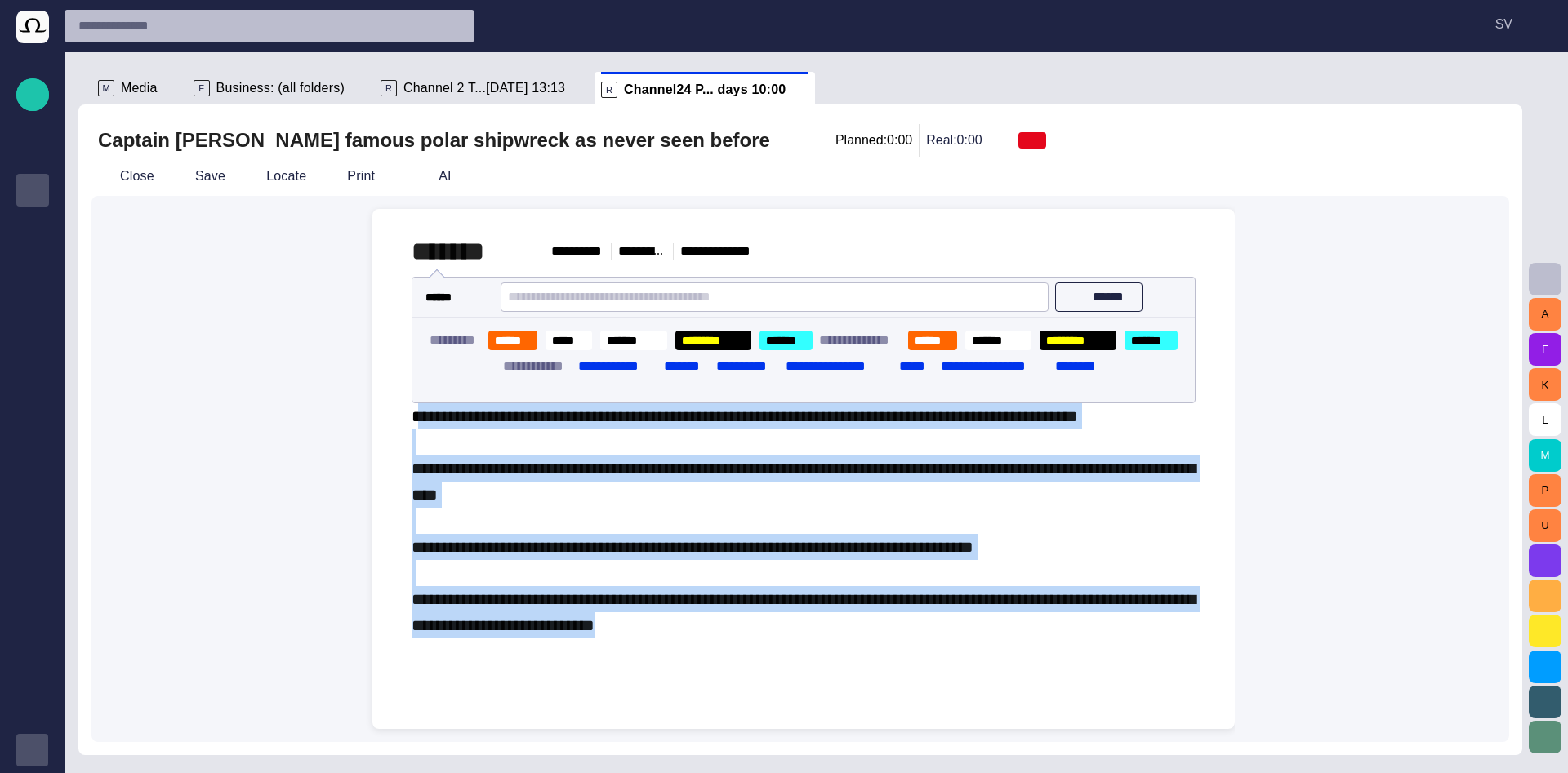
click at [746, 475] on span "**********" at bounding box center [803, 521] width 784 height 225
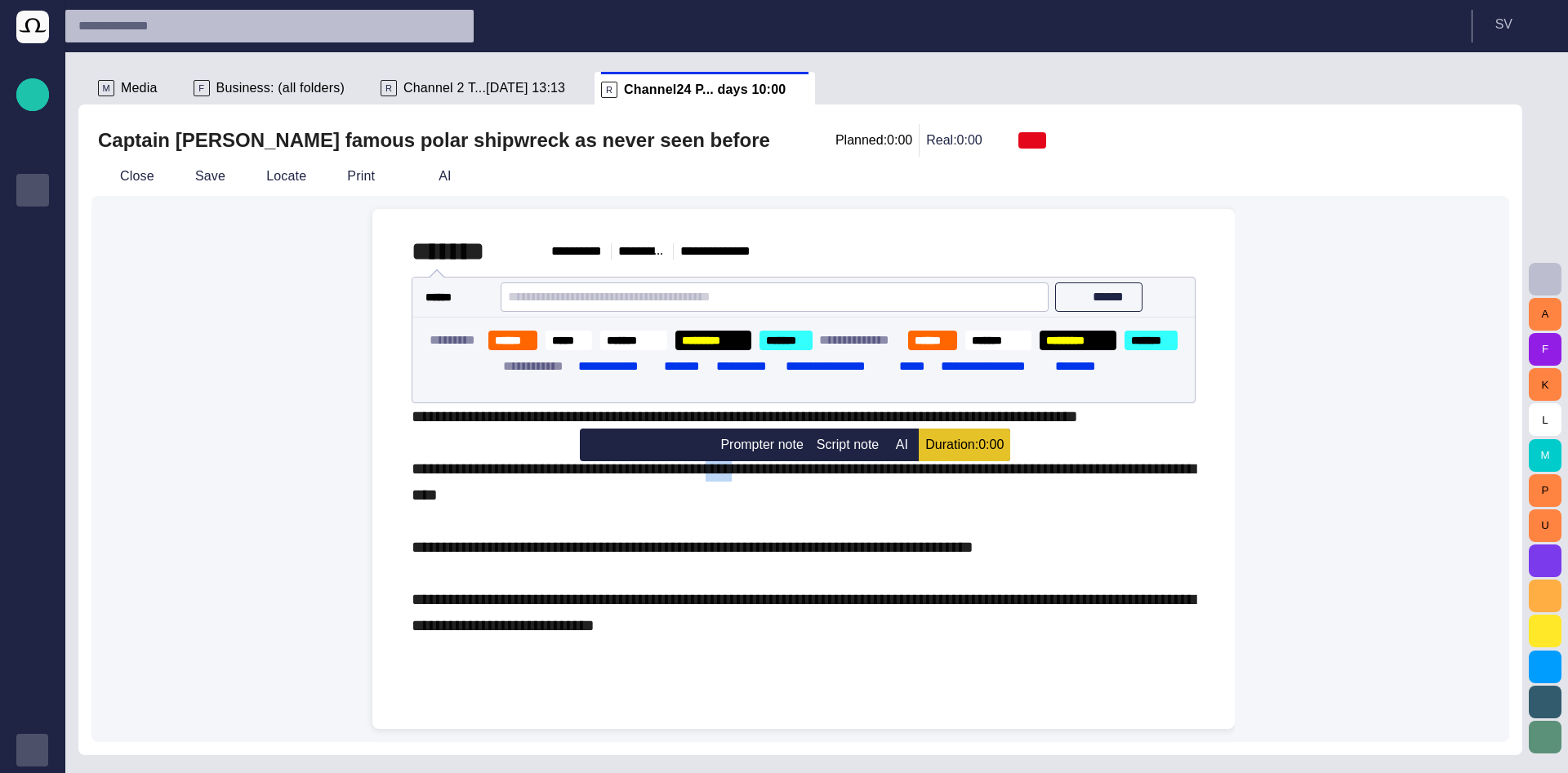
click at [746, 475] on span "**********" at bounding box center [803, 521] width 784 height 225
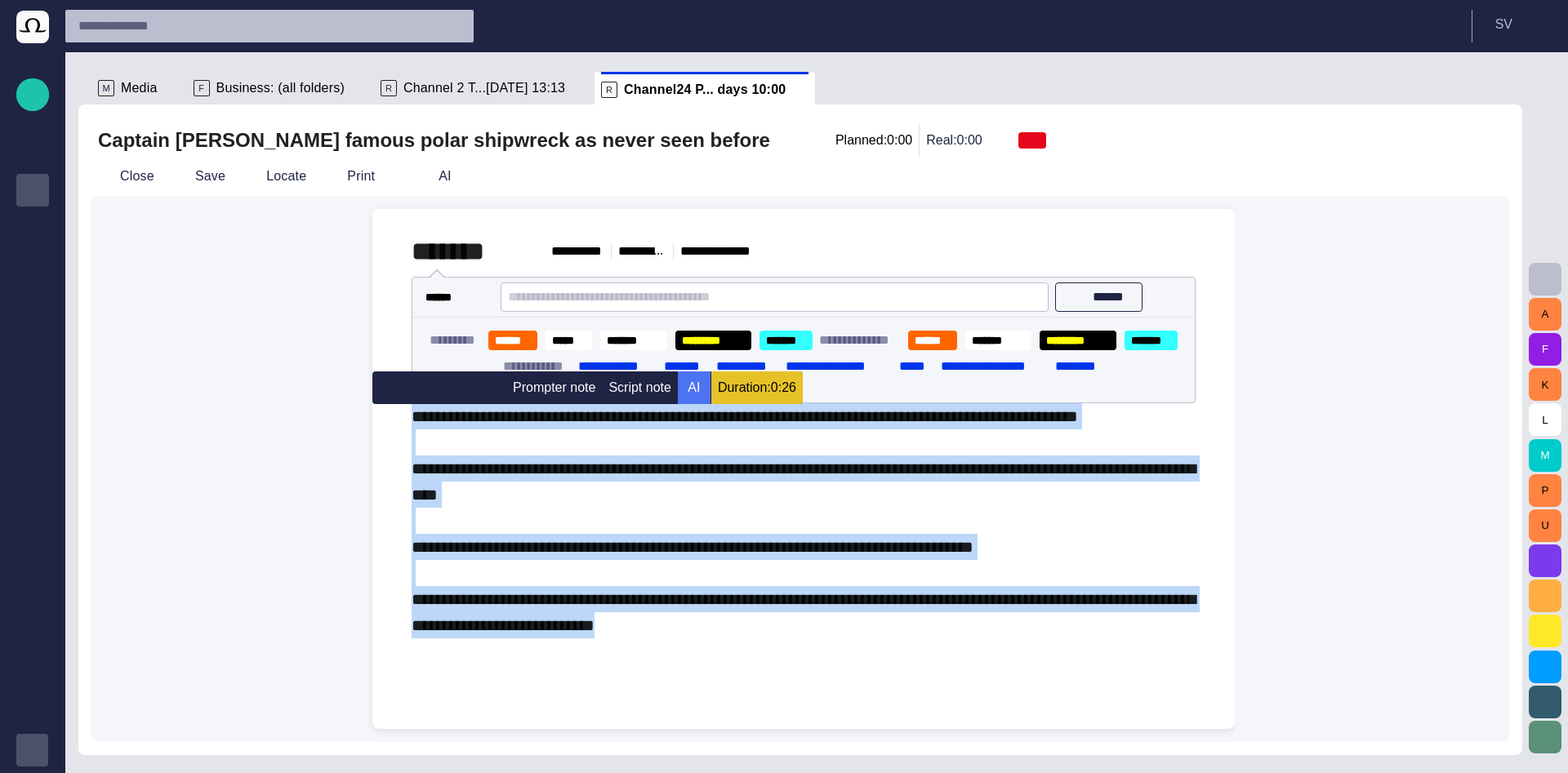
click at [693, 382] on button "AI" at bounding box center [694, 388] width 33 height 33
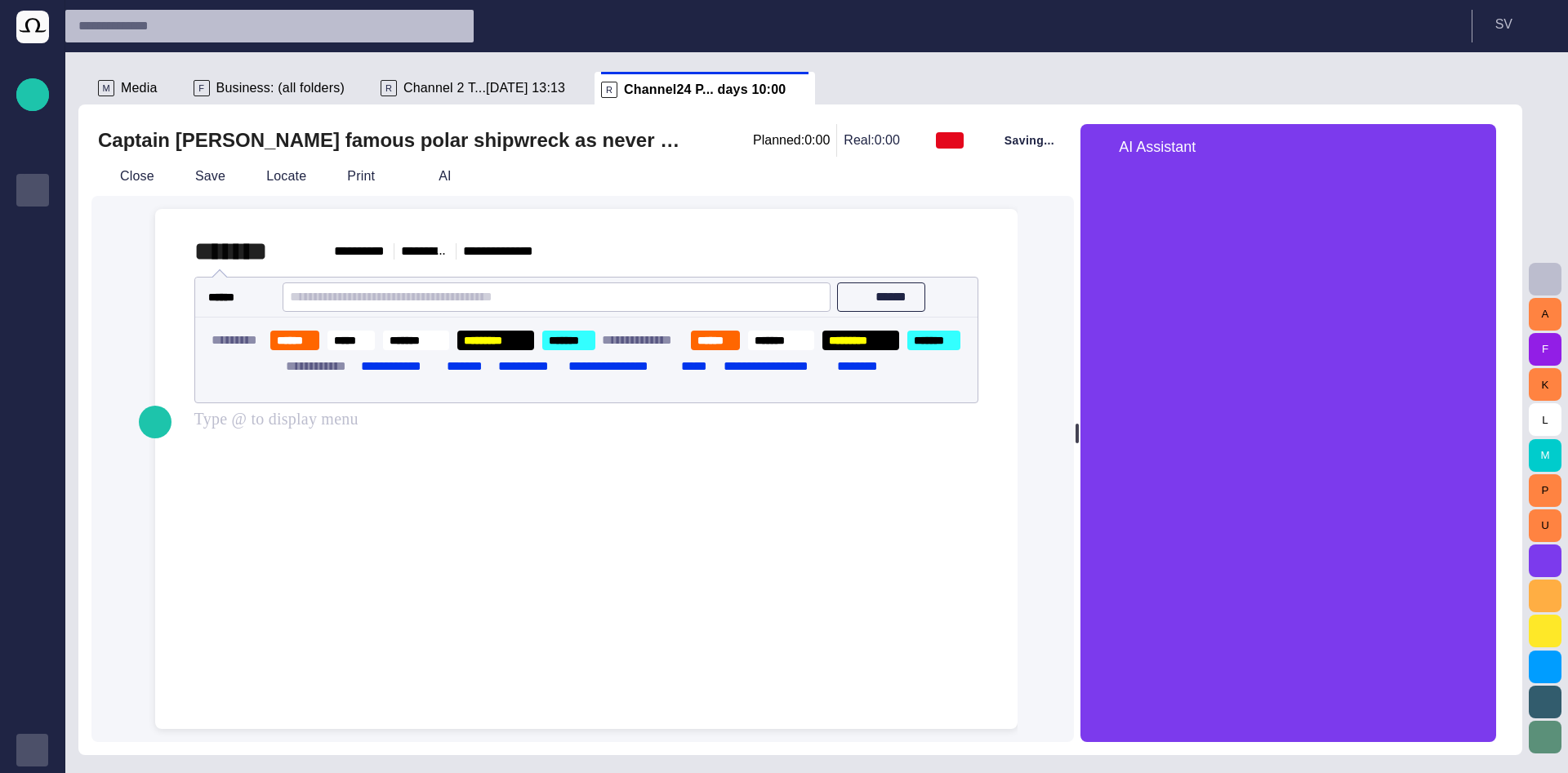
click at [639, 515] on div at bounding box center [586, 592] width 836 height 274
click at [431, 429] on div "﻿" at bounding box center [587, 416] width 784 height 26
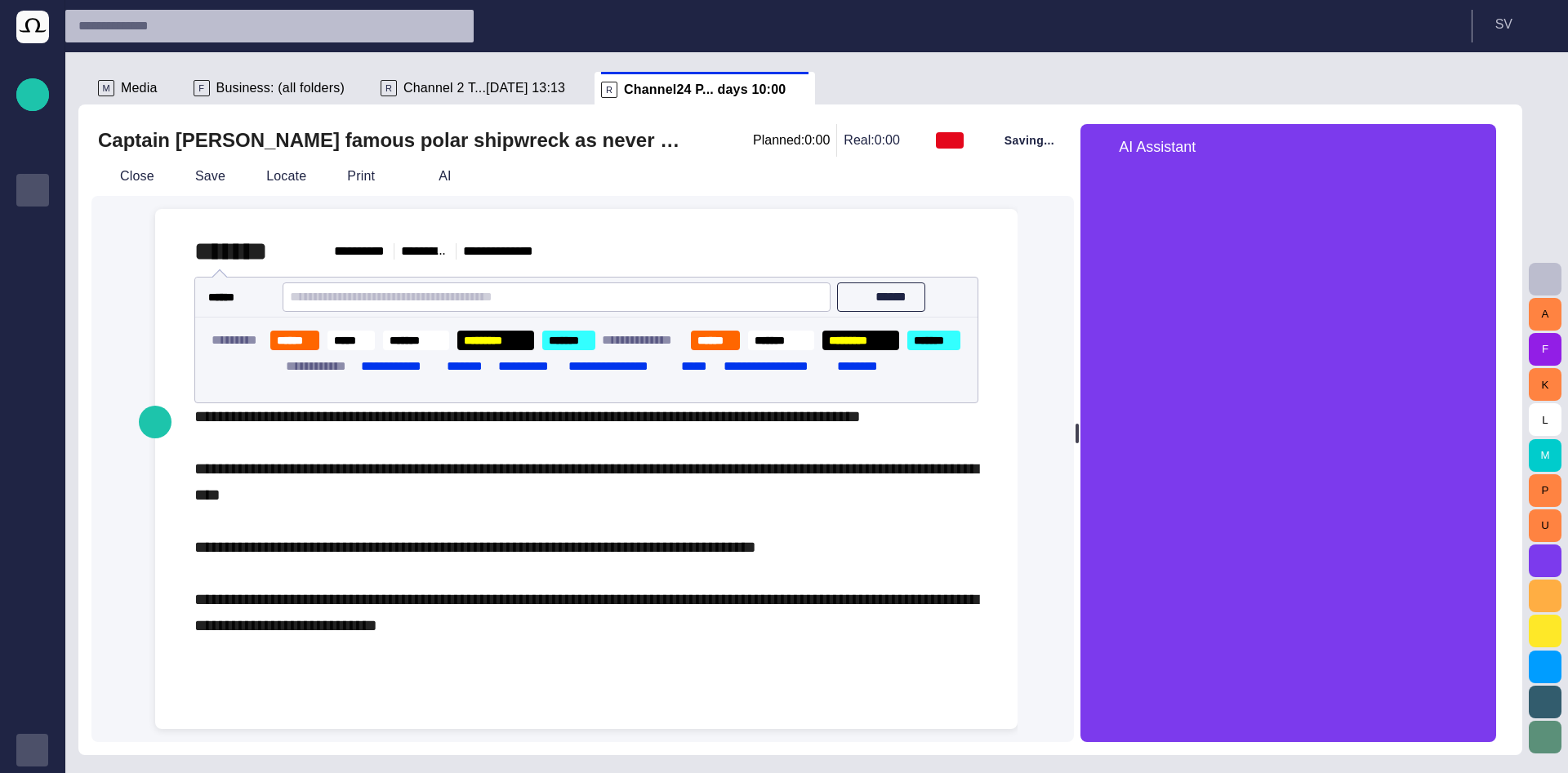
click at [1484, 151] on span "button" at bounding box center [1473, 146] width 19 height 19
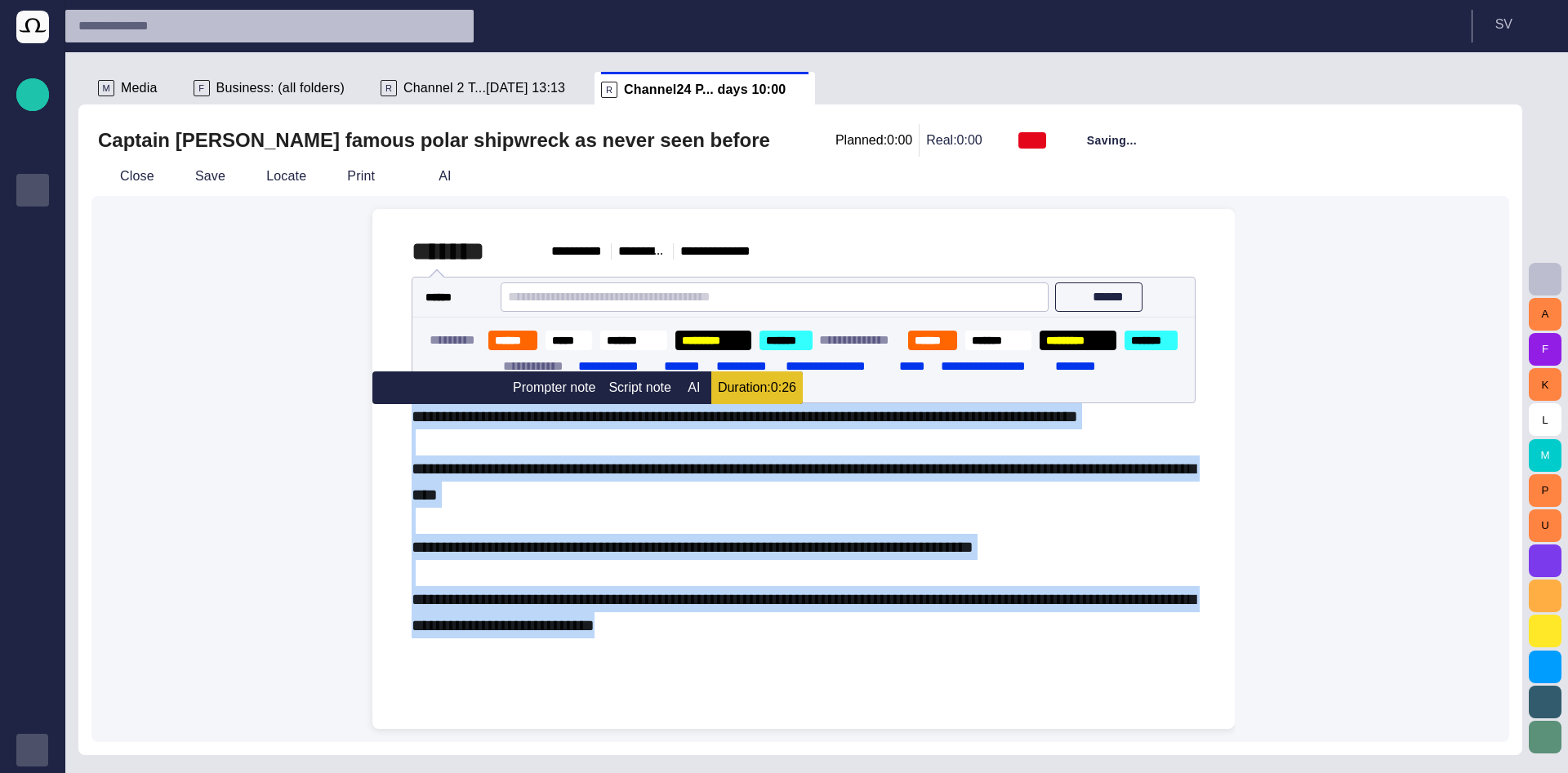
drag, startPoint x: 647, startPoint y: 621, endPoint x: 377, endPoint y: 415, distance: 339.6
click at [377, 415] on div "**********" at bounding box center [803, 469] width 862 height 521
click at [688, 390] on button "AI" at bounding box center [694, 388] width 33 height 33
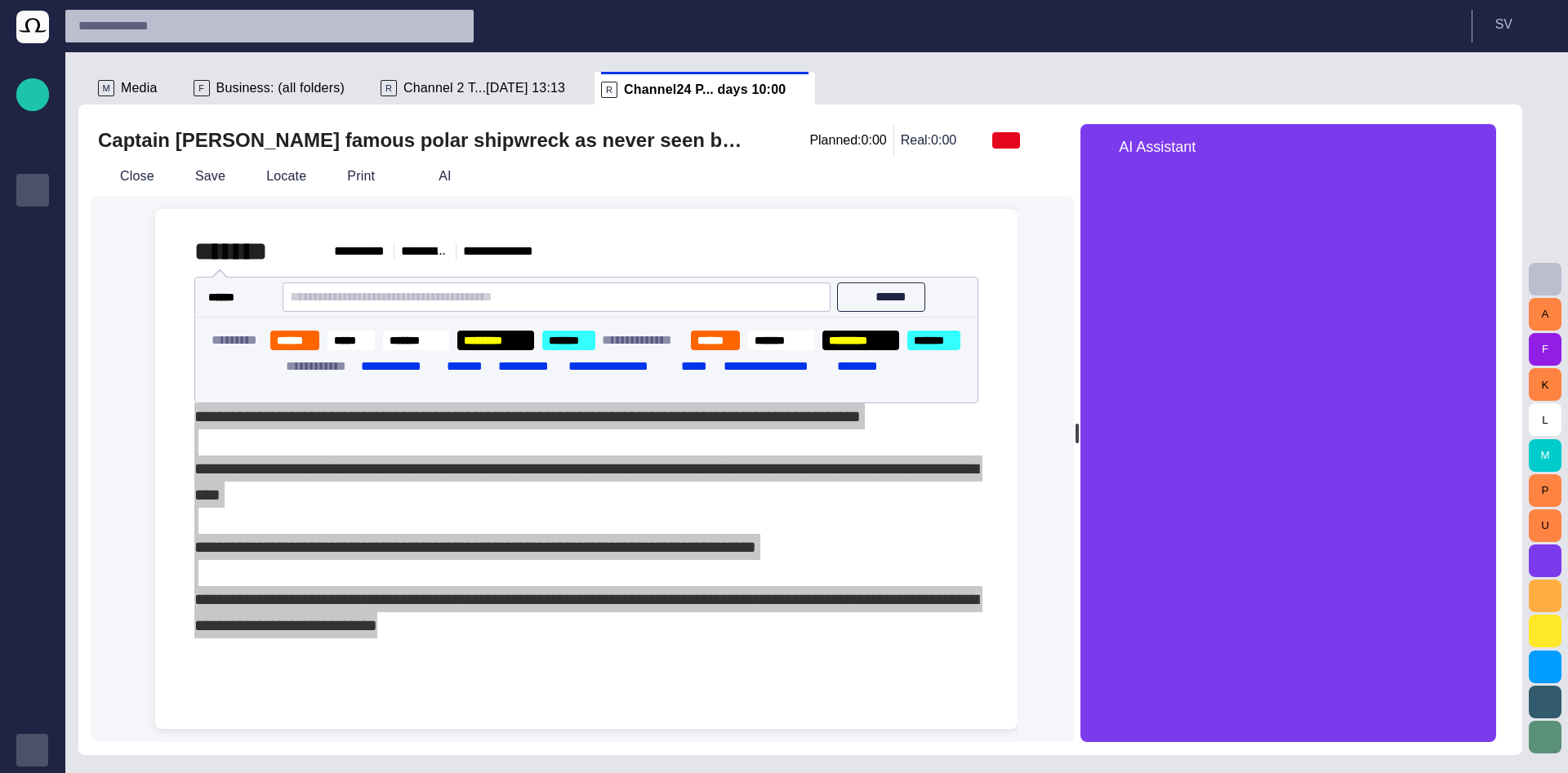
click at [1045, 491] on div "**********" at bounding box center [583, 468] width 982 height 546
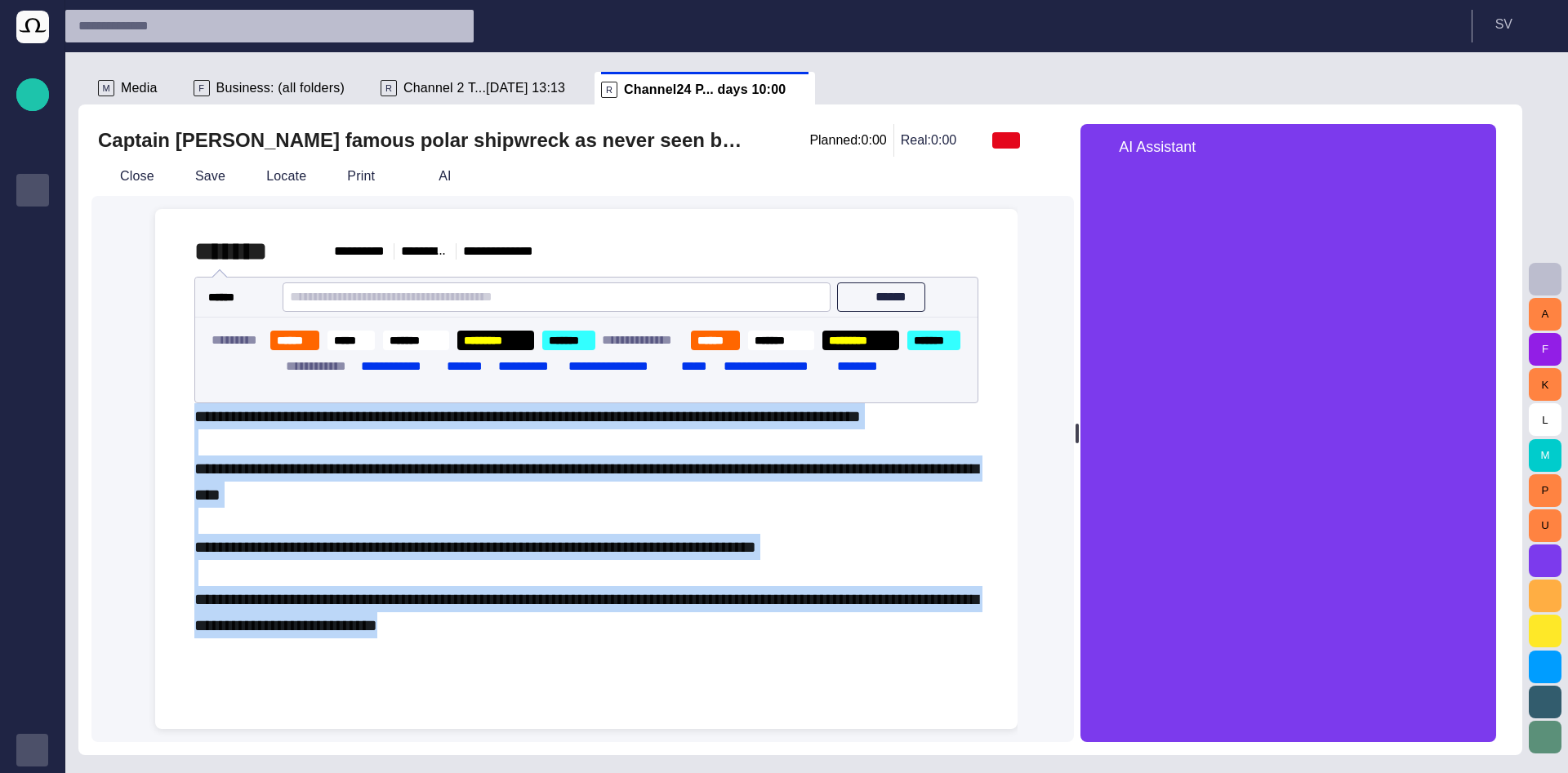
click at [1477, 144] on span "button" at bounding box center [1473, 146] width 19 height 19
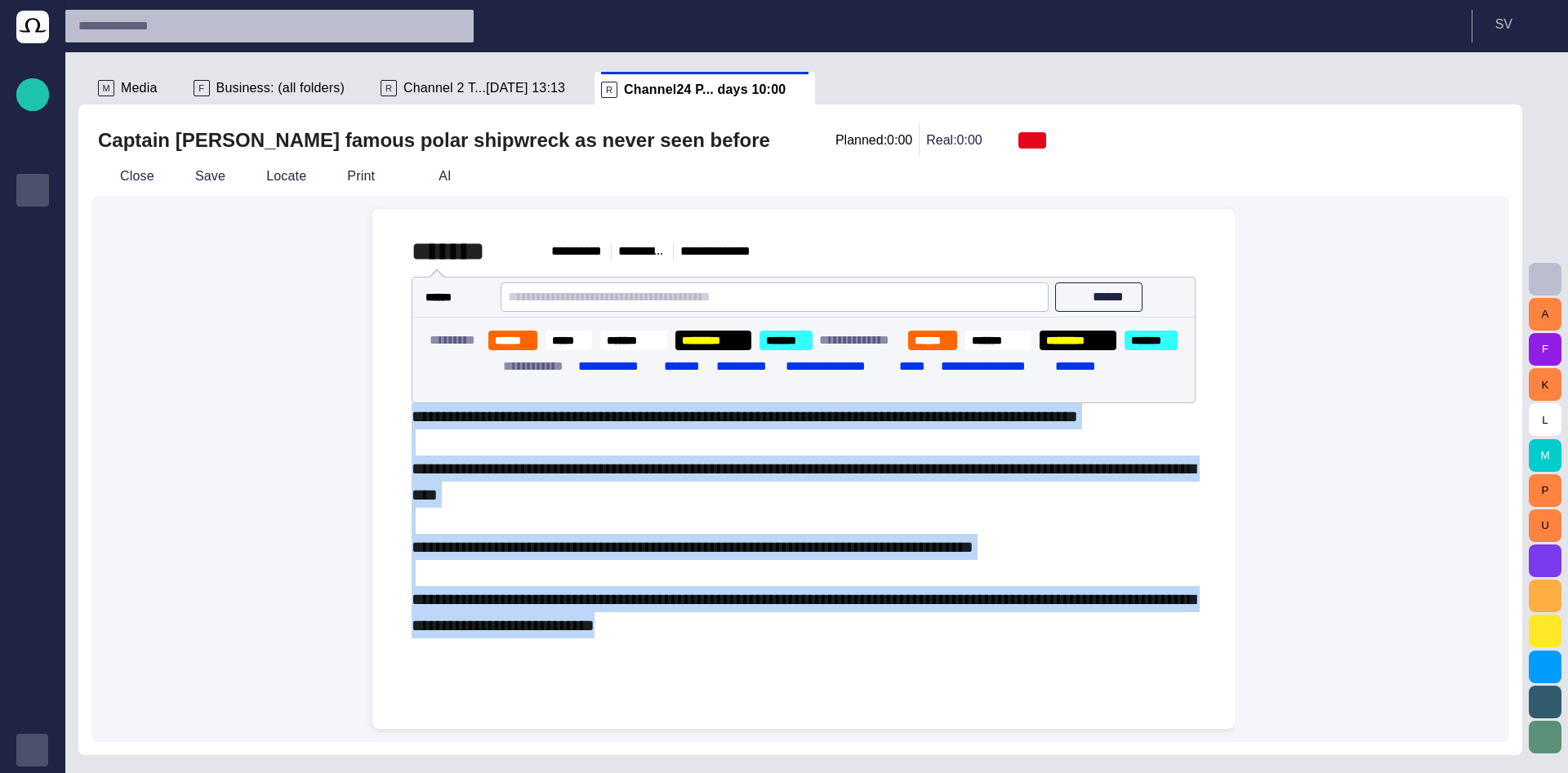
click at [733, 610] on span "**********" at bounding box center [803, 521] width 784 height 225
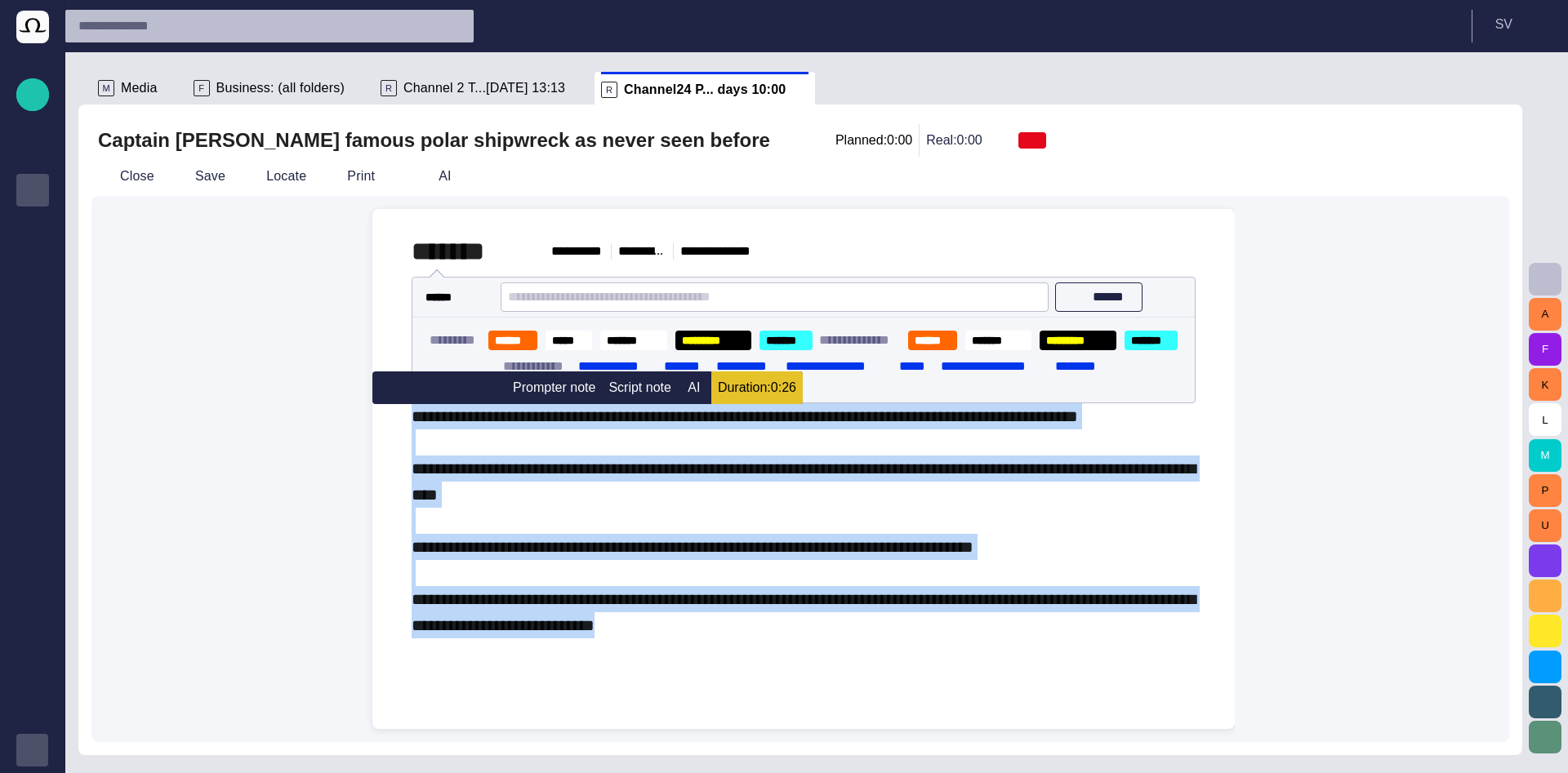
drag, startPoint x: 746, startPoint y: 642, endPoint x: 404, endPoint y: 422, distance: 406.6
click at [404, 422] on div "**********" at bounding box center [803, 437] width 836 height 455
click at [690, 394] on button "AI" at bounding box center [694, 388] width 33 height 33
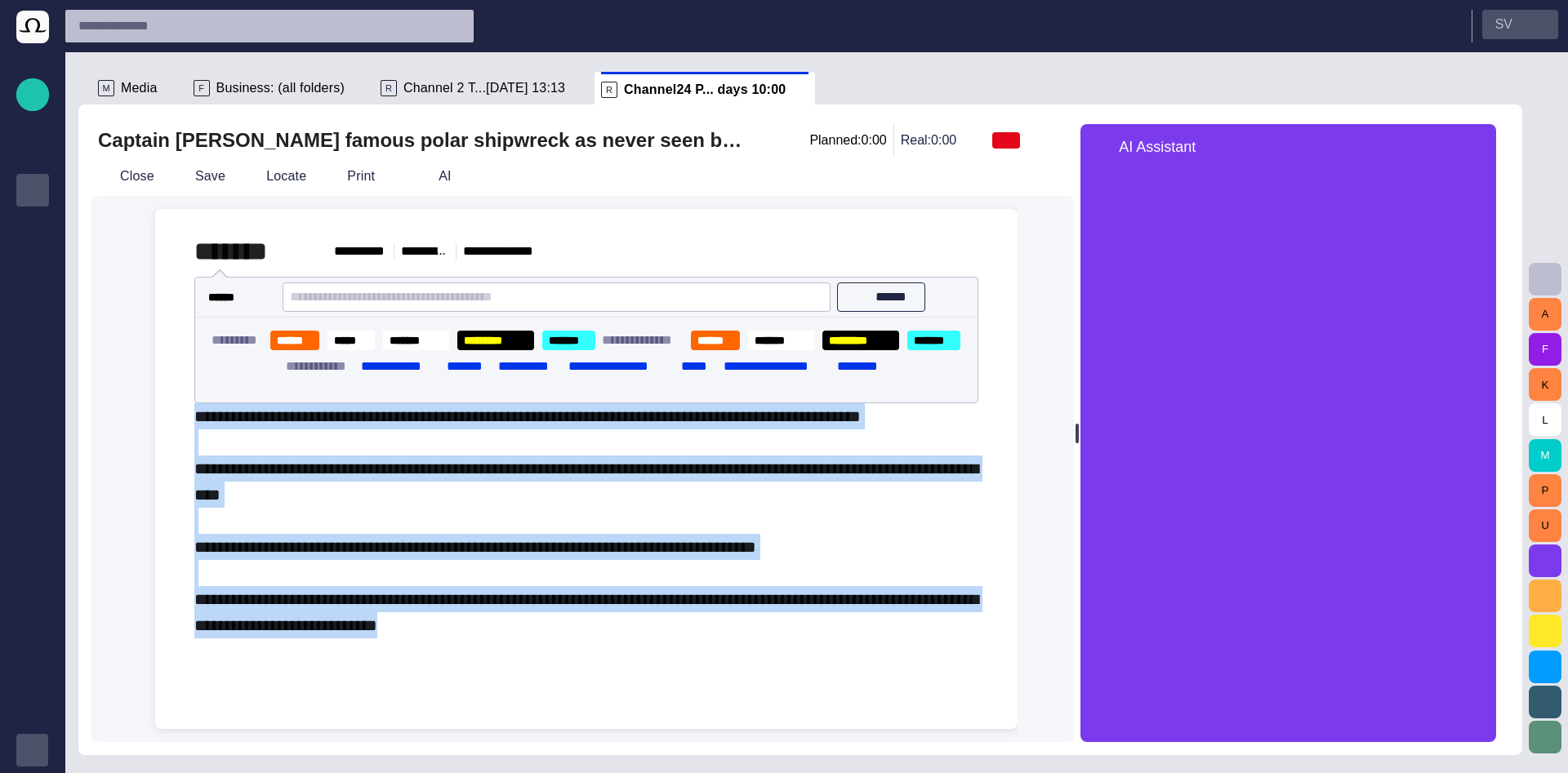
click at [1518, 21] on button "S V" at bounding box center [1519, 25] width 76 height 29
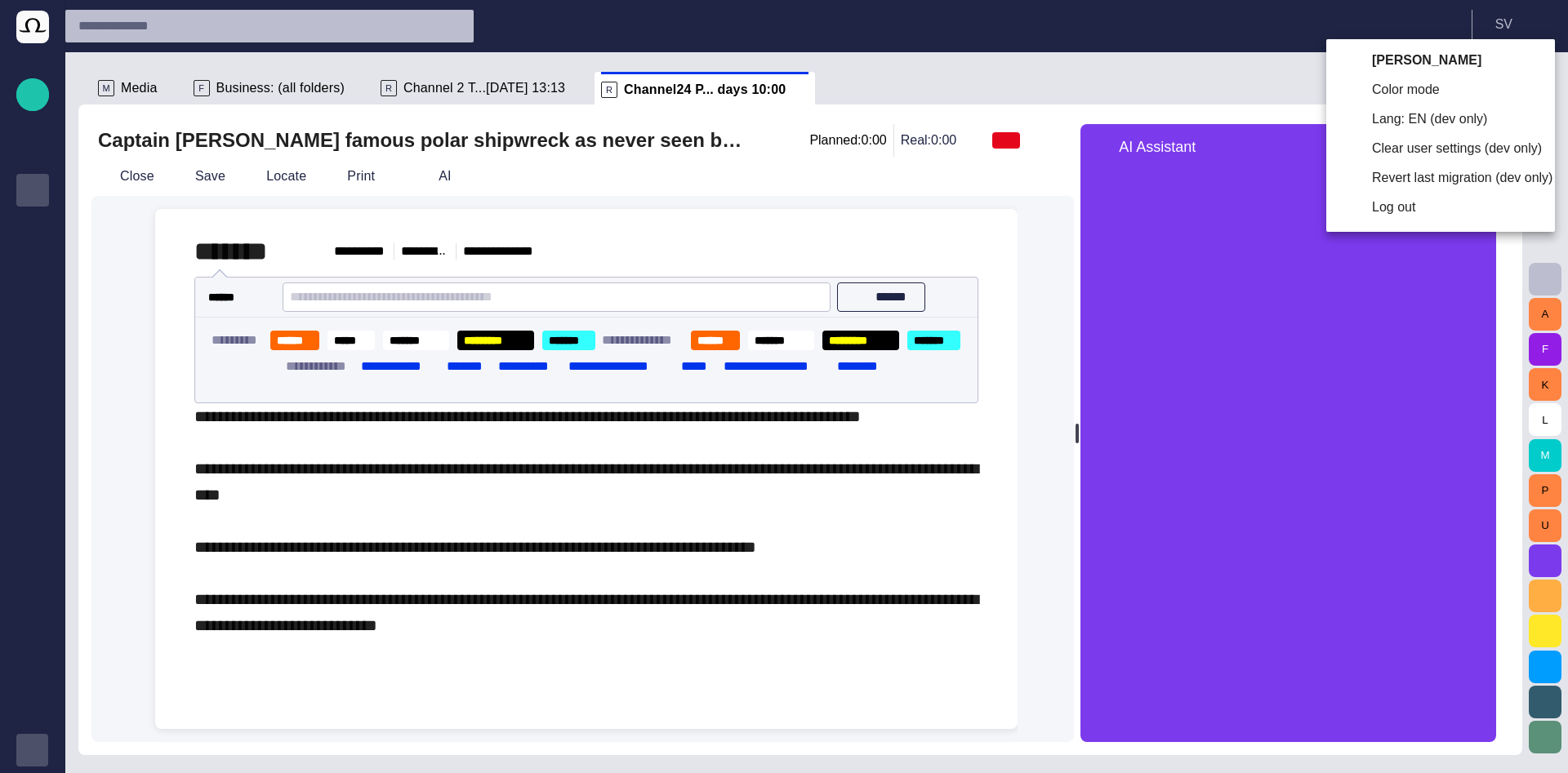
click at [1046, 82] on div at bounding box center [784, 386] width 1568 height 773
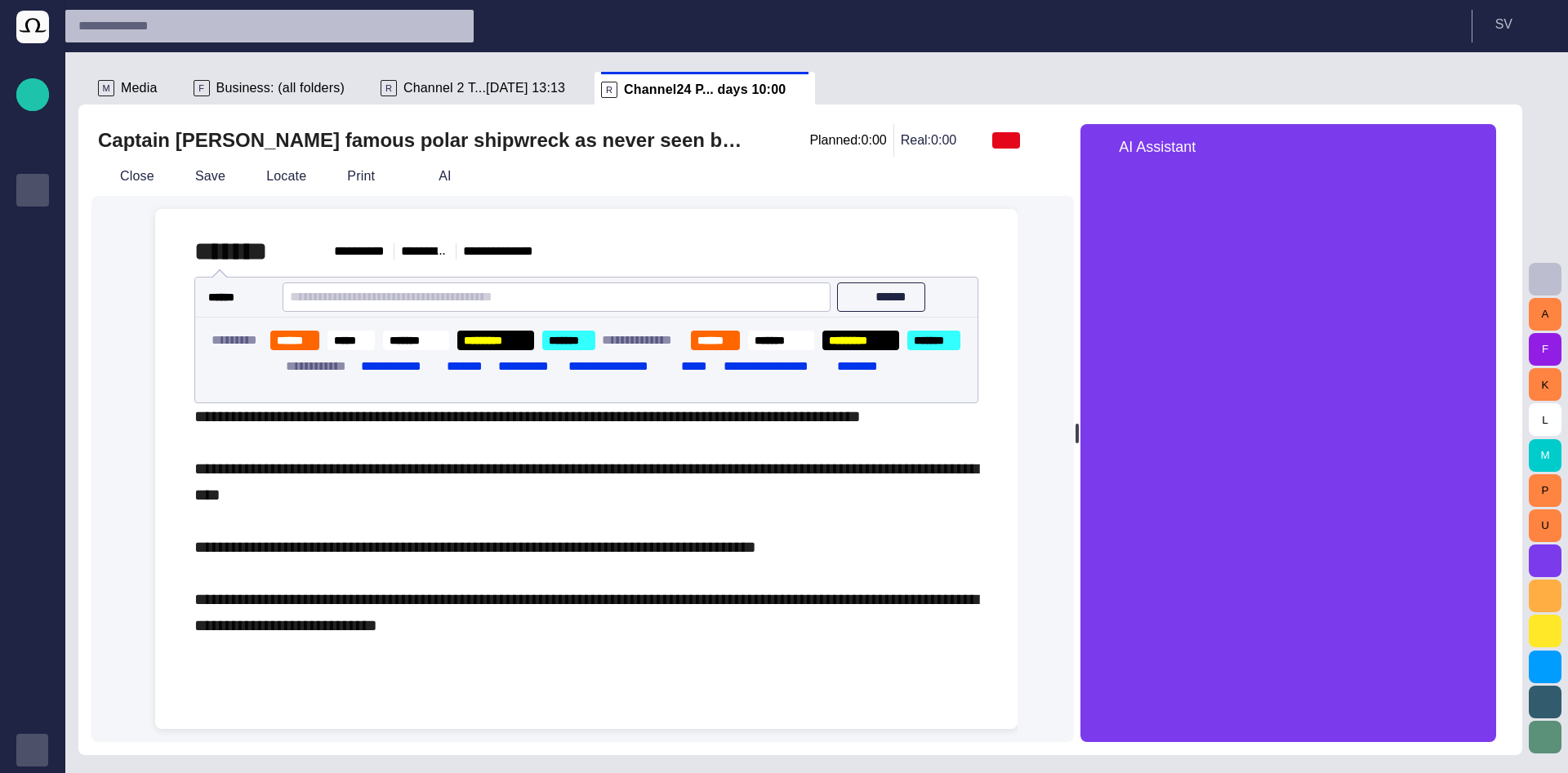
click at [1484, 146] on span "button" at bounding box center [1473, 146] width 19 height 19
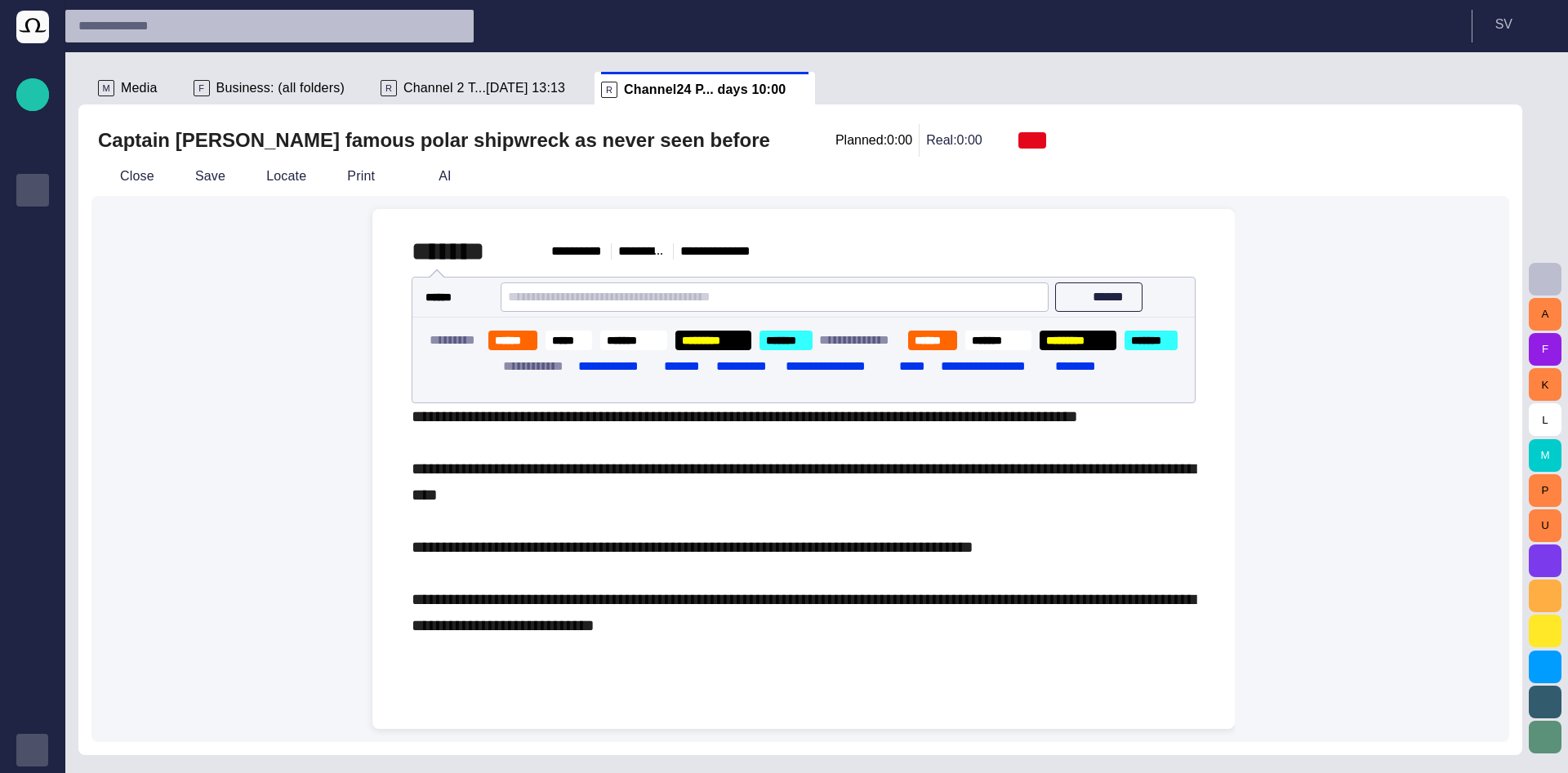
click at [743, 470] on span "**********" at bounding box center [803, 521] width 784 height 225
click at [140, 176] on button "Close" at bounding box center [126, 176] width 69 height 29
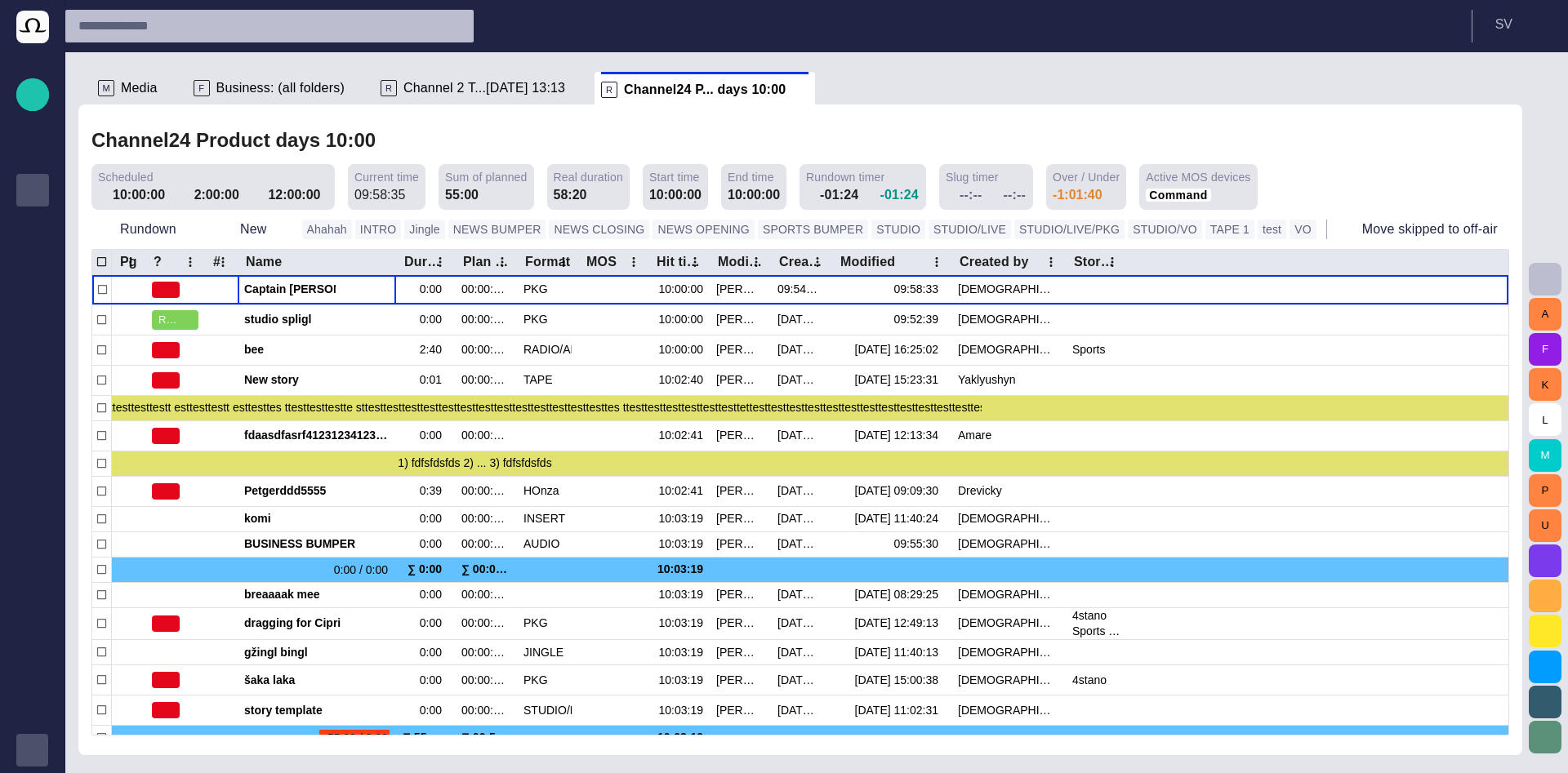
click at [1509, 2] on header "S V" at bounding box center [816, 26] width 1503 height 52
click at [1511, 18] on p "S V" at bounding box center [1504, 24] width 17 height 19
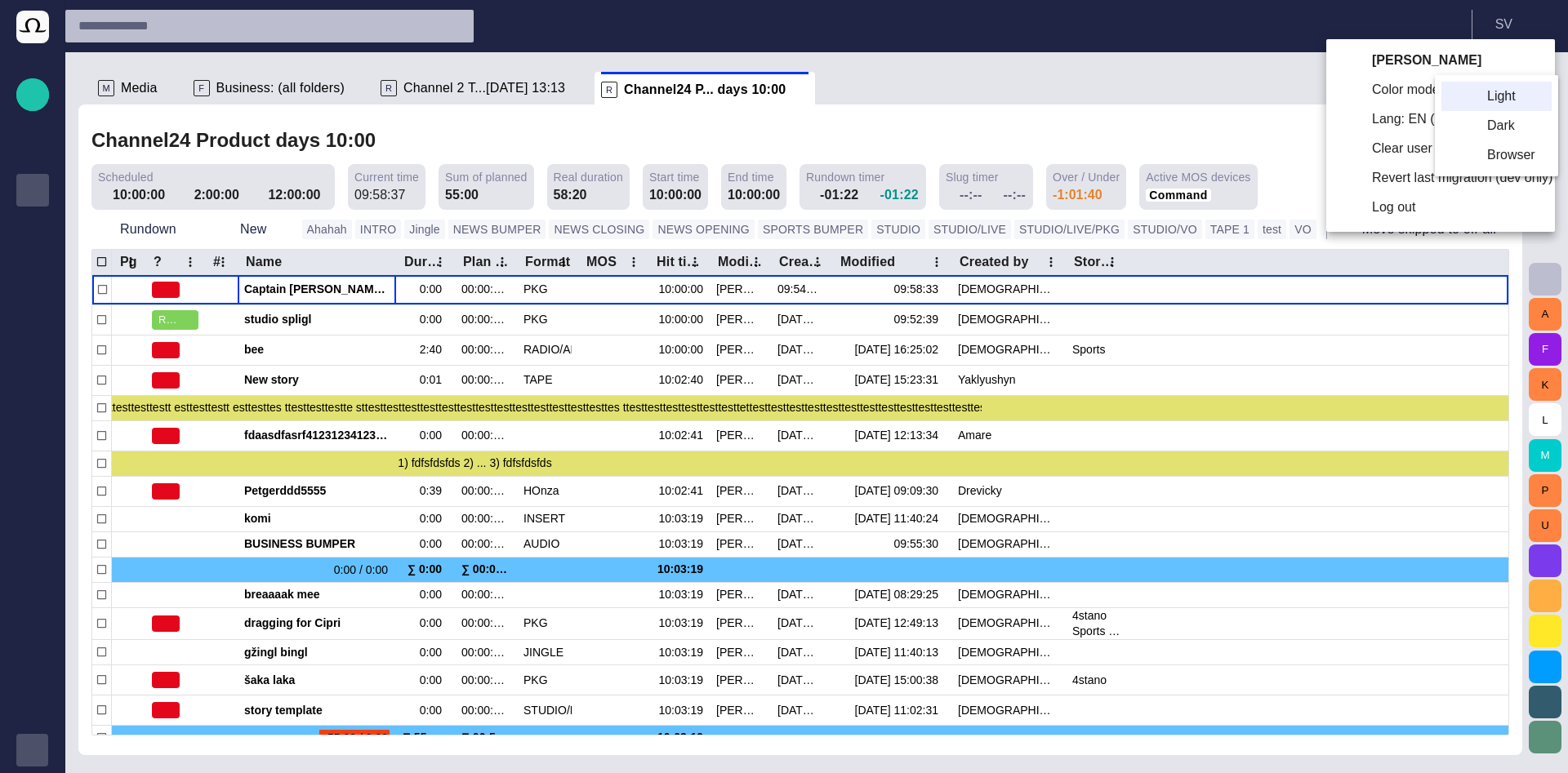
click at [1487, 146] on li "Browser" at bounding box center [1496, 155] width 110 height 29
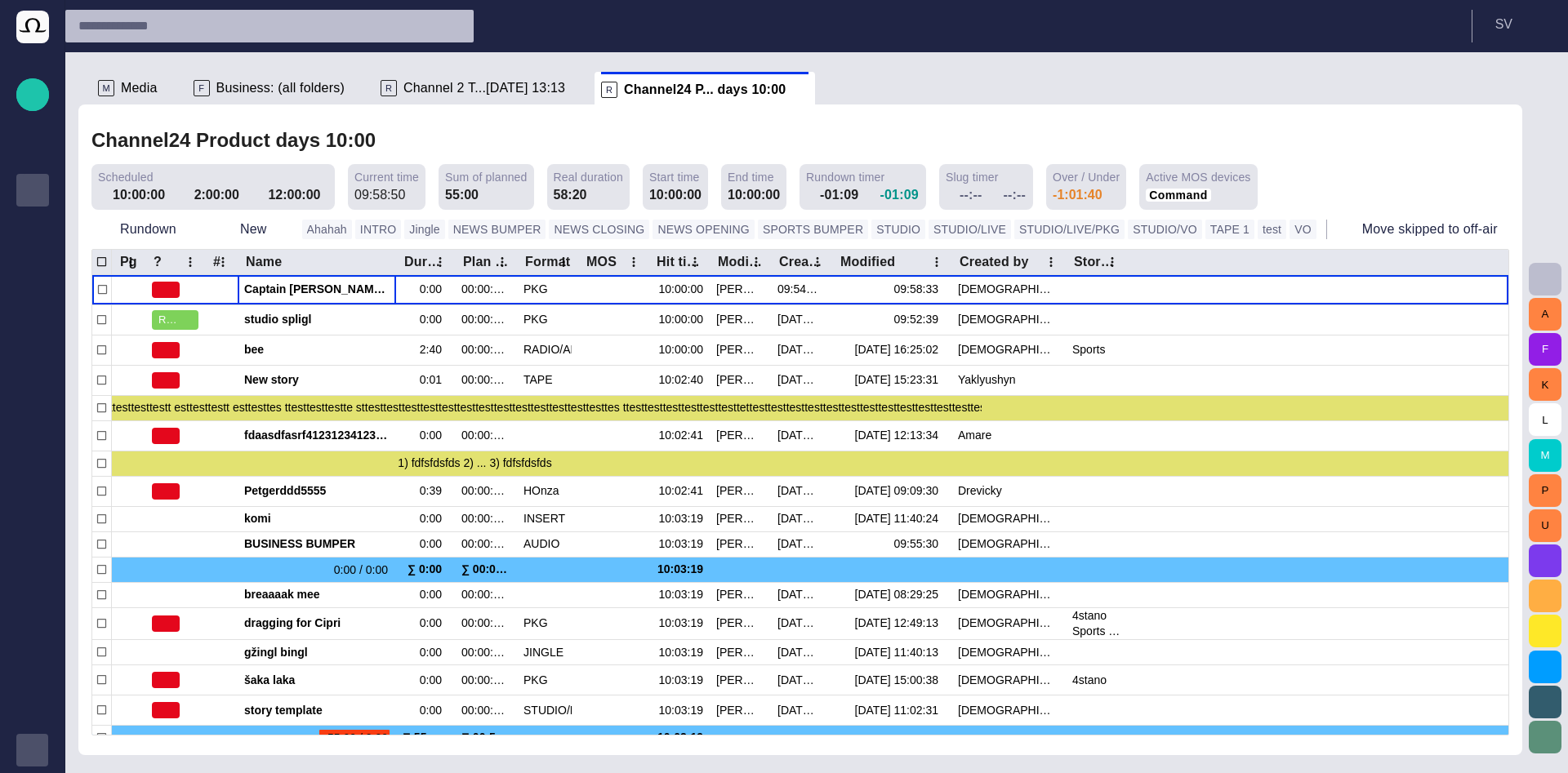
click at [647, 128] on div "Channel24 Product days 10:00" at bounding box center [801, 140] width 1417 height 33
click at [140, 84] on span "Media" at bounding box center [140, 88] width 37 height 17
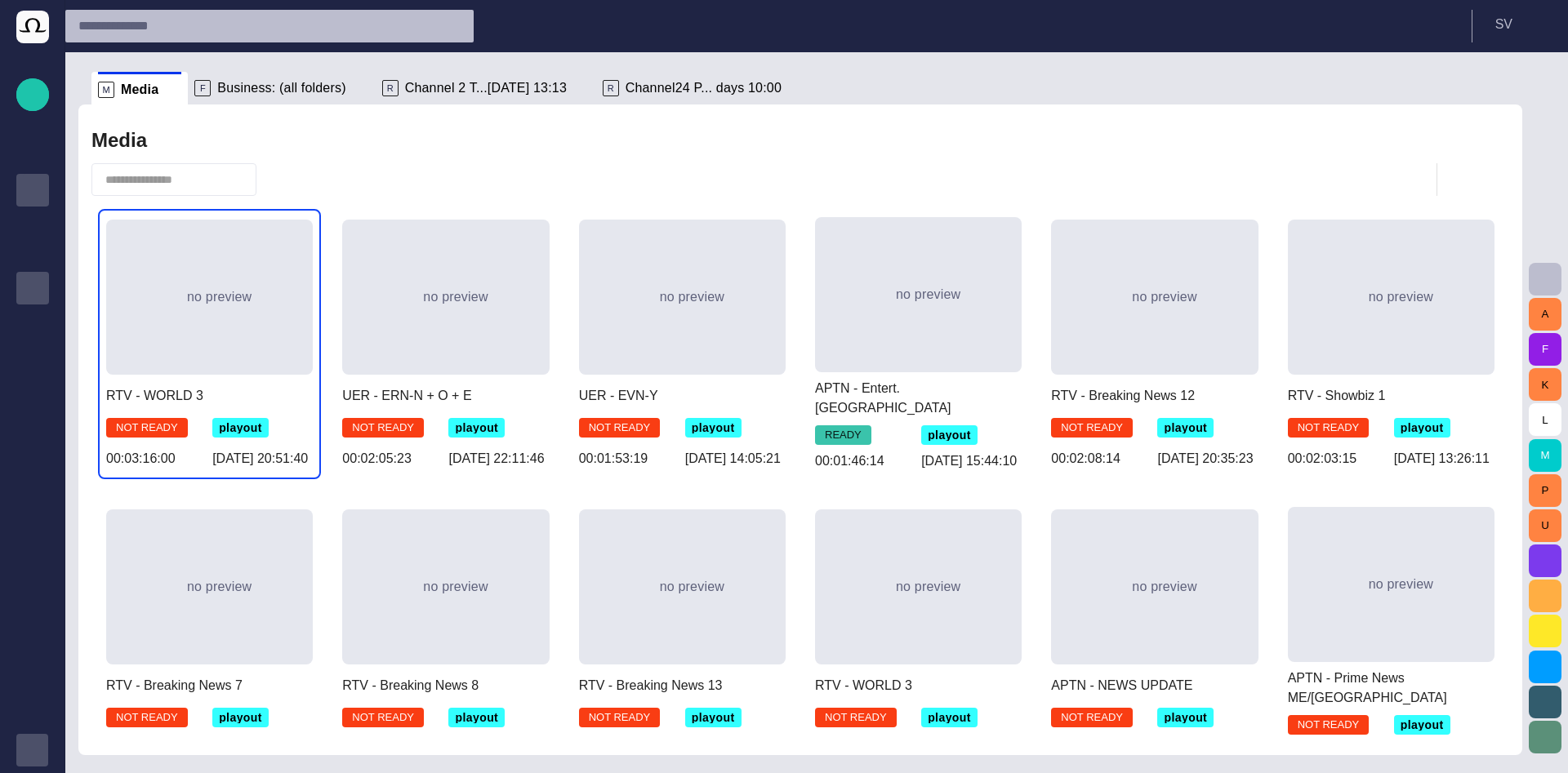
click at [1087, 151] on div "Media" at bounding box center [801, 140] width 1417 height 33
click at [1368, 181] on span "button" at bounding box center [1373, 179] width 19 height 19
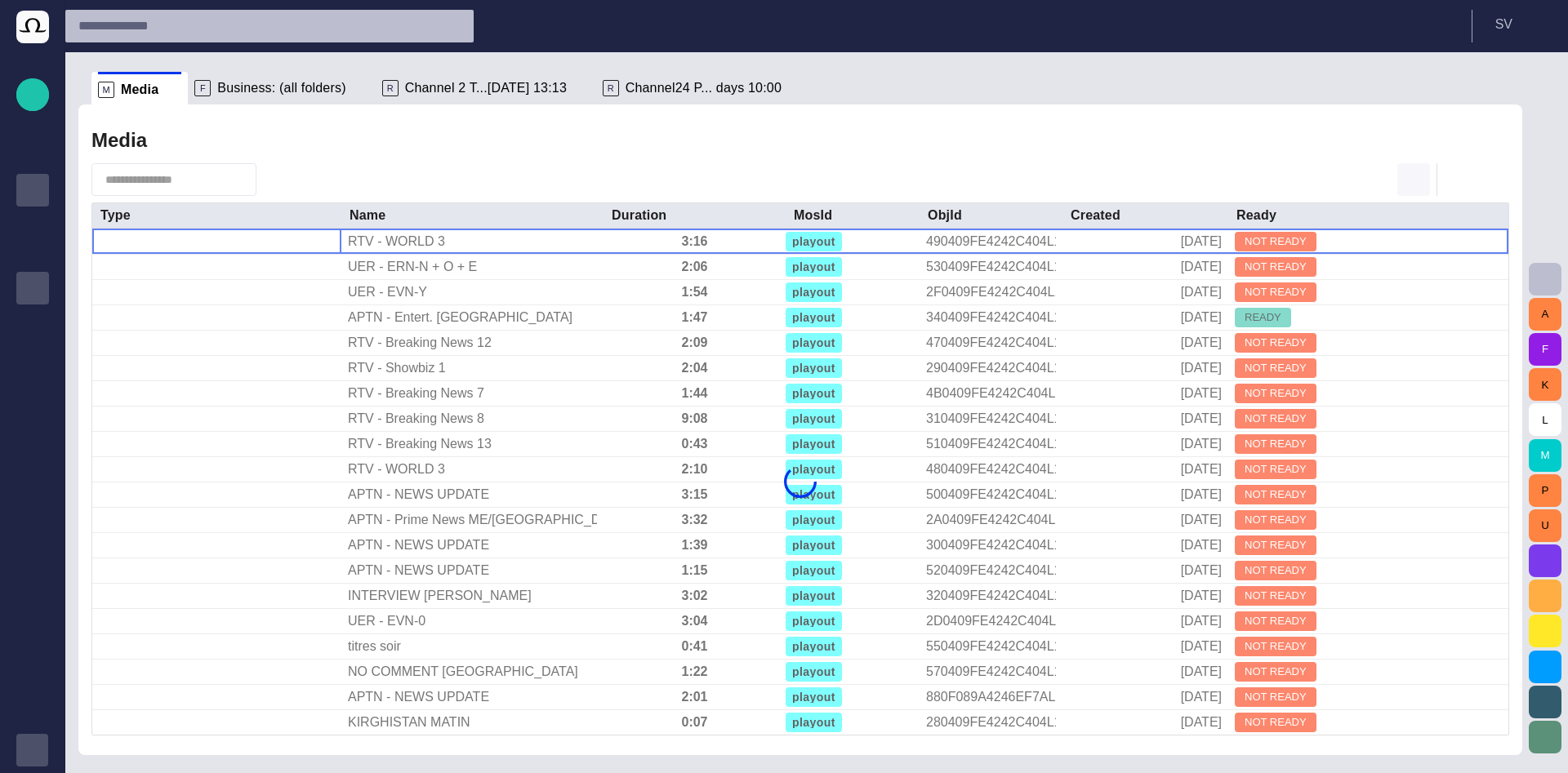
click at [1408, 179] on span "button" at bounding box center [1413, 179] width 19 height 19
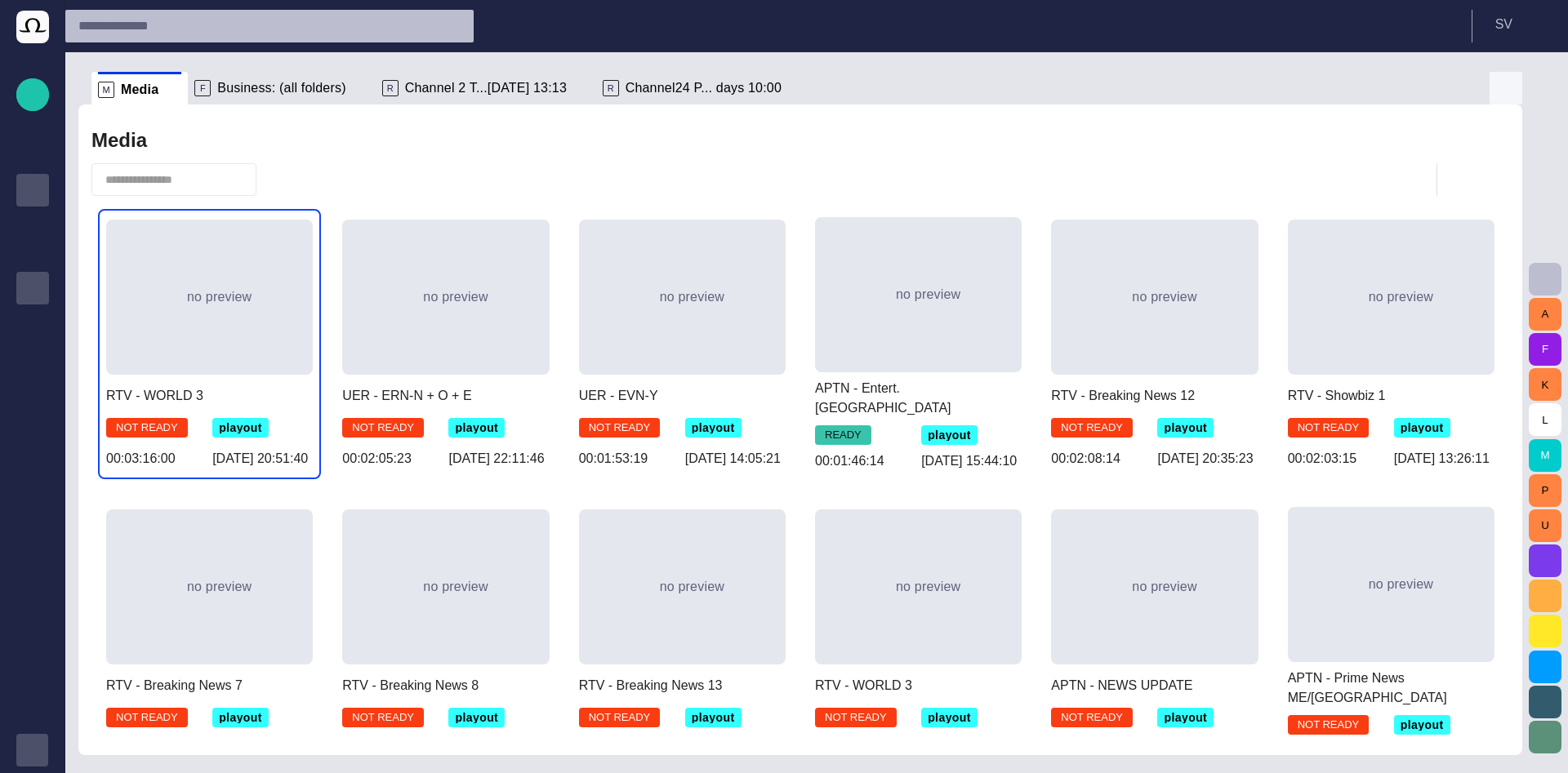
click at [1506, 85] on span "button" at bounding box center [1505, 87] width 19 height 19
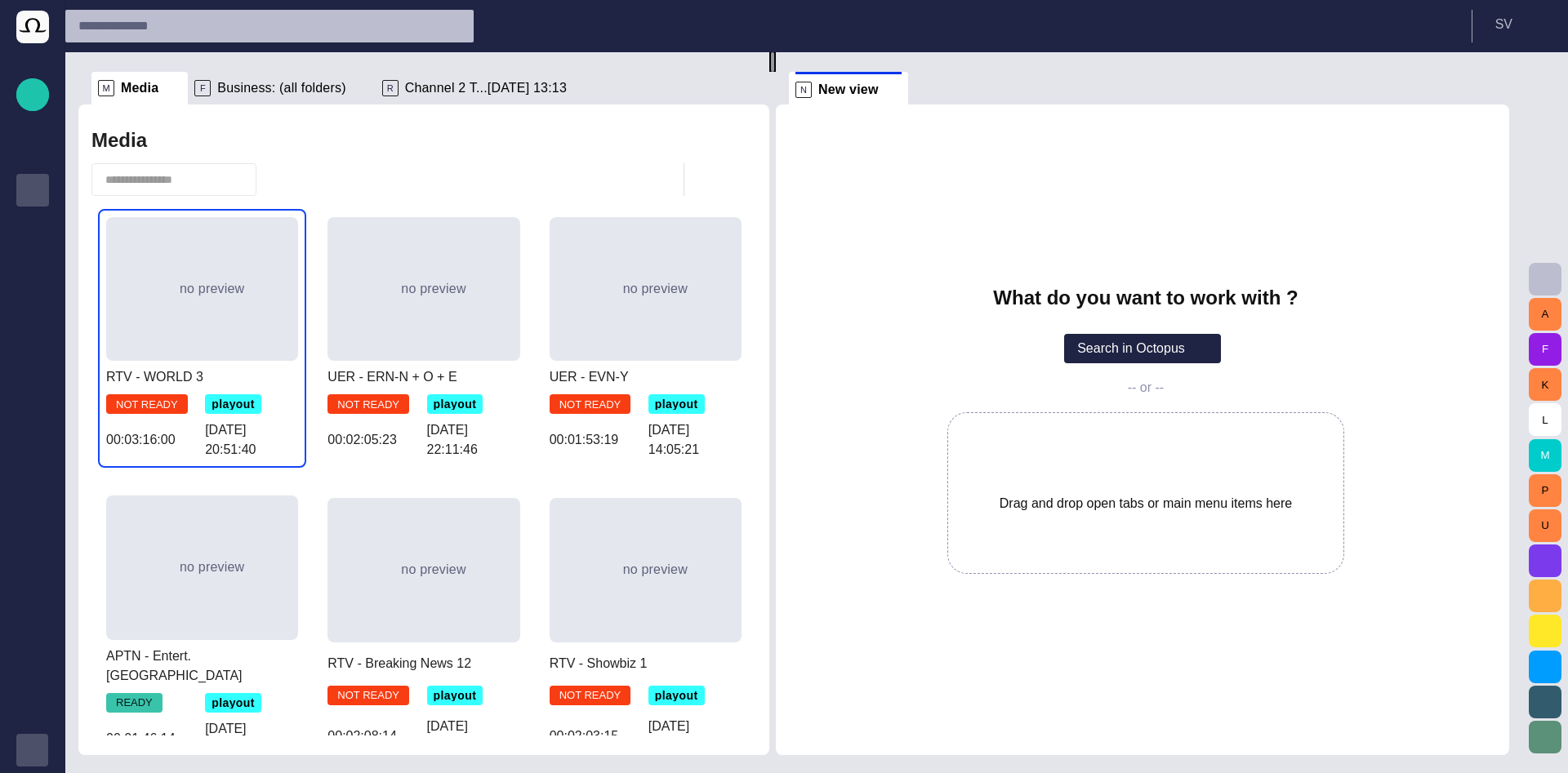
drag, startPoint x: 801, startPoint y: 402, endPoint x: 779, endPoint y: 420, distance: 28.4
click at [776, 72] on div at bounding box center [772, 62] width 6 height 19
click at [264, 84] on span "Business: (all folders)" at bounding box center [282, 88] width 129 height 17
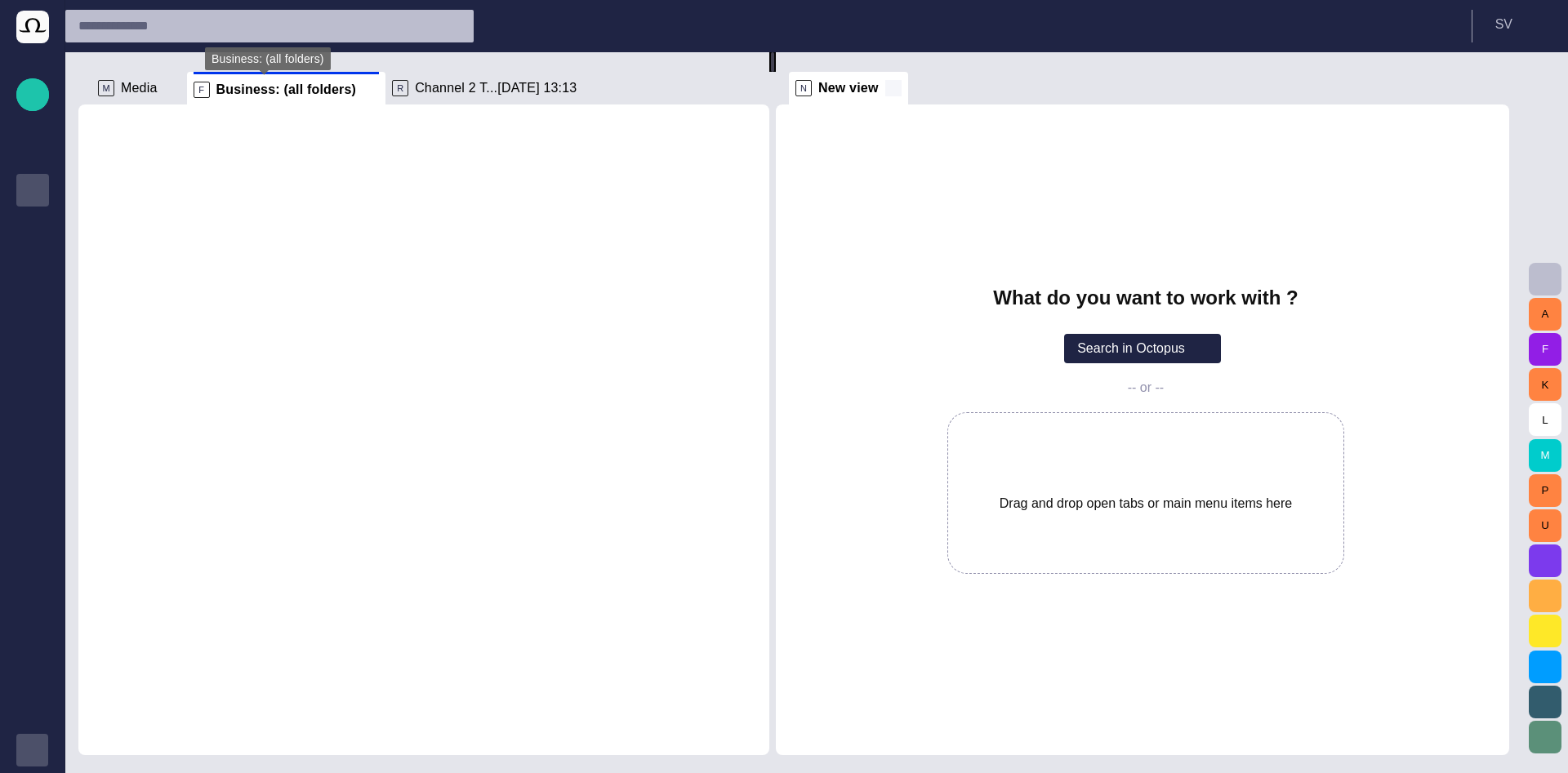
click at [900, 86] on span at bounding box center [893, 88] width 17 height 17
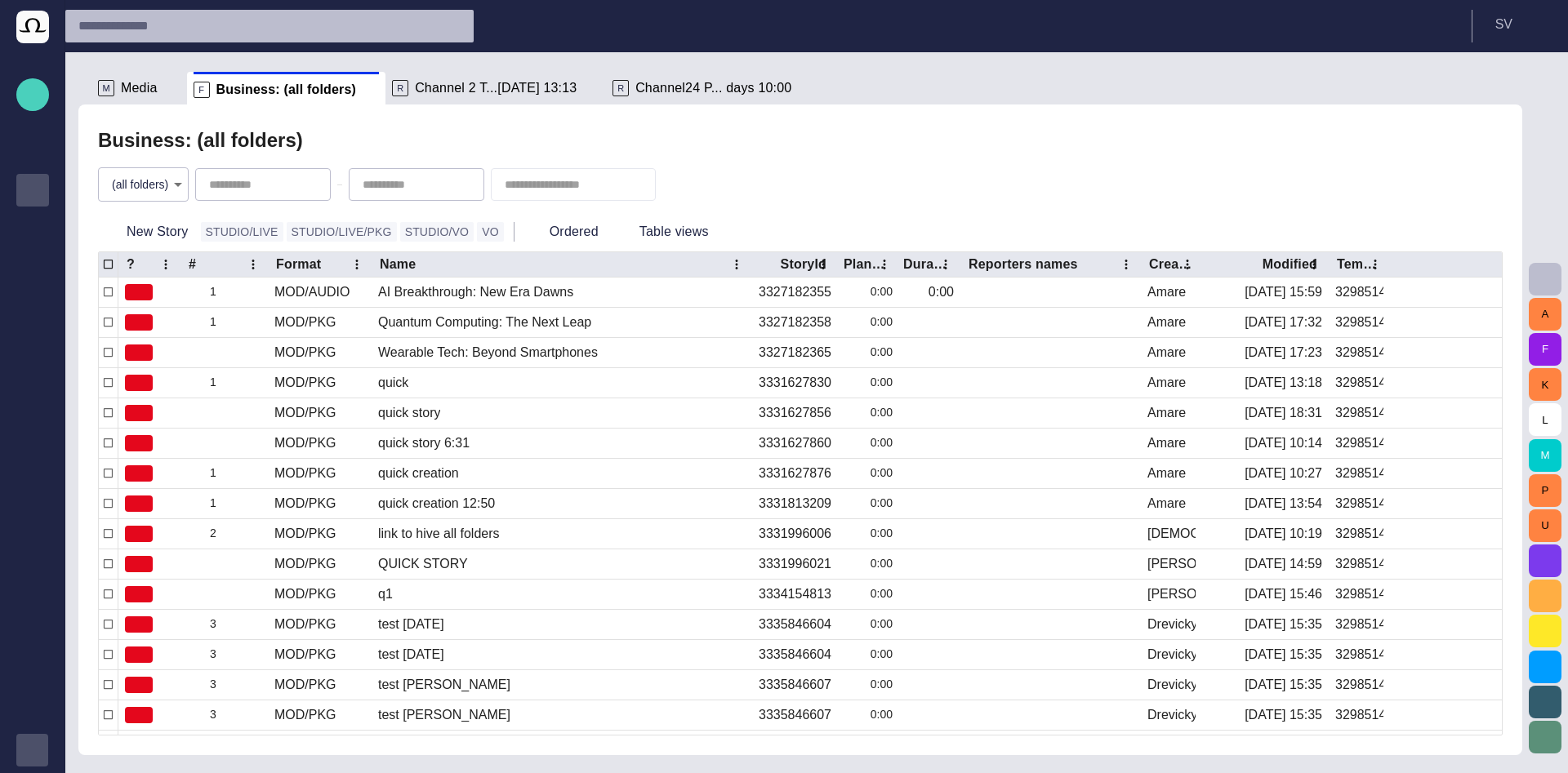
click at [33, 95] on span "button" at bounding box center [32, 95] width 19 height 21
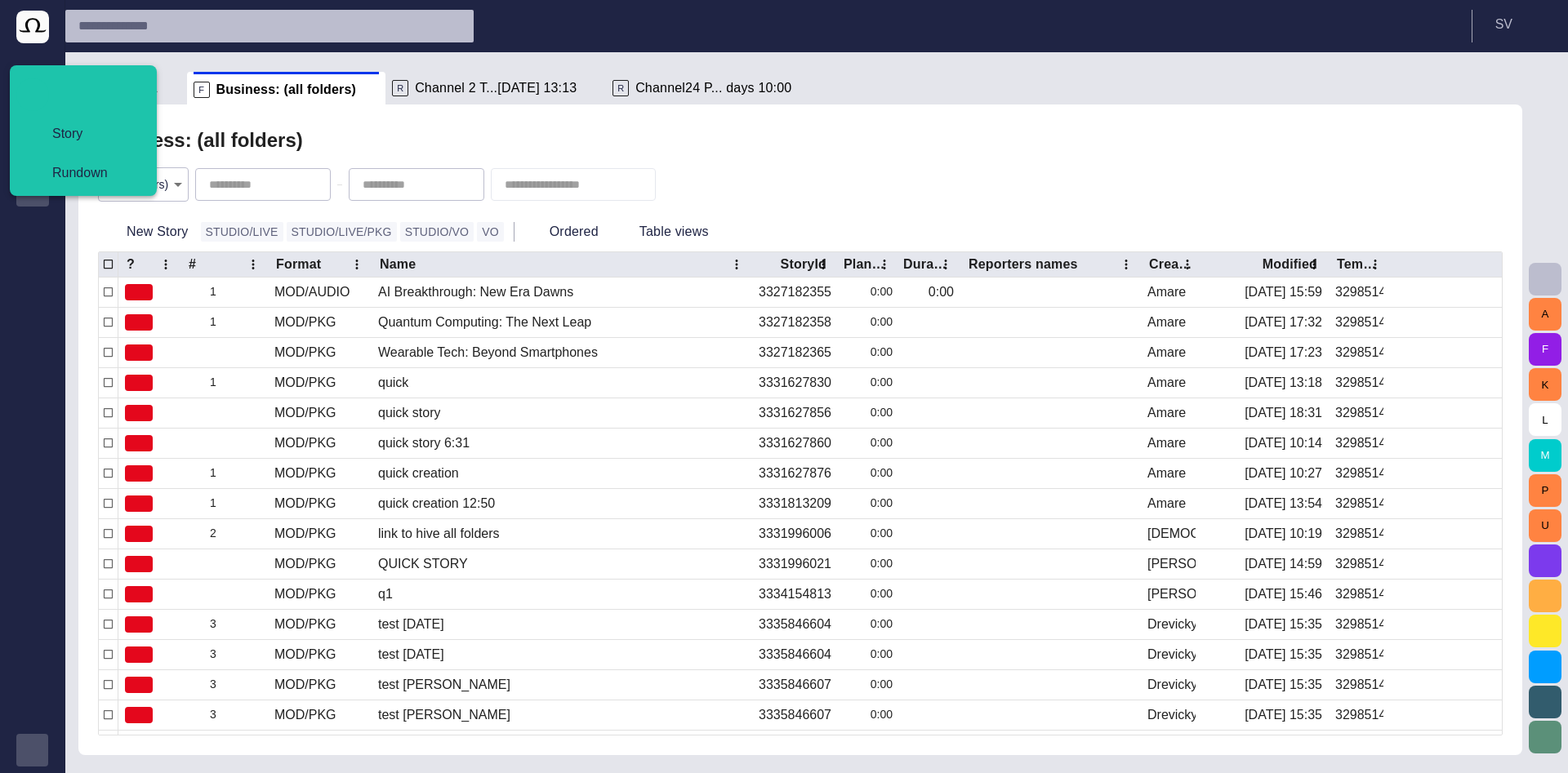
click at [831, 158] on div "(all folders) *" at bounding box center [801, 185] width 1405 height 55
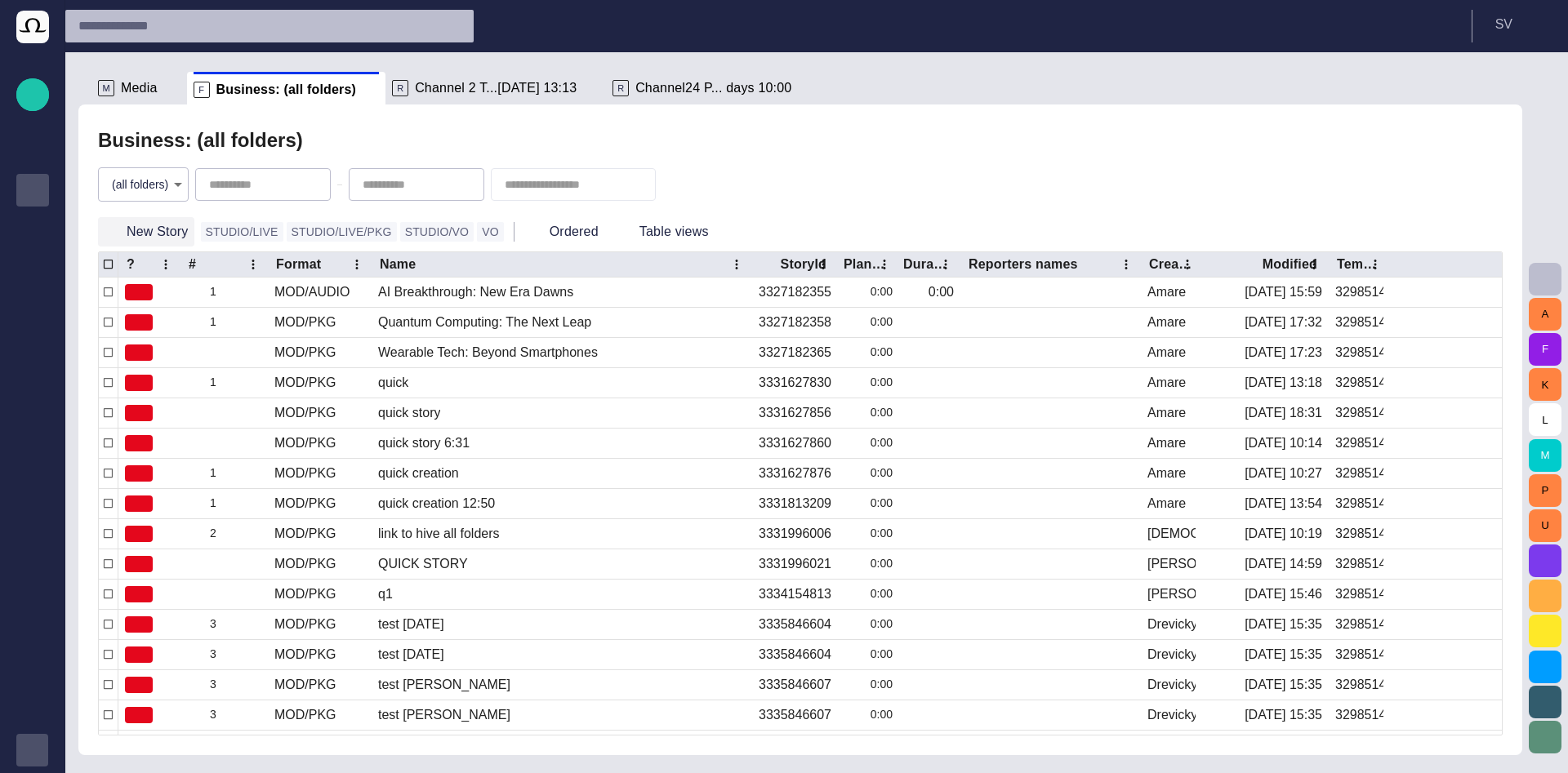
click at [167, 229] on button "New Story" at bounding box center [146, 232] width 96 height 29
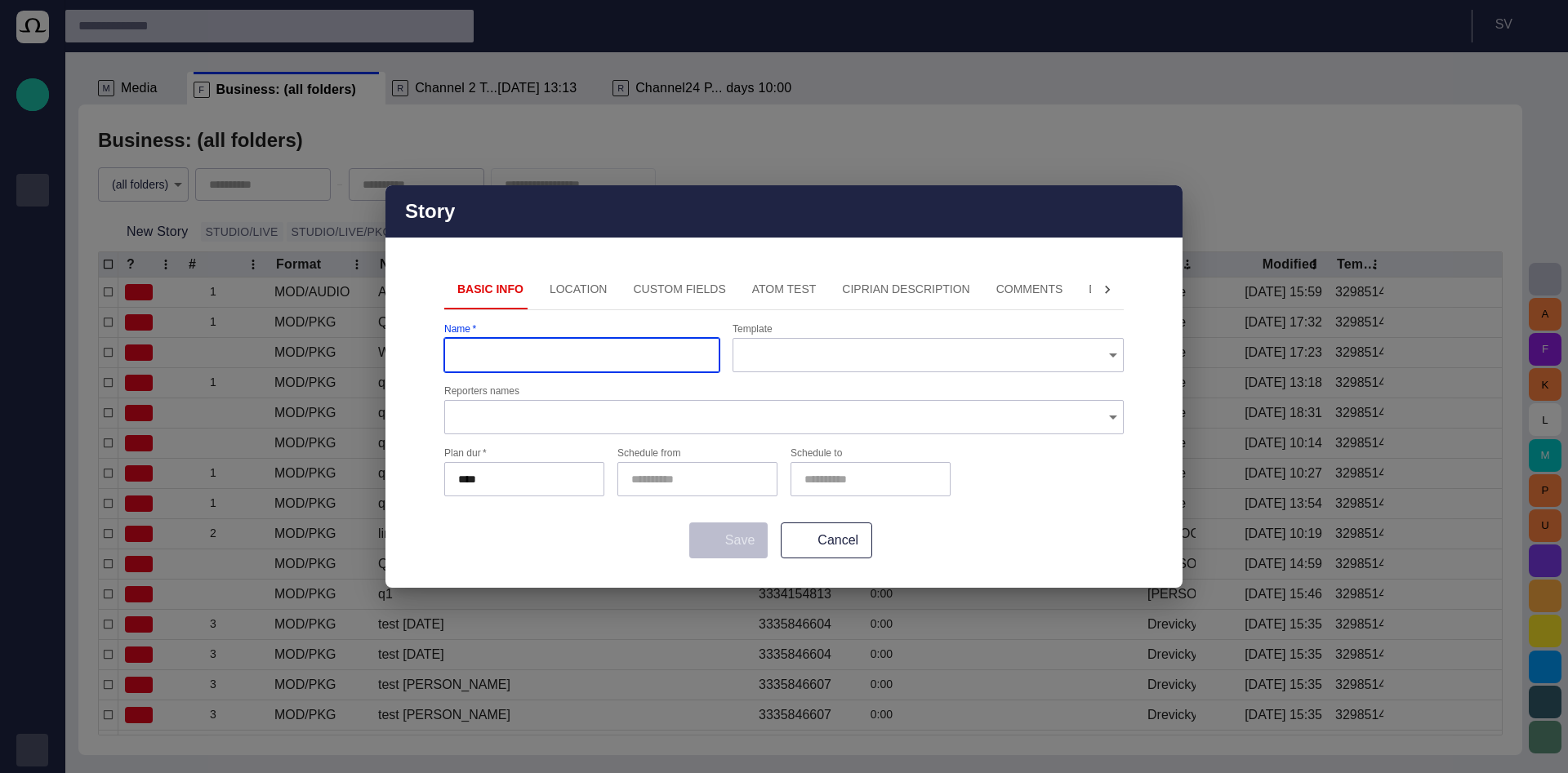
click at [543, 286] on button "Location" at bounding box center [578, 289] width 84 height 39
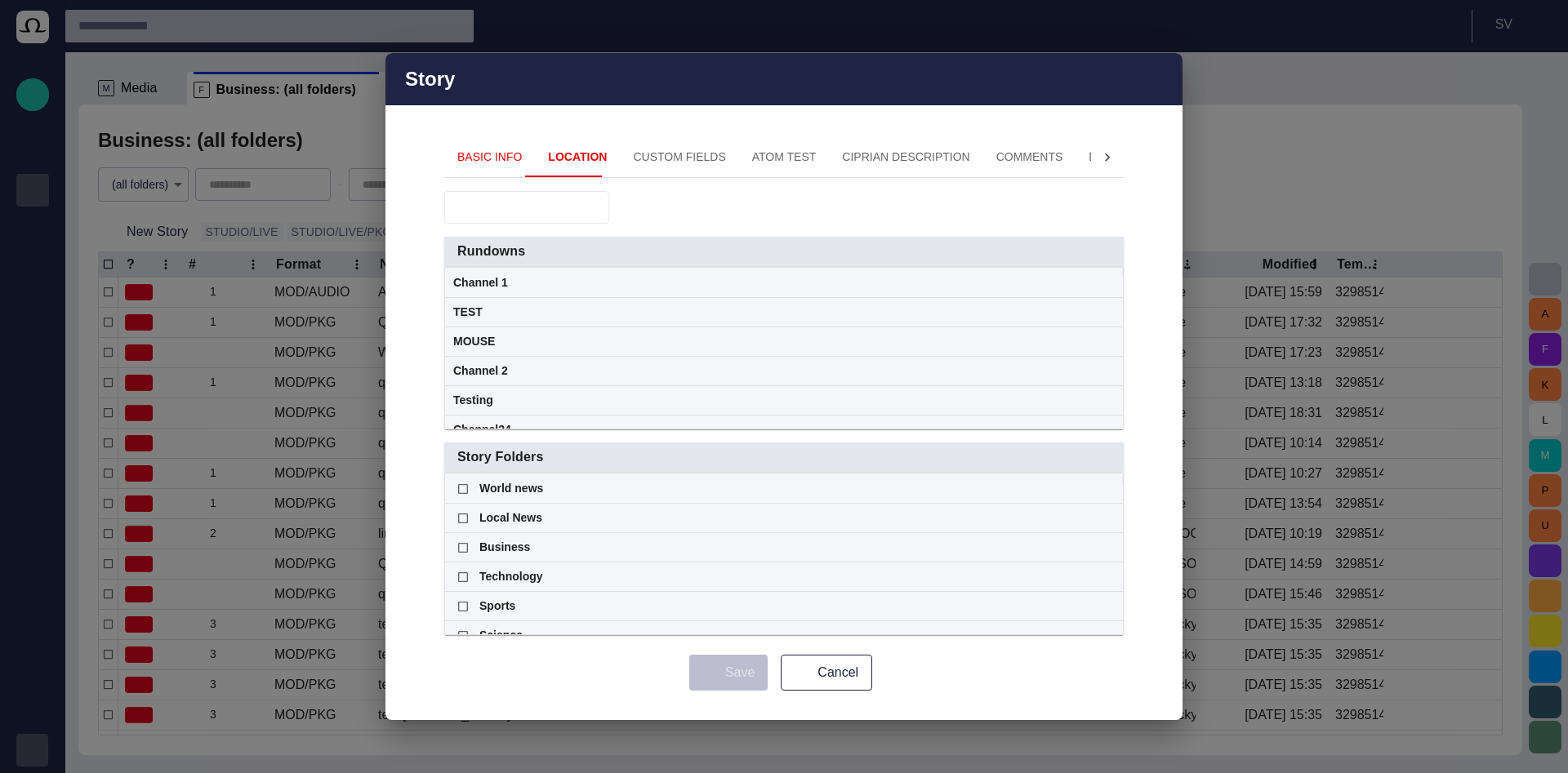
click at [462, 210] on input "text" at bounding box center [515, 207] width 115 height 17
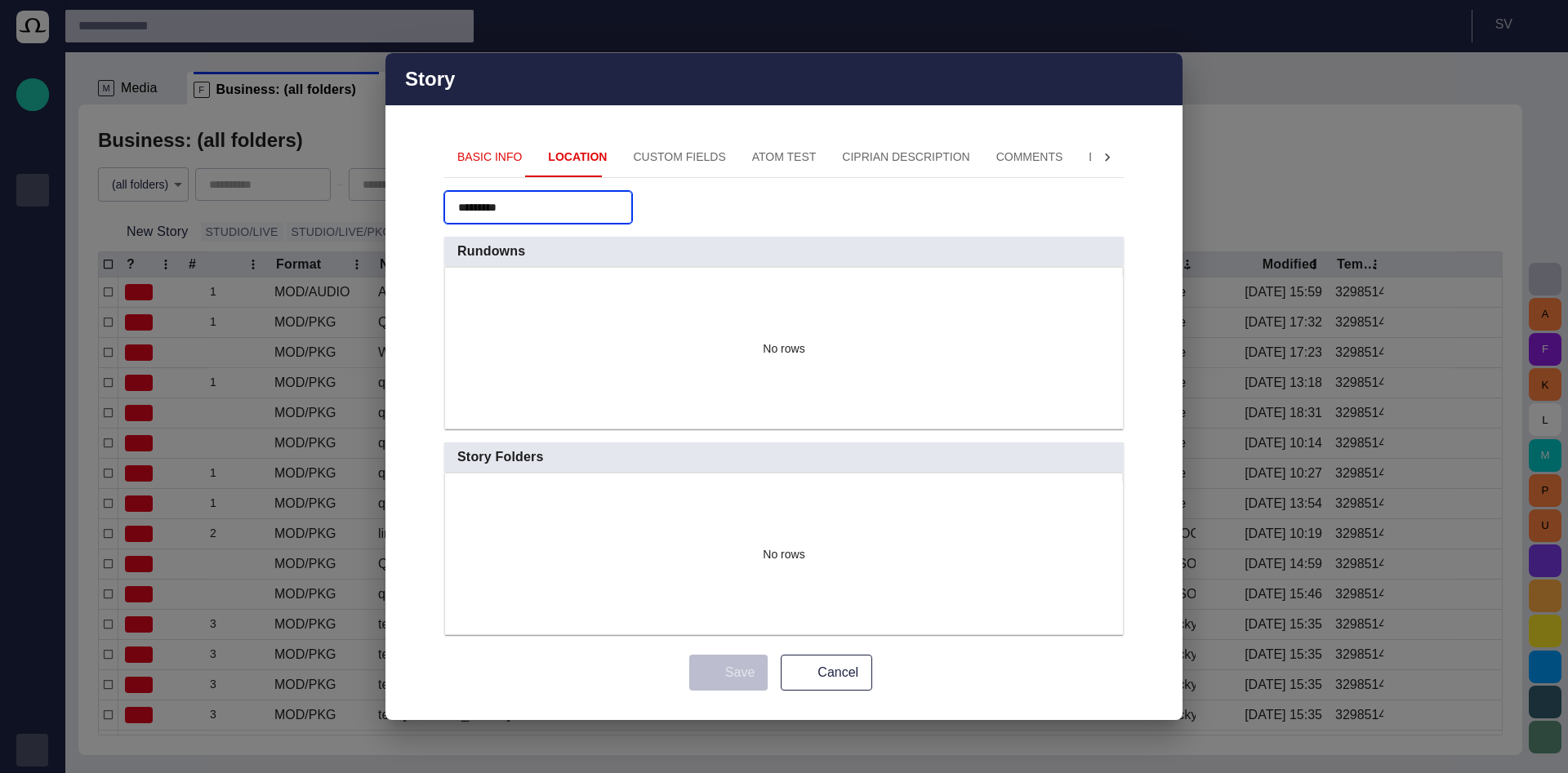
type input "*********"
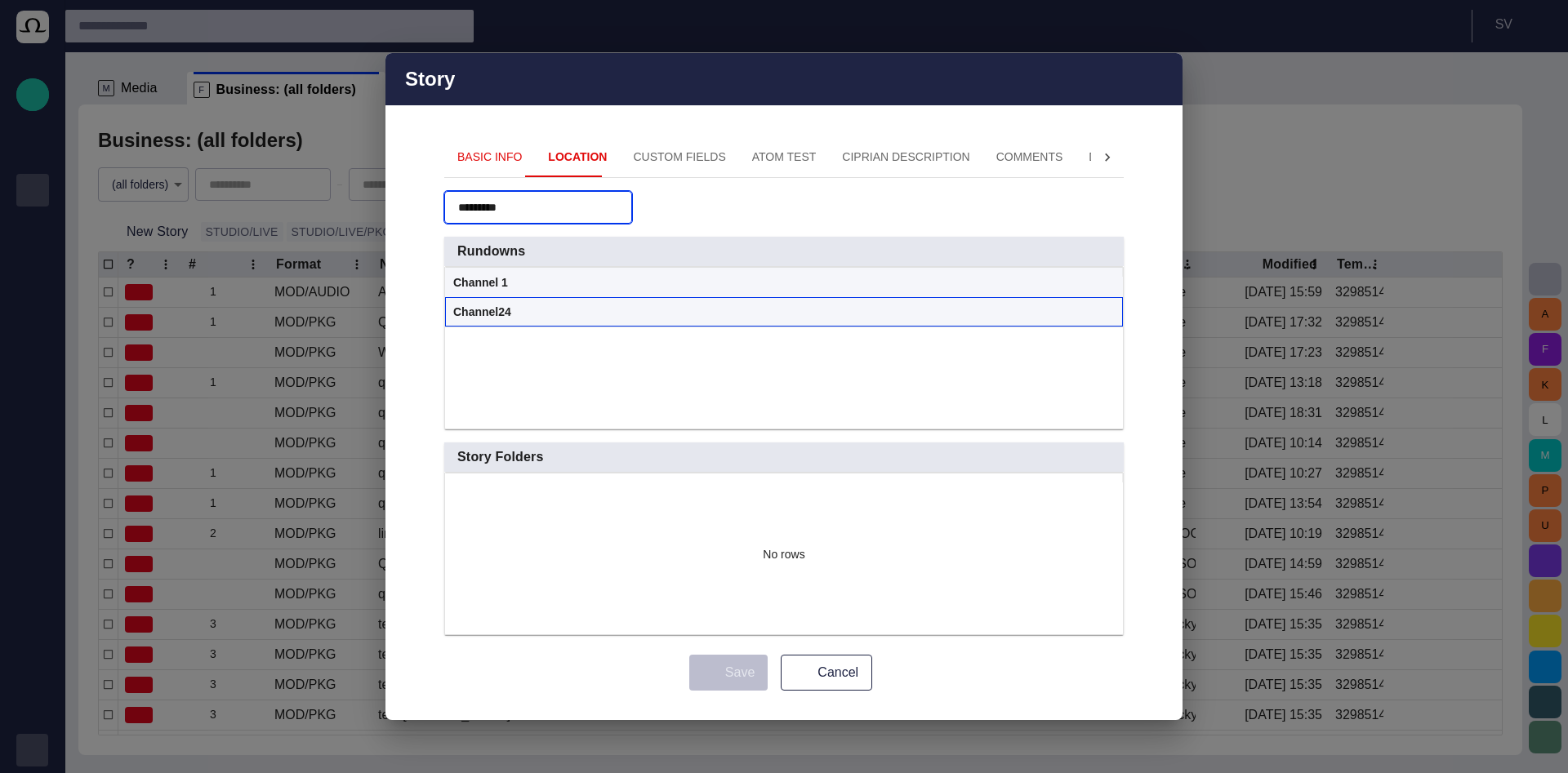
click at [1104, 311] on span at bounding box center [1108, 313] width 13 height 13
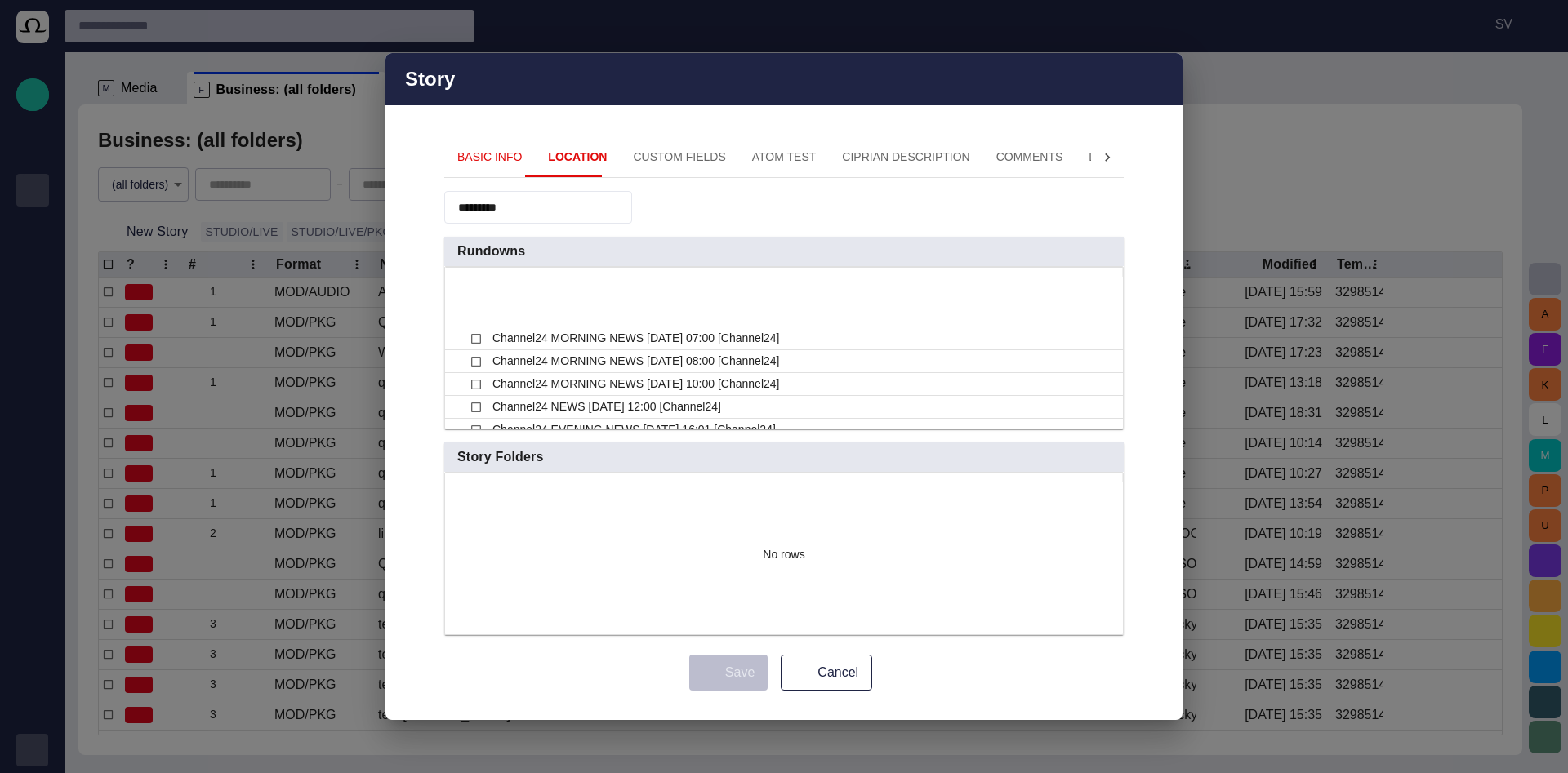
scroll to position [80, 0]
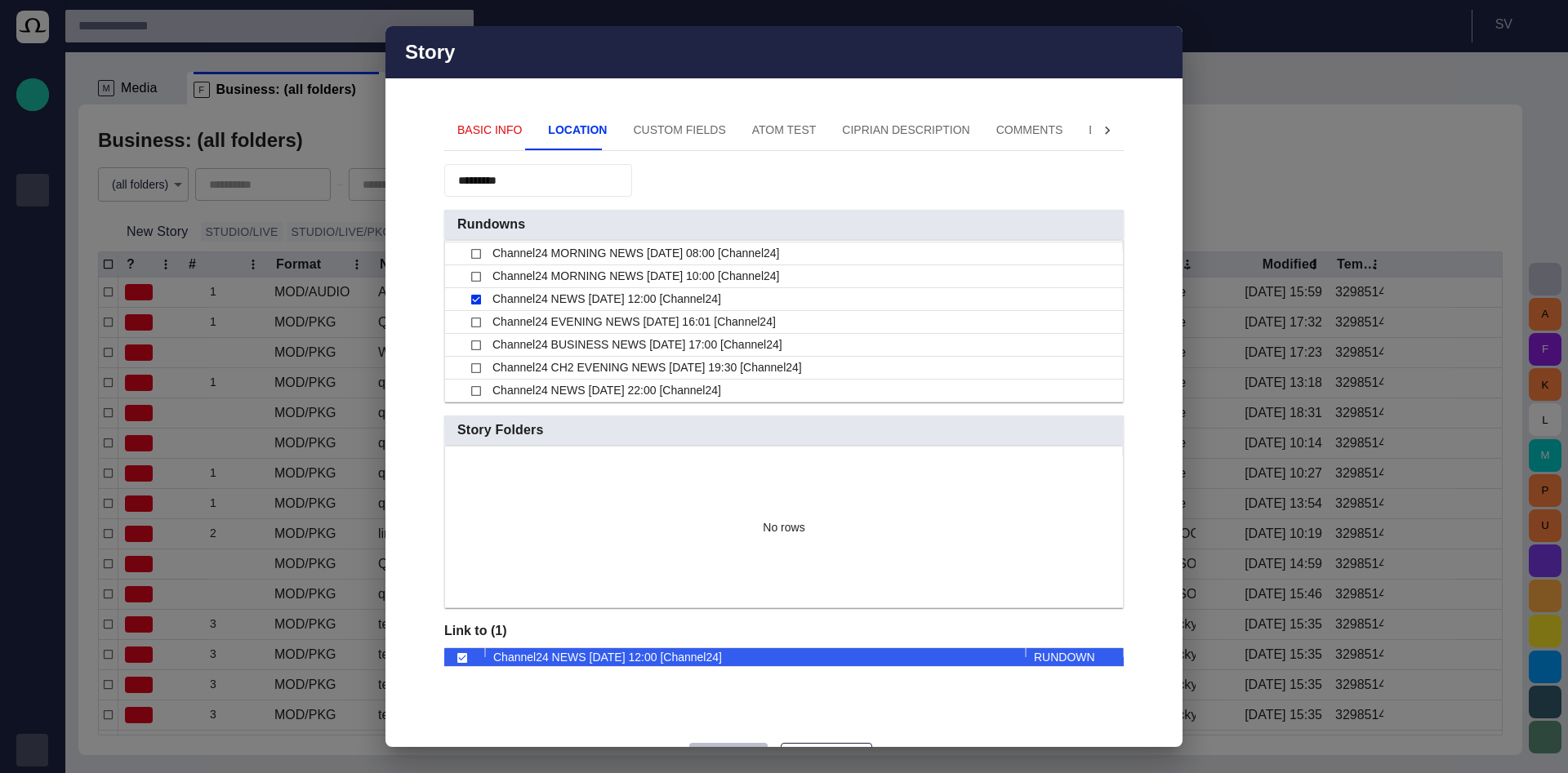
click at [624, 181] on span "button" at bounding box center [617, 181] width 17 height 17
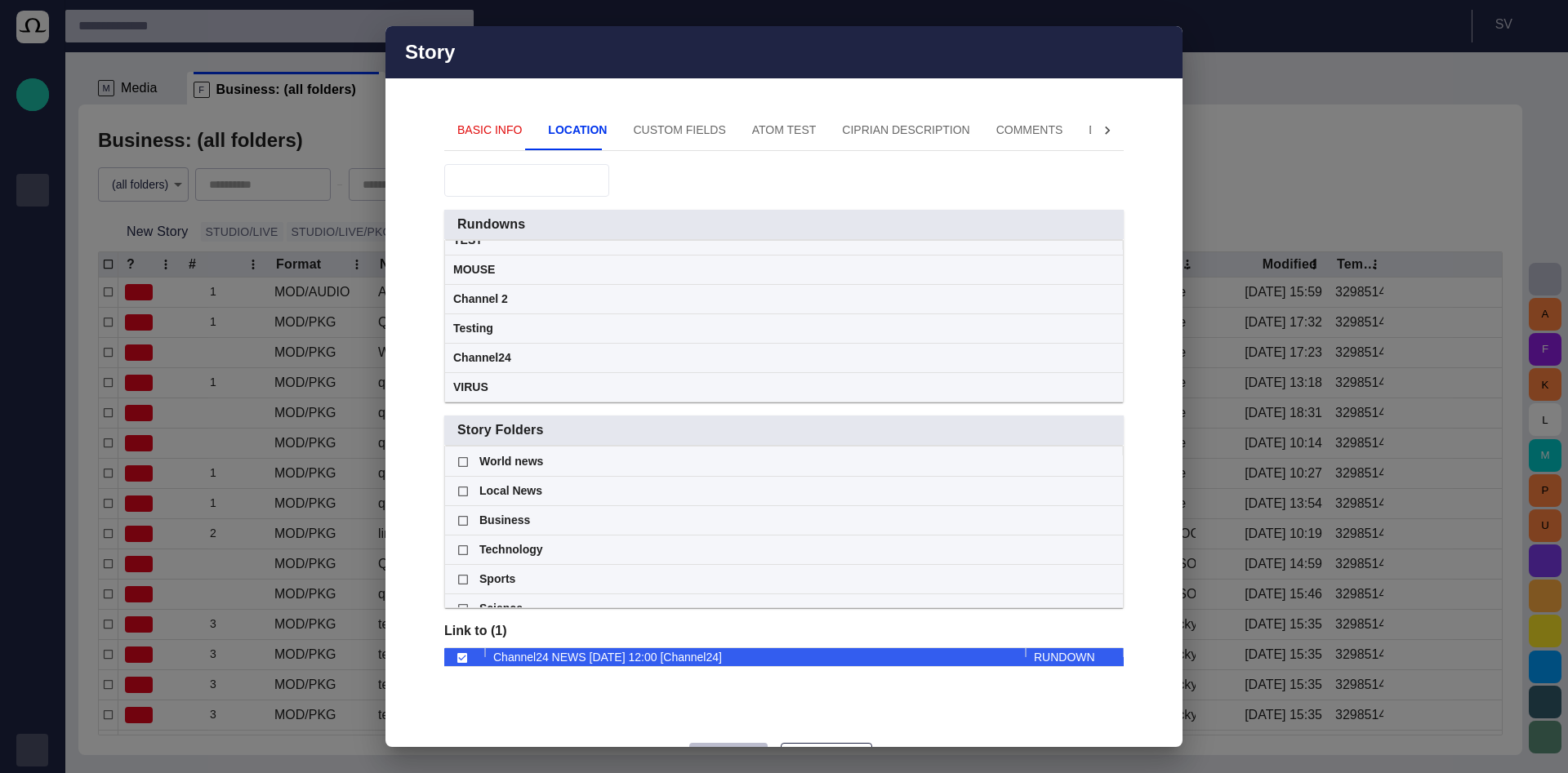
click at [540, 184] on input "text" at bounding box center [515, 181] width 115 height 17
type input "*****"
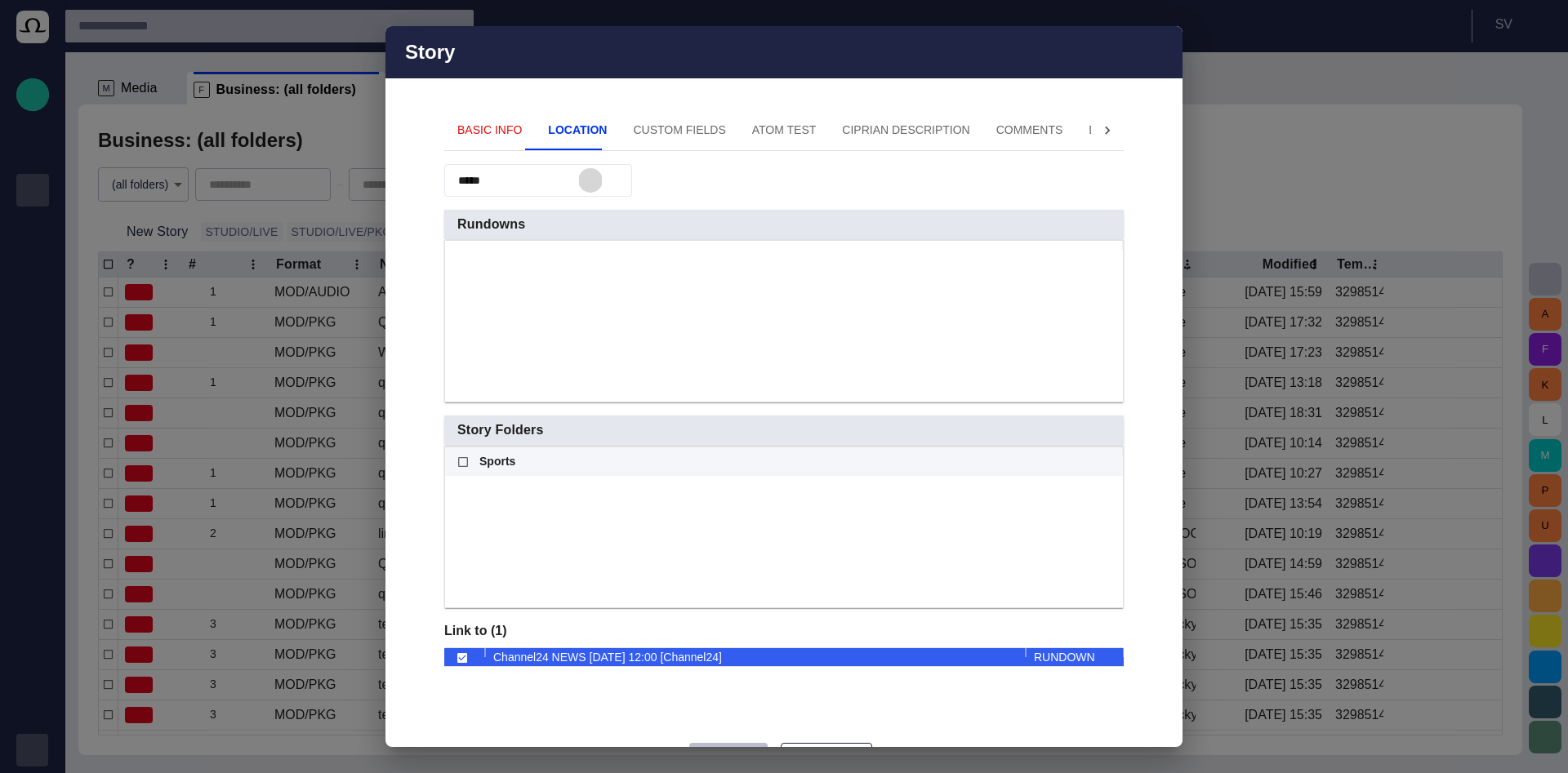
click at [602, 181] on span "button" at bounding box center [594, 181] width 17 height 17
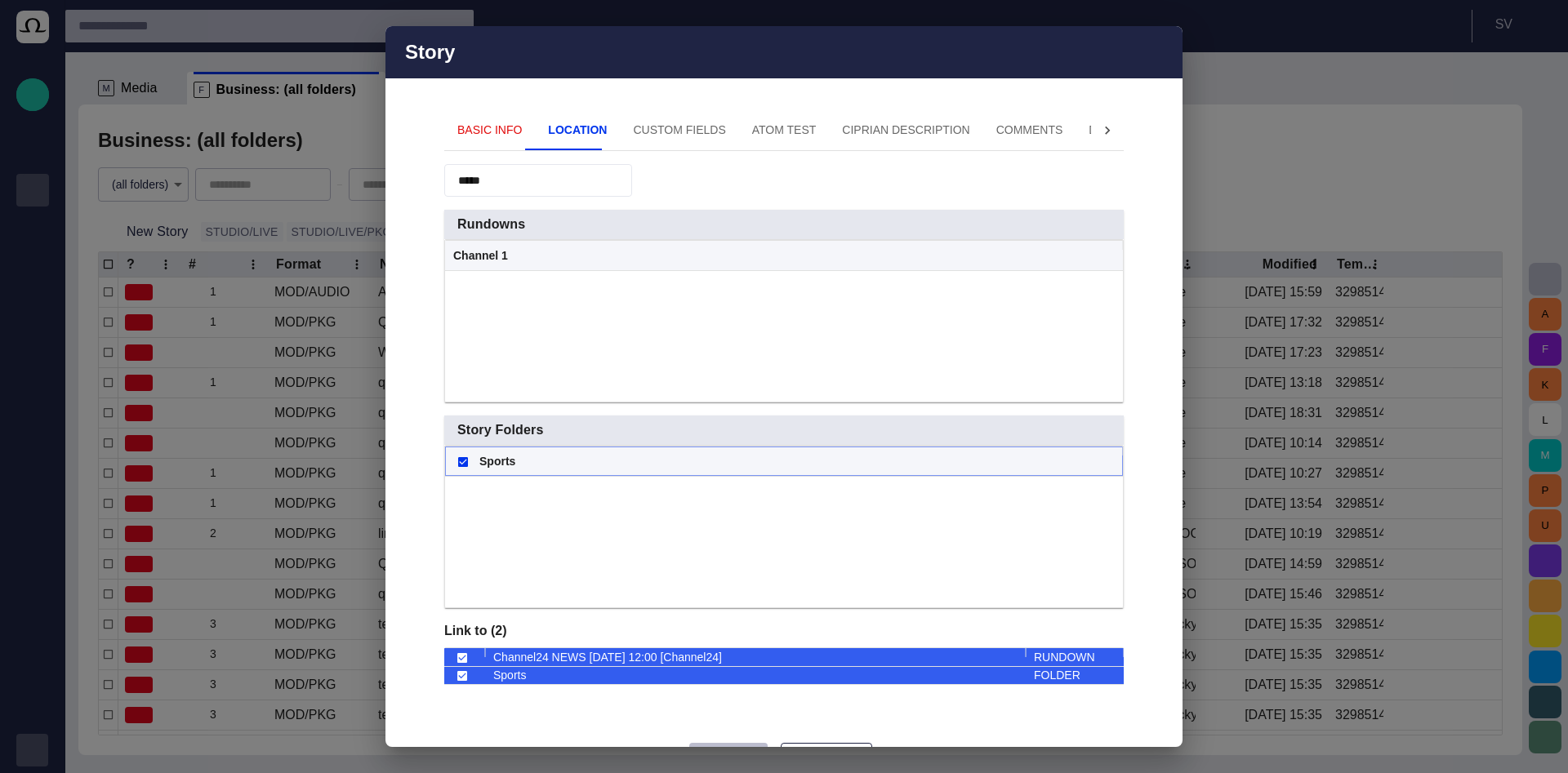
scroll to position [62, 0]
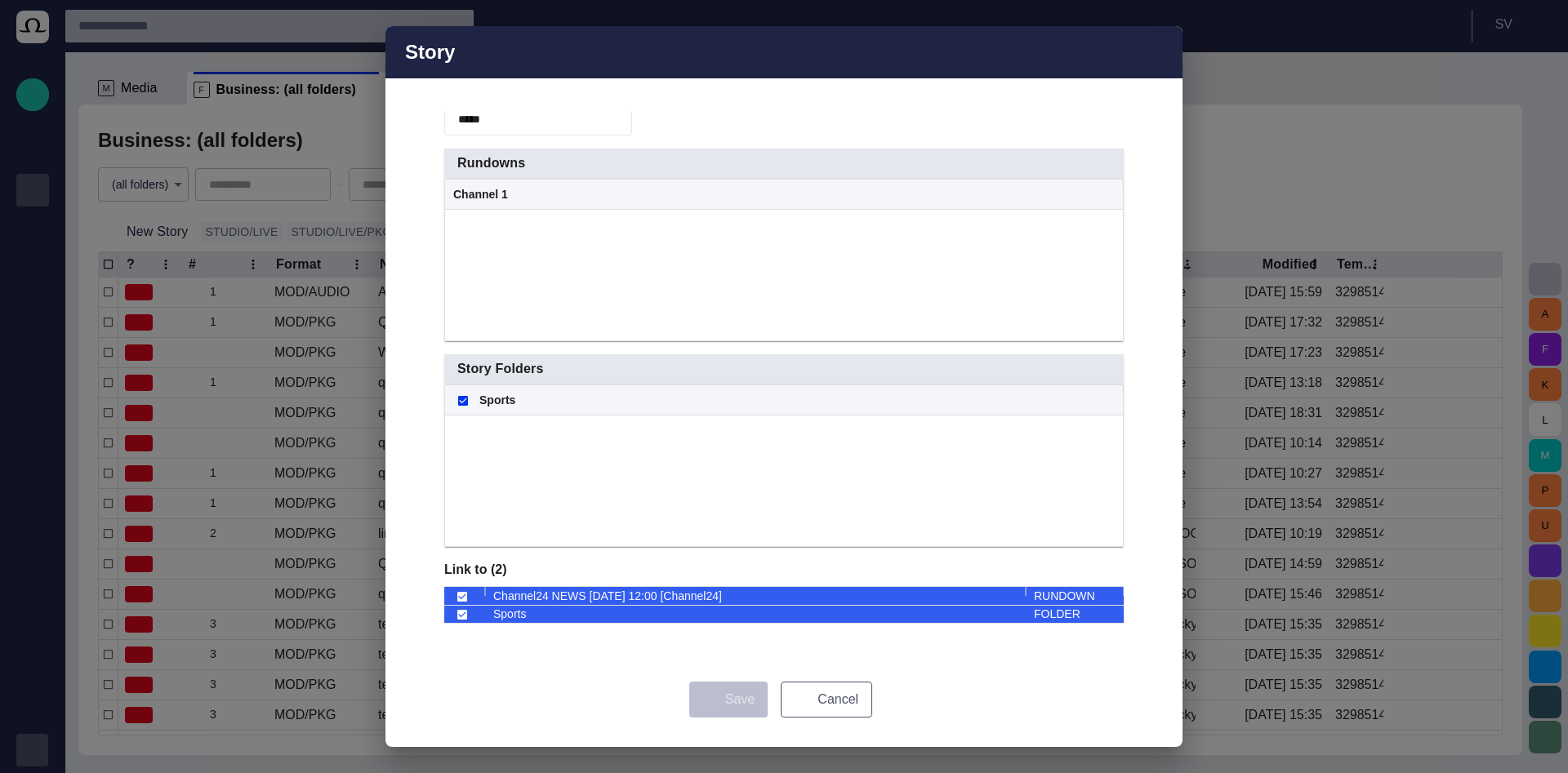
click at [795, 687] on button "Cancel" at bounding box center [826, 700] width 92 height 36
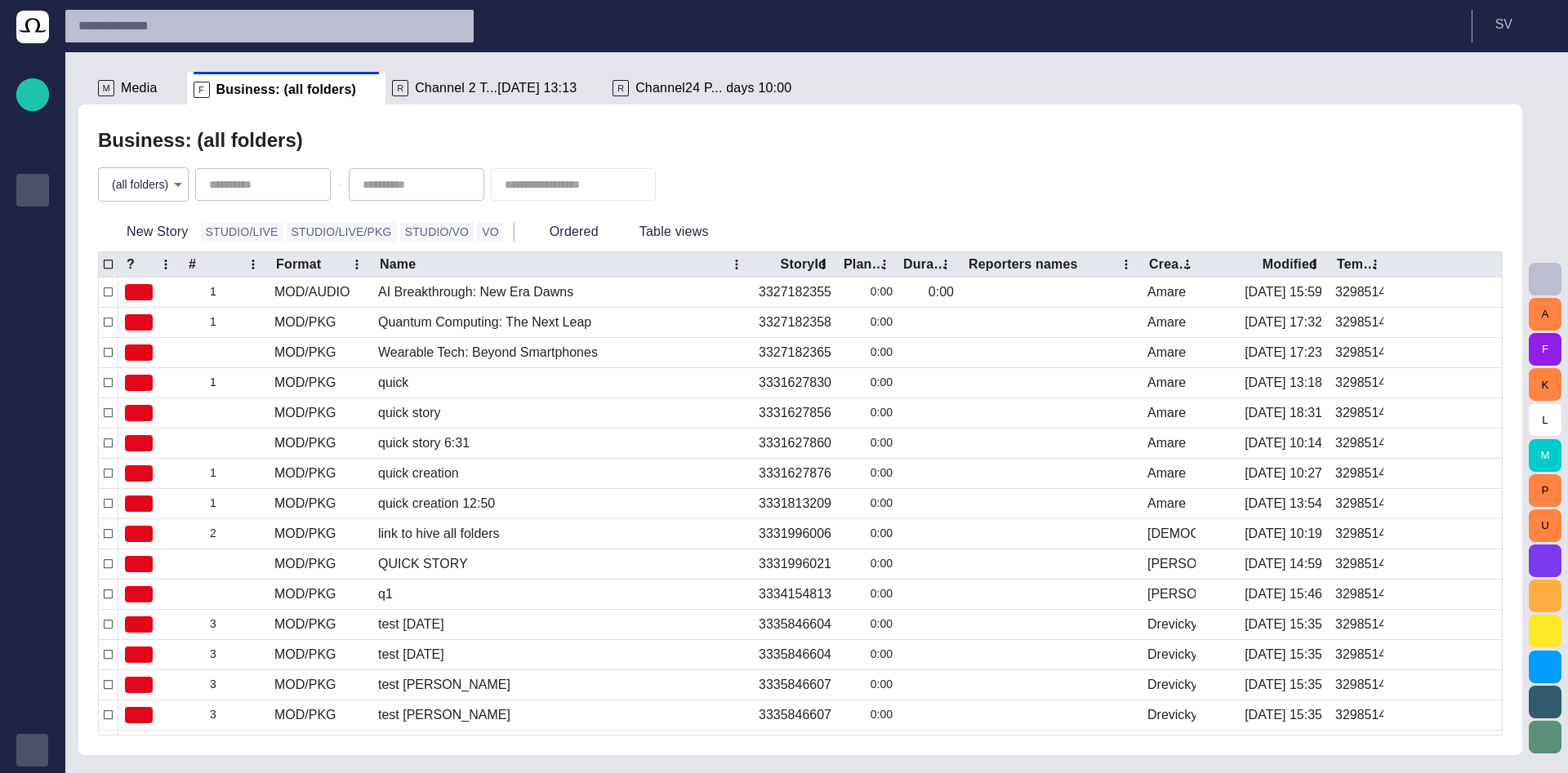
click at [28, 743] on div "button" at bounding box center [33, 751] width 33 height 33
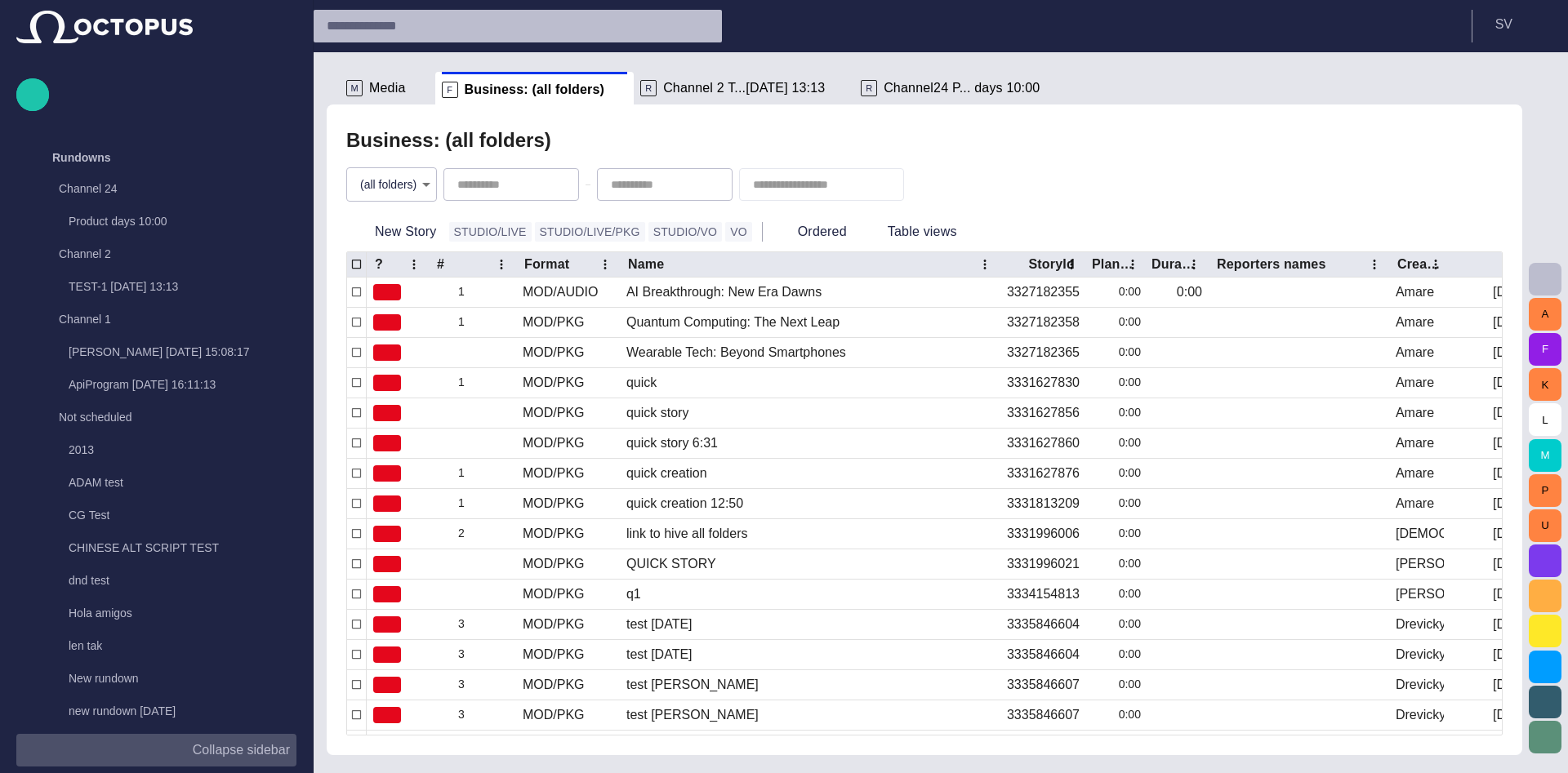
click at [233, 738] on button "Collapse sidebar" at bounding box center [156, 751] width 280 height 33
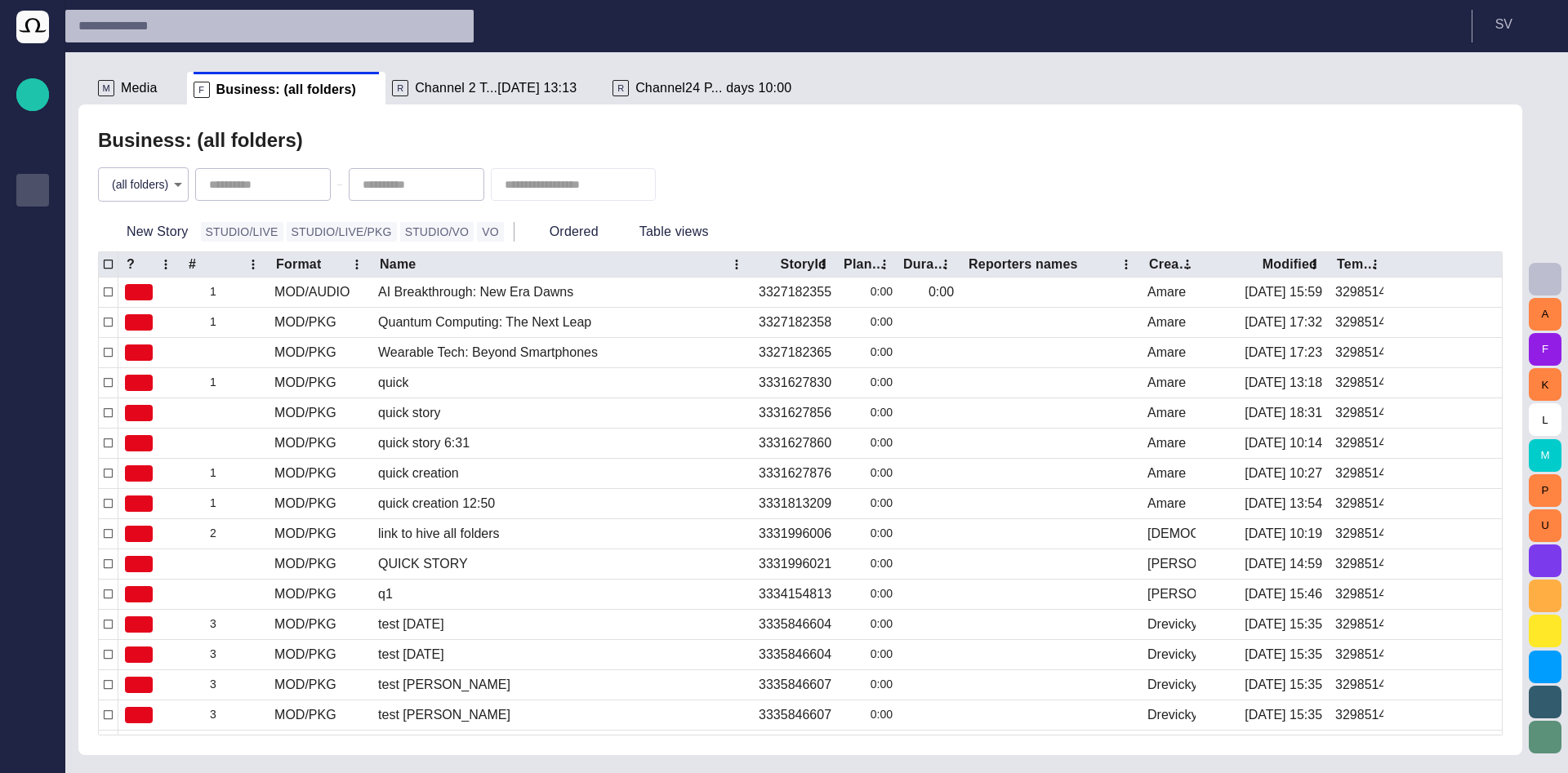
click at [417, 93] on span "Channel 2 T...[DATE] 13:13" at bounding box center [496, 88] width 162 height 17
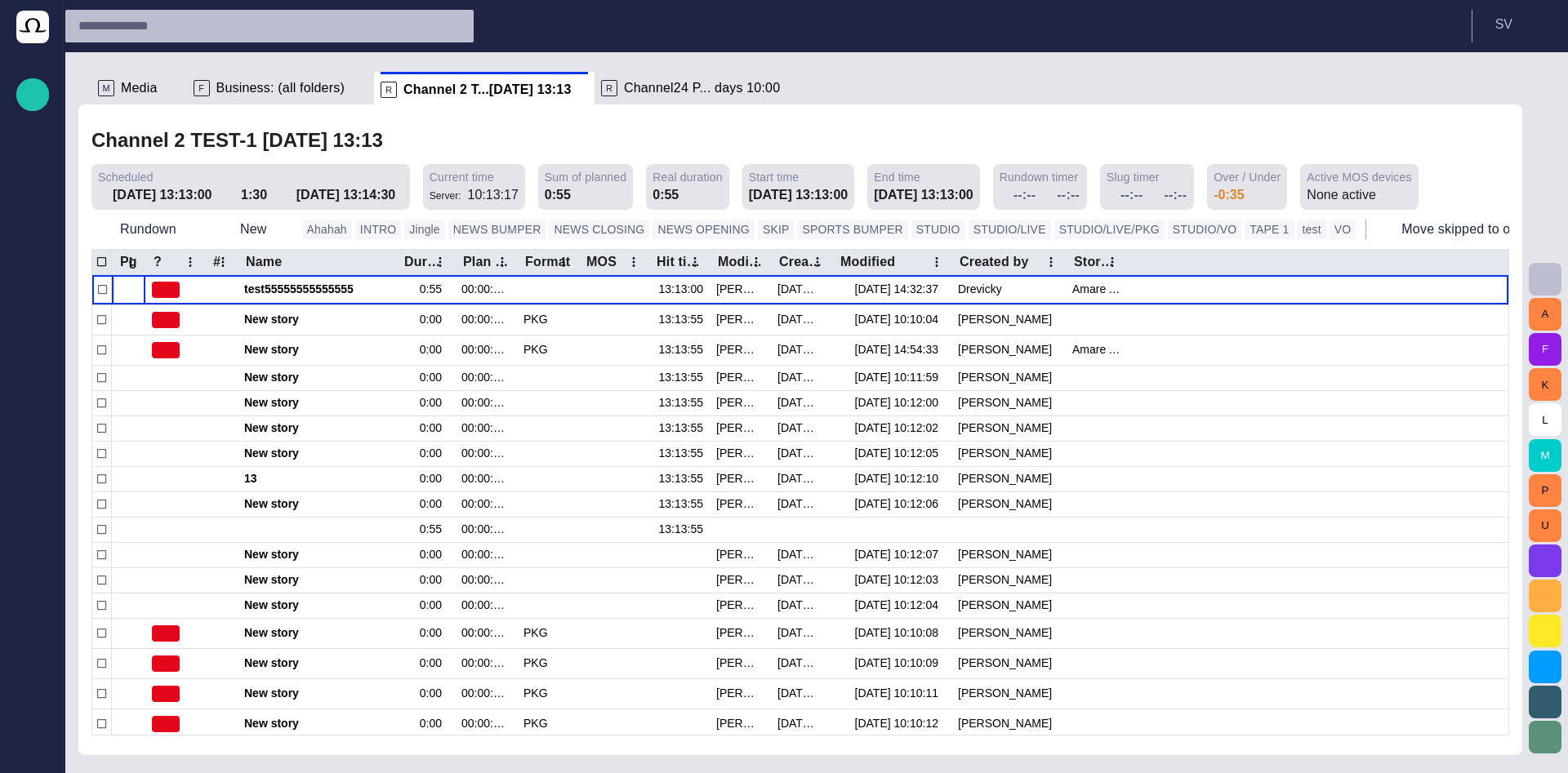
click at [845, 134] on div "Channel 2 TEST-1 [DATE] 13:13" at bounding box center [801, 140] width 1417 height 33
click at [640, 95] on span "Channel24 P... days 10:00" at bounding box center [702, 88] width 156 height 17
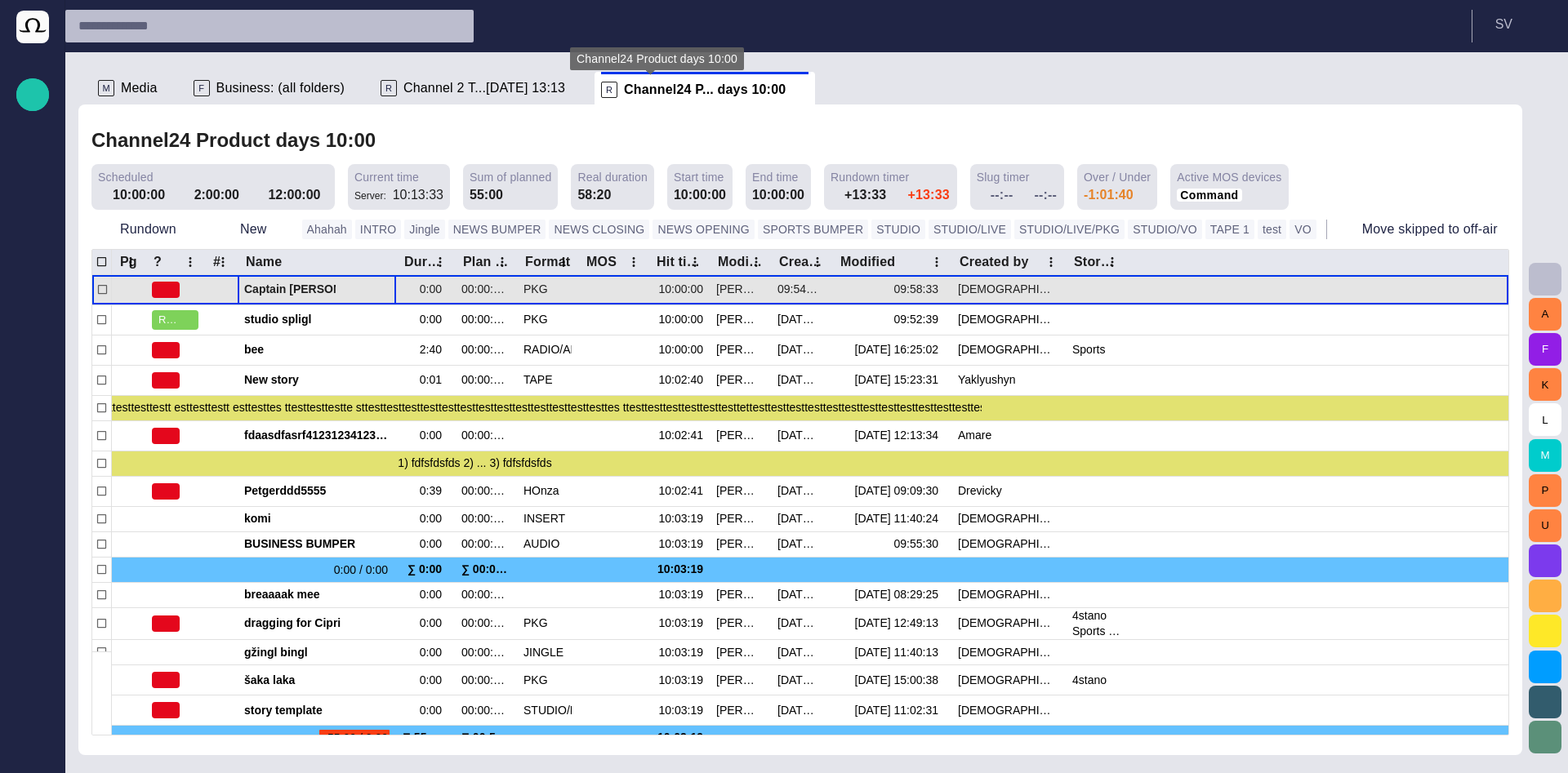
click at [286, 291] on span "Captain [PERSON_NAME] famous polar shipwreck as never seen before" at bounding box center [317, 289] width 145 height 16
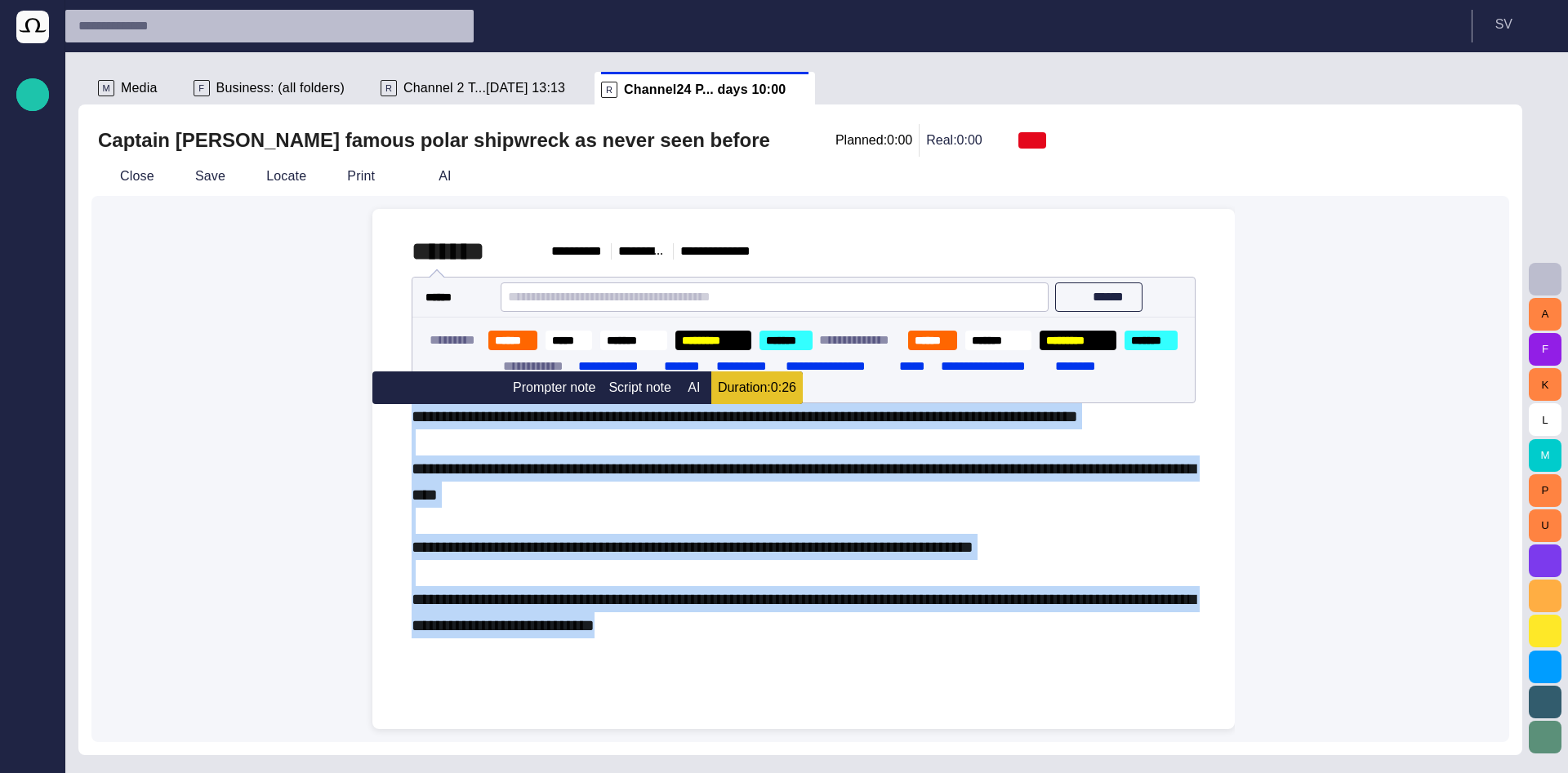
drag, startPoint x: 760, startPoint y: 639, endPoint x: 410, endPoint y: 421, distance: 412.3
click at [410, 421] on div "**********" at bounding box center [803, 437] width 836 height 455
drag, startPoint x: 775, startPoint y: 634, endPoint x: 407, endPoint y: 425, distance: 423.2
click at [407, 425] on div "**********" at bounding box center [803, 437] width 836 height 455
click at [686, 383] on button "AI" at bounding box center [694, 388] width 33 height 33
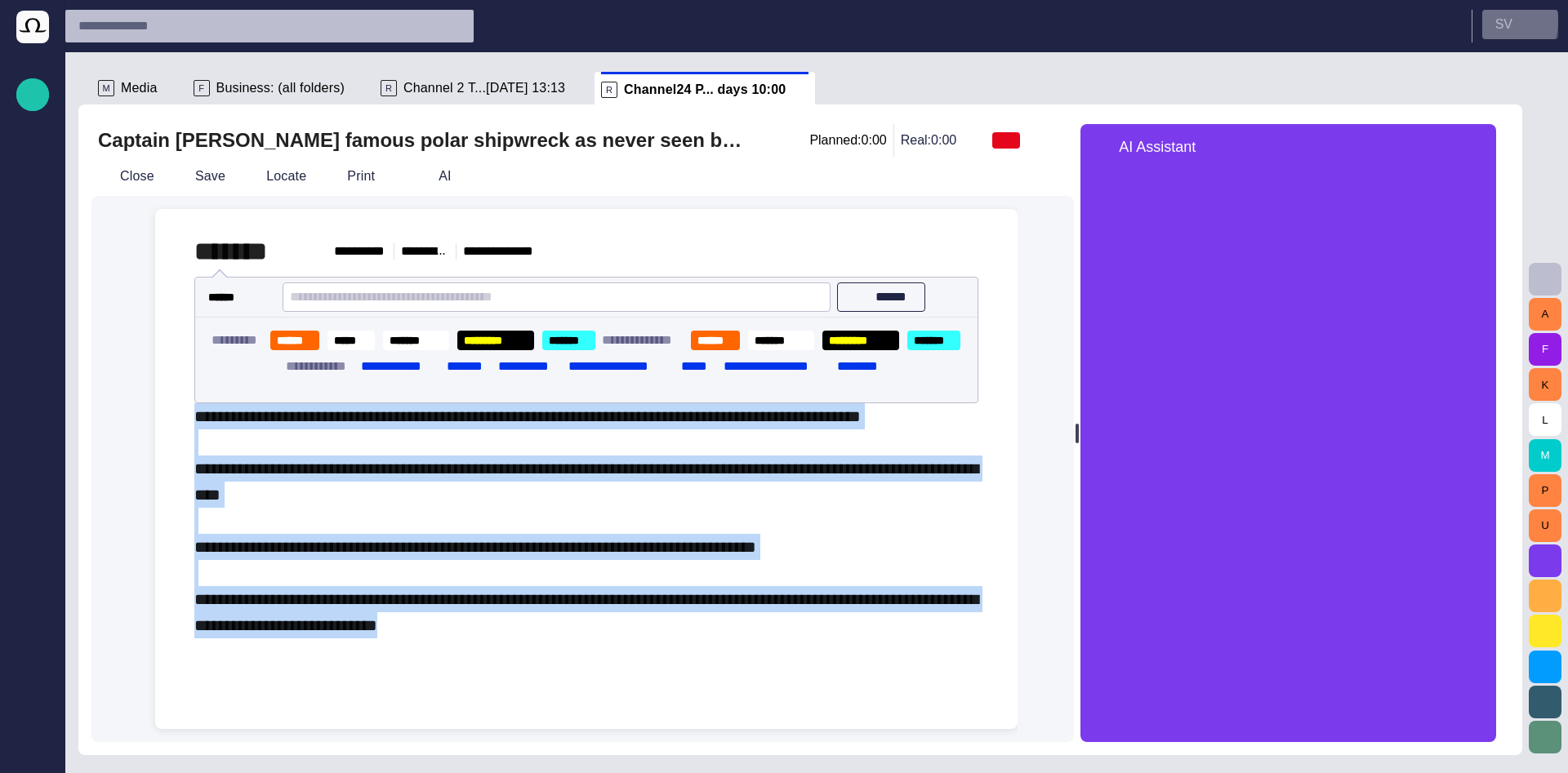
click at [1502, 21] on p "S V" at bounding box center [1504, 24] width 17 height 19
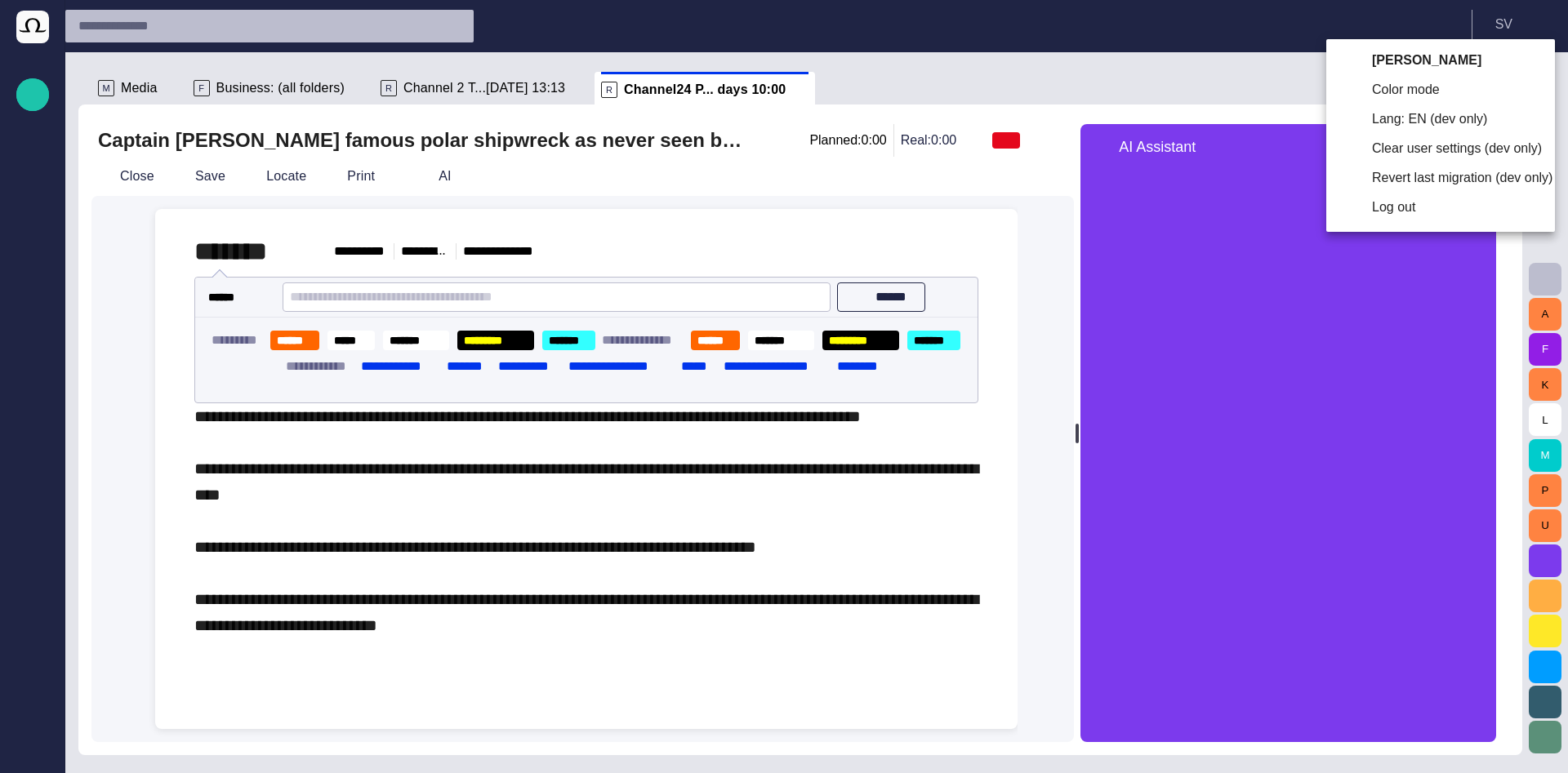
click at [1295, 69] on div at bounding box center [784, 386] width 1568 height 773
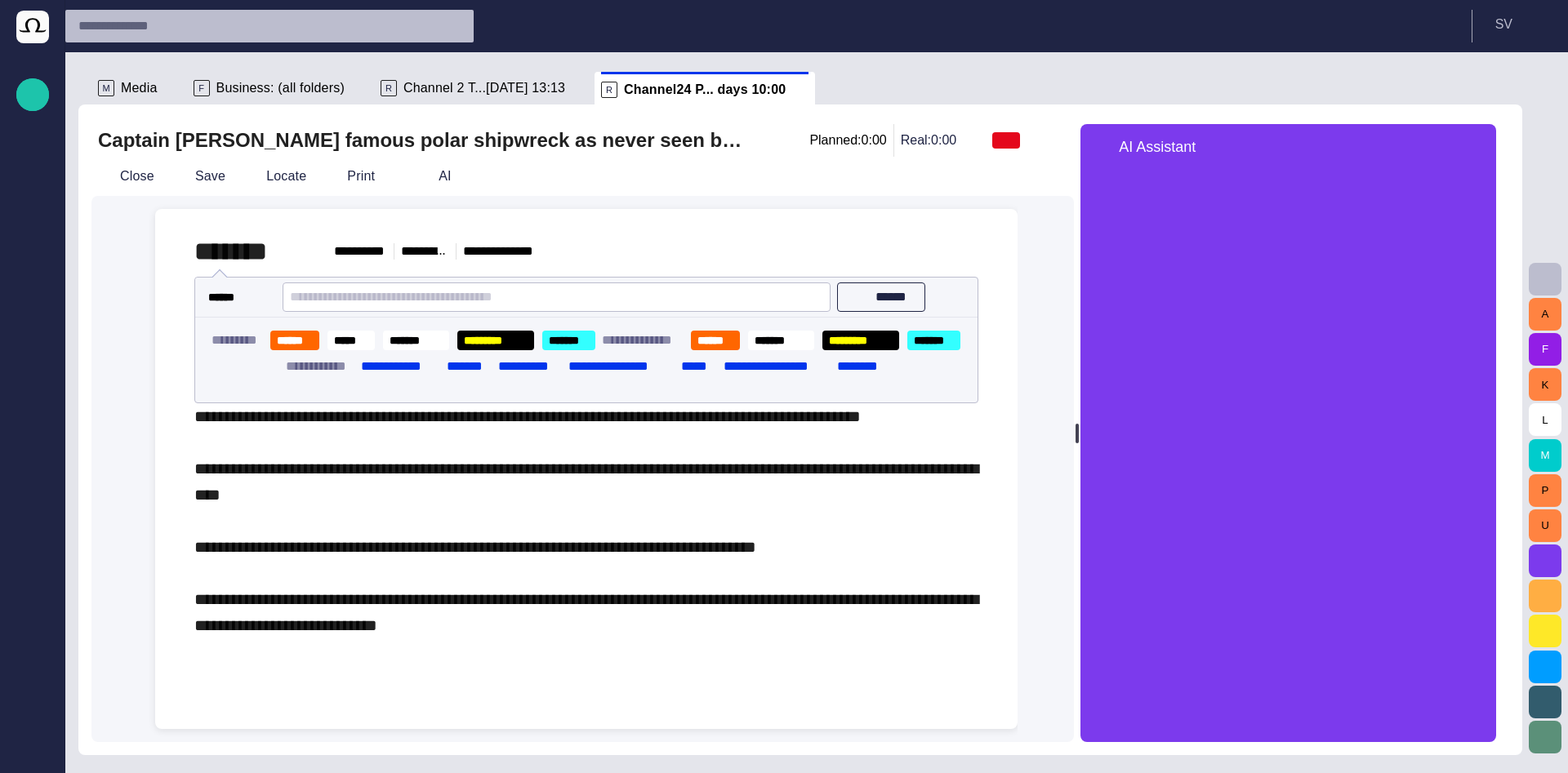
click at [1482, 141] on span "button" at bounding box center [1473, 146] width 19 height 19
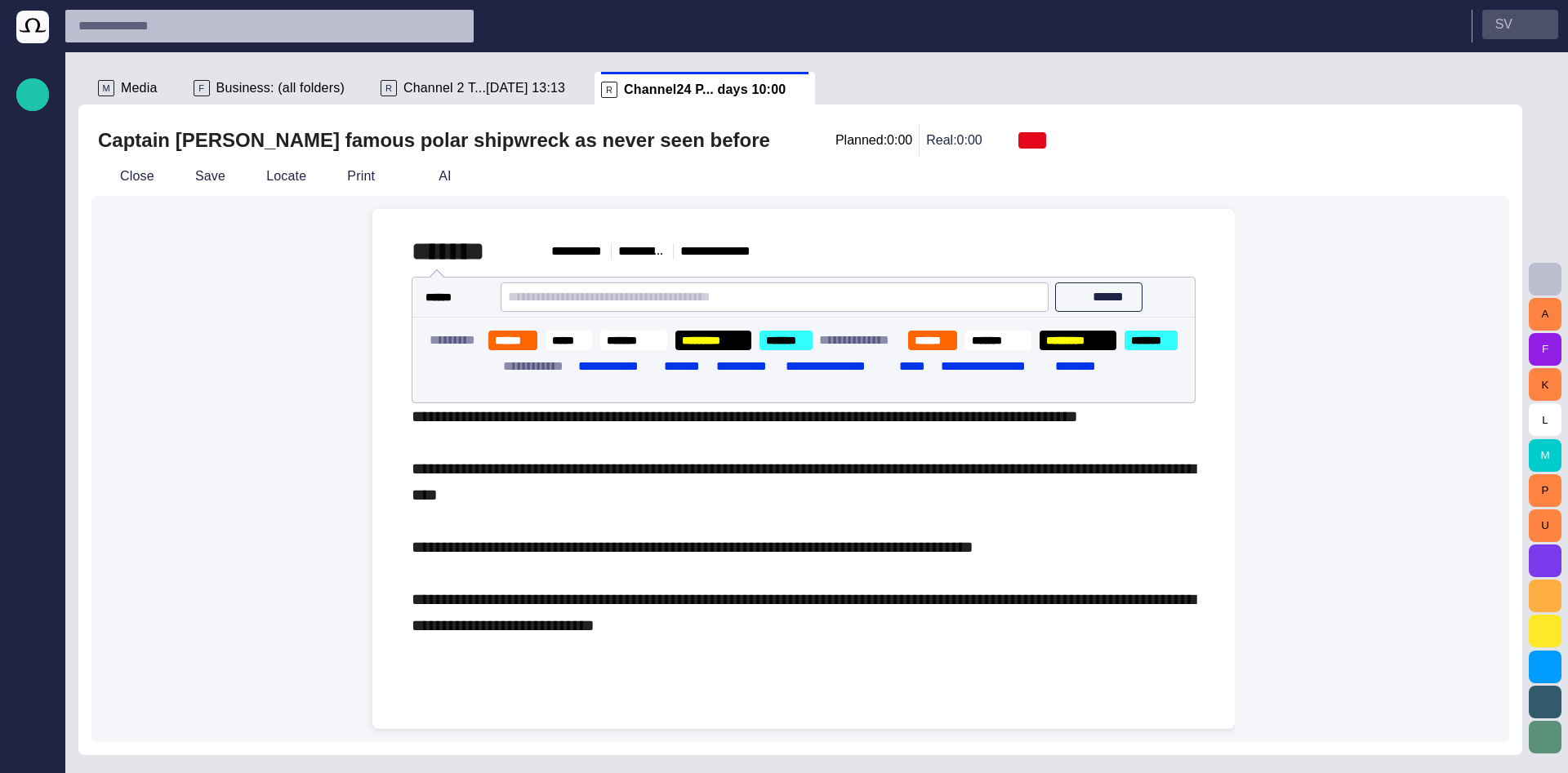
click at [1510, 29] on p "S V" at bounding box center [1504, 24] width 17 height 19
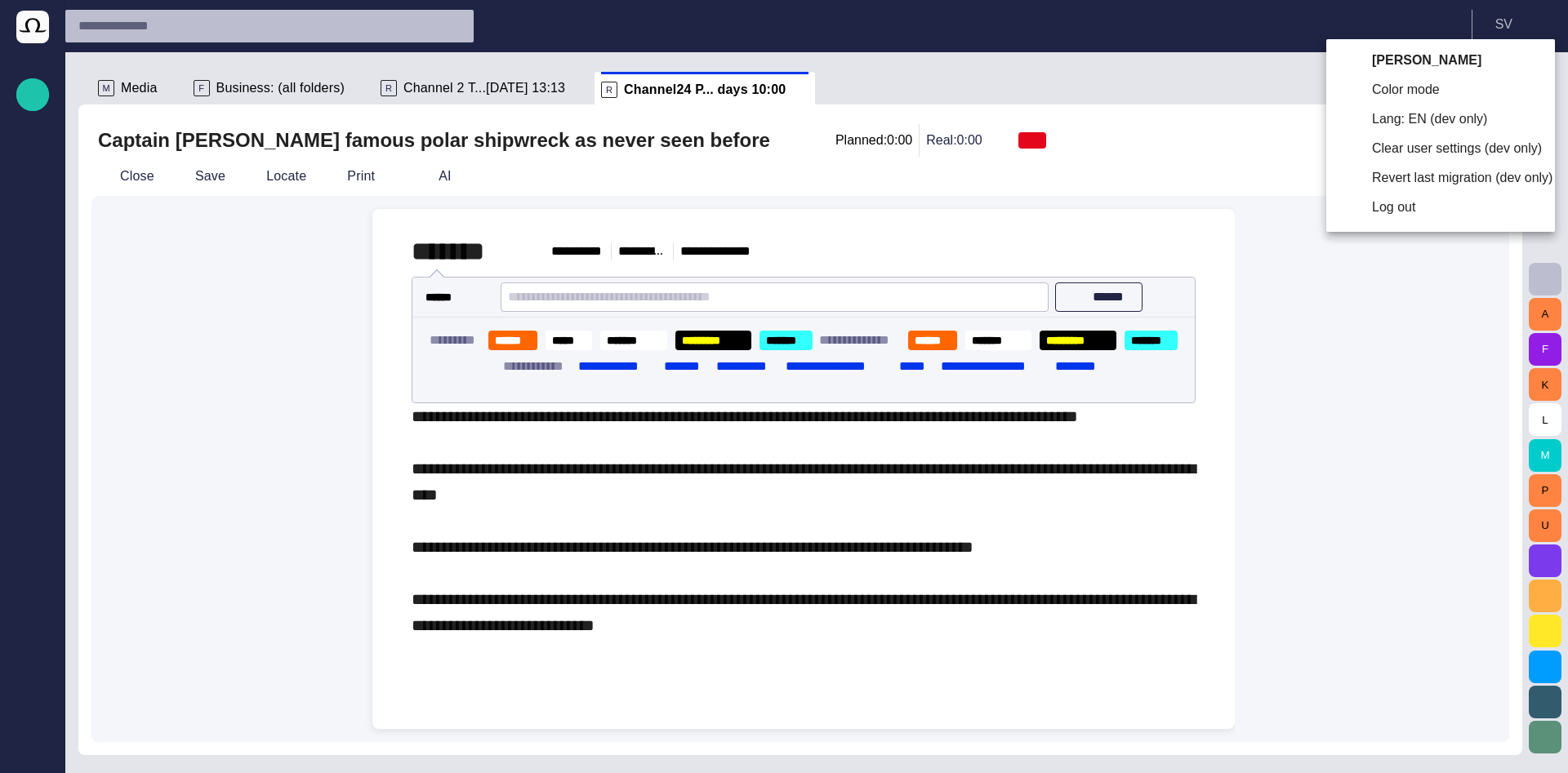
click at [1226, 83] on div at bounding box center [784, 386] width 1568 height 773
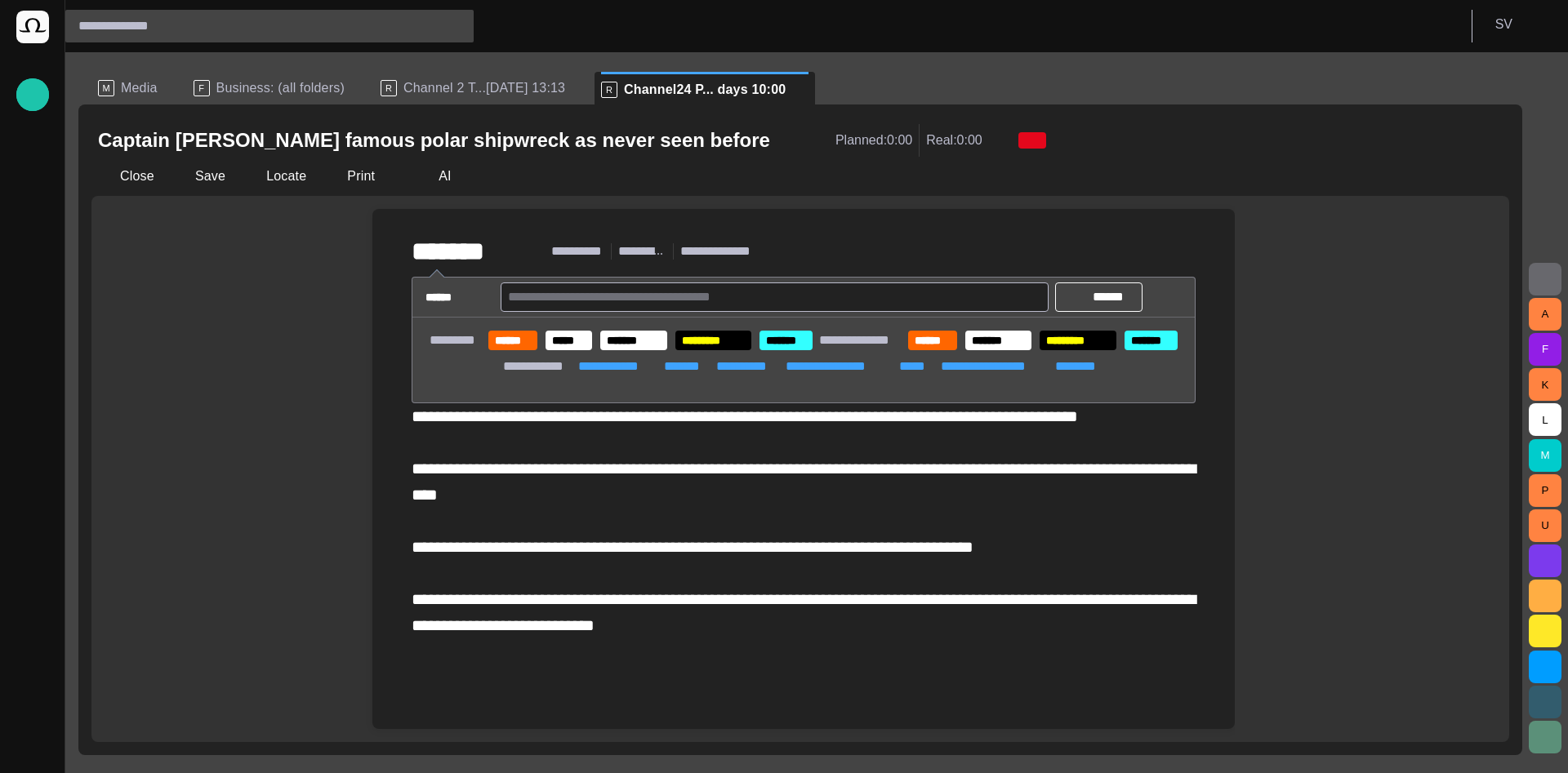
click at [285, 91] on span "Business: (all folders)" at bounding box center [281, 88] width 129 height 17
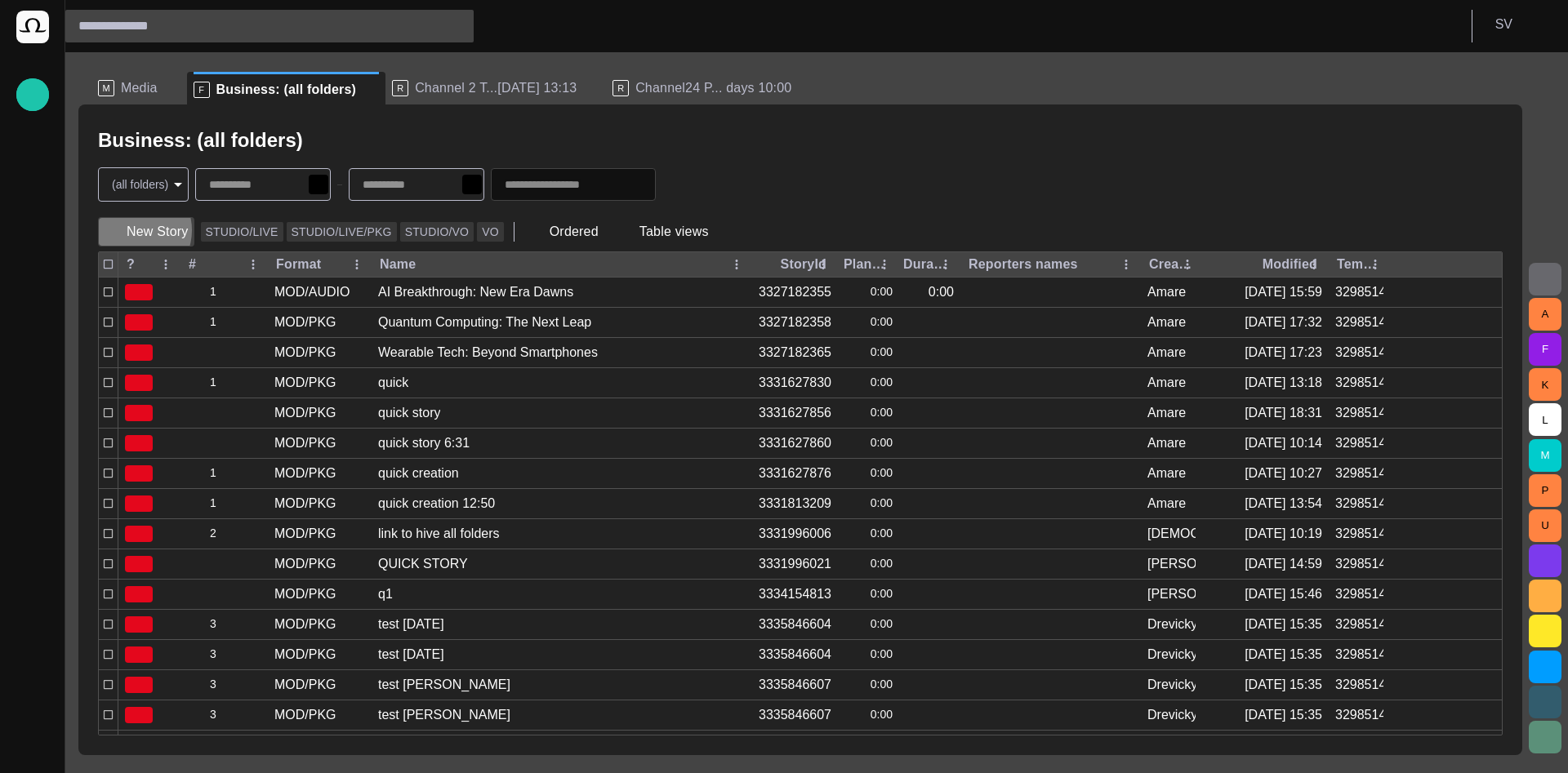
click at [133, 230] on button "New Story" at bounding box center [146, 232] width 96 height 29
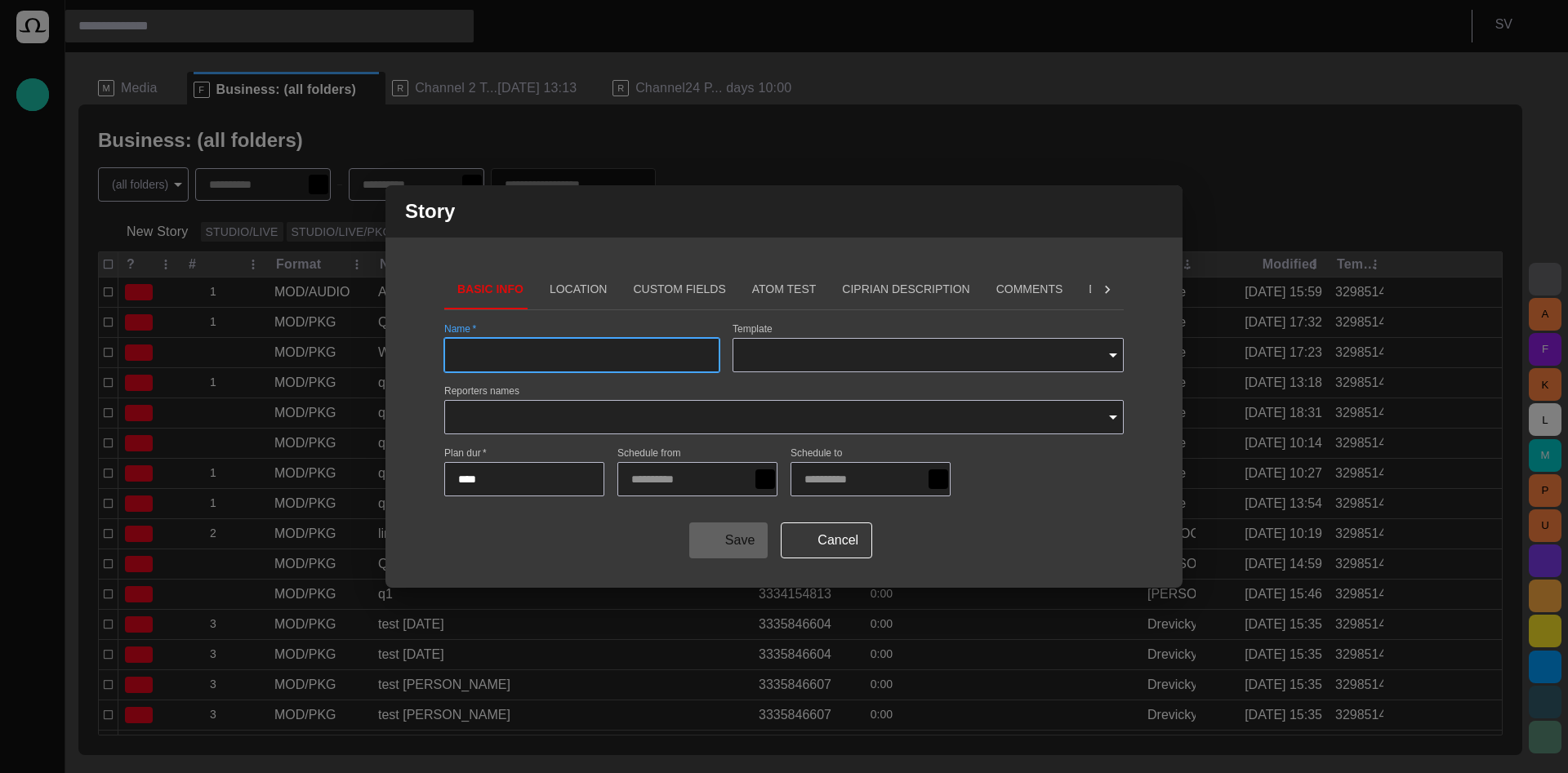
click at [567, 296] on button "Location" at bounding box center [578, 289] width 84 height 39
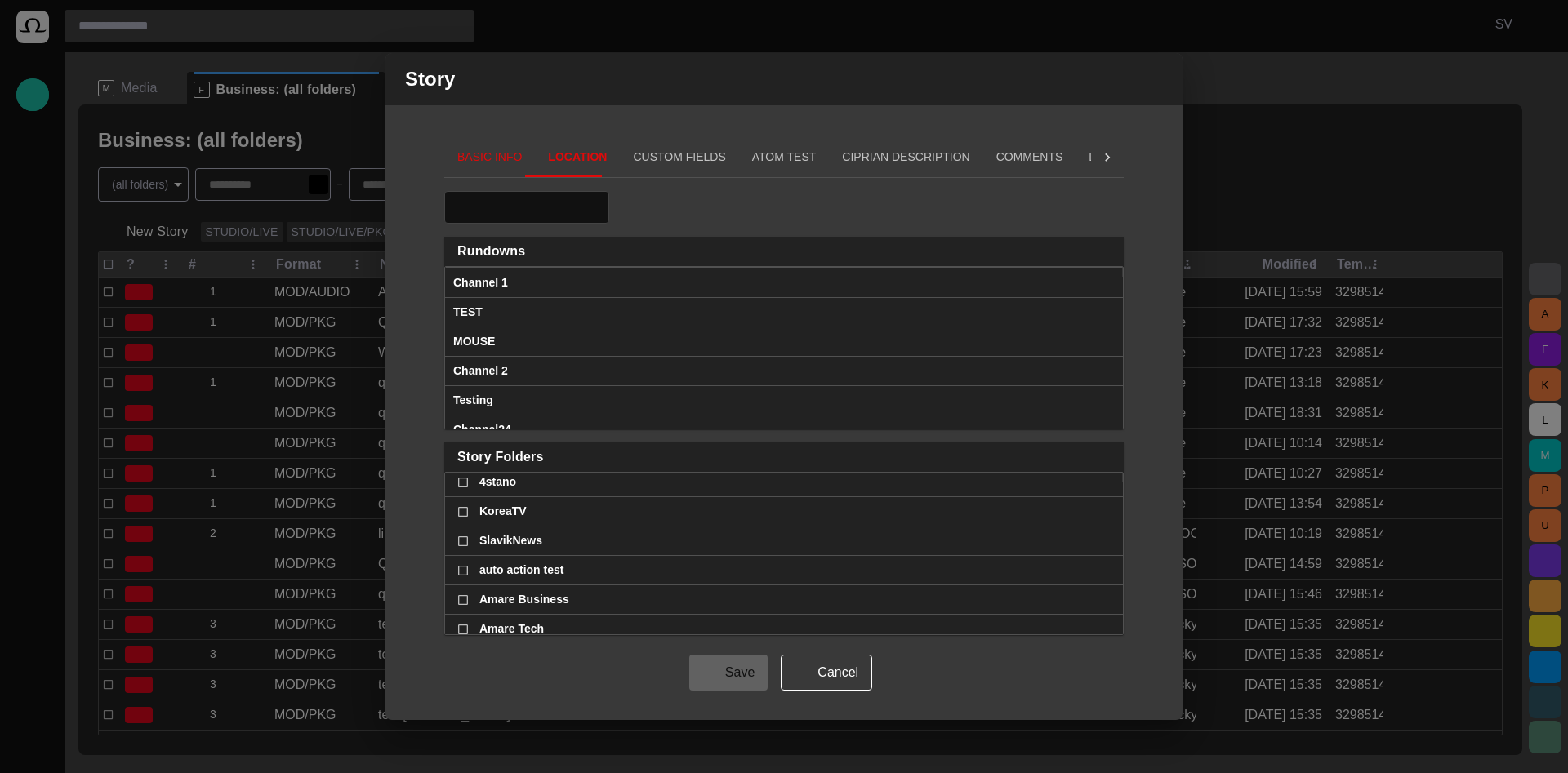
scroll to position [529, 0]
